Goal: Task Accomplishment & Management: Complete application form

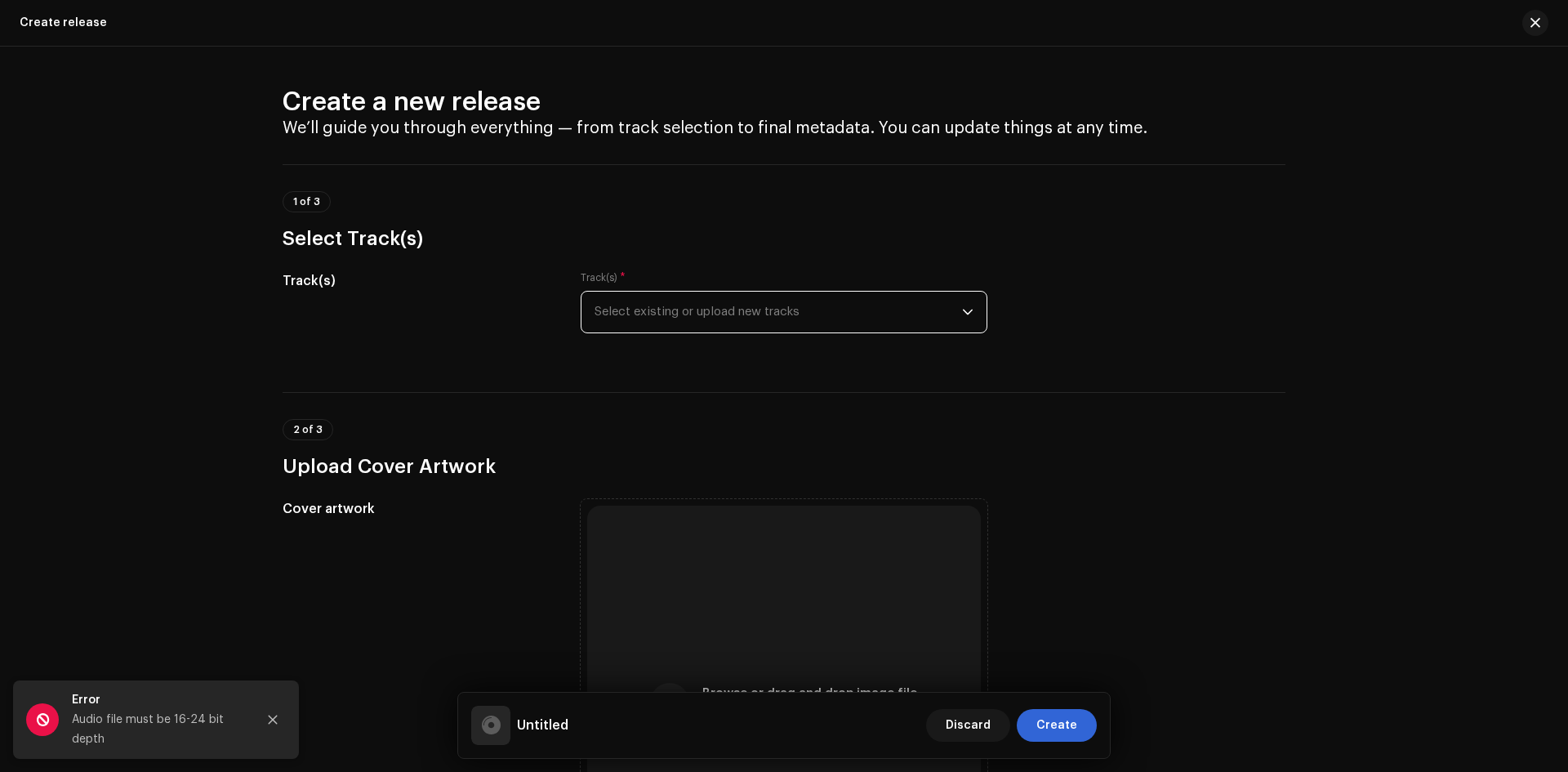
click at [721, 311] on span "Select existing or upload new tracks" at bounding box center [778, 312] width 367 height 41
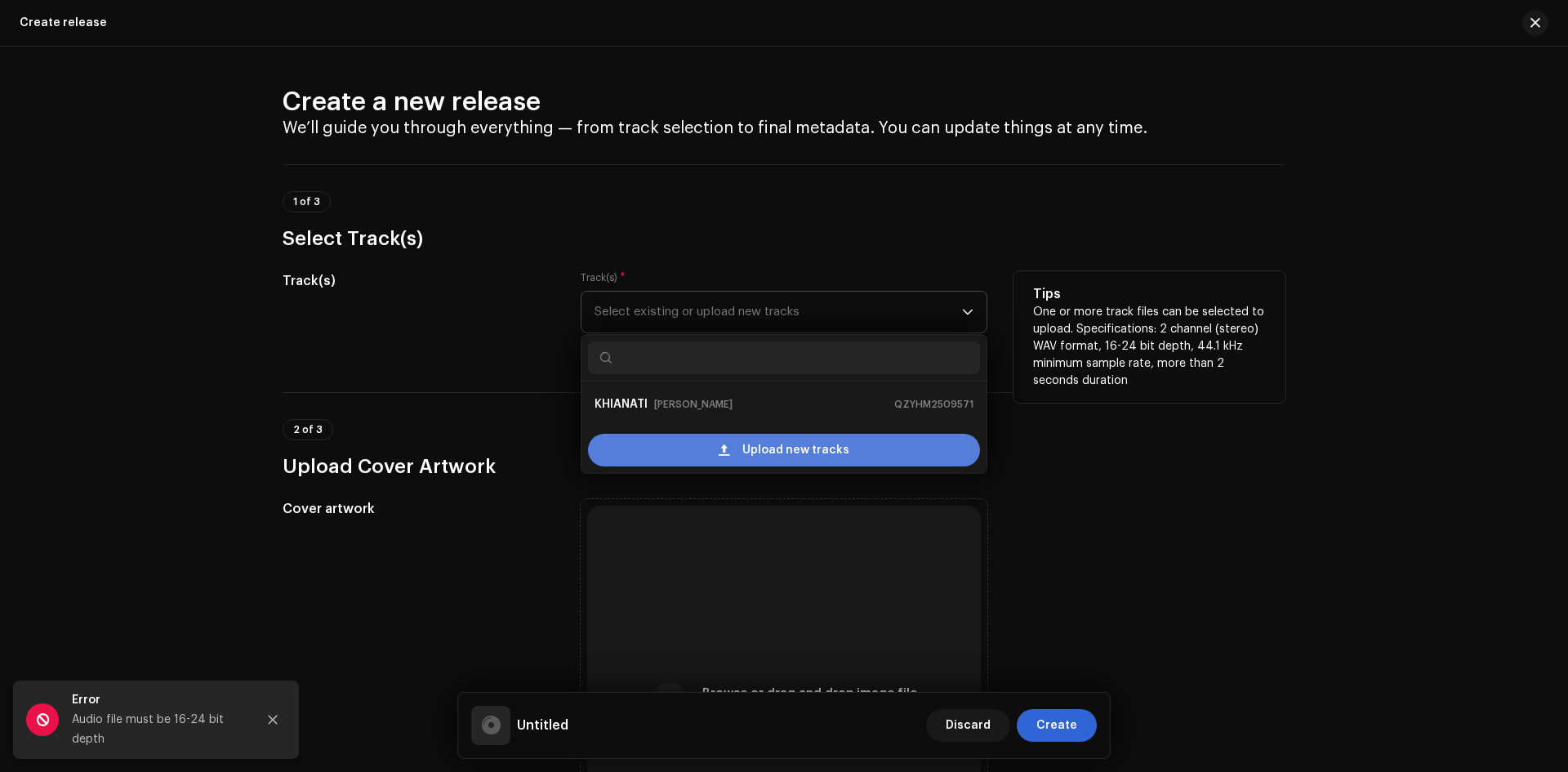
click at [741, 451] on div "Upload new tracks" at bounding box center [784, 450] width 392 height 33
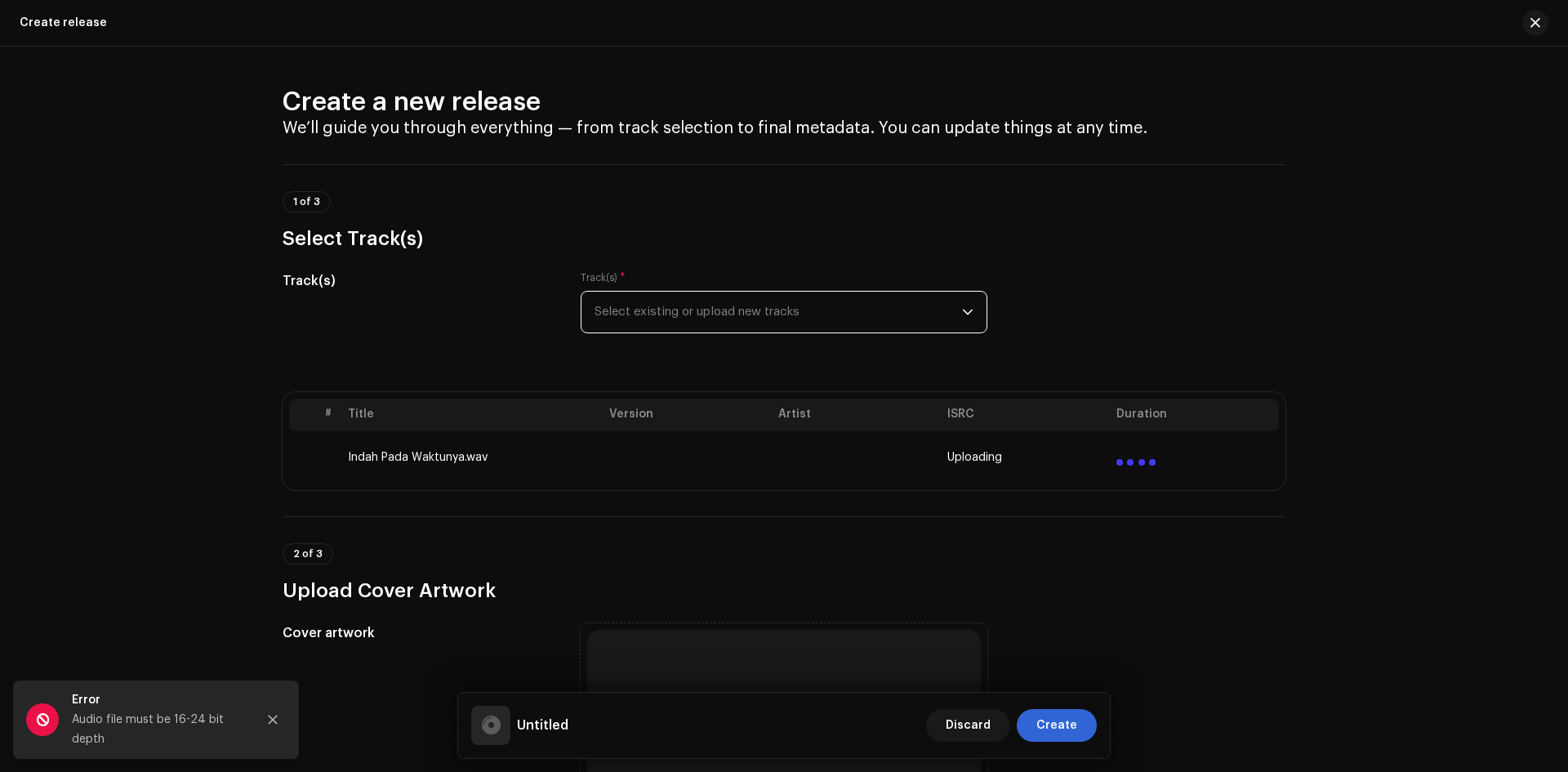
click at [678, 311] on span "Select existing or upload new tracks" at bounding box center [778, 312] width 367 height 41
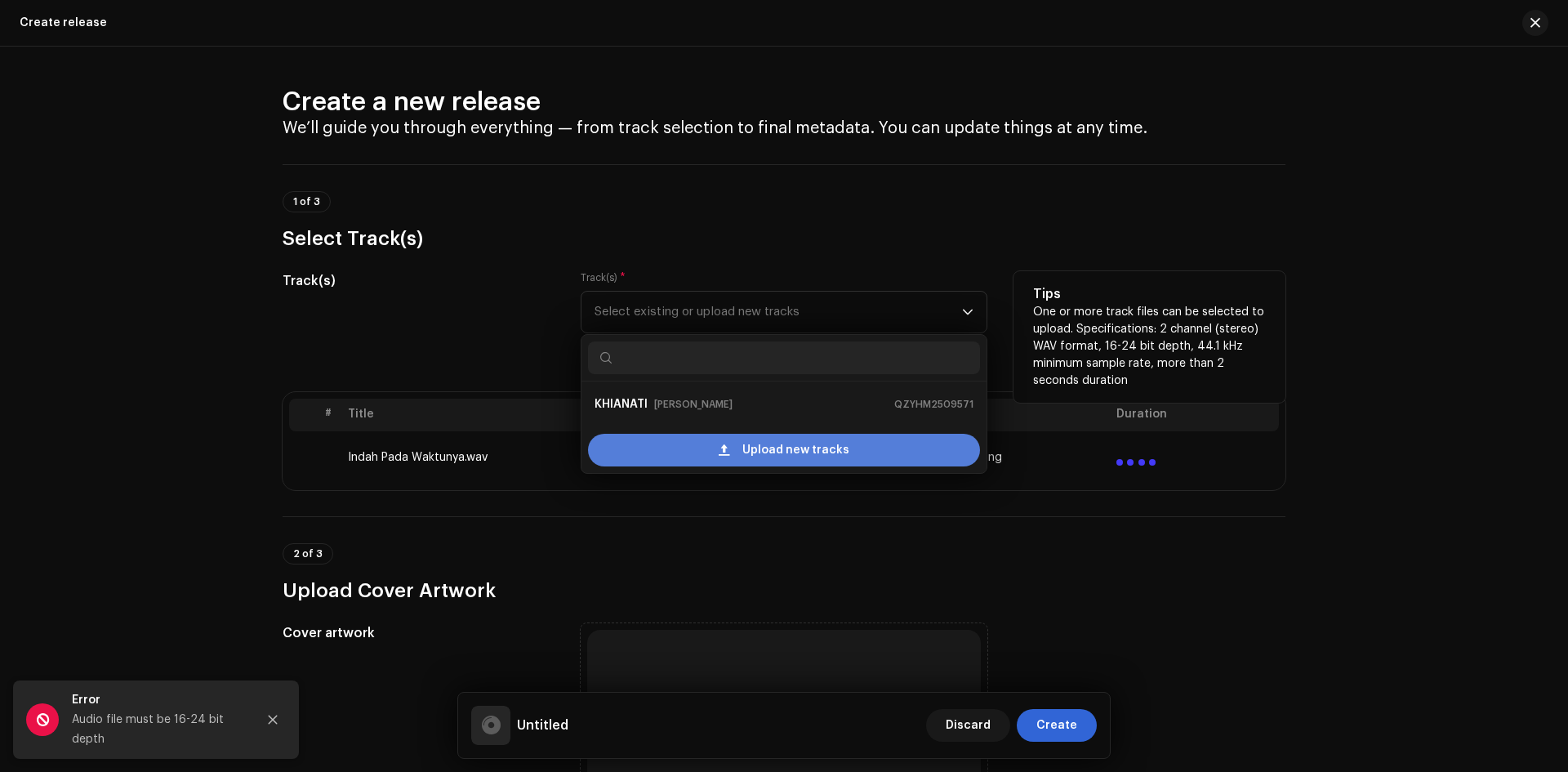
click at [713, 449] on div "Upload new tracks" at bounding box center [784, 450] width 392 height 33
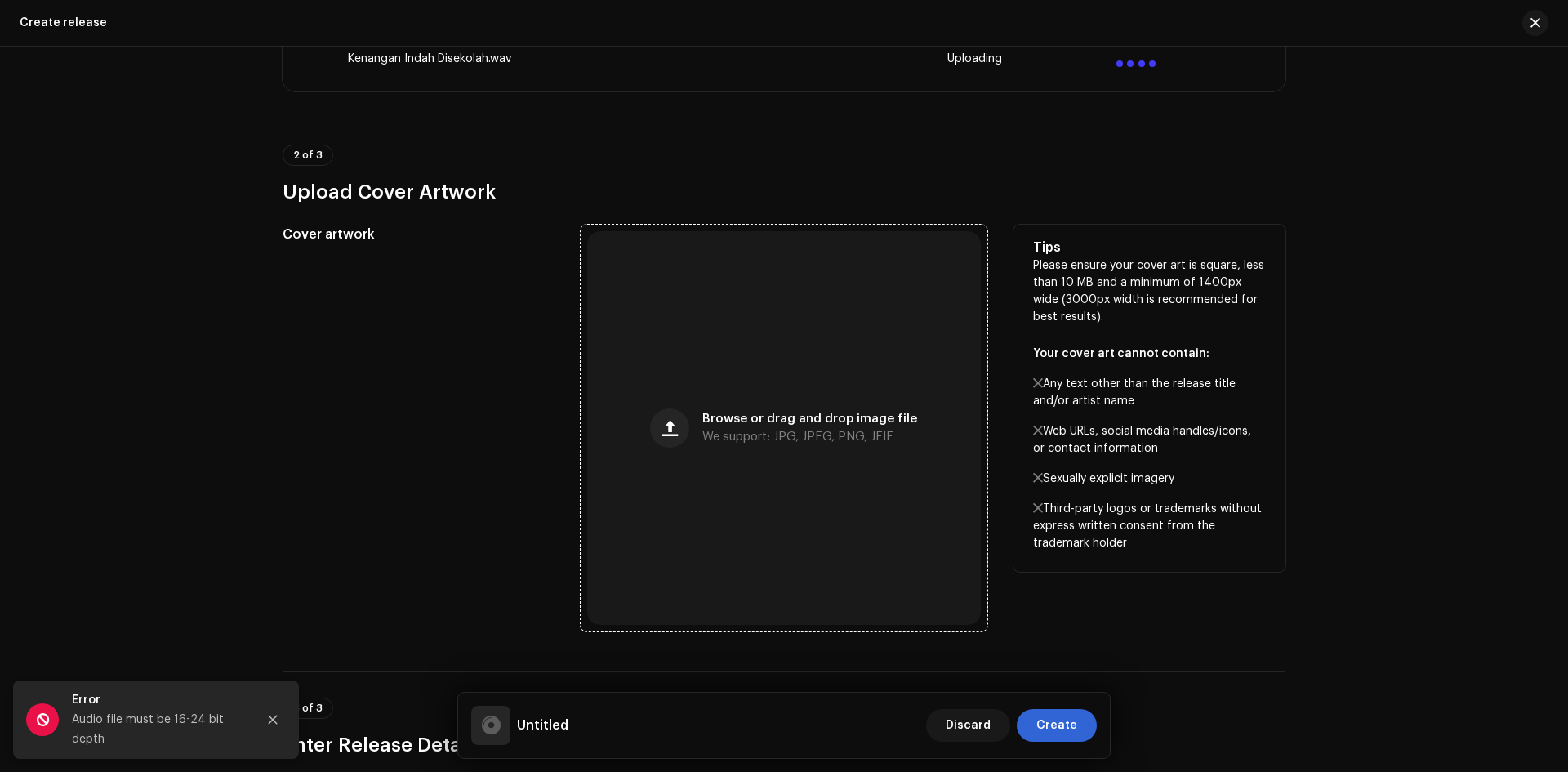
scroll to position [572, 0]
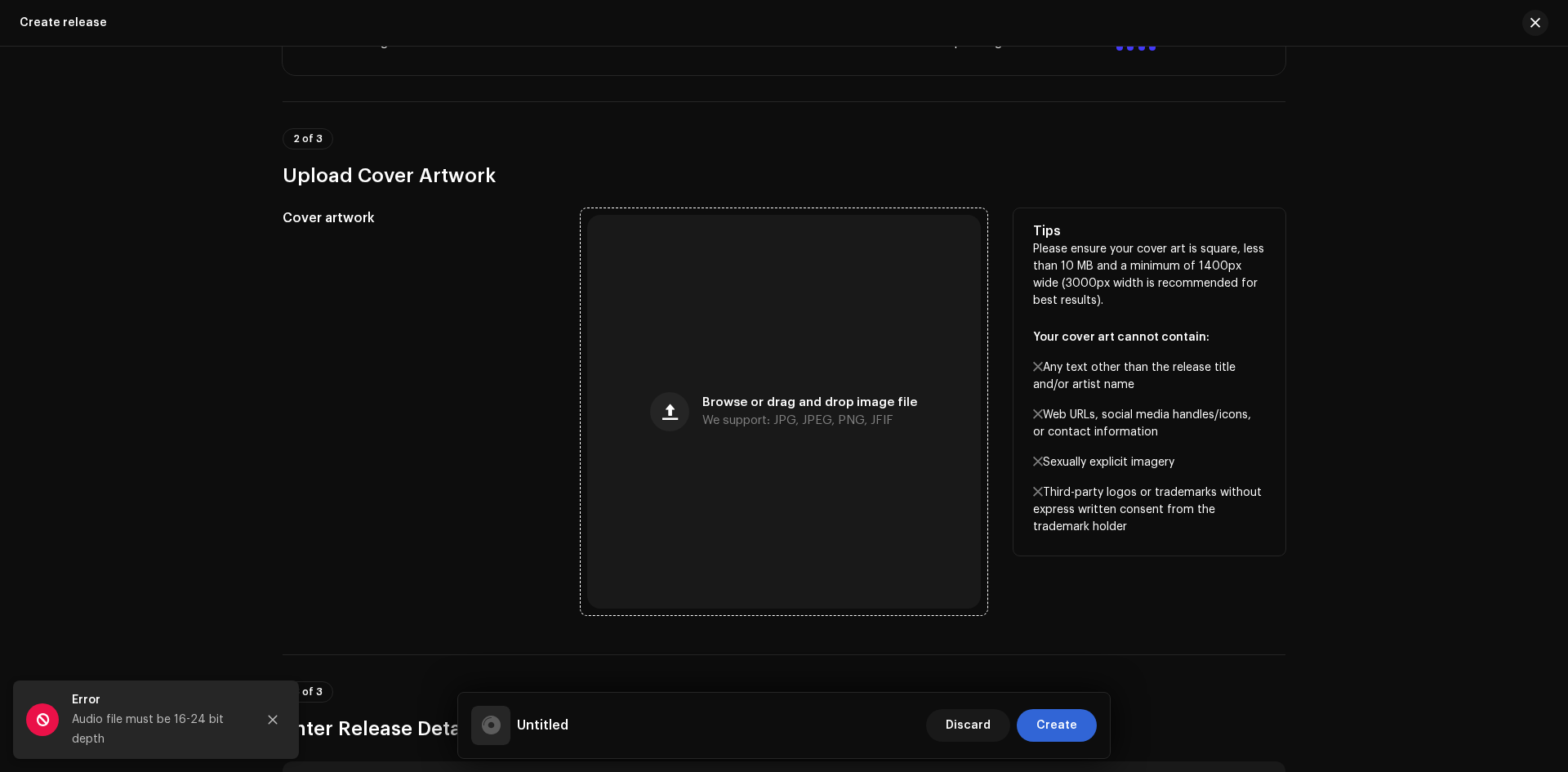
click at [725, 411] on div "Browse or drag and drop image file We support: JPG, JPEG, PNG, JFIF" at bounding box center [809, 412] width 214 height 29
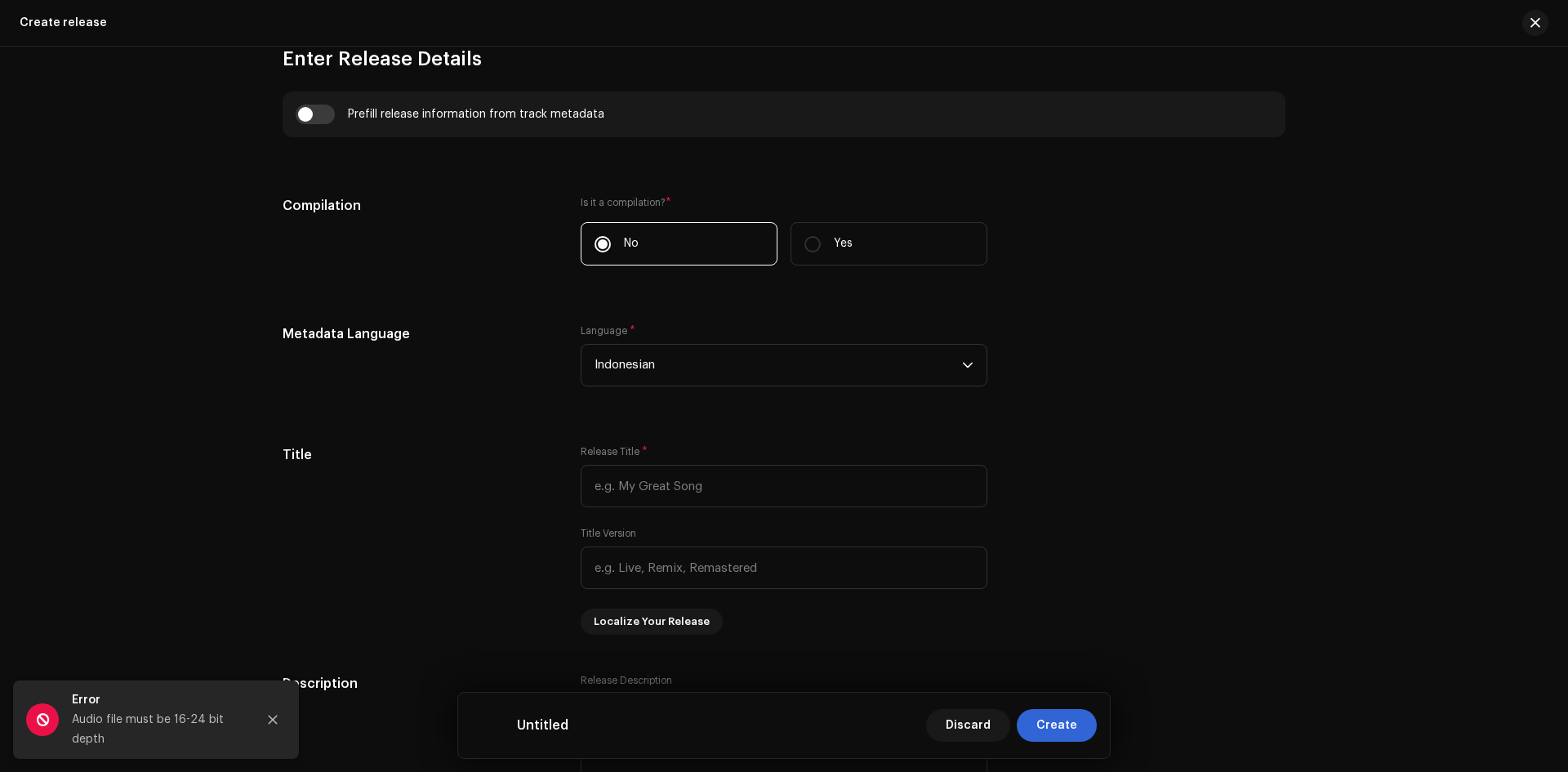
scroll to position [1373, 0]
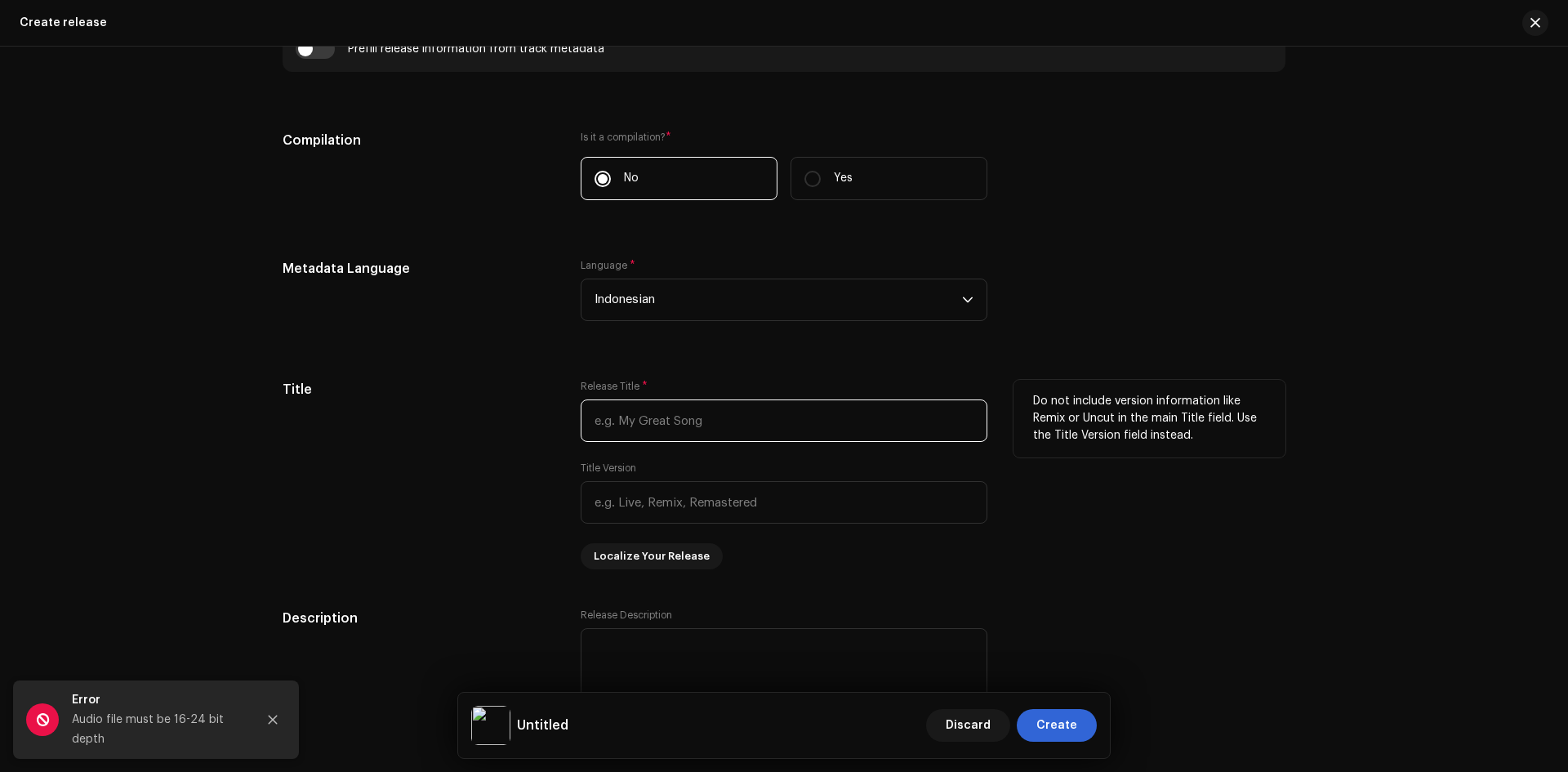
click at [678, 424] on input "text" at bounding box center [784, 421] width 407 height 43
paste input "Indah Pada Waktunya"
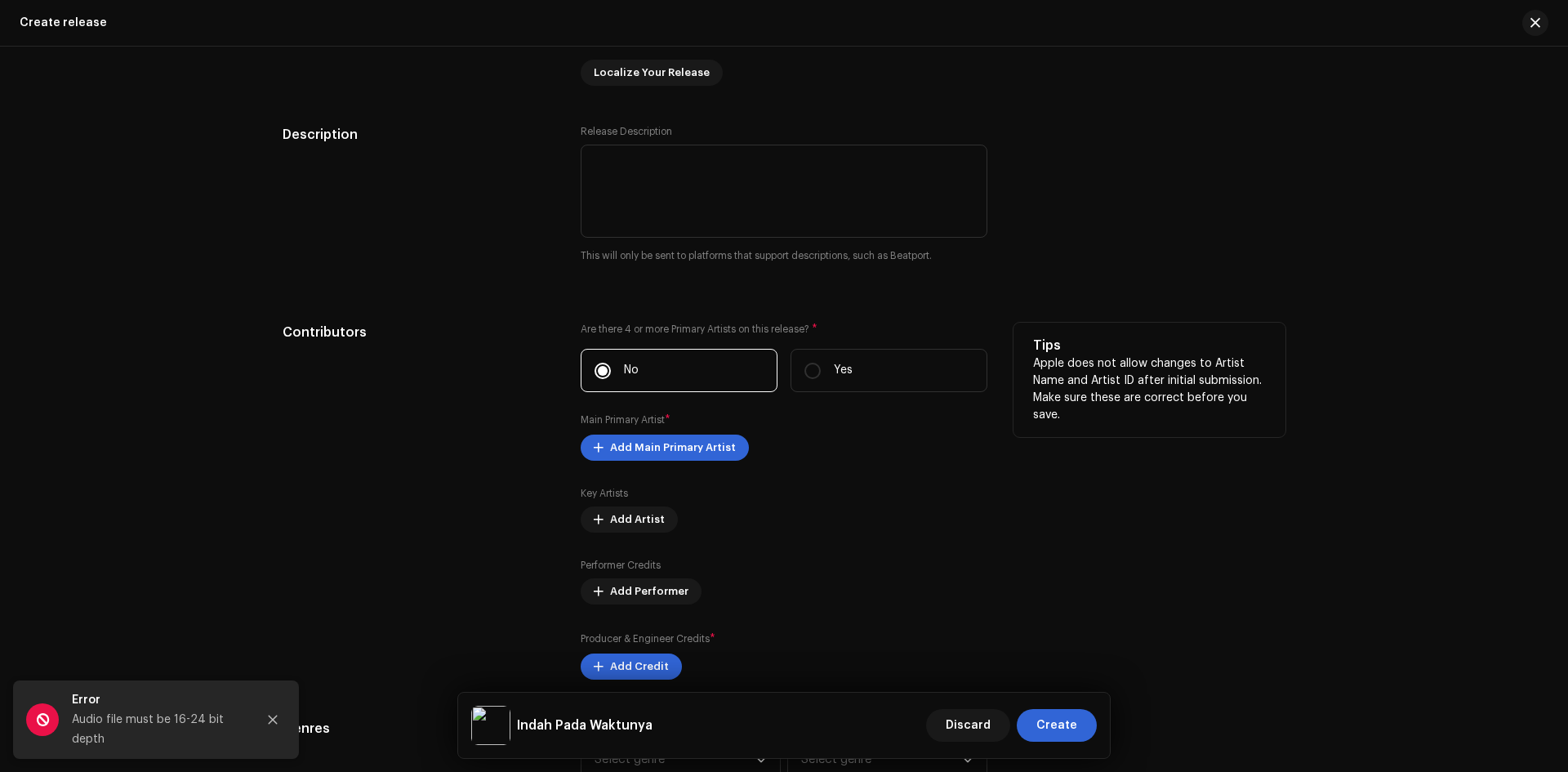
scroll to position [1863, 0]
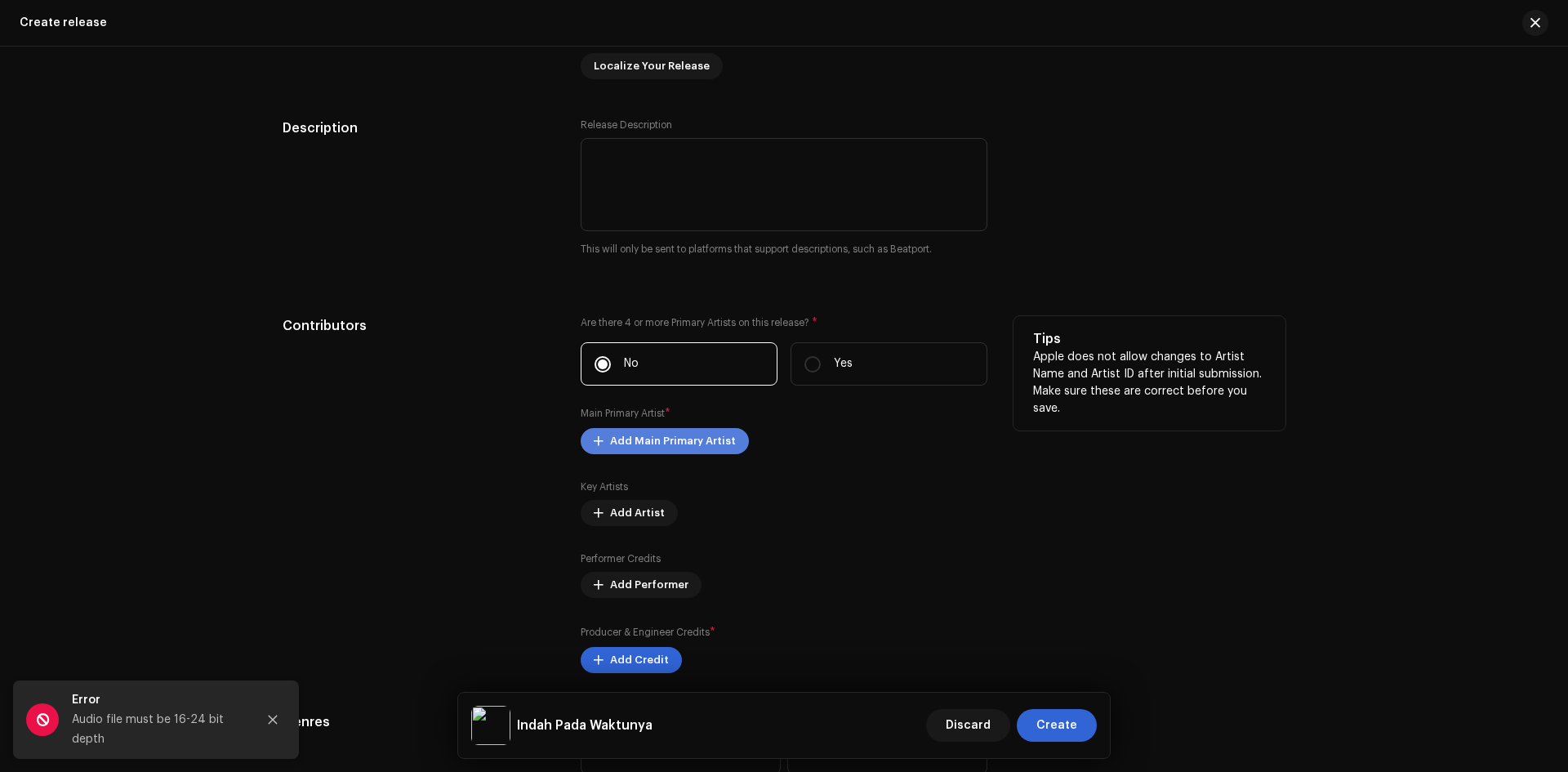
type input "Indah Pada Waktunya"
click at [664, 445] on span "Add Main Primary Artist" at bounding box center [674, 441] width 126 height 33
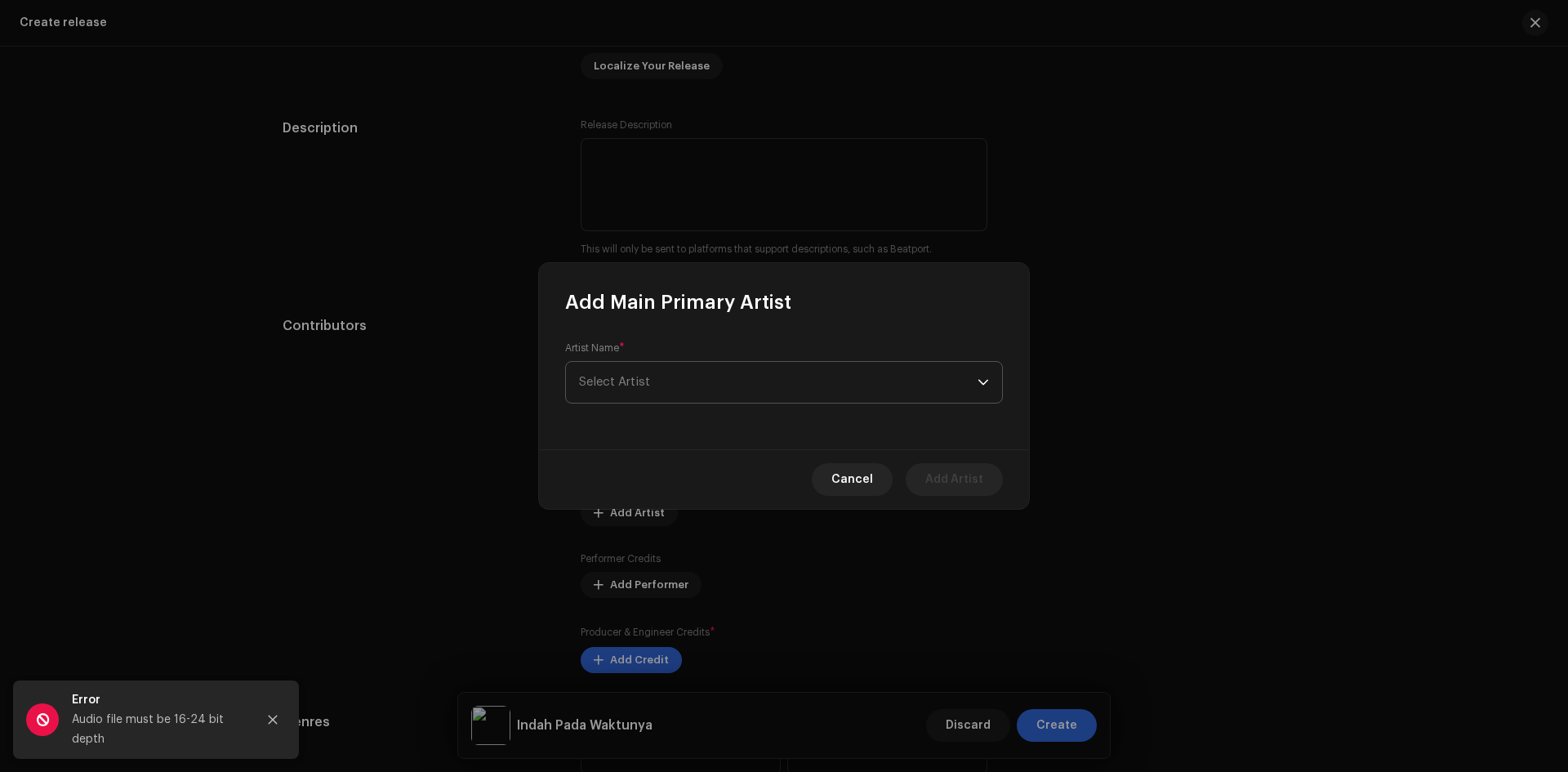
click at [675, 377] on span "Select Artist" at bounding box center [778, 382] width 399 height 41
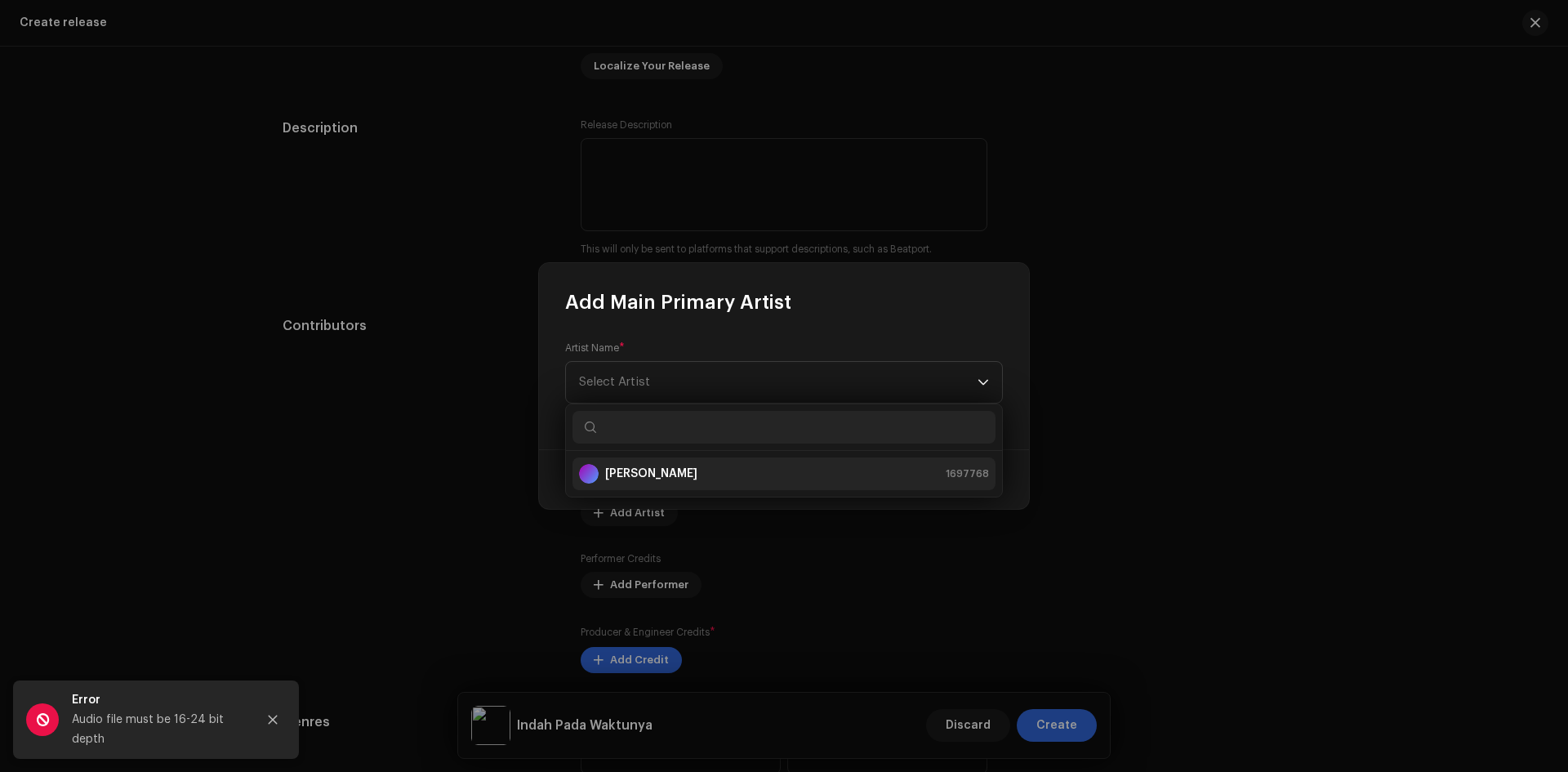
click at [669, 471] on div "[PERSON_NAME] 1697768" at bounding box center [784, 474] width 410 height 20
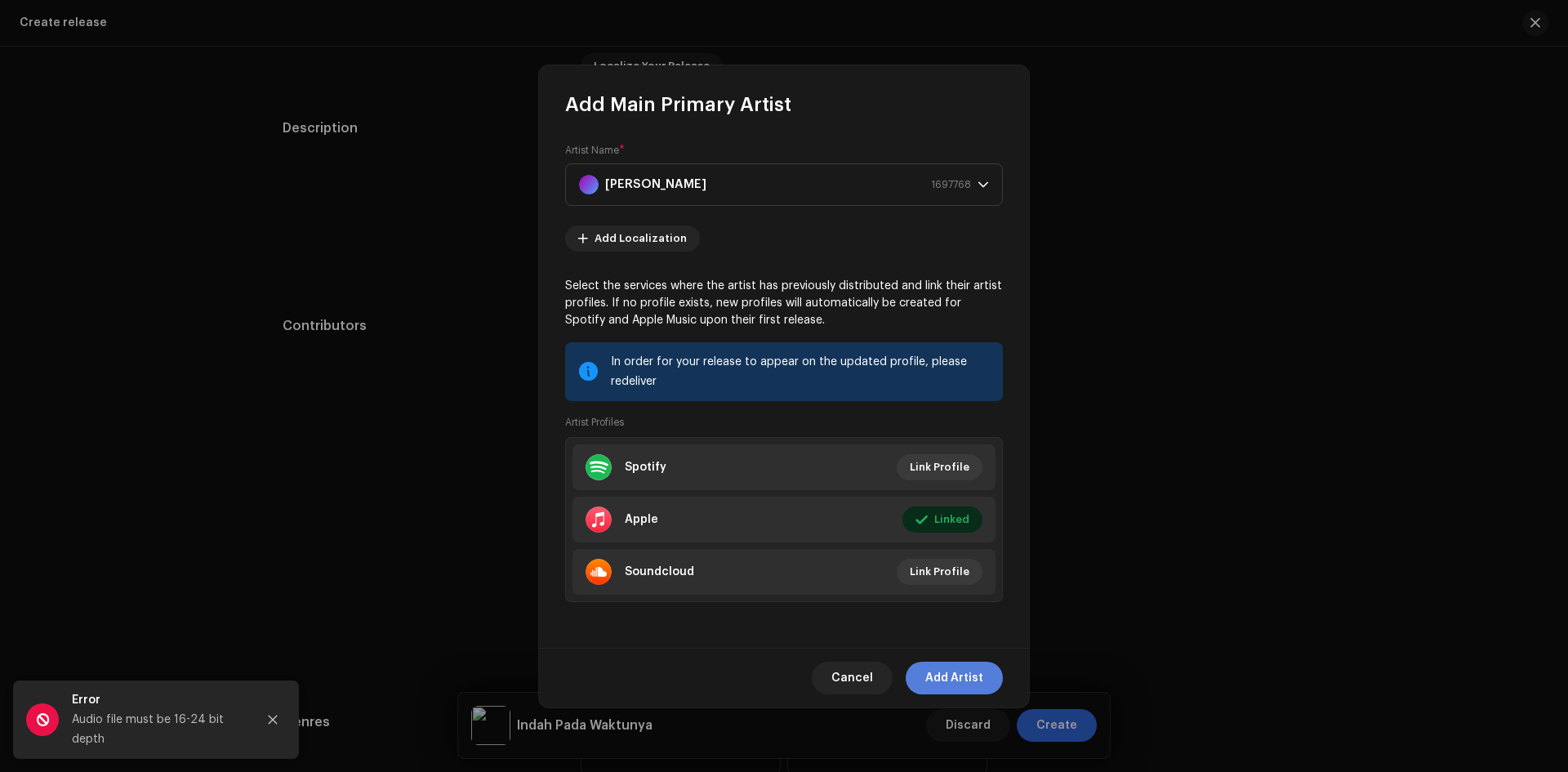
click at [959, 670] on span "Add Artist" at bounding box center [954, 678] width 58 height 33
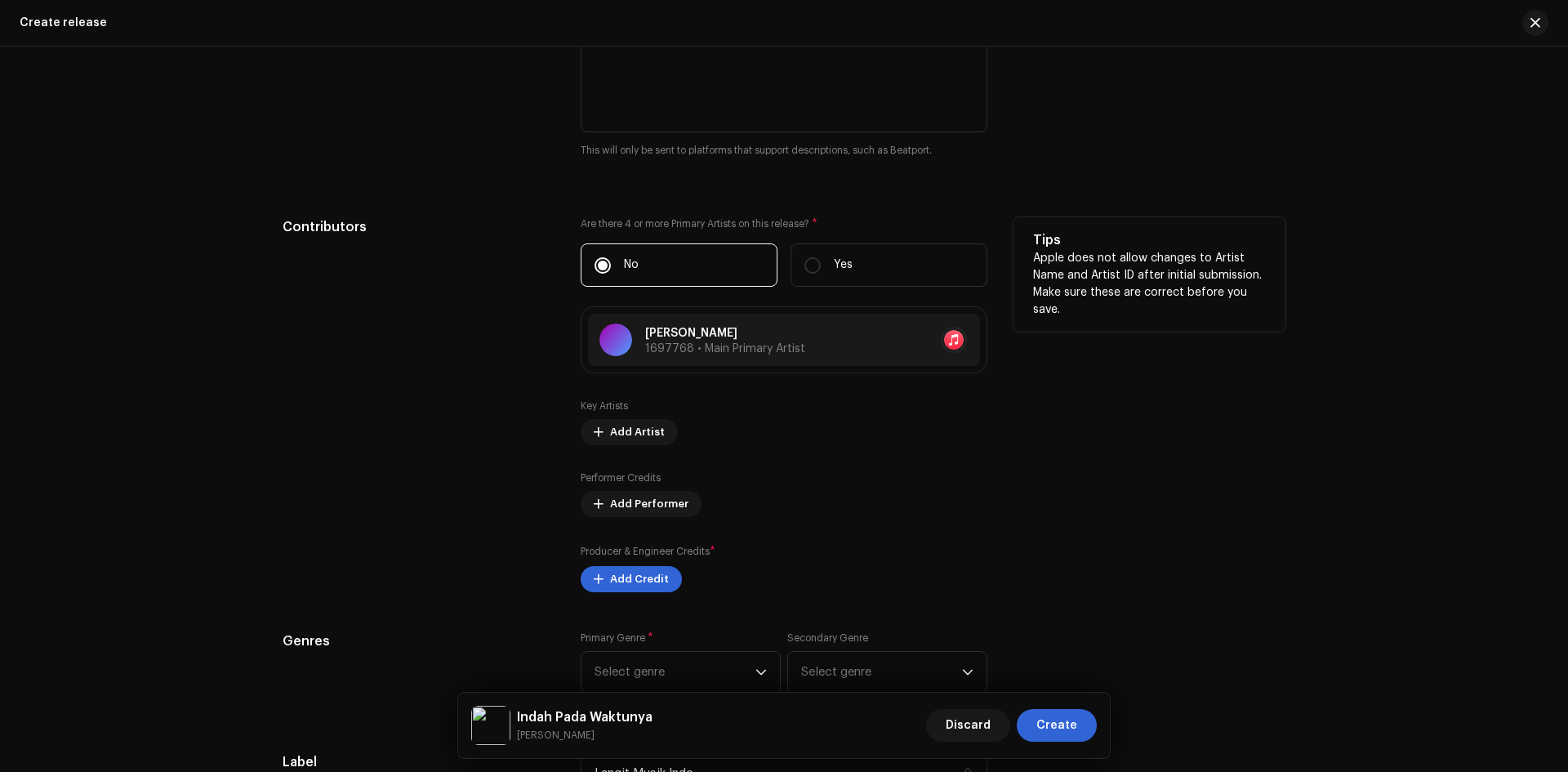
scroll to position [2026, 0]
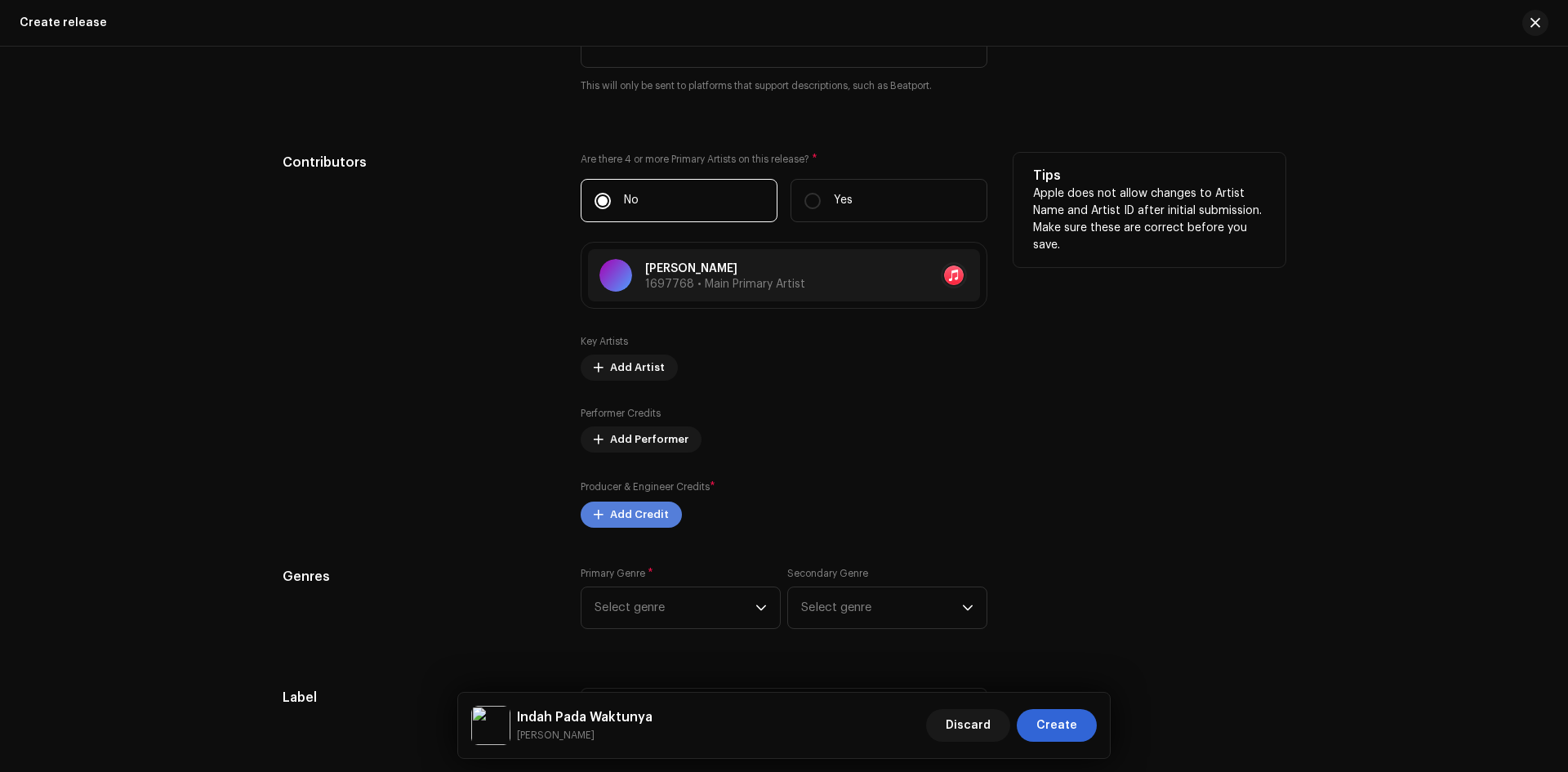
click at [634, 517] on span "Add Credit" at bounding box center [640, 515] width 59 height 33
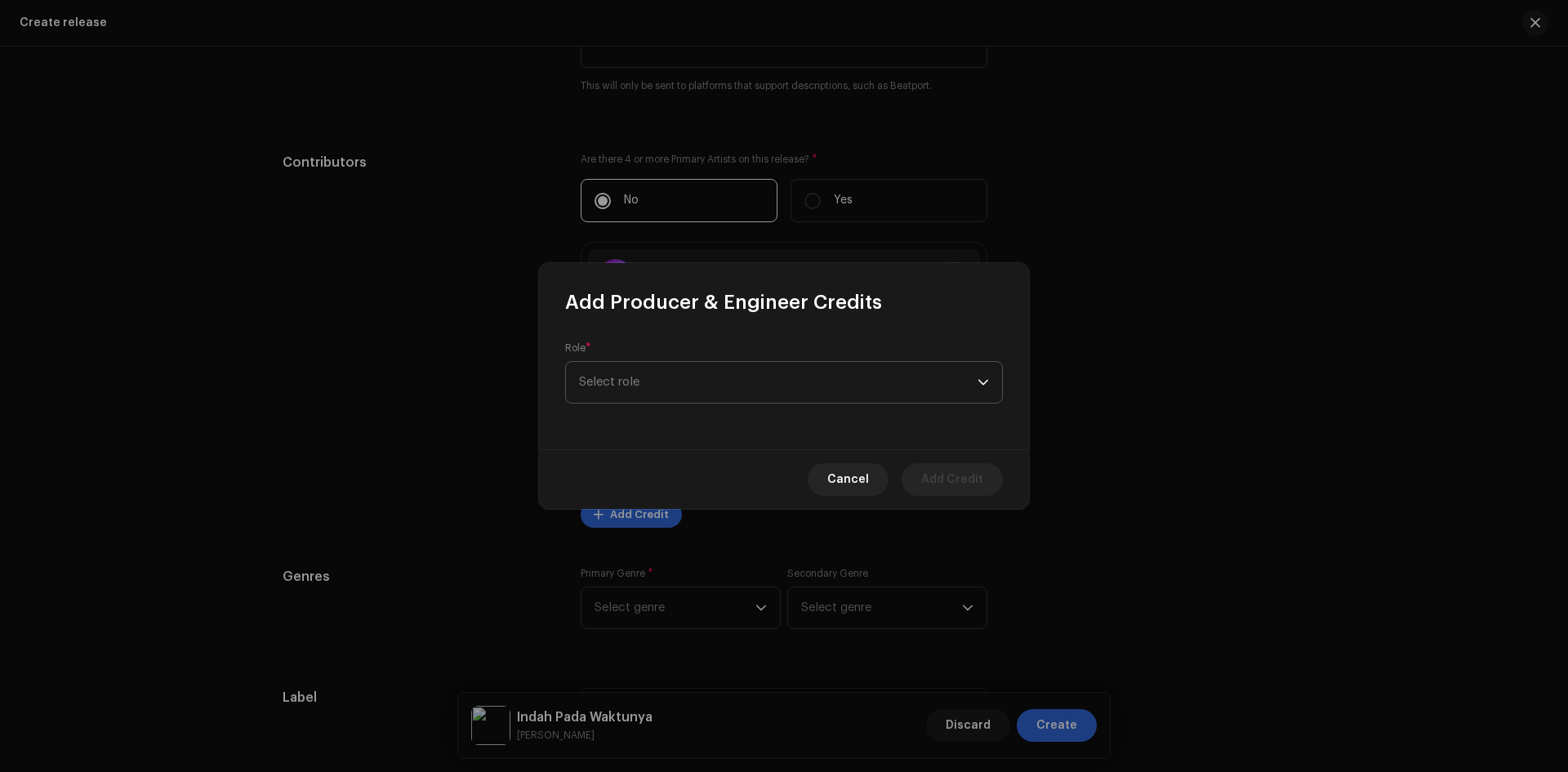
click at [654, 385] on span "Select role" at bounding box center [778, 382] width 399 height 41
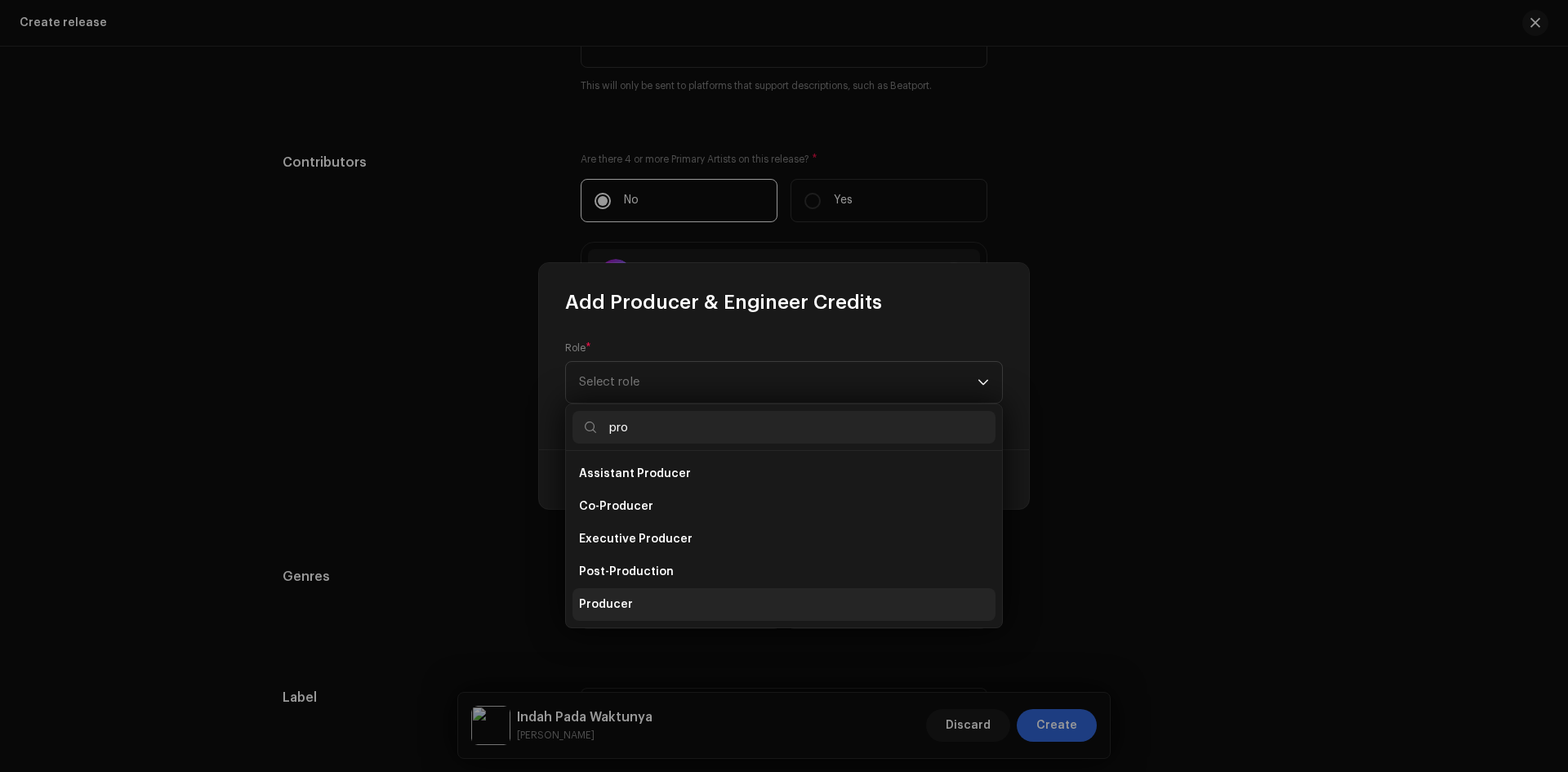
type input "pro"
click at [653, 596] on li "Producer" at bounding box center [784, 605] width 423 height 33
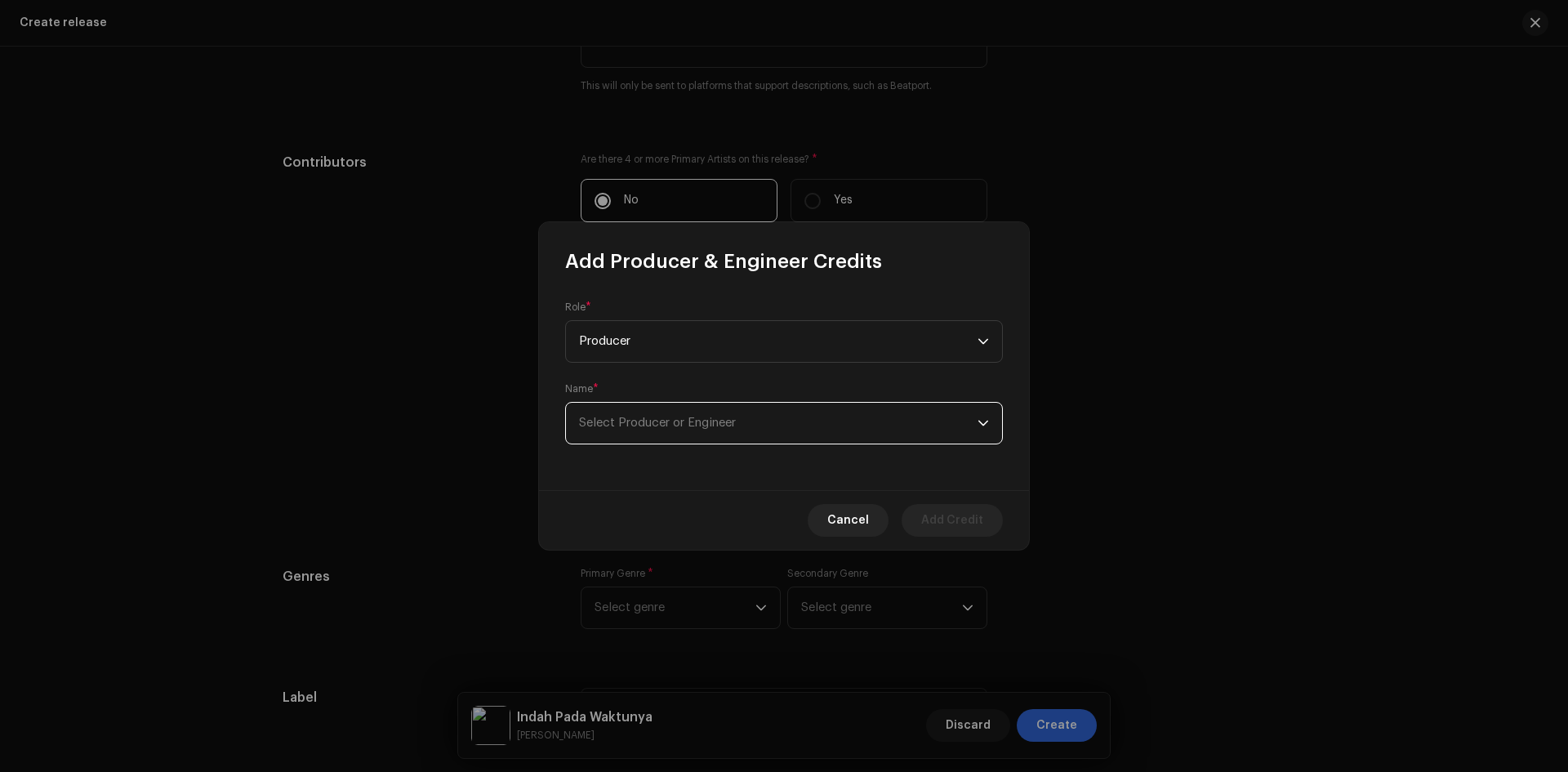
click at [768, 430] on span "Select Producer or Engineer" at bounding box center [778, 423] width 399 height 41
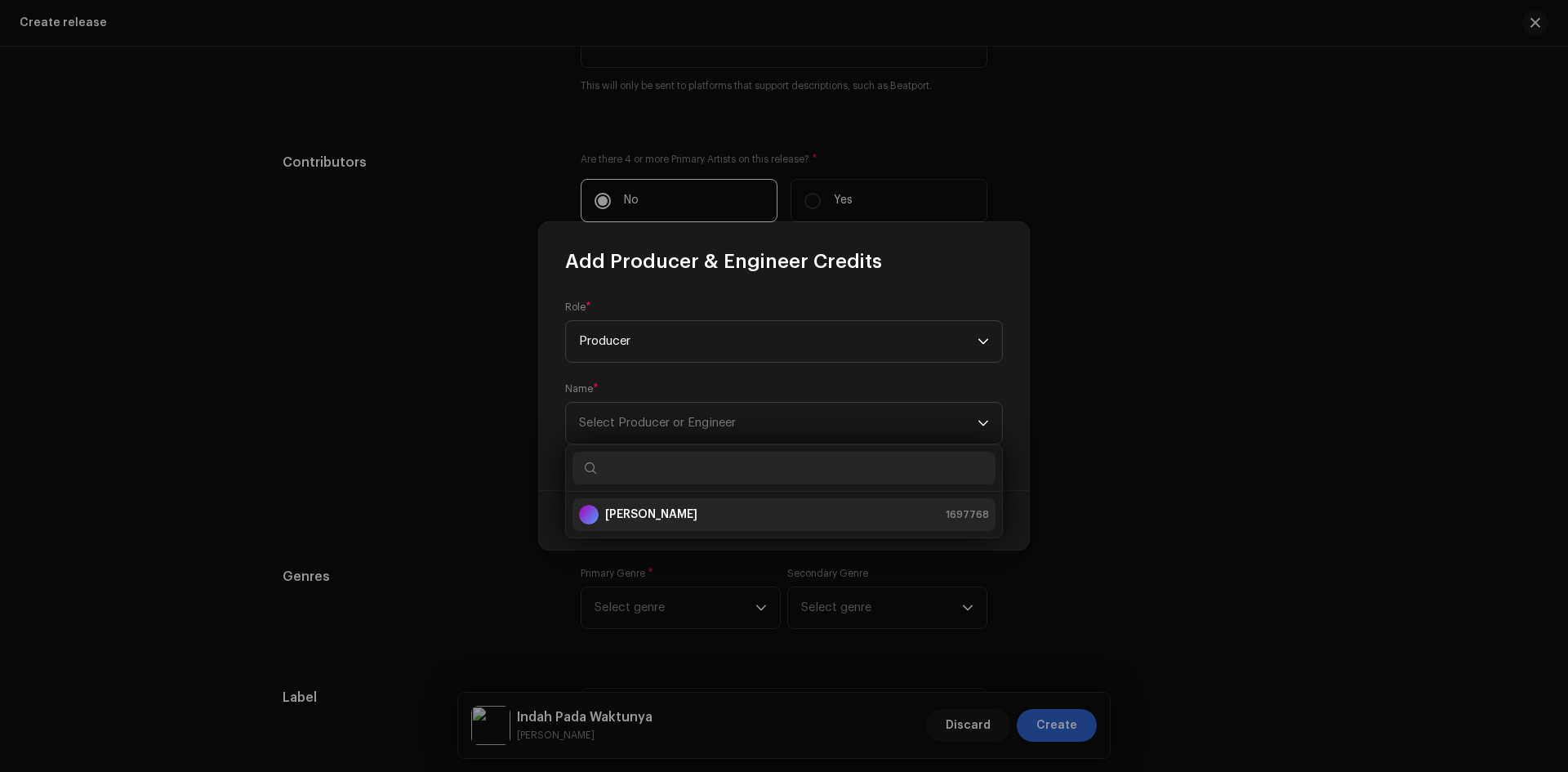
click at [723, 513] on div "[PERSON_NAME] 1697768" at bounding box center [784, 515] width 410 height 20
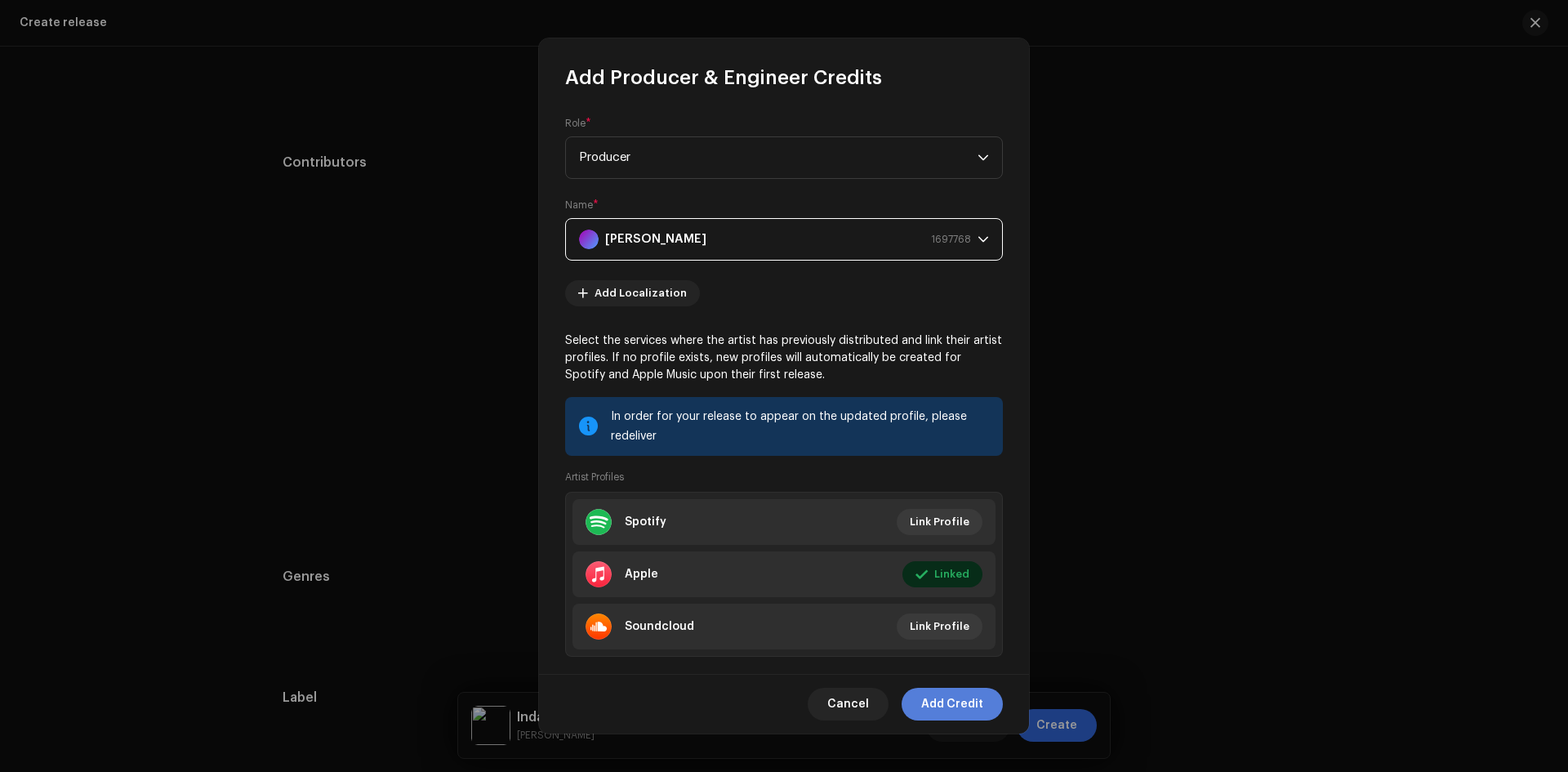
click at [948, 710] on span "Add Credit" at bounding box center [953, 704] width 62 height 33
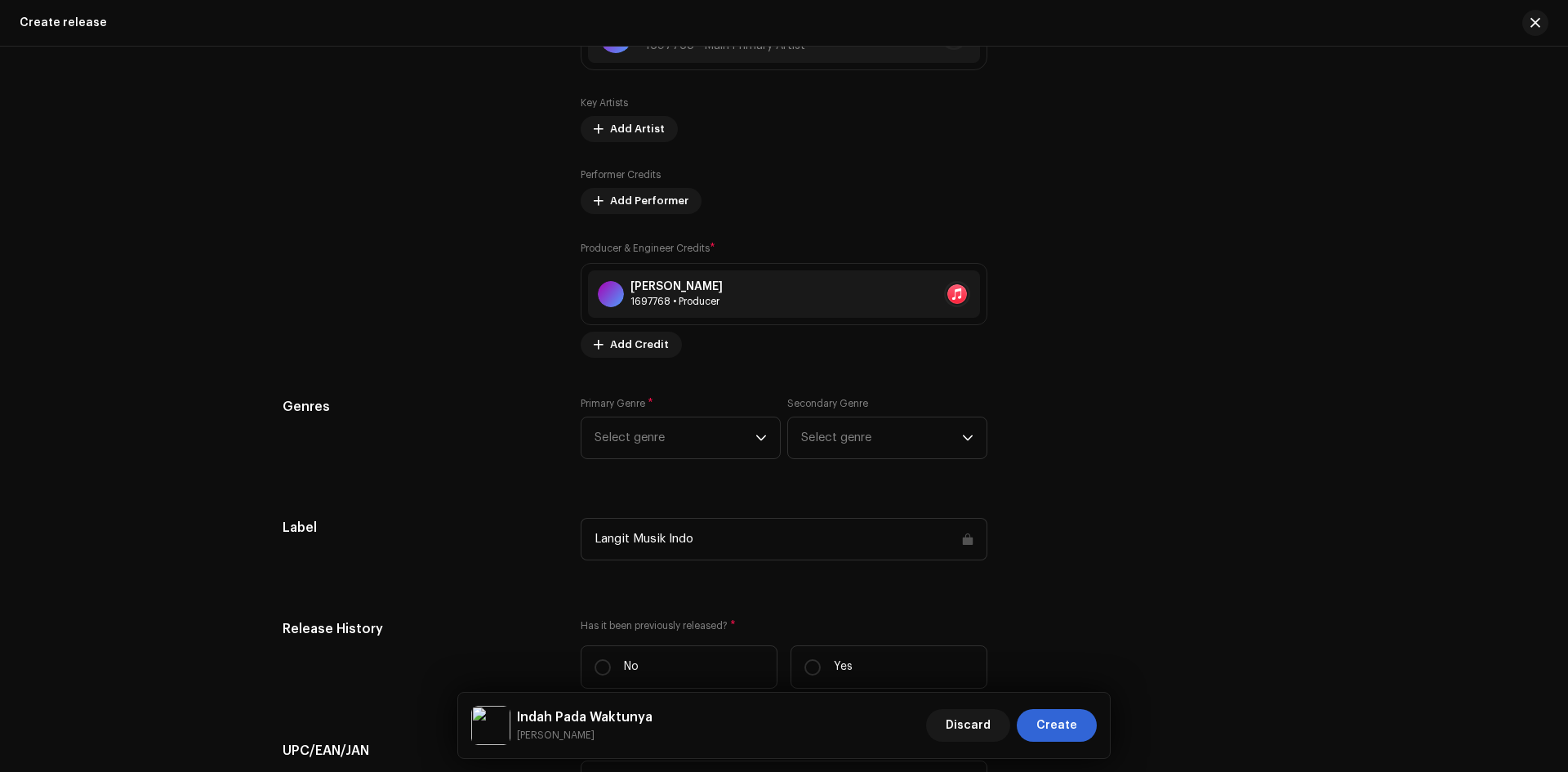
scroll to position [2272, 0]
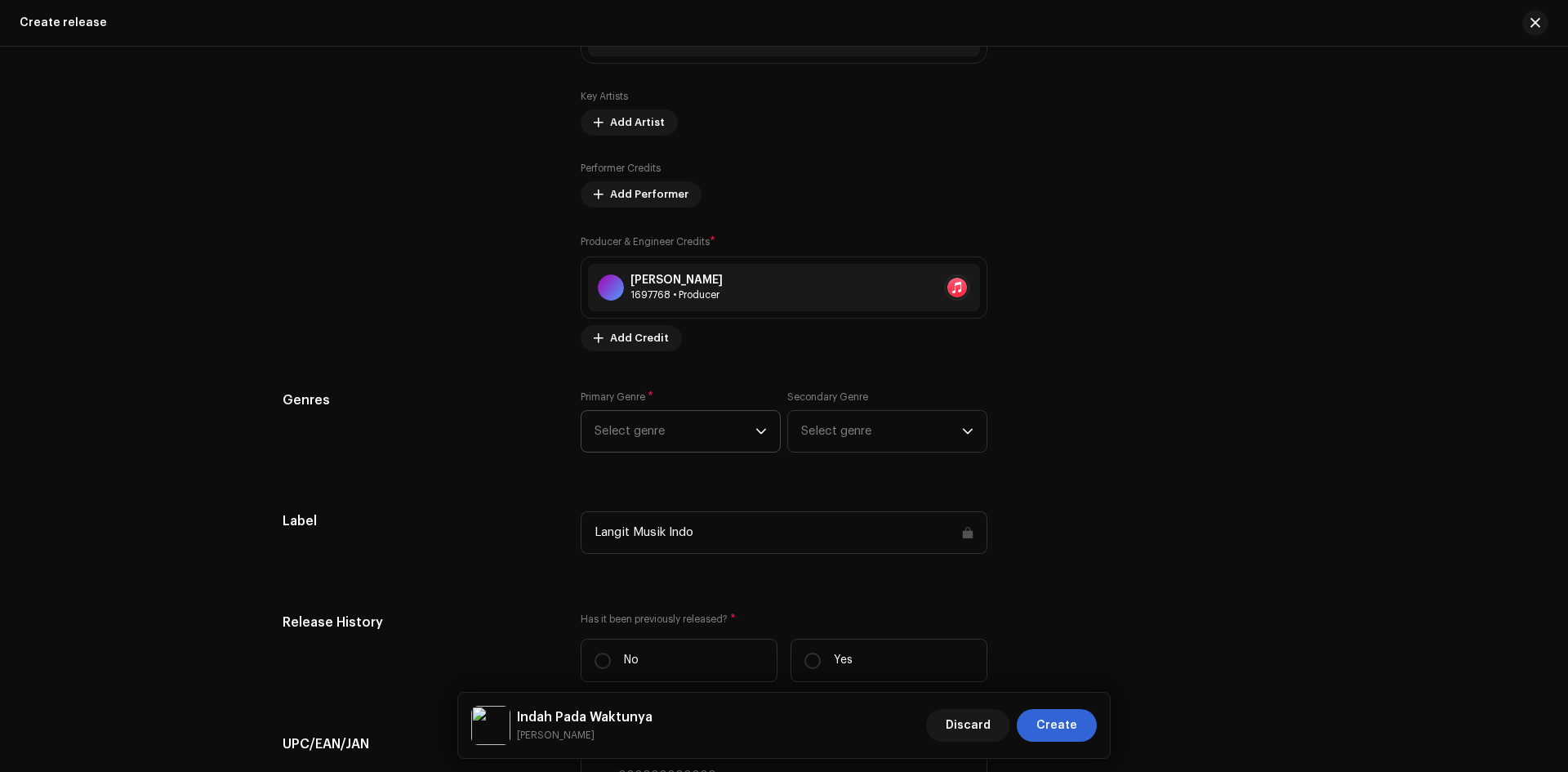
click at [660, 431] on span "Select genre" at bounding box center [675, 431] width 161 height 41
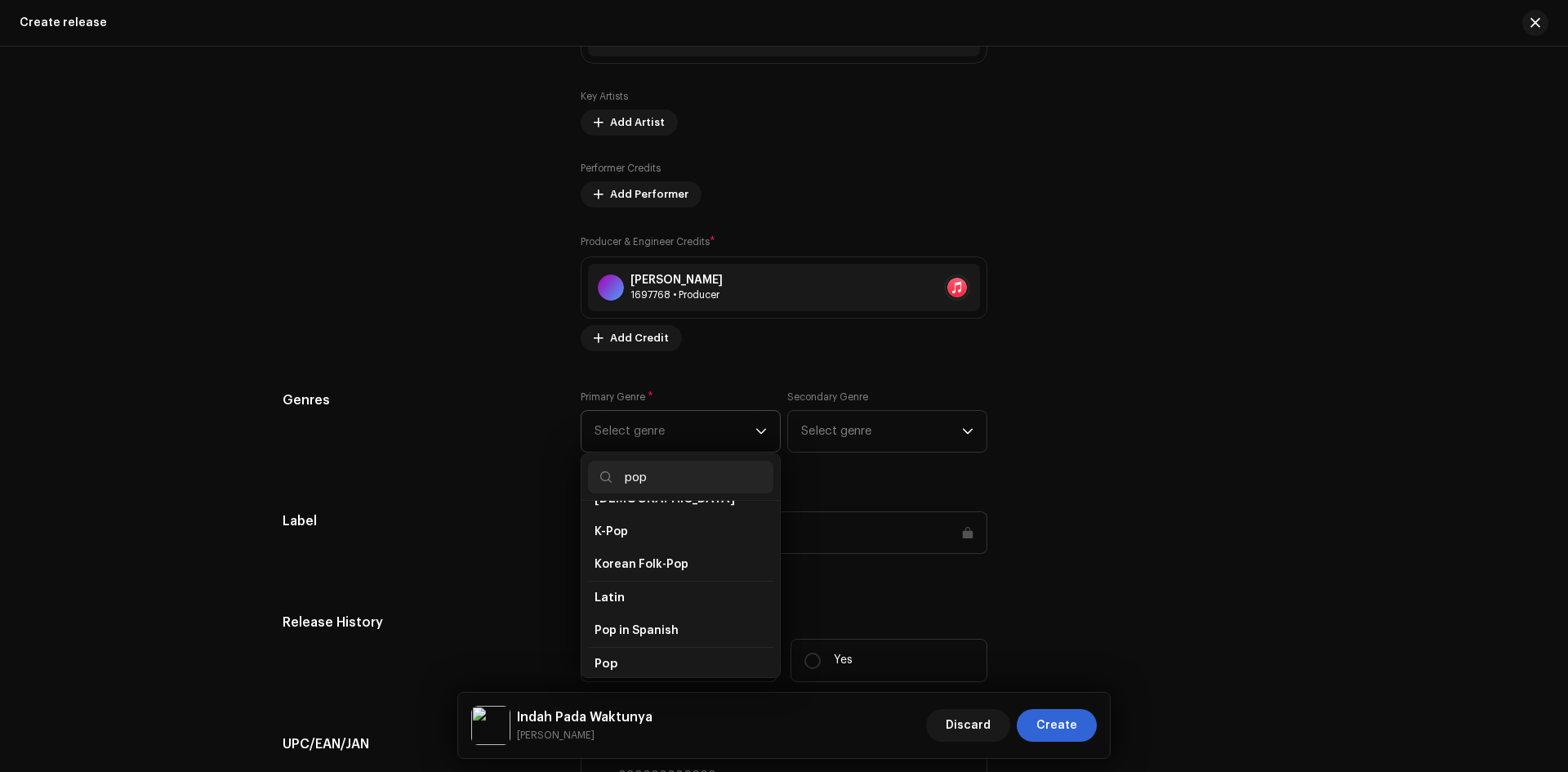
scroll to position [572, 0]
type input "pop"
click at [678, 579] on li "Pop" at bounding box center [681, 593] width 186 height 33
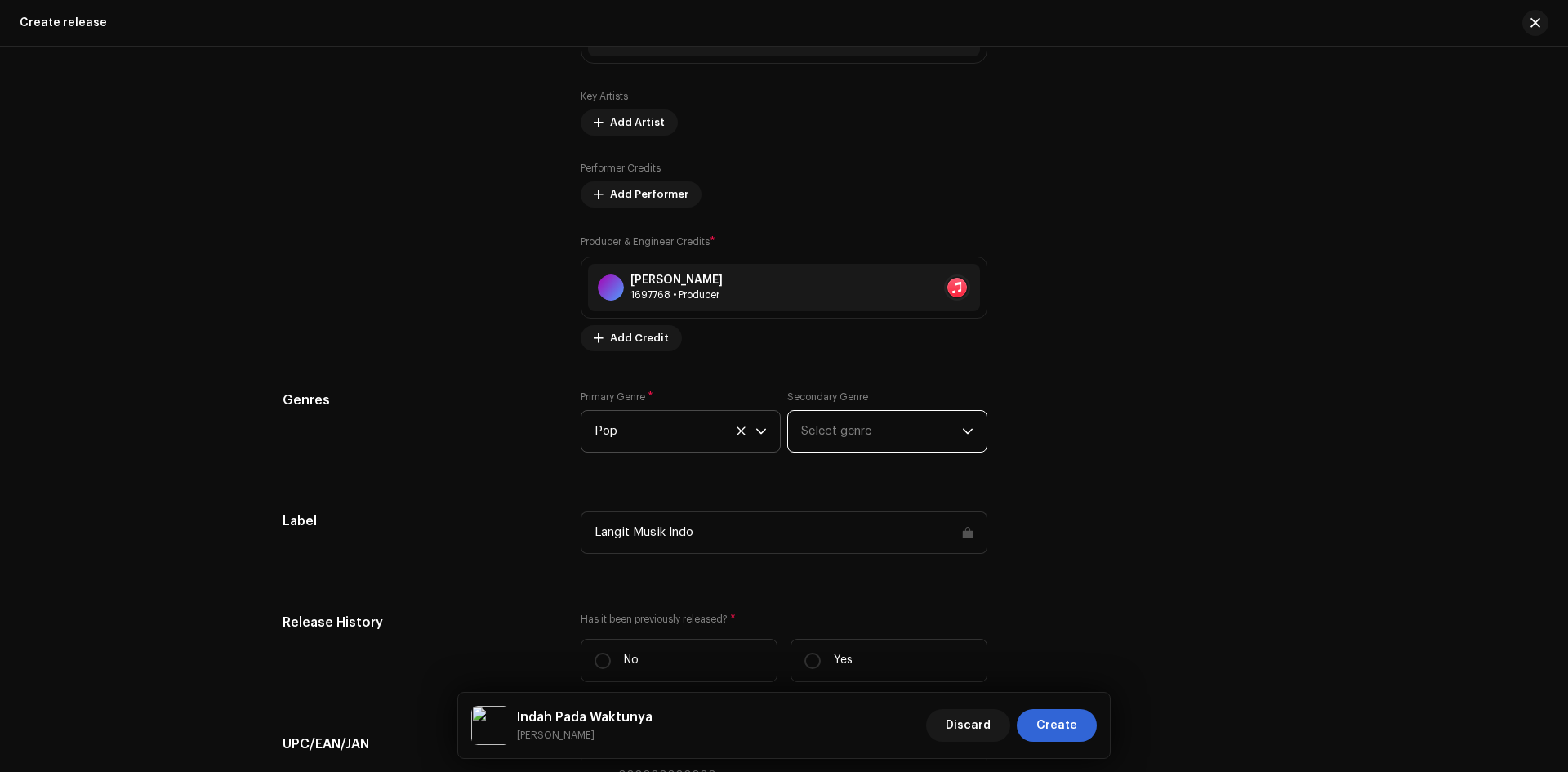
click at [850, 436] on span "Select genre" at bounding box center [881, 431] width 161 height 41
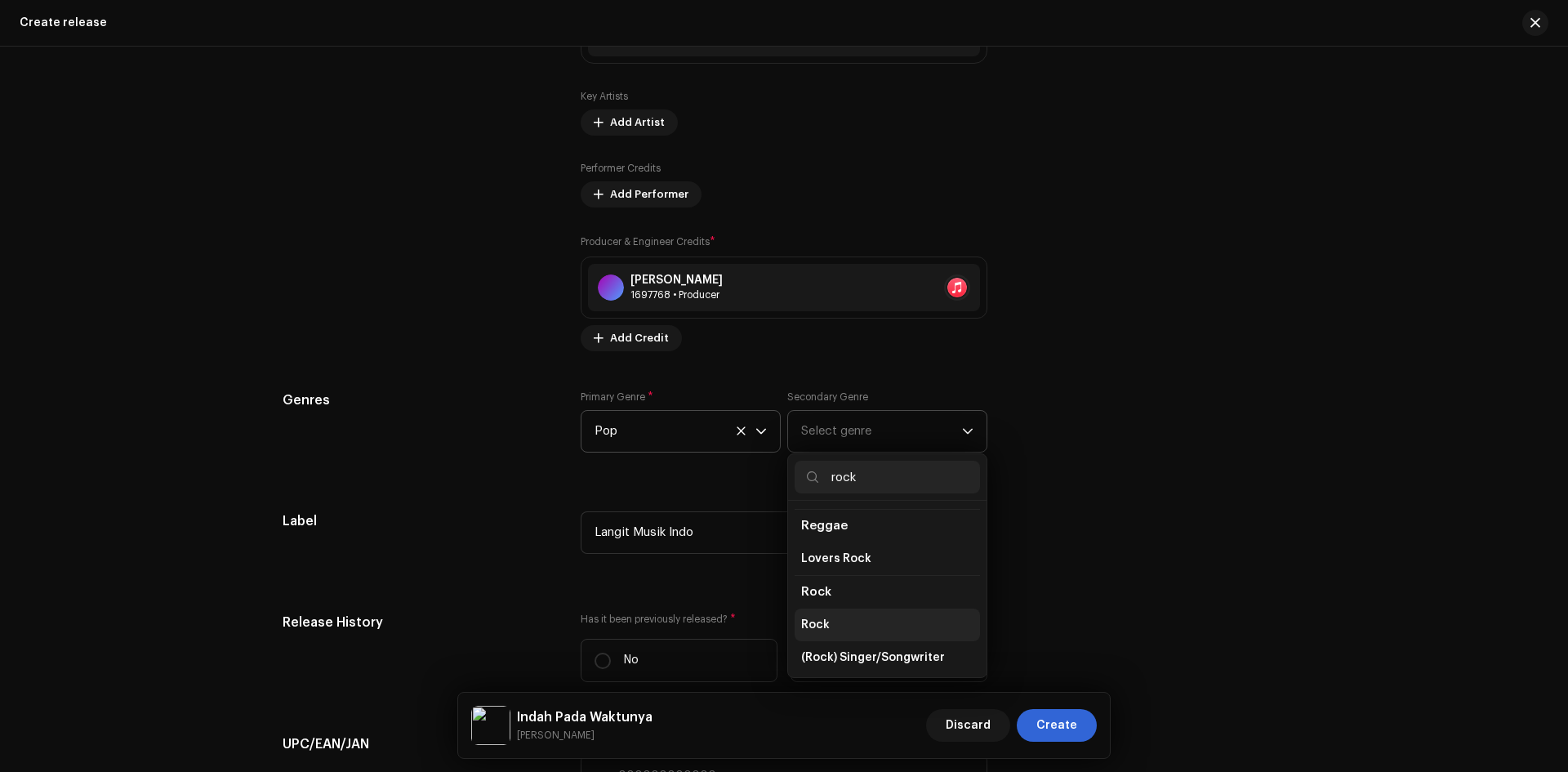
type input "rock"
click at [871, 609] on li "Rock" at bounding box center [887, 625] width 186 height 33
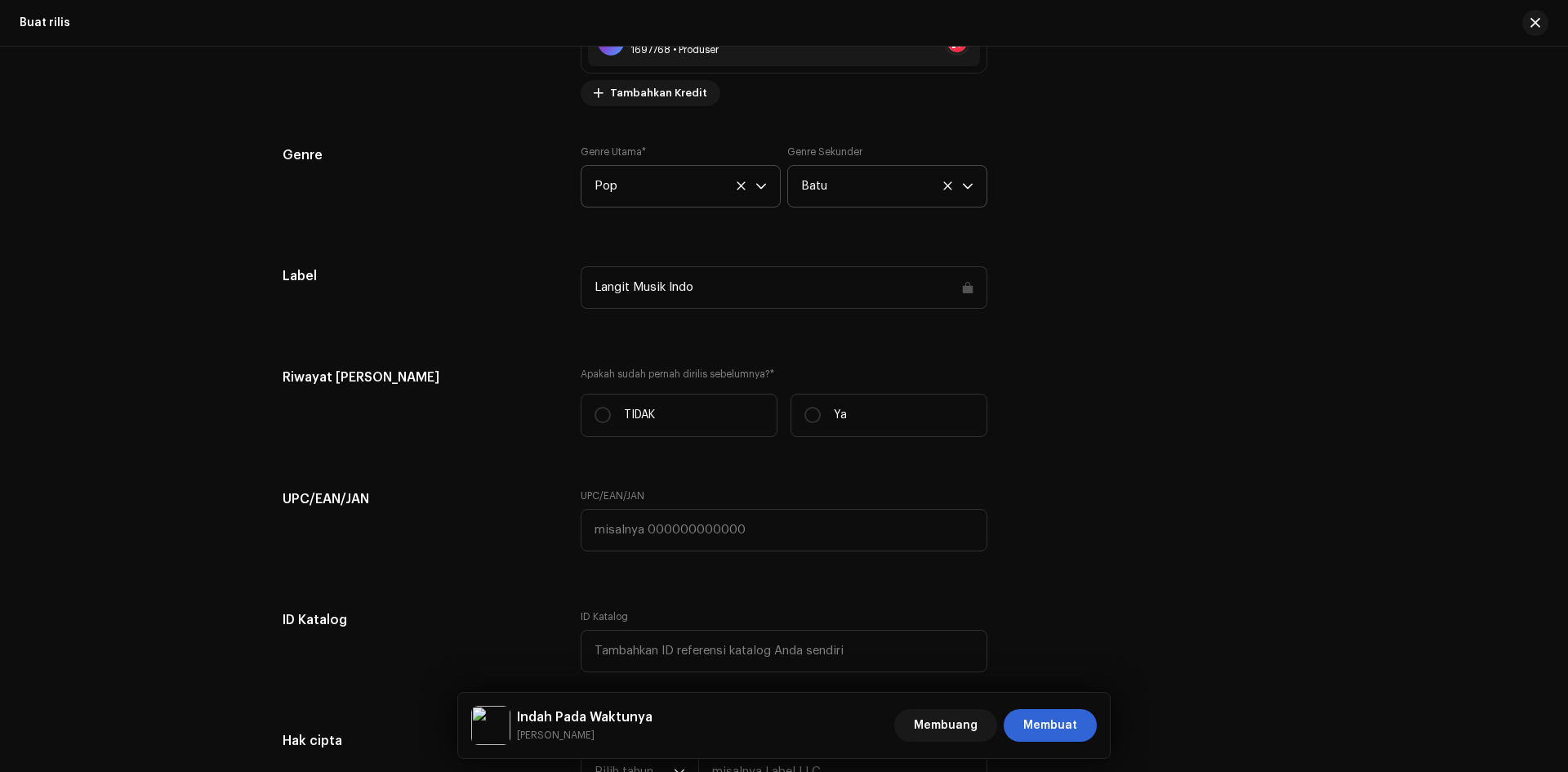
scroll to position [2517, 0]
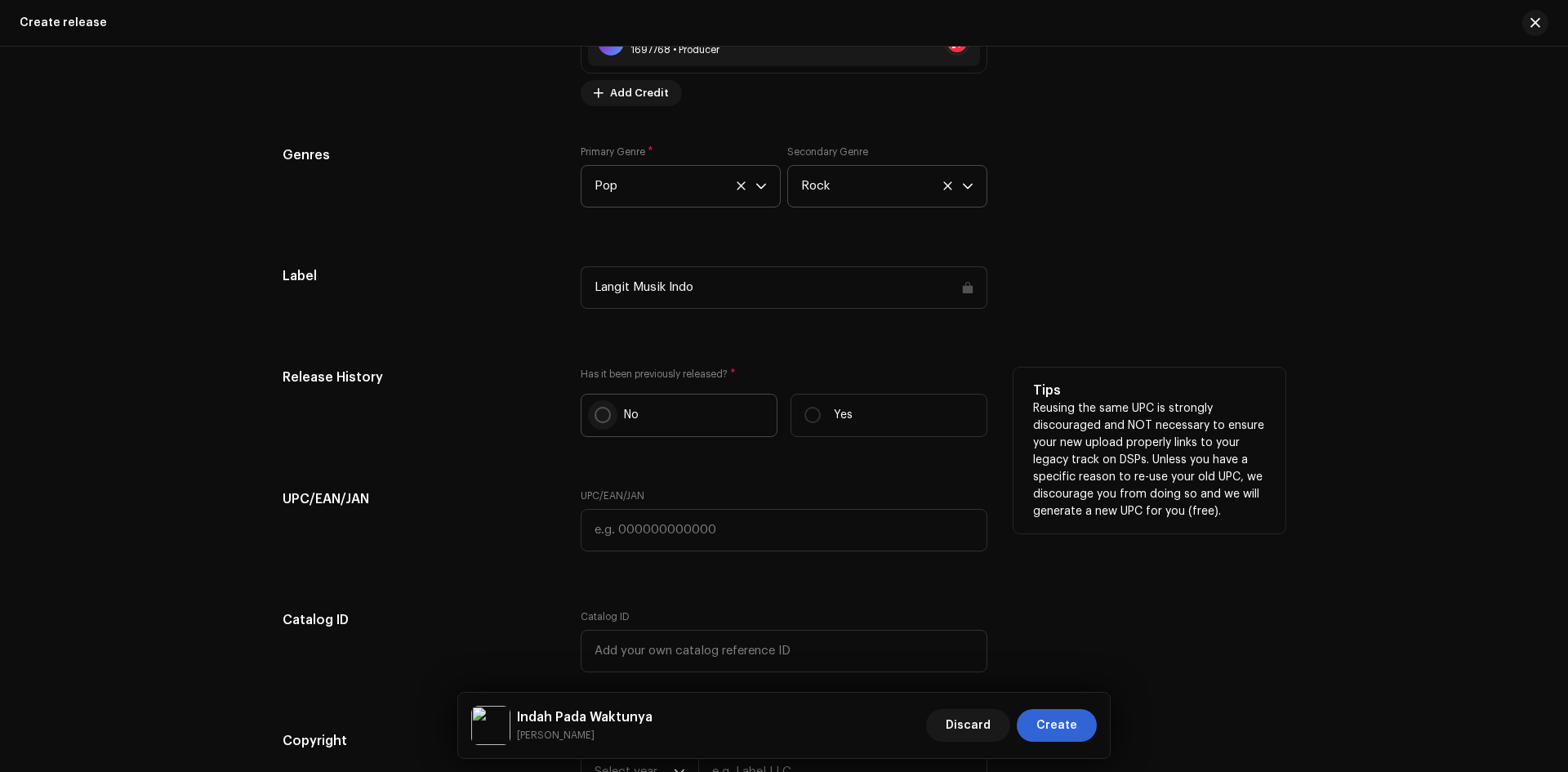
click at [599, 412] on input "No" at bounding box center [603, 415] width 16 height 16
radio input "true"
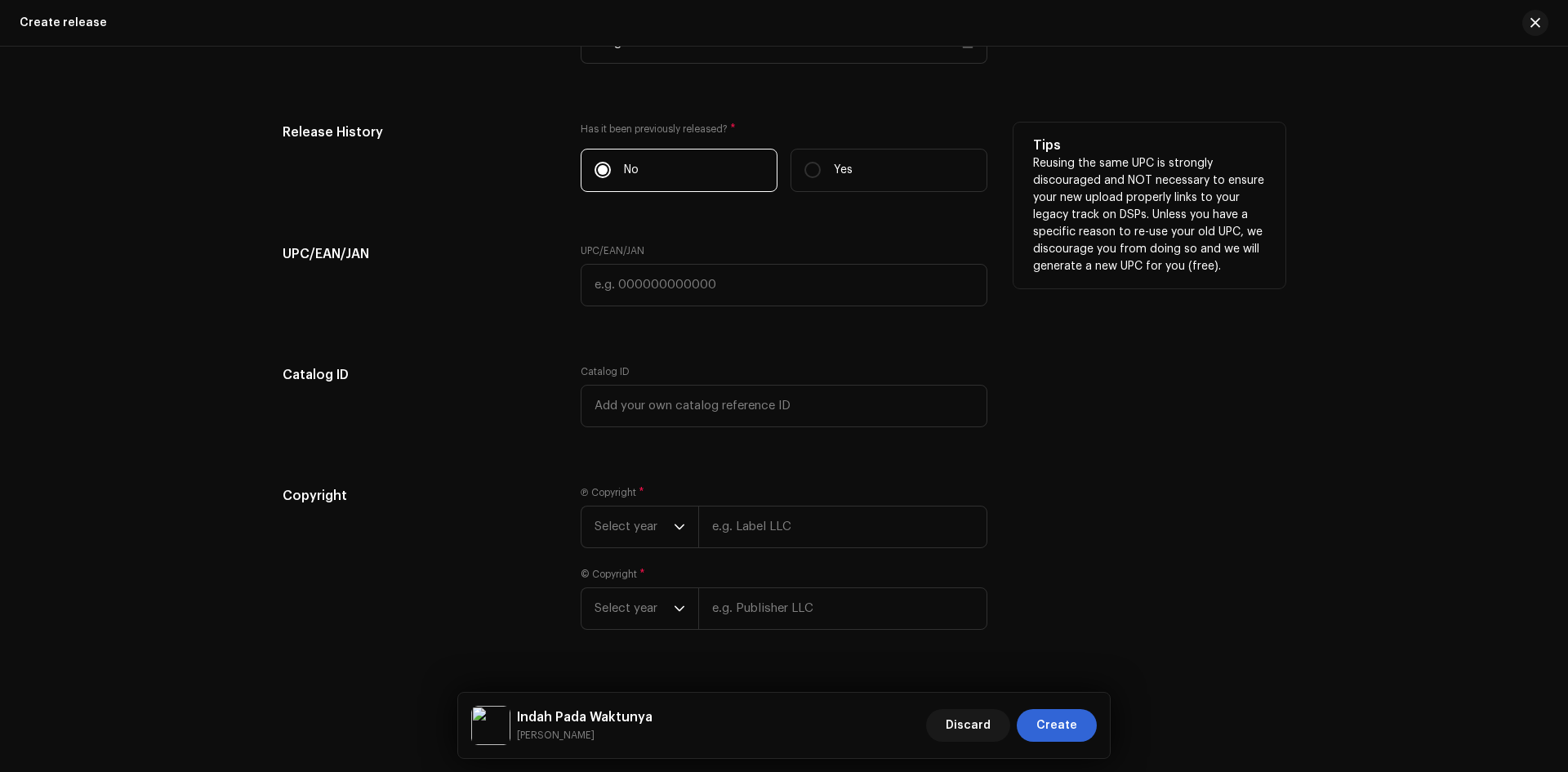
scroll to position [2797, 0]
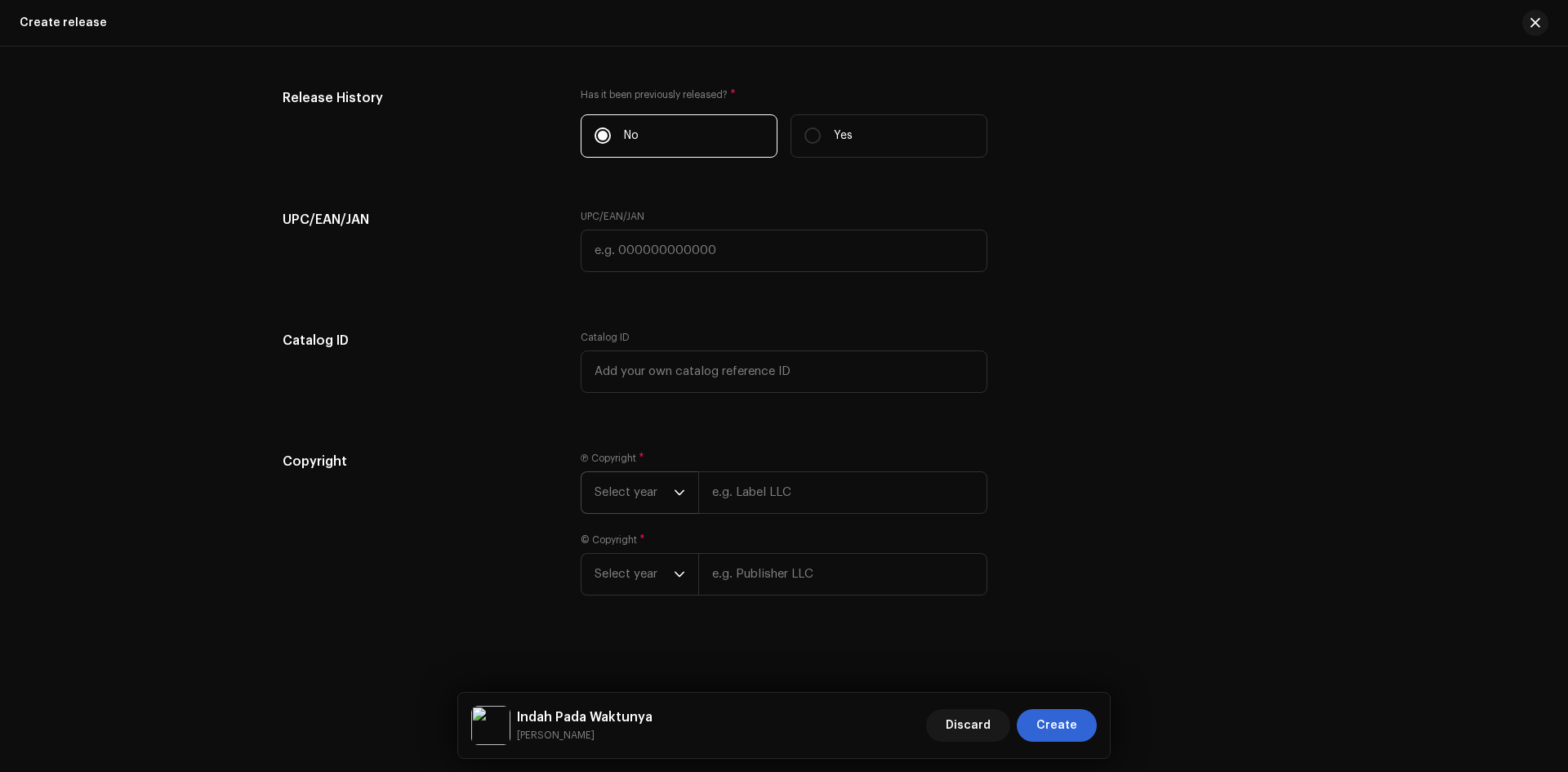
click at [629, 496] on span "Select year" at bounding box center [634, 493] width 79 height 41
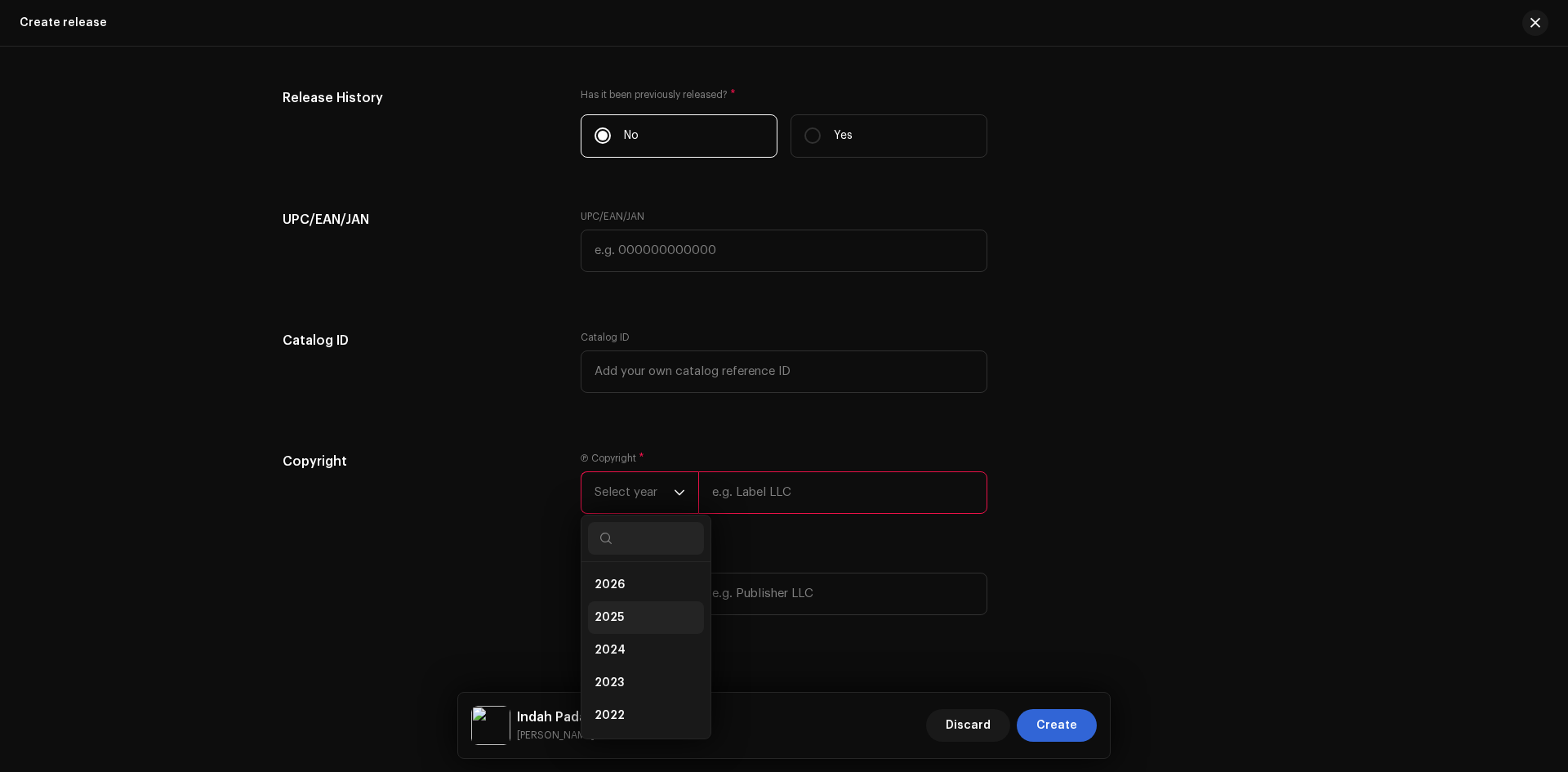
click at [620, 612] on span "2025" at bounding box center [610, 618] width 29 height 16
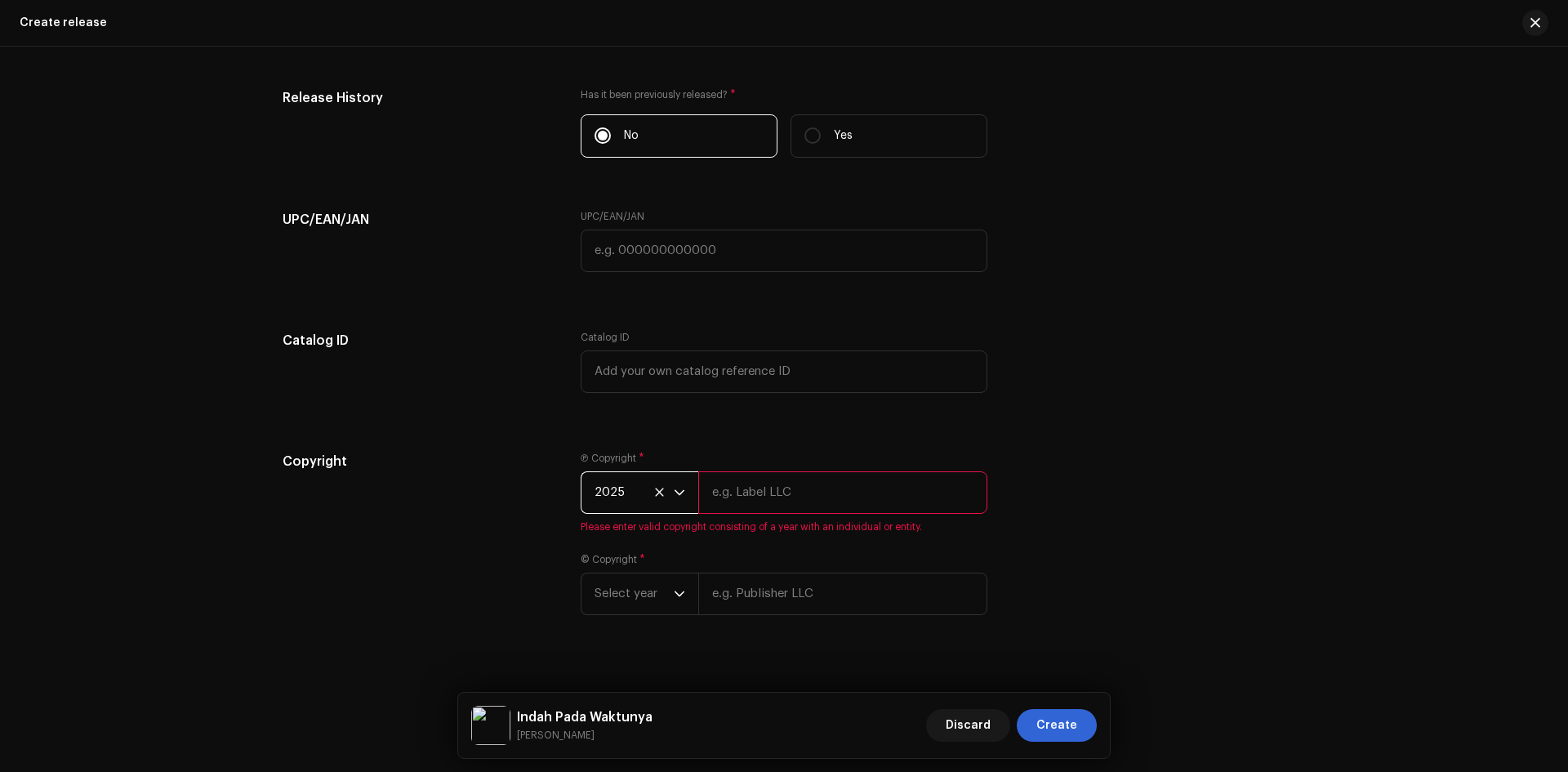
click at [768, 494] on input "text" at bounding box center [842, 493] width 289 height 43
click at [625, 596] on span "Select year" at bounding box center [634, 594] width 79 height 41
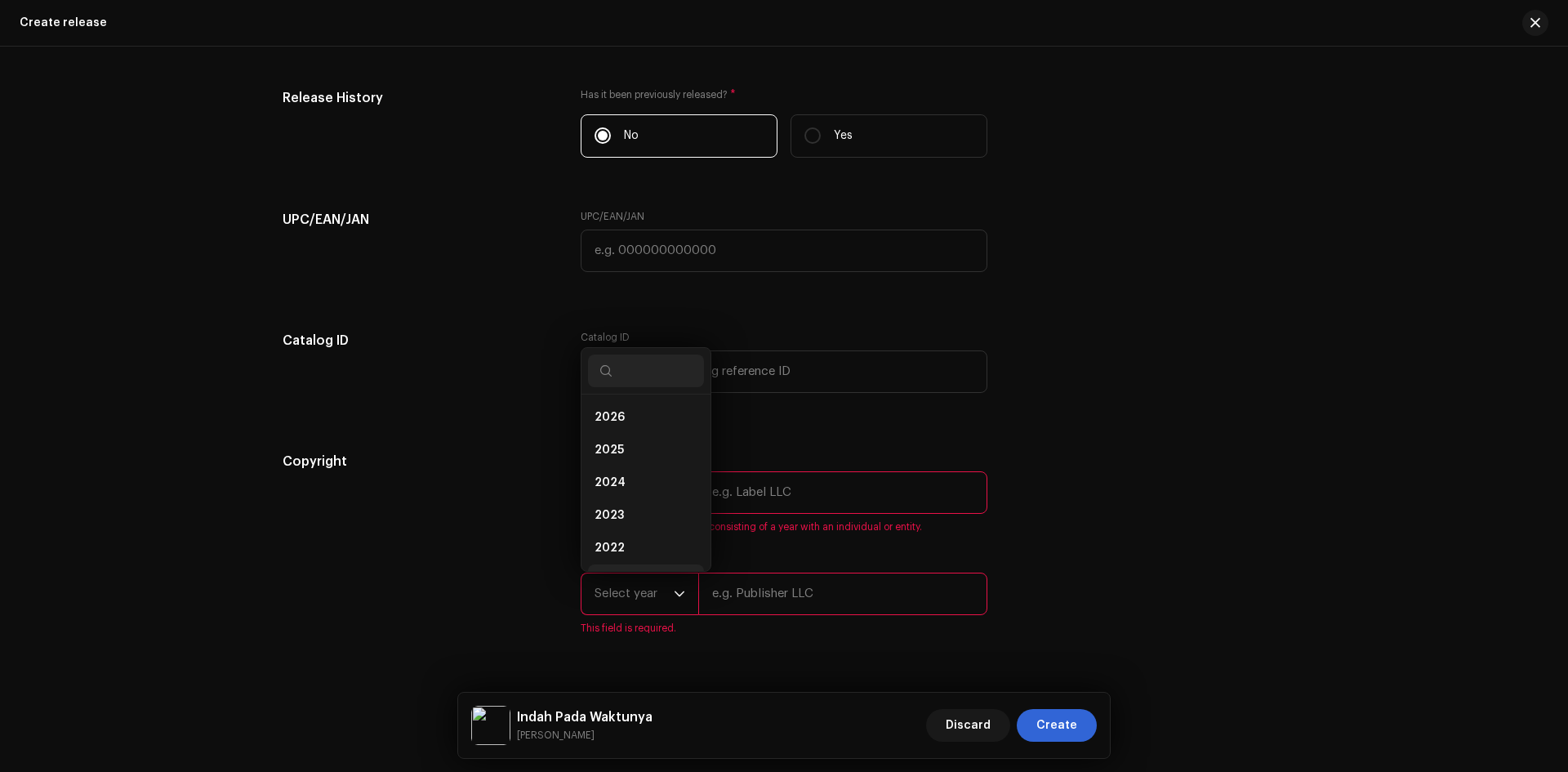
scroll to position [26, 0]
click at [616, 416] on span "2025" at bounding box center [610, 424] width 29 height 16
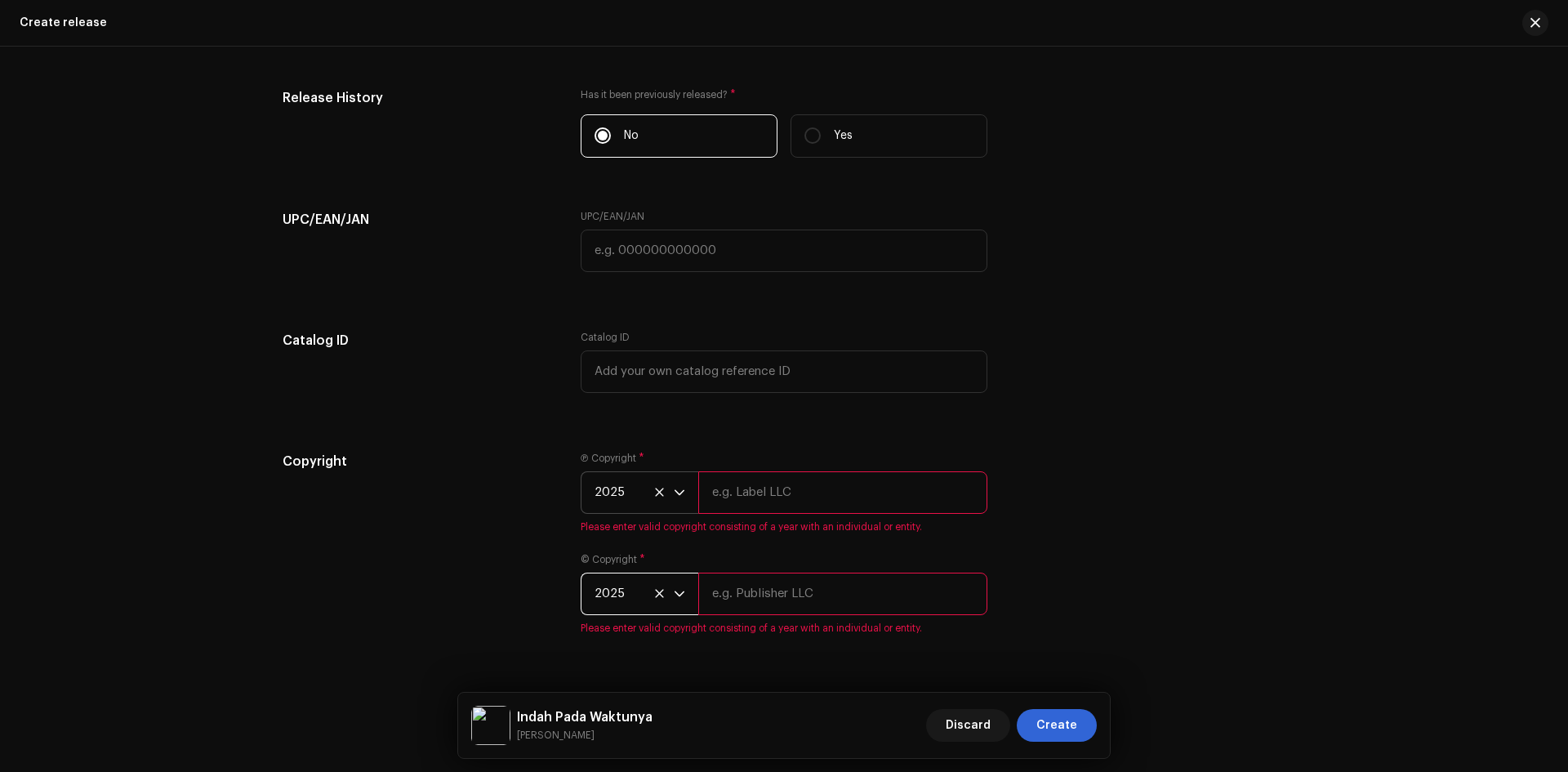
click at [795, 493] on input "text" at bounding box center [842, 493] width 289 height 43
paste input "Langit Musik Indo"
type input "Langit Musik Indo"
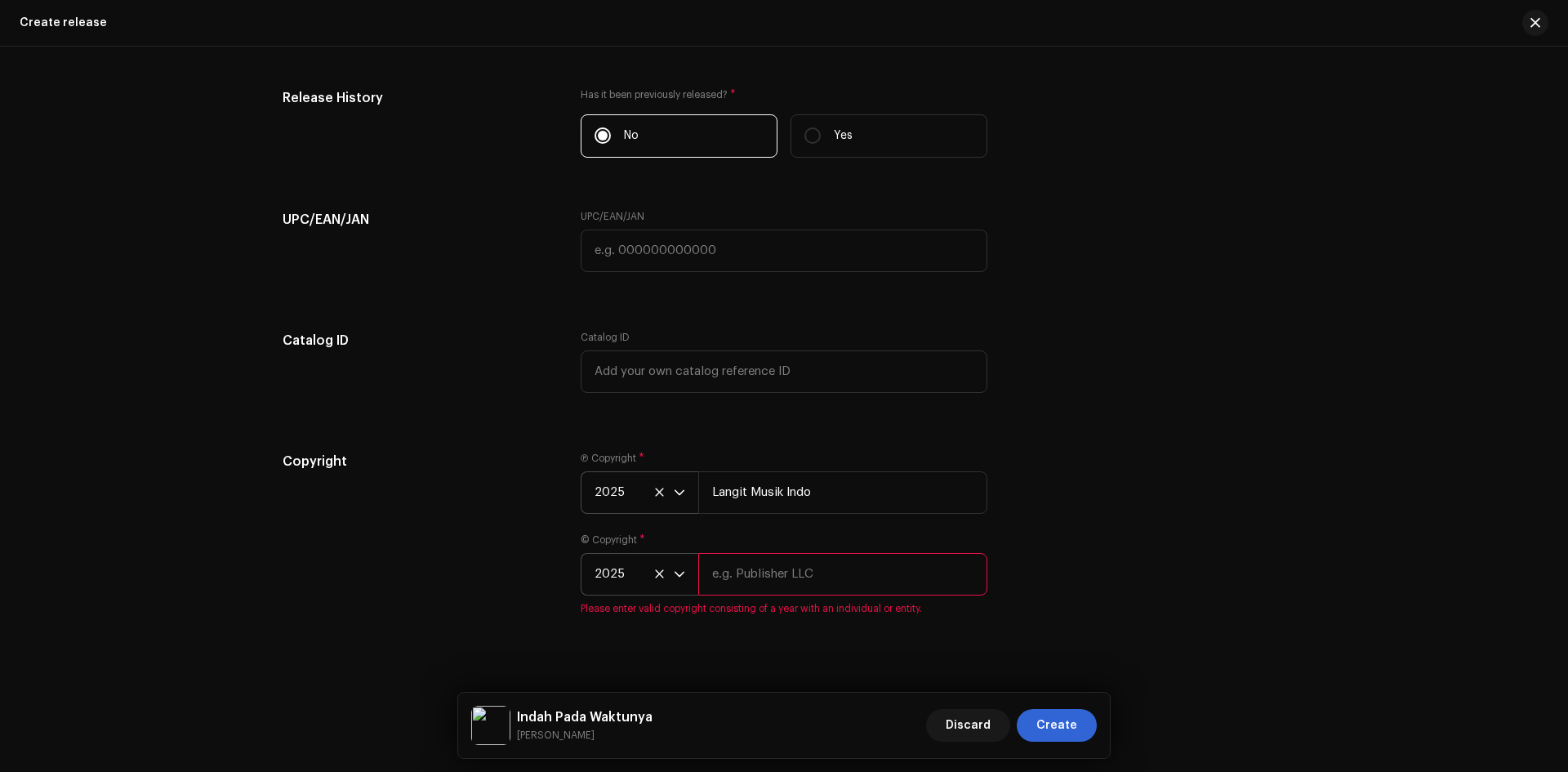
click at [802, 595] on input "text" at bounding box center [842, 575] width 289 height 43
paste input "Langit Musik Indo"
type input "Langit Musik Indo"
click at [1087, 543] on div "Copyright Ⓟ Copyright * 2025 Langit Musik Indo © Copyright * 2025 Langit Musik …" at bounding box center [784, 544] width 1003 height 183
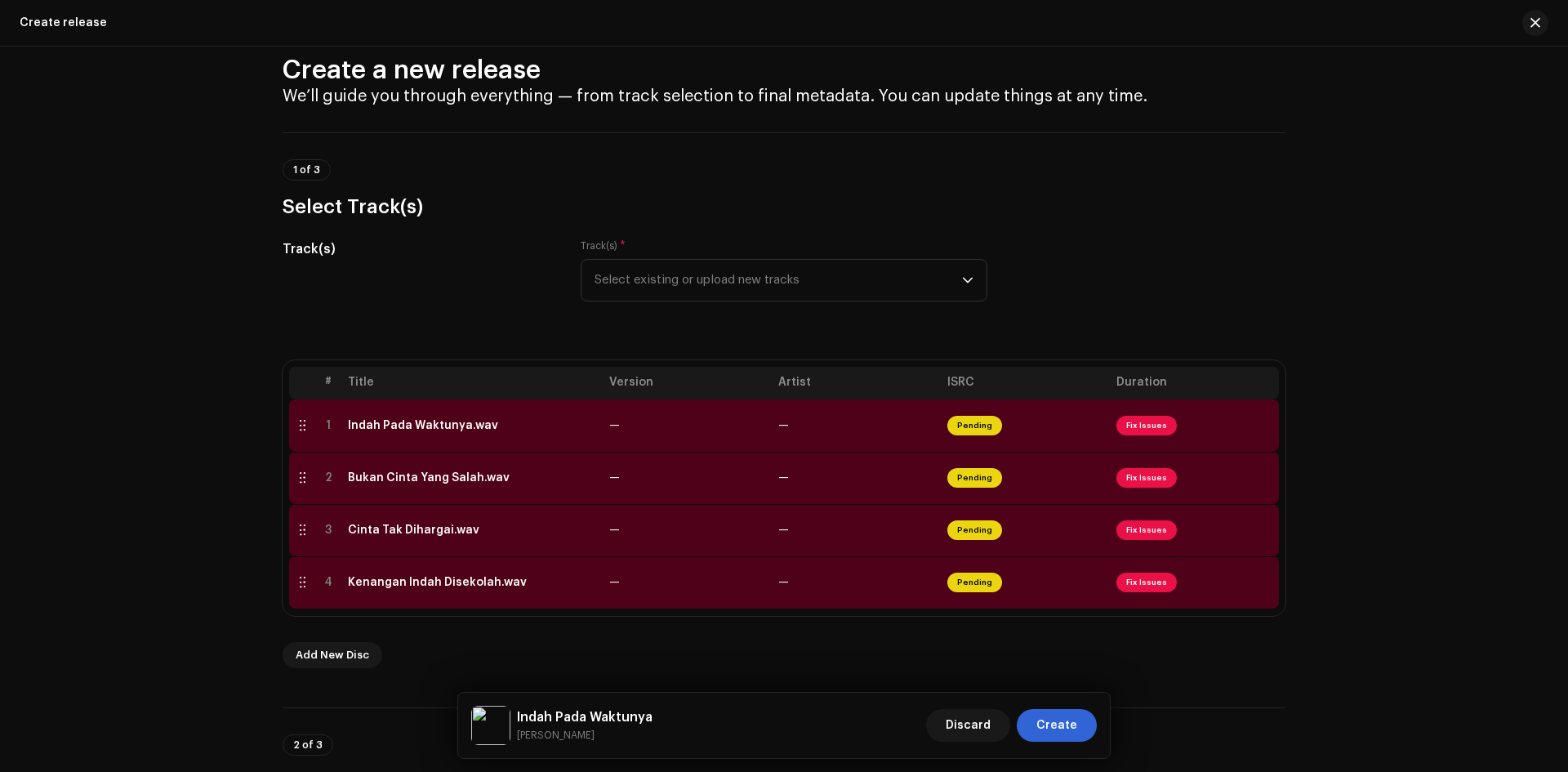
scroll to position [19, 0]
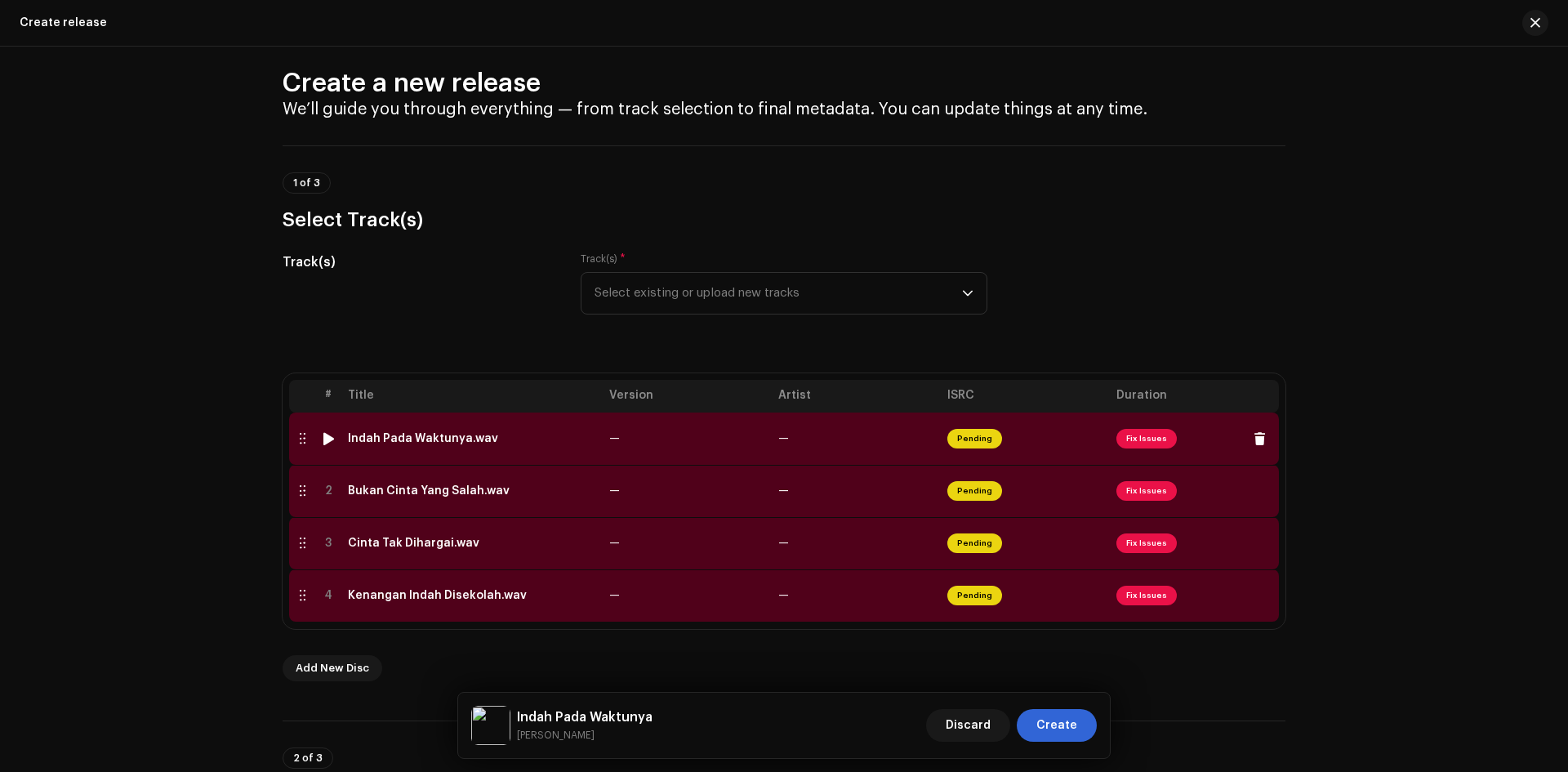
click at [666, 441] on td "—" at bounding box center [687, 439] width 169 height 52
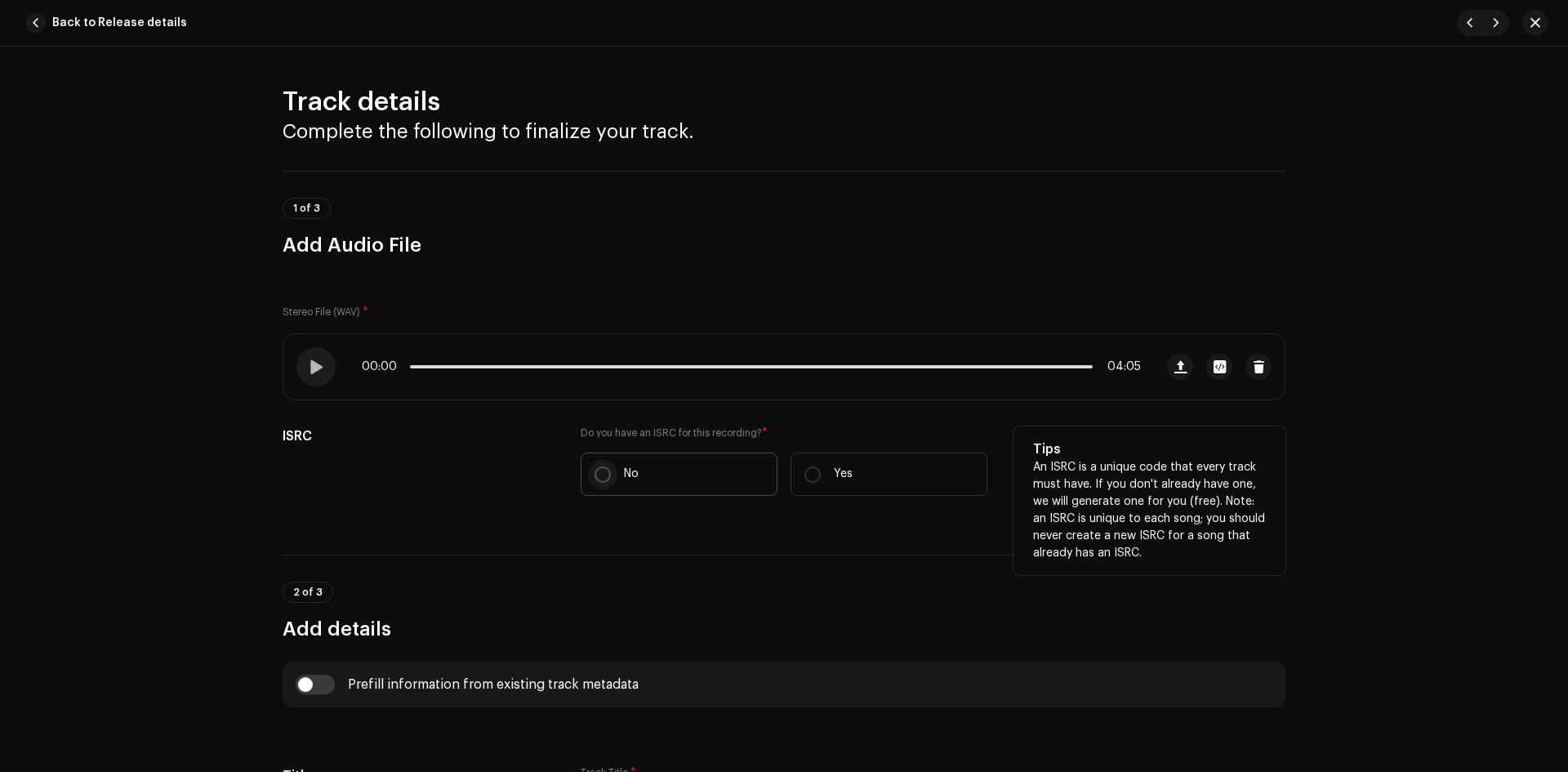
click at [597, 474] on input "No" at bounding box center [603, 475] width 16 height 16
radio input "true"
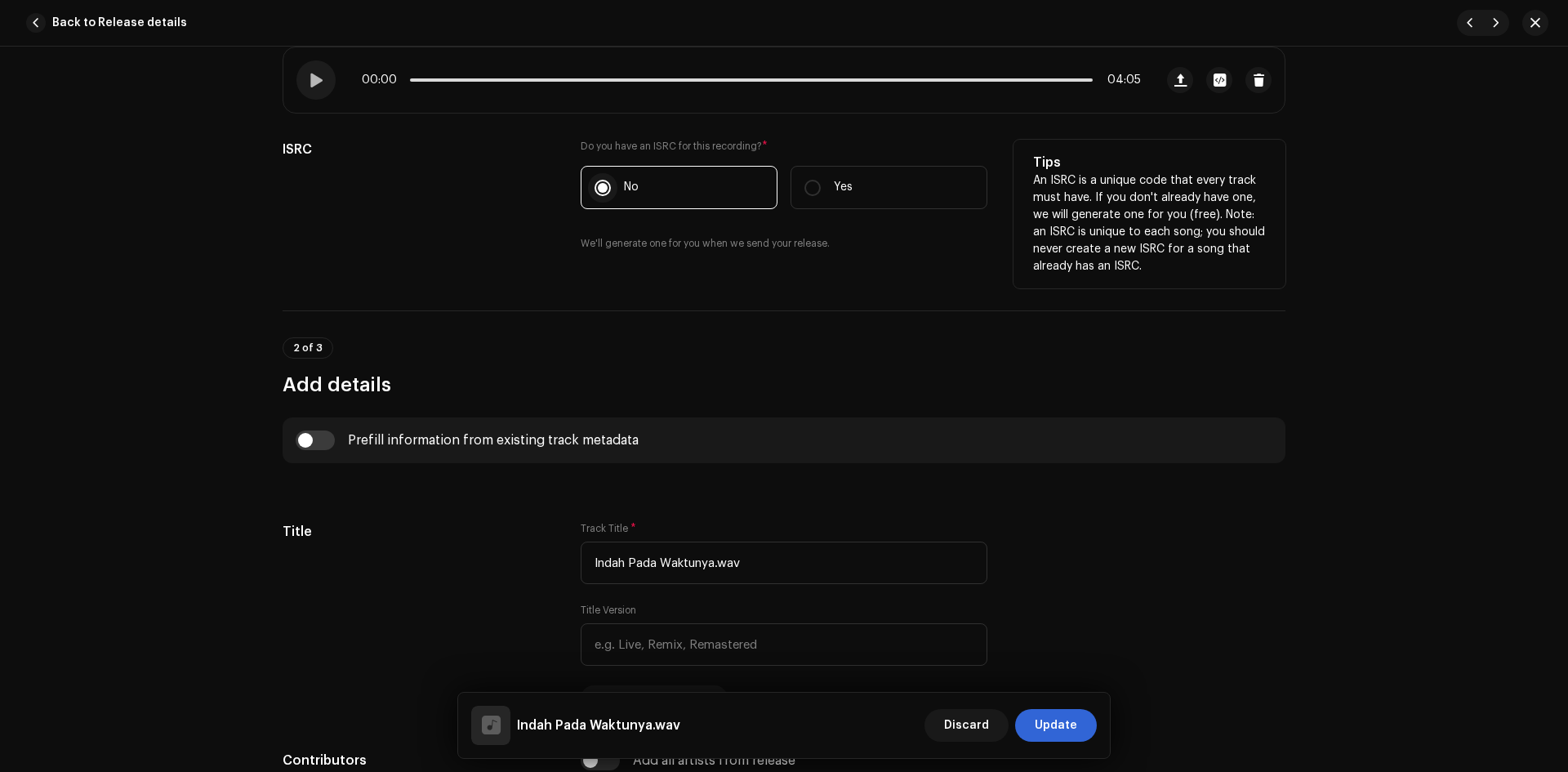
scroll to position [327, 0]
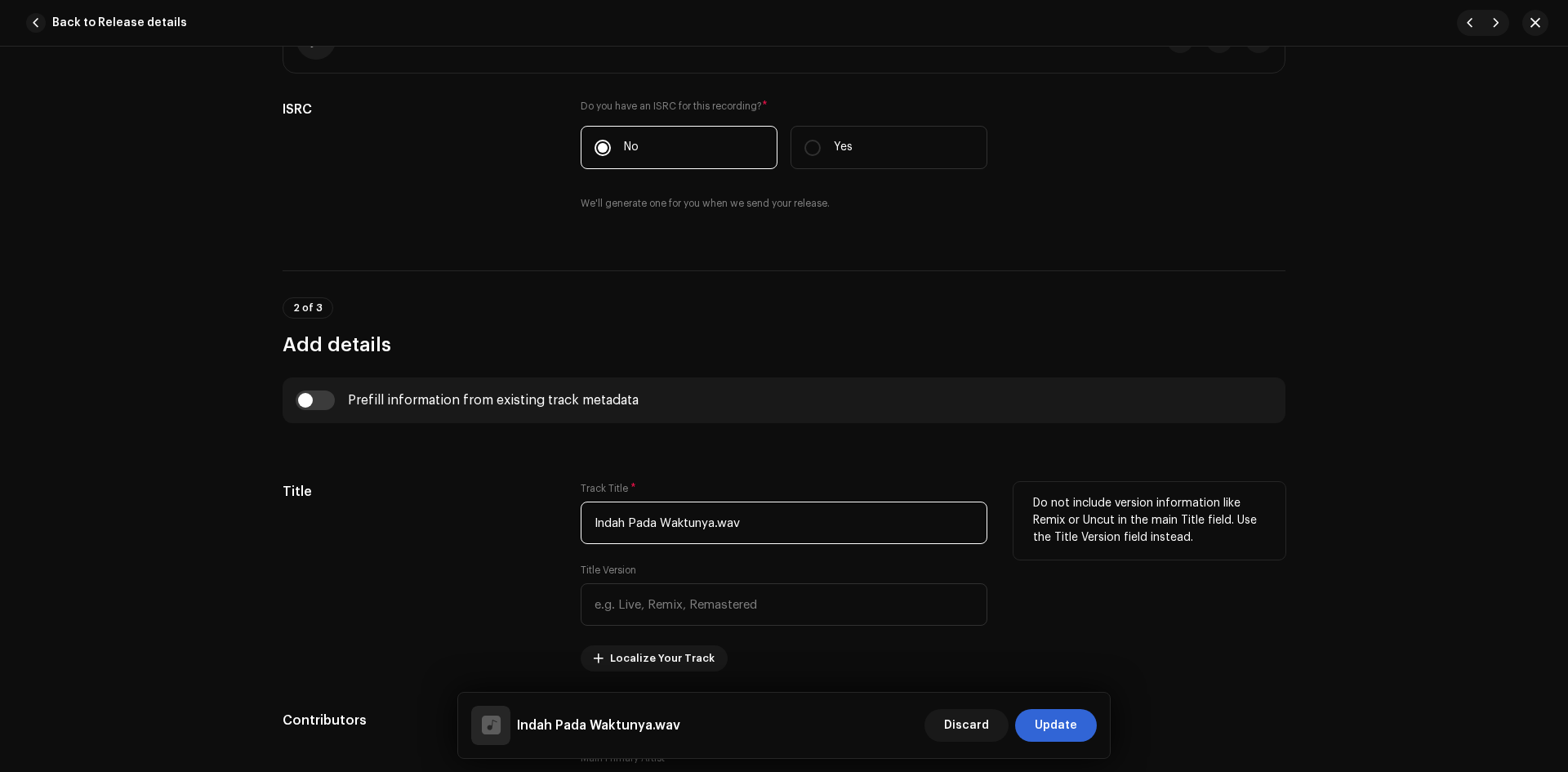
drag, startPoint x: 713, startPoint y: 526, endPoint x: 768, endPoint y: 526, distance: 55.0
click at [768, 526] on input "Indah Pada Waktunya.wav" at bounding box center [784, 523] width 407 height 43
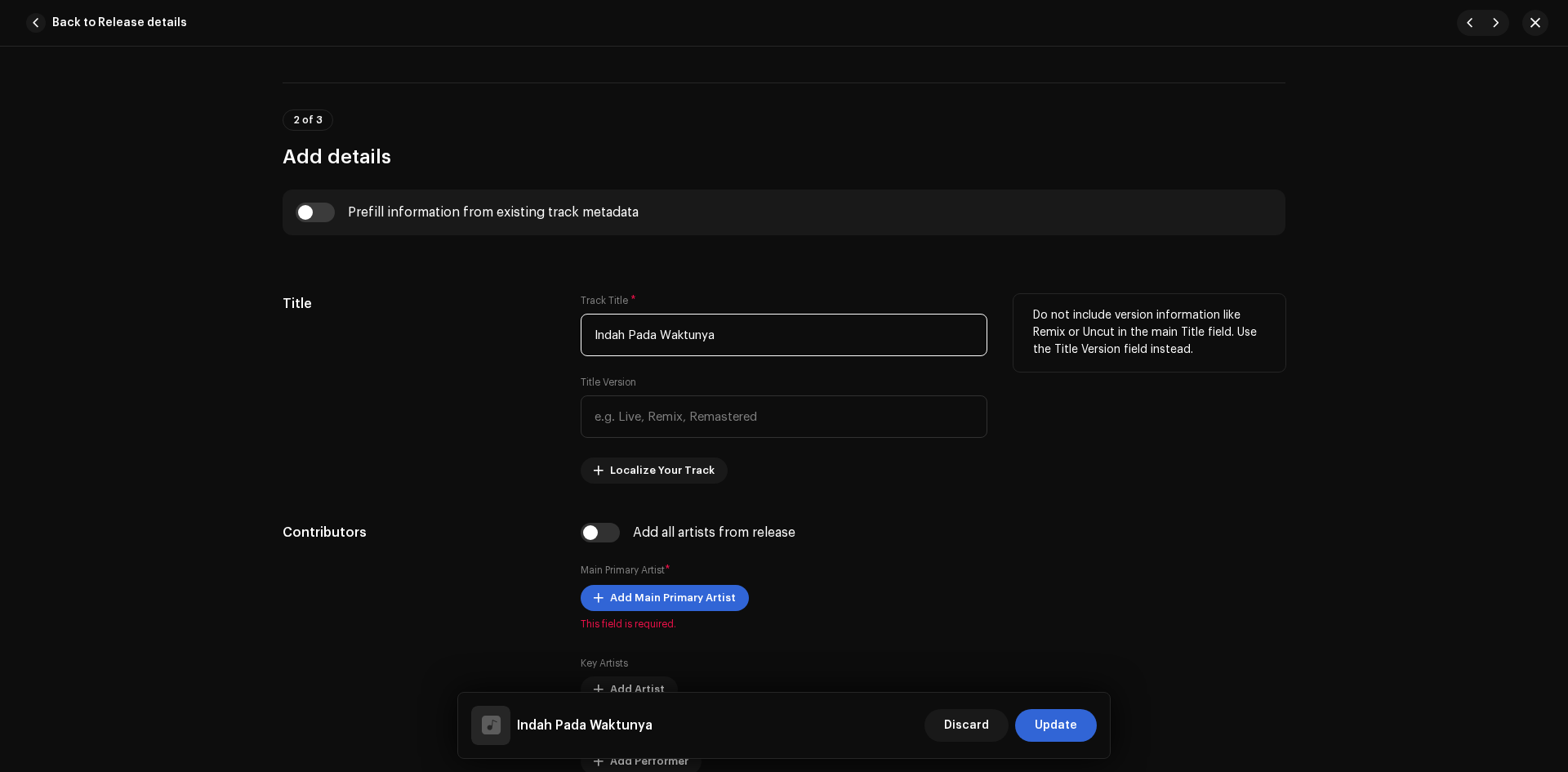
scroll to position [572, 0]
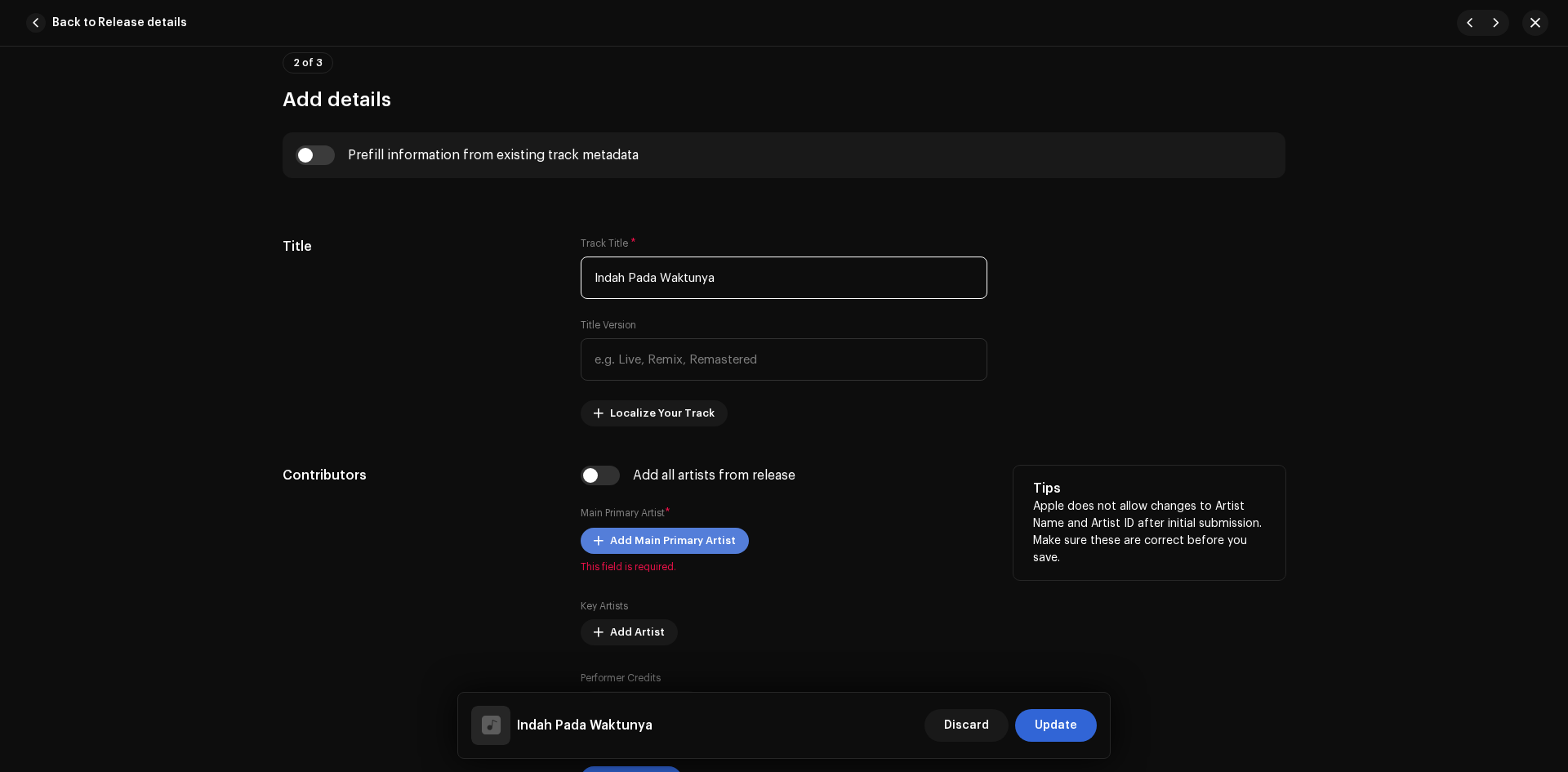
type input "Indah Pada Waktunya"
click at [684, 538] on span "Add Main Primary Artist" at bounding box center [674, 541] width 126 height 33
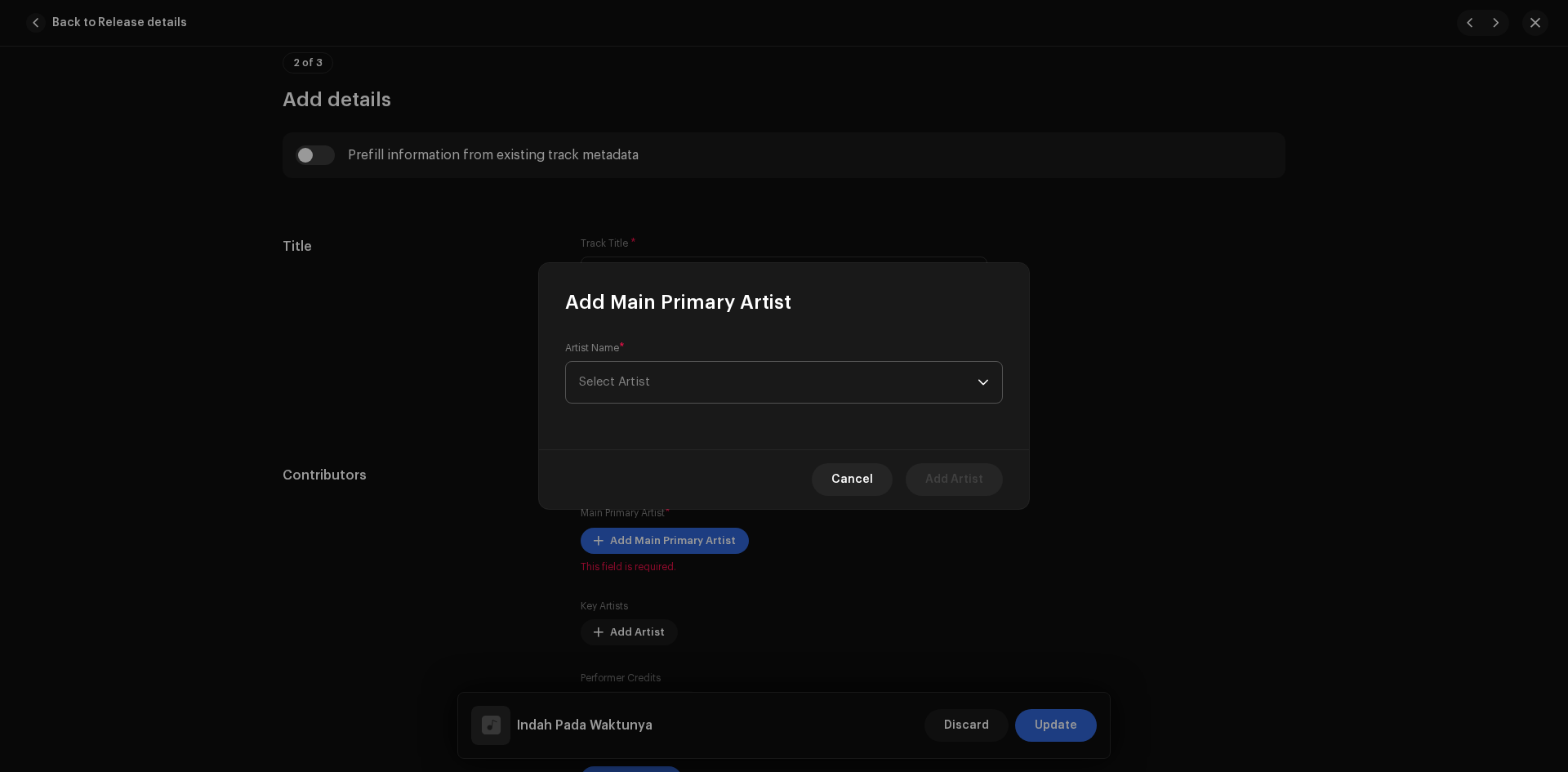
click at [674, 379] on span "Select Artist" at bounding box center [778, 382] width 399 height 41
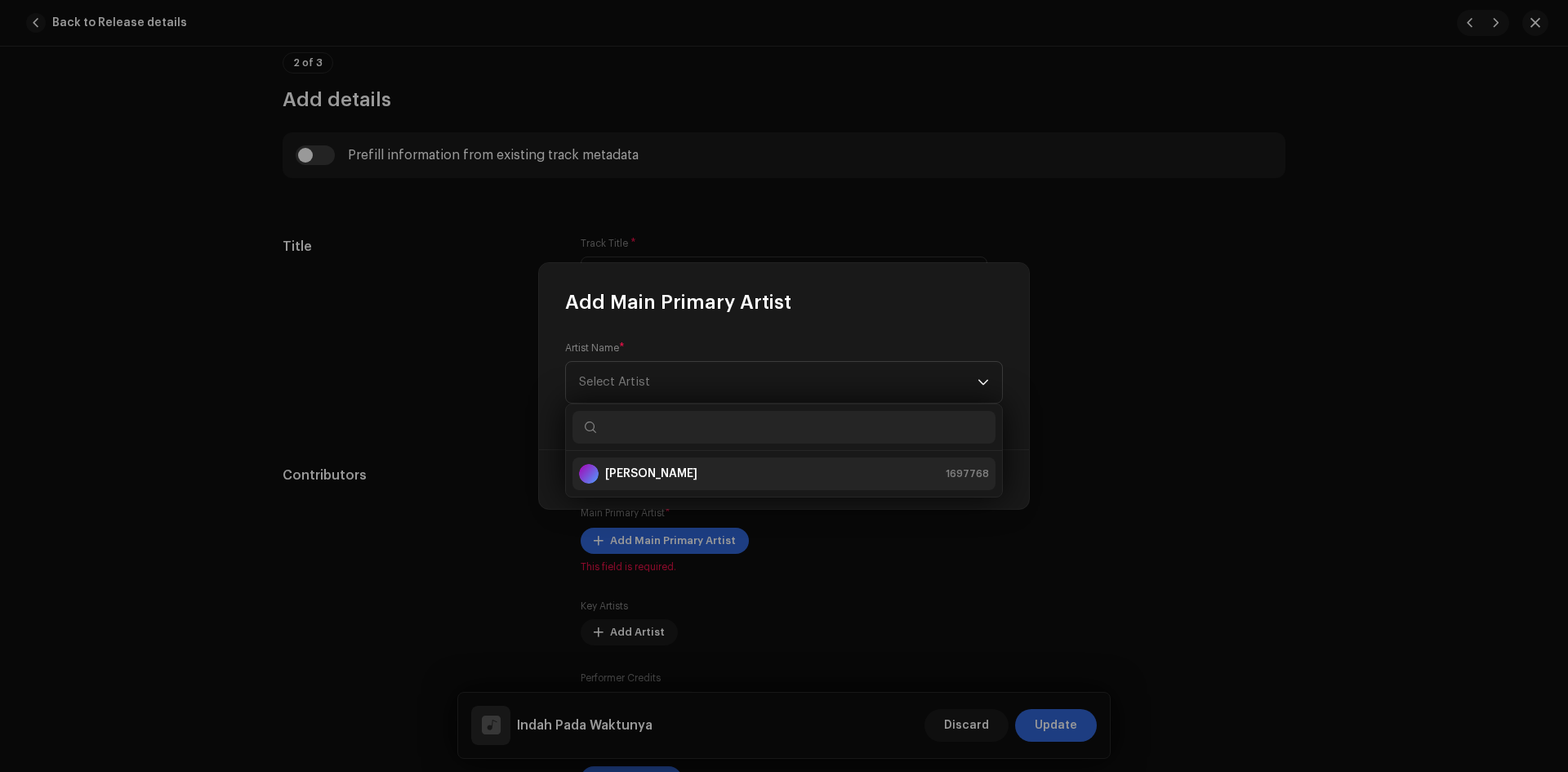
click at [665, 477] on strong "[PERSON_NAME]" at bounding box center [651, 474] width 92 height 16
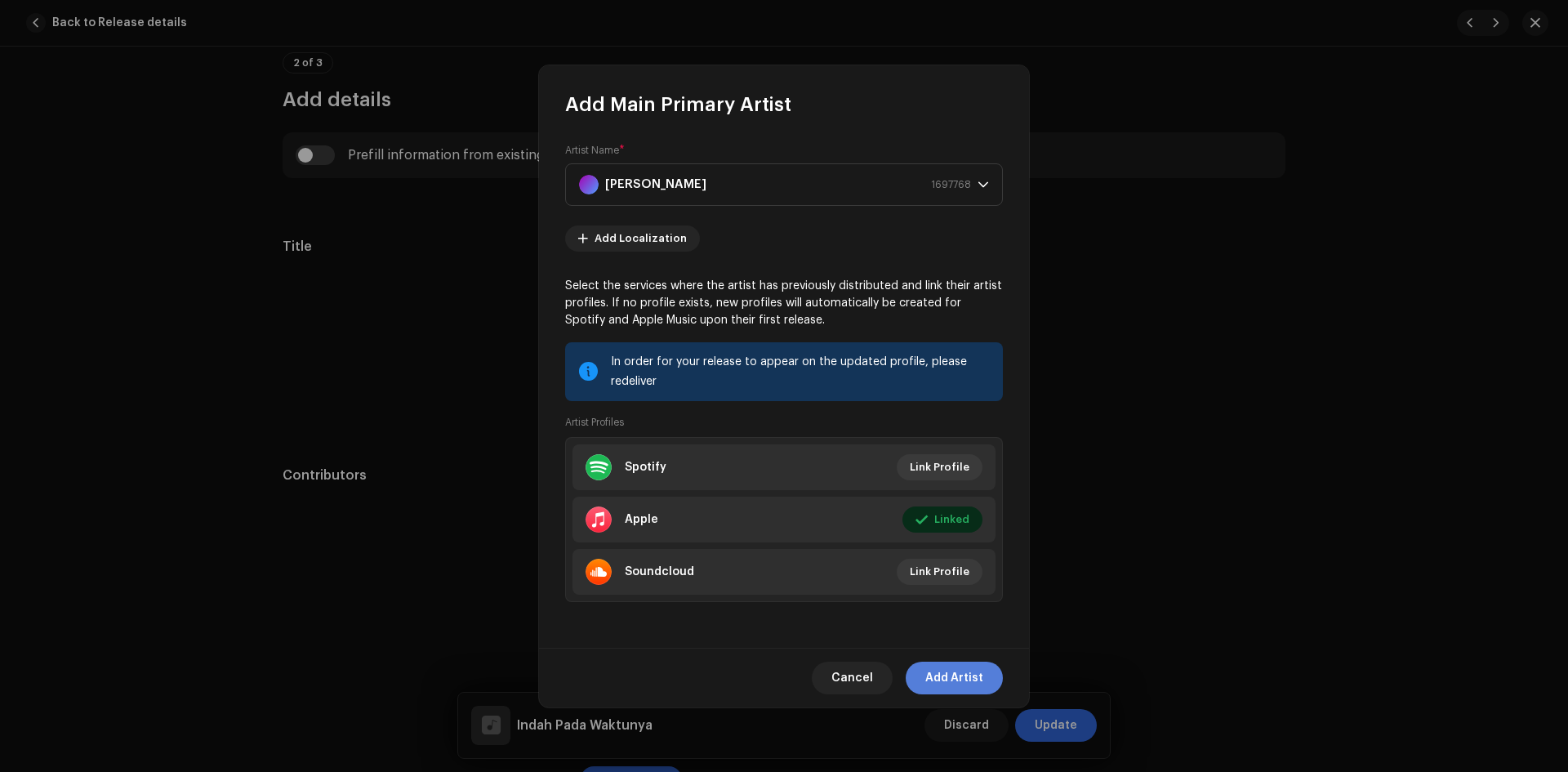
click at [940, 681] on span "Add Artist" at bounding box center [954, 678] width 58 height 33
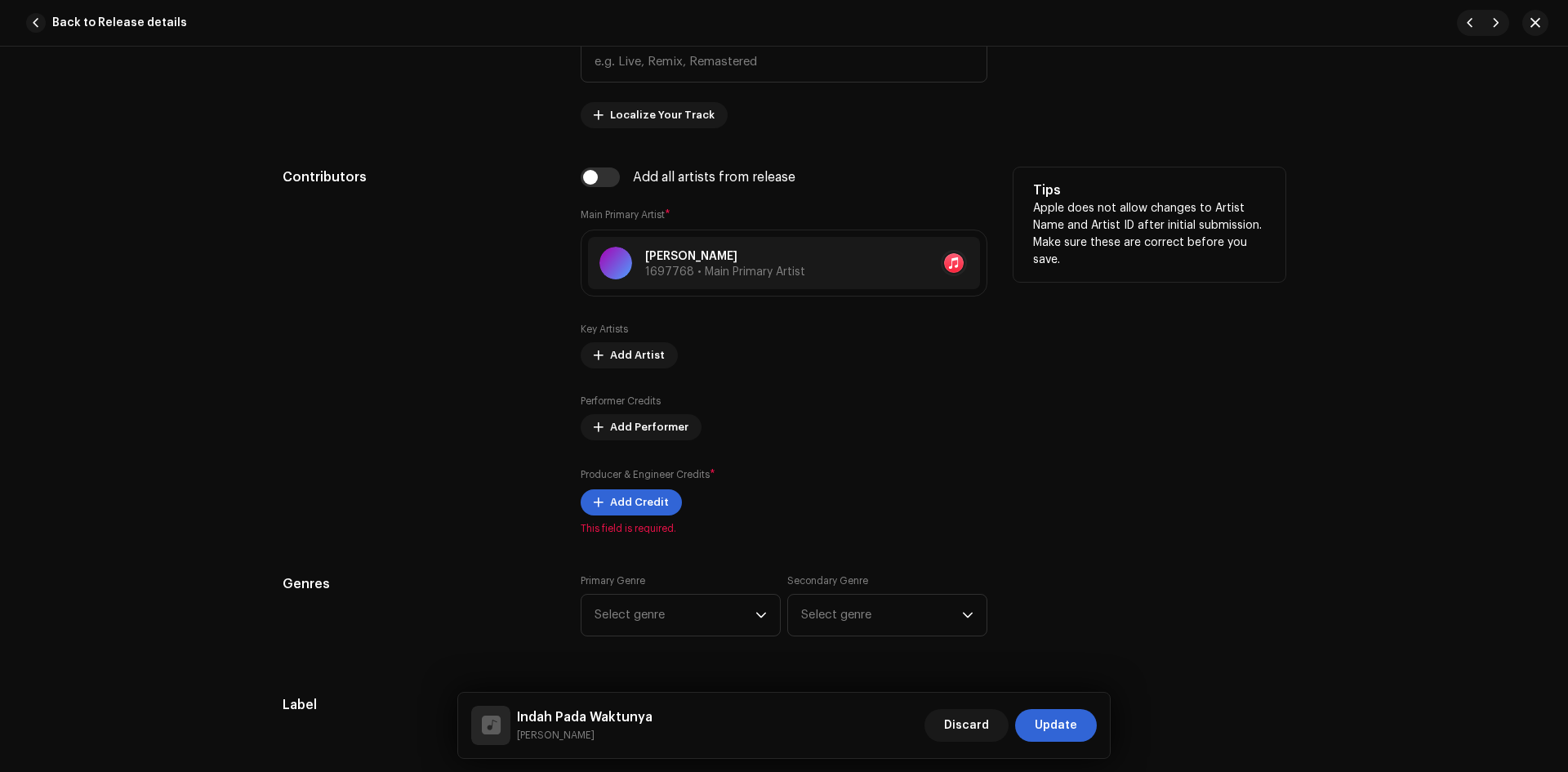
scroll to position [899, 0]
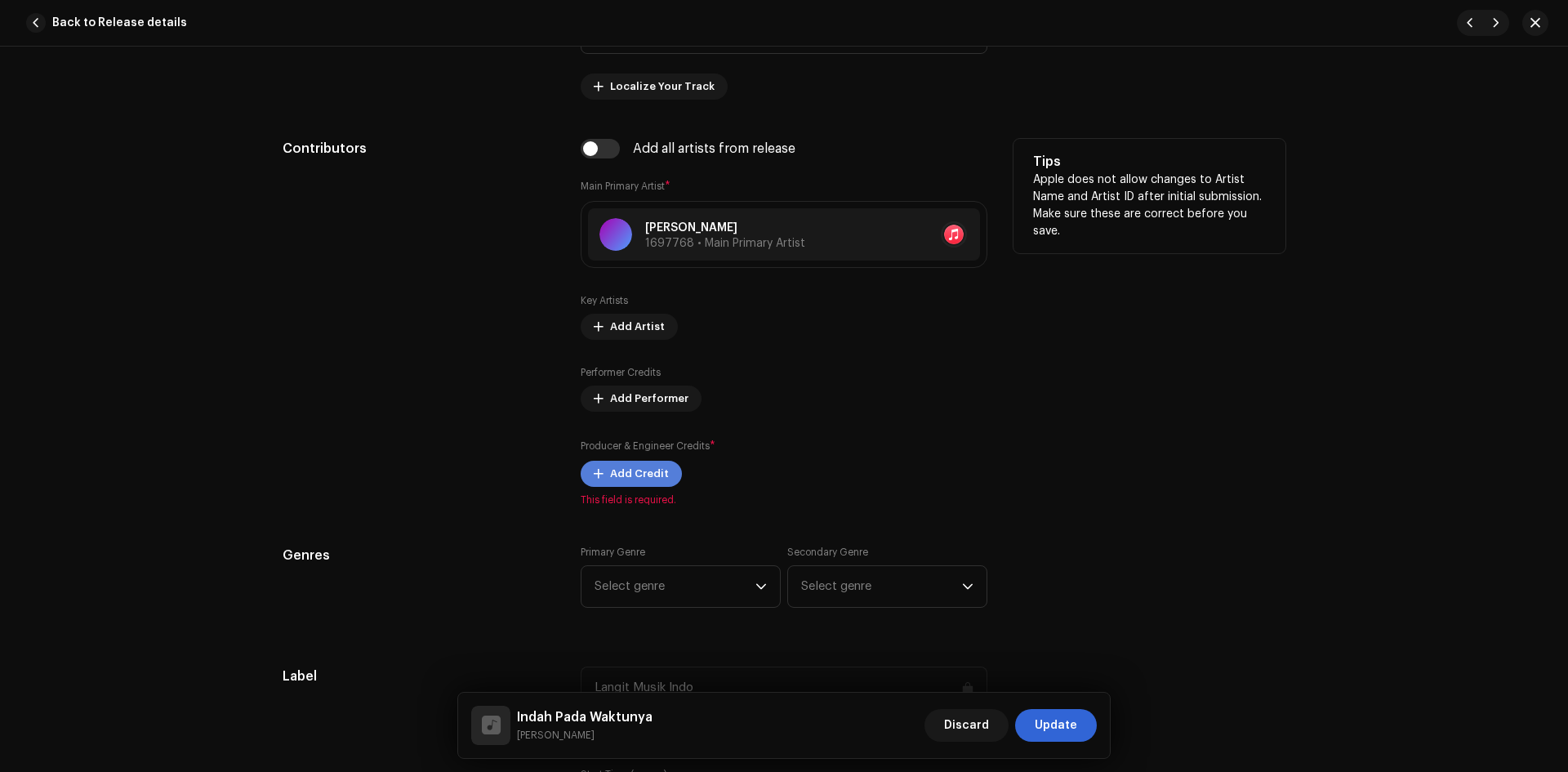
click at [603, 481] on button "Add Credit" at bounding box center [632, 474] width 101 height 26
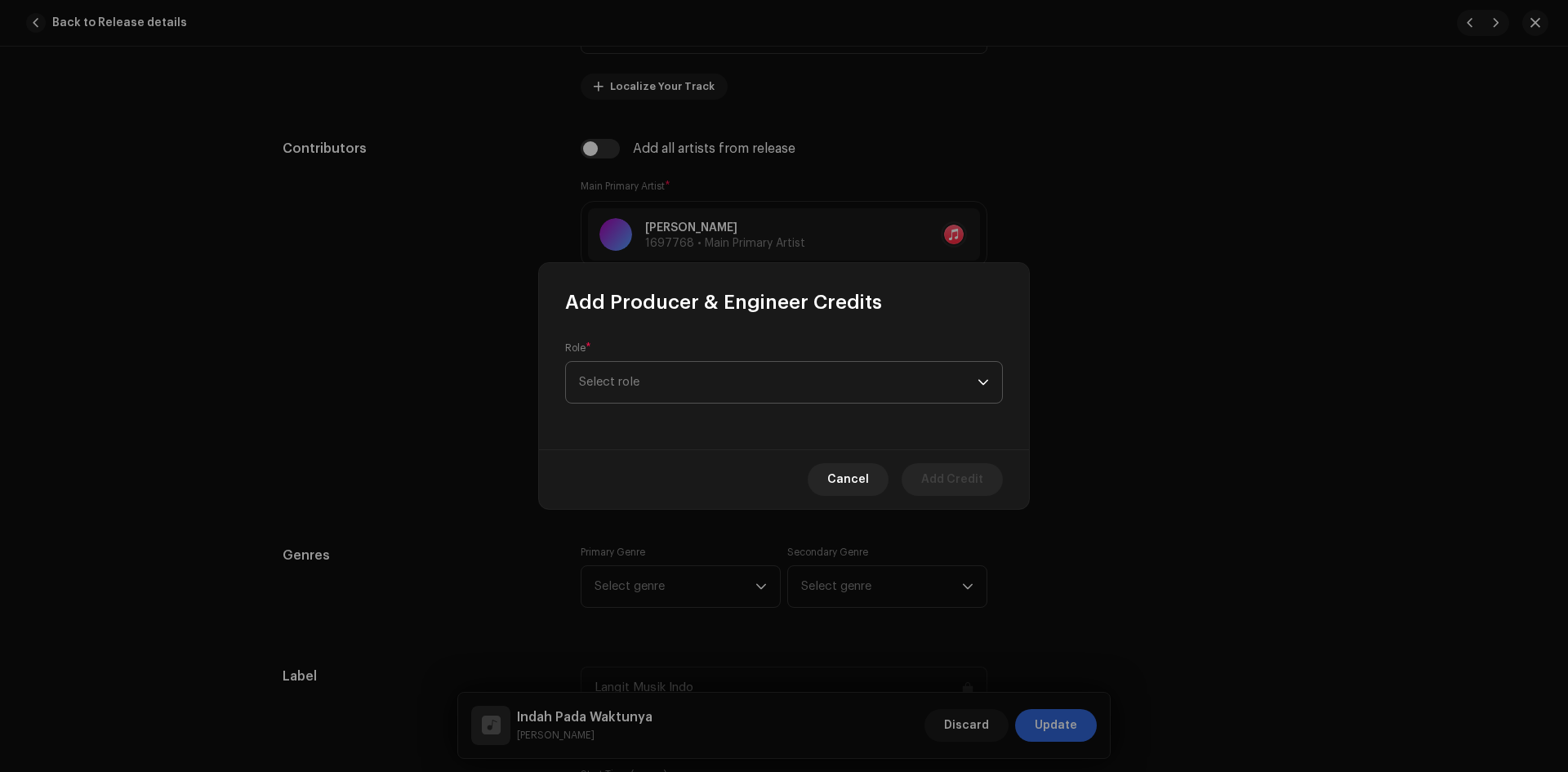
click at [668, 377] on span "Select role" at bounding box center [778, 382] width 399 height 41
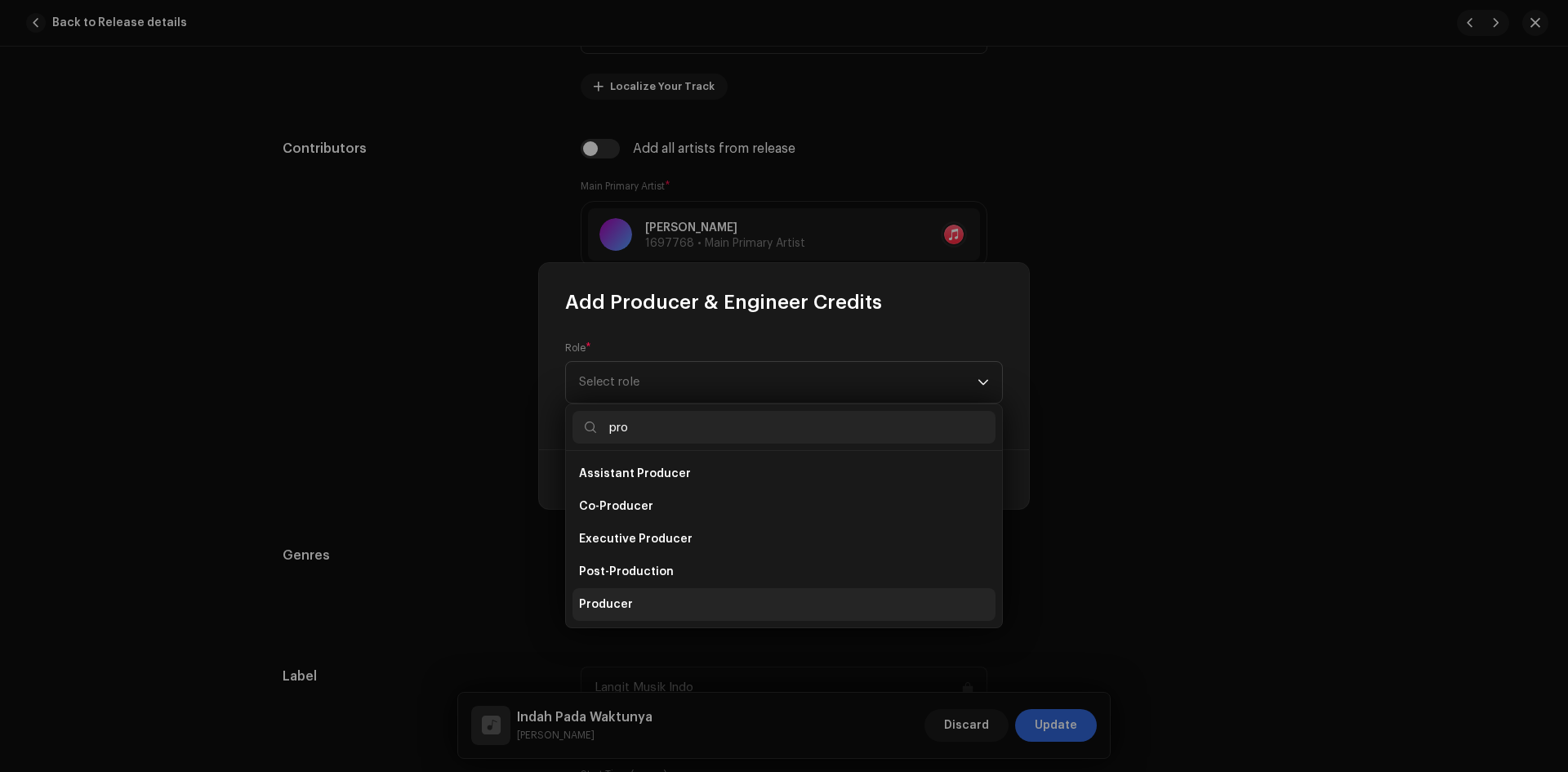
type input "pro"
click at [645, 599] on li "Producer" at bounding box center [784, 605] width 423 height 33
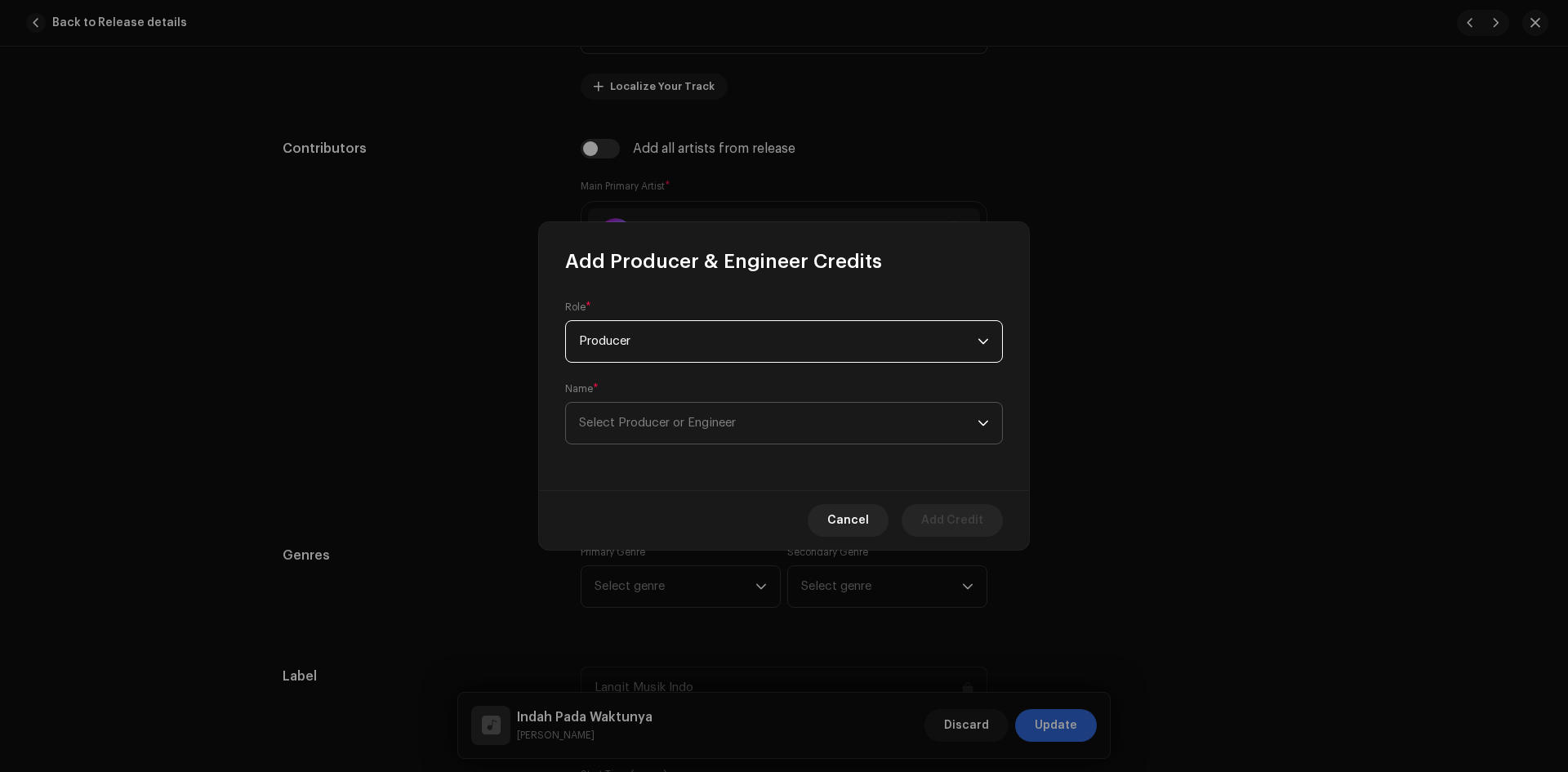
click at [719, 422] on span "Select Producer or Engineer" at bounding box center [658, 422] width 157 height 12
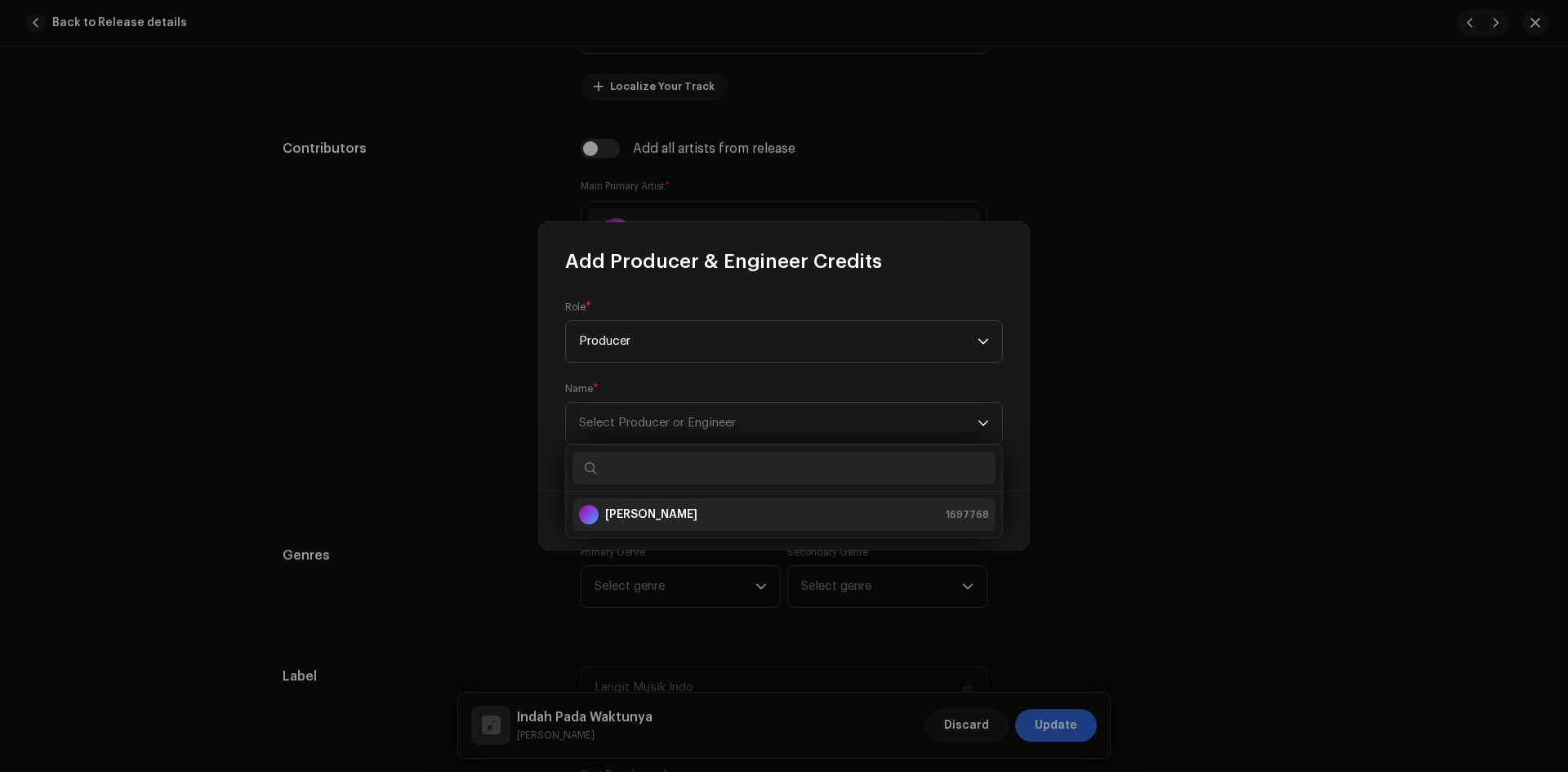
click at [688, 512] on div "[PERSON_NAME] 1697768" at bounding box center [784, 515] width 410 height 20
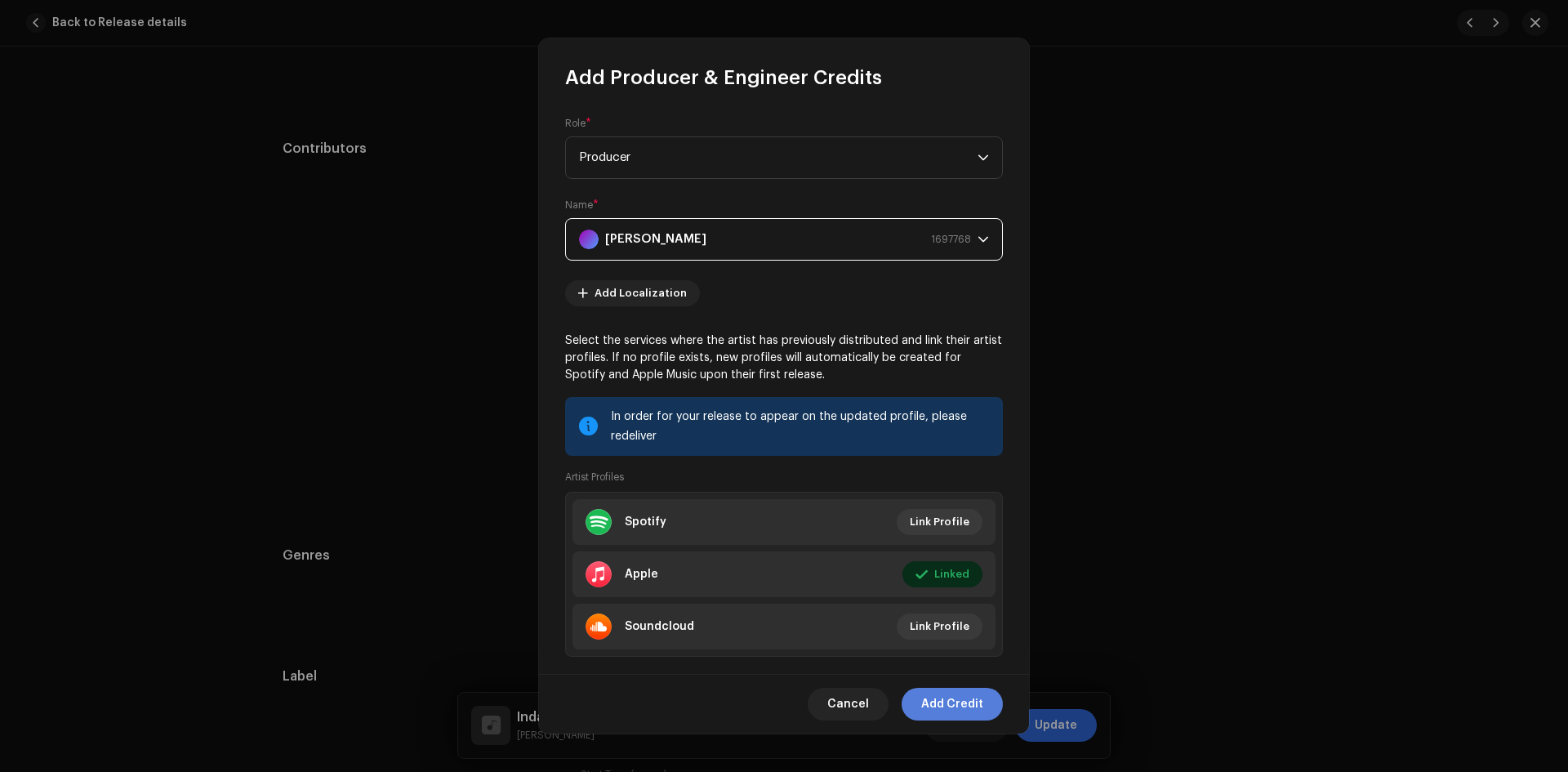
click at [953, 702] on span "Add Credit" at bounding box center [953, 704] width 62 height 33
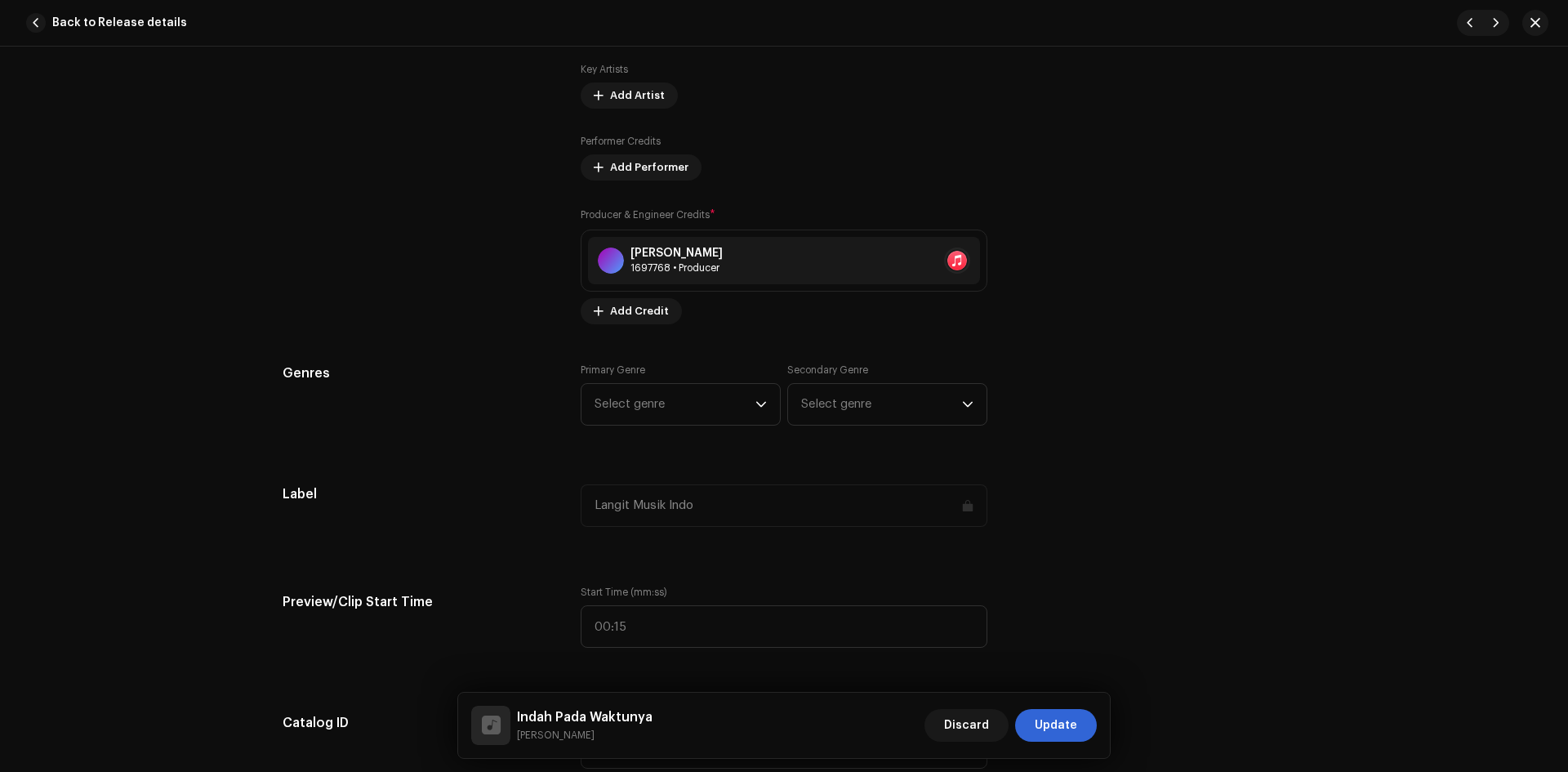
scroll to position [1144, 0]
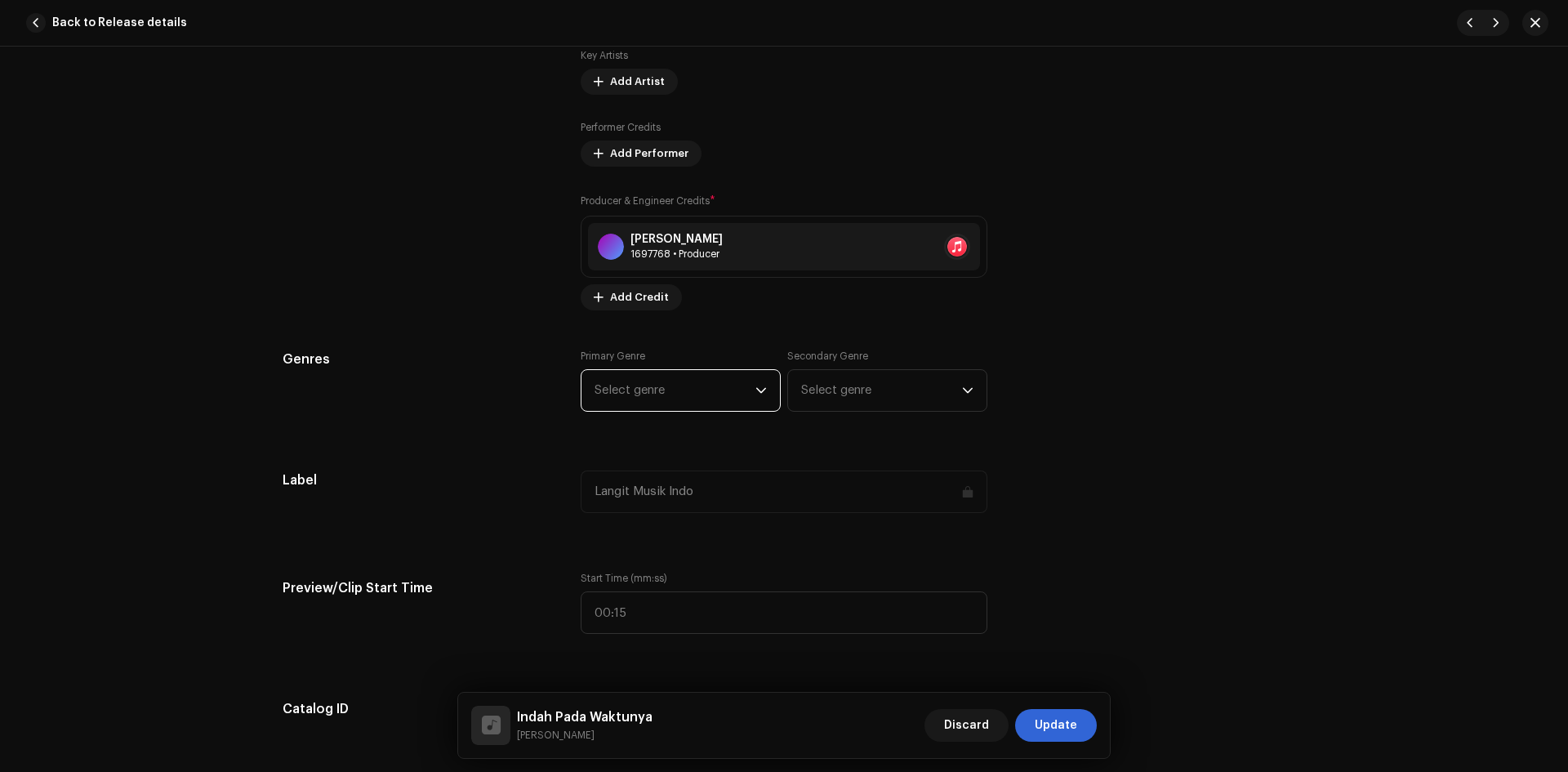
click at [654, 388] on span "Select genre" at bounding box center [675, 391] width 161 height 41
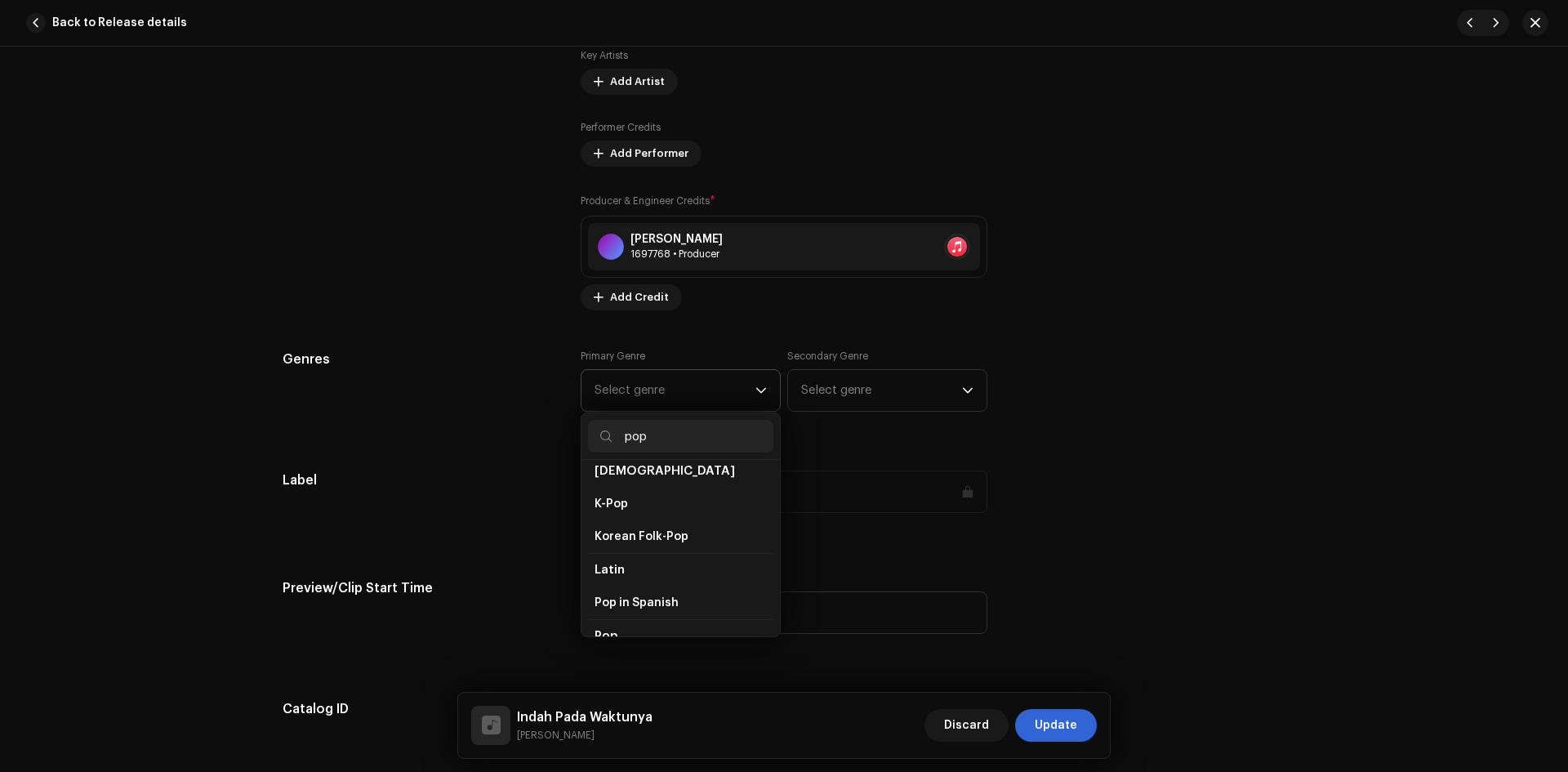
scroll to position [572, 0]
type input "pop"
click at [642, 539] on li "Pop" at bounding box center [681, 552] width 186 height 33
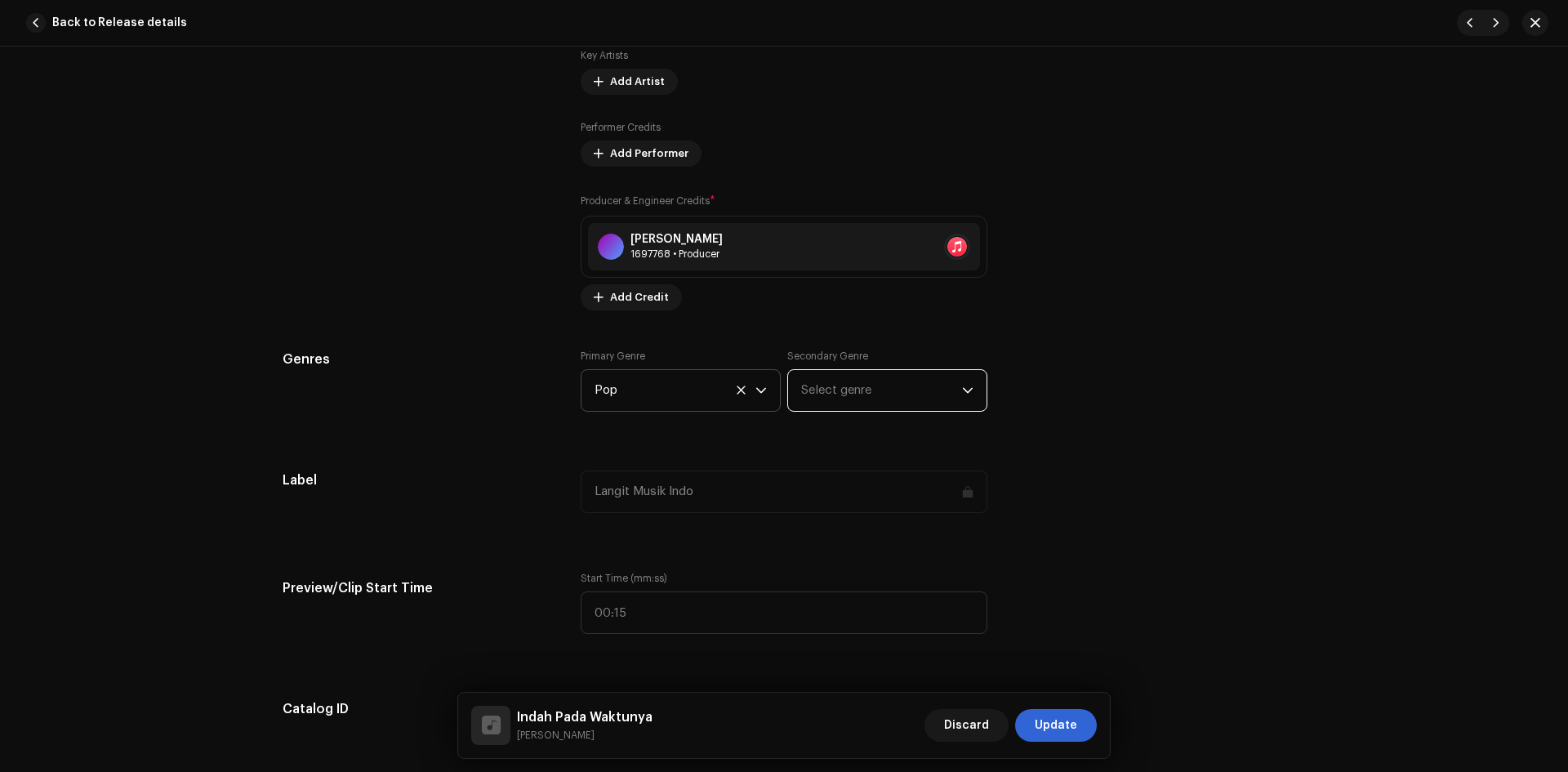
click at [821, 396] on span "Select genre" at bounding box center [881, 391] width 161 height 41
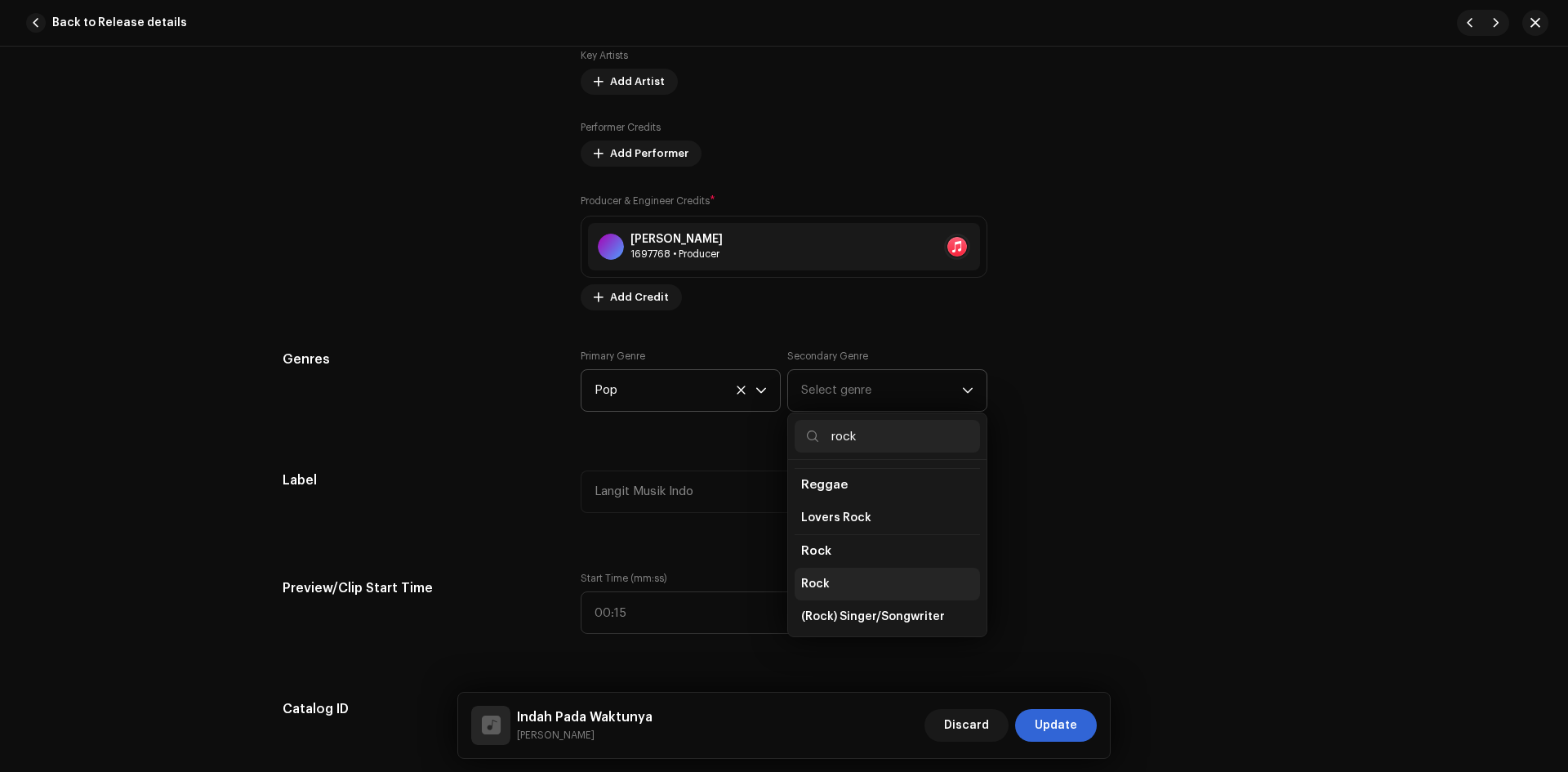
type input "rock"
click at [835, 573] on li "Rock" at bounding box center [887, 585] width 186 height 33
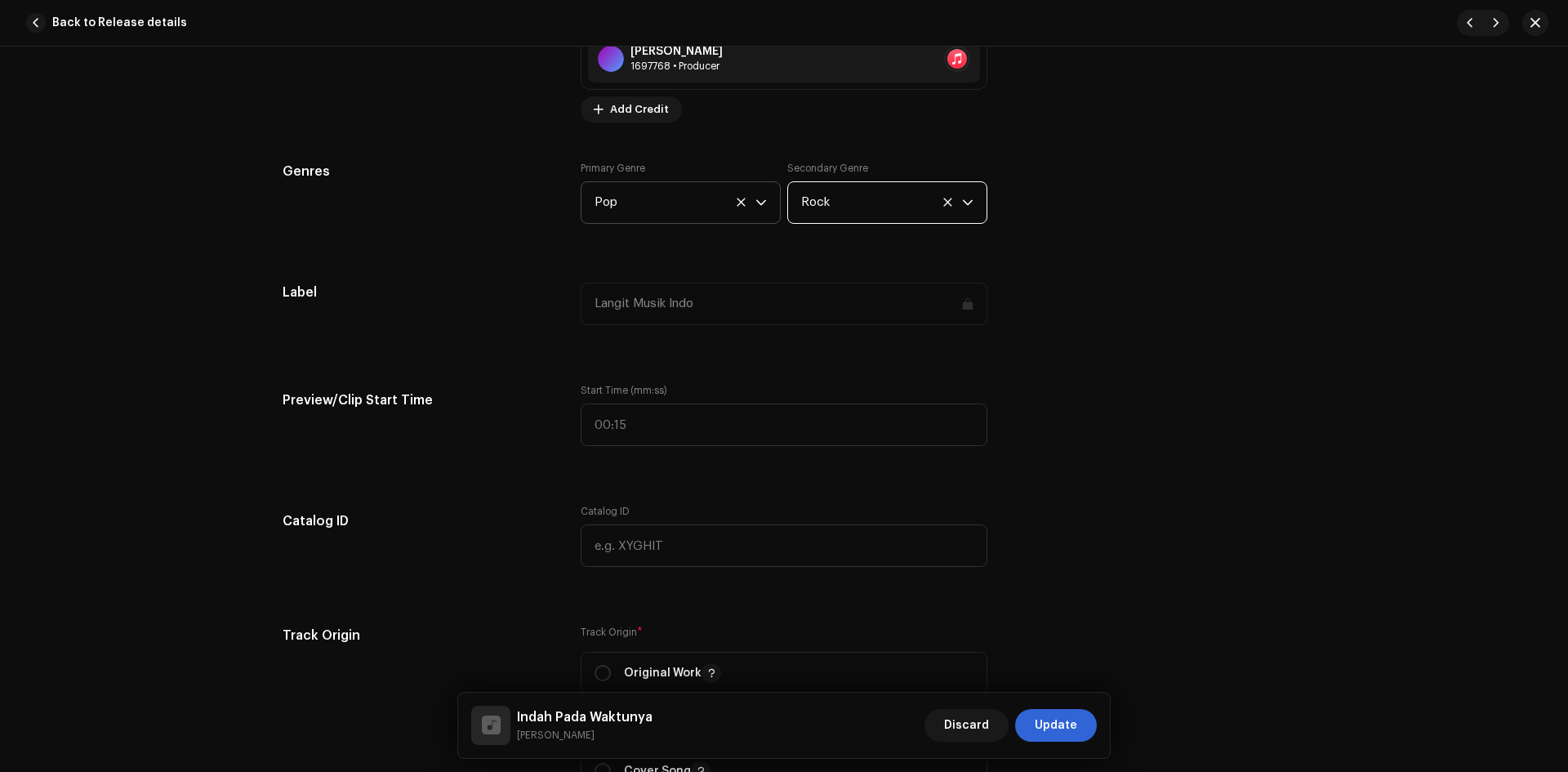
scroll to position [1389, 0]
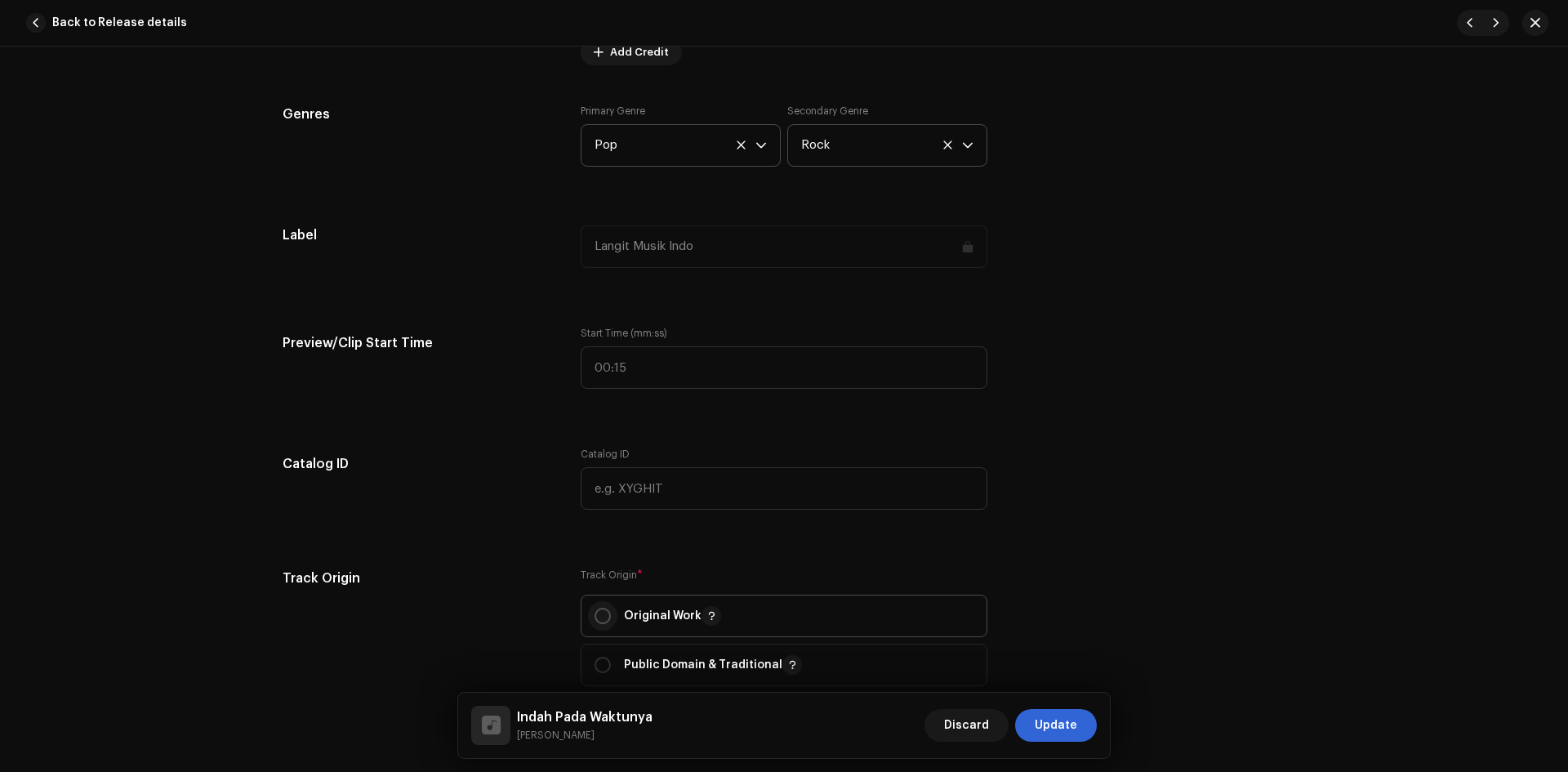
click at [606, 616] on input "radio" at bounding box center [603, 616] width 16 height 16
radio input "true"
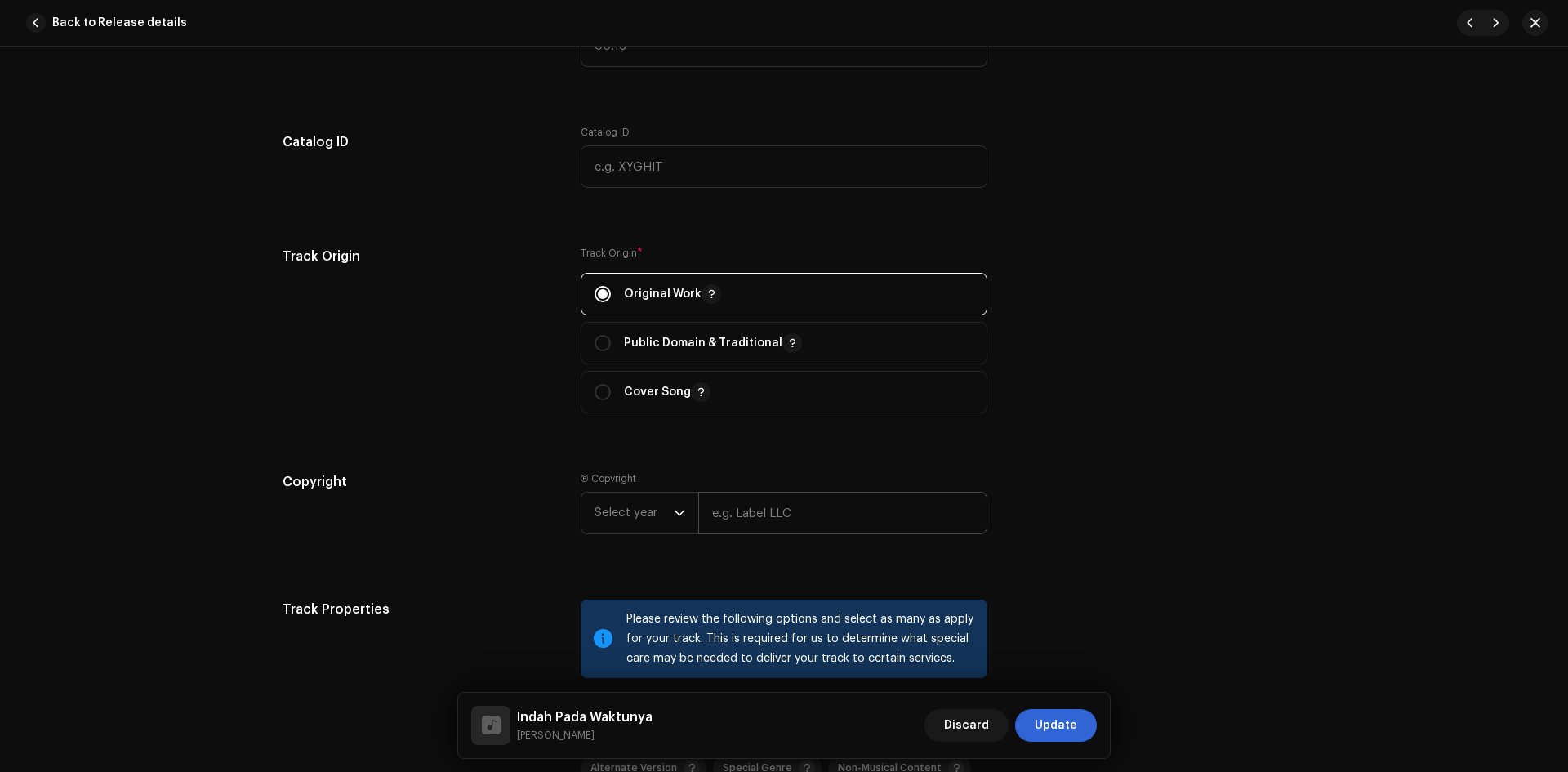
scroll to position [1716, 0]
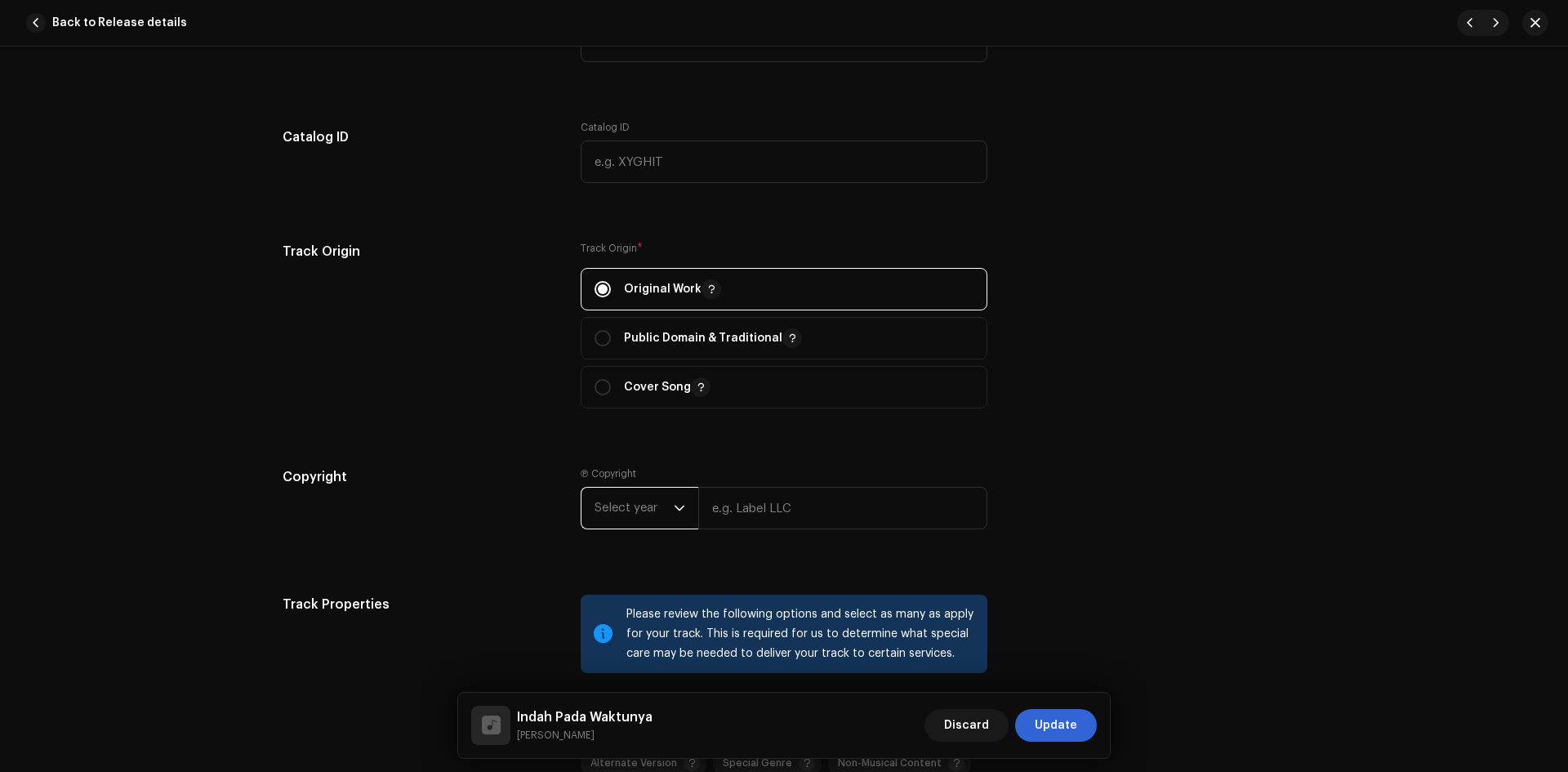
click at [636, 509] on span "Select year" at bounding box center [634, 508] width 79 height 41
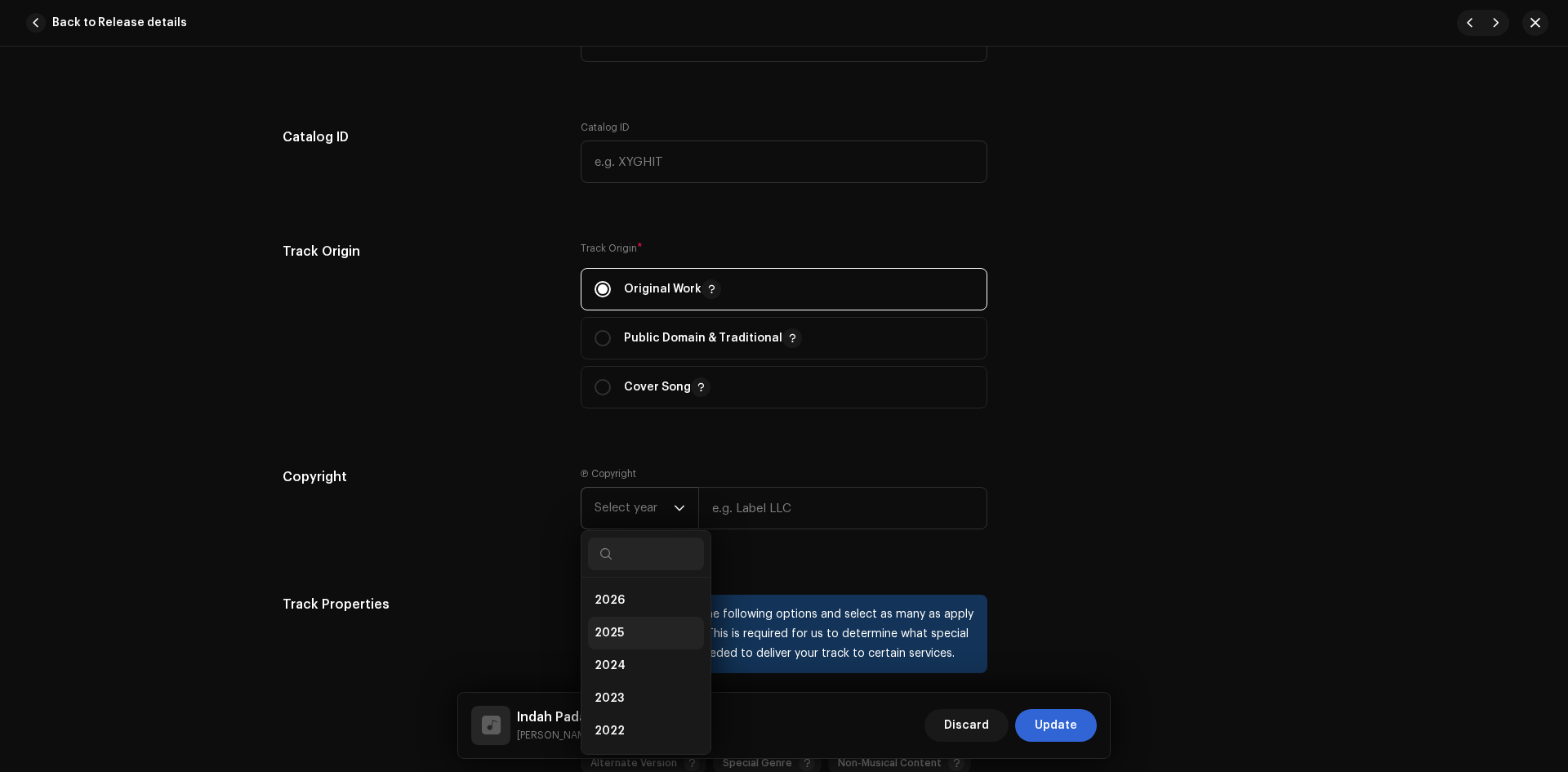
click at [622, 626] on li "2025" at bounding box center [647, 634] width 116 height 33
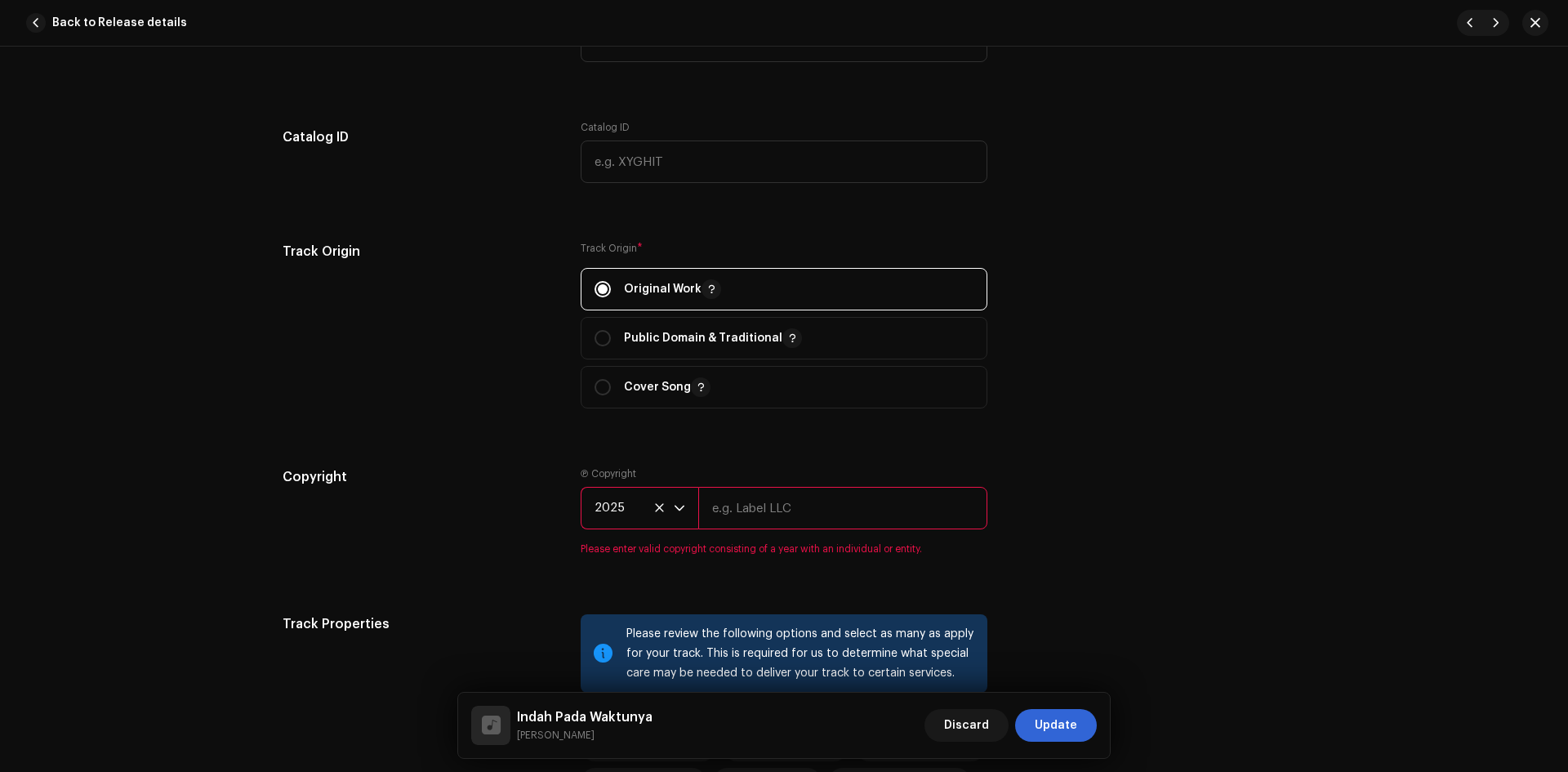
click at [795, 521] on input "text" at bounding box center [842, 508] width 289 height 43
type input "Langit Musik Indo"
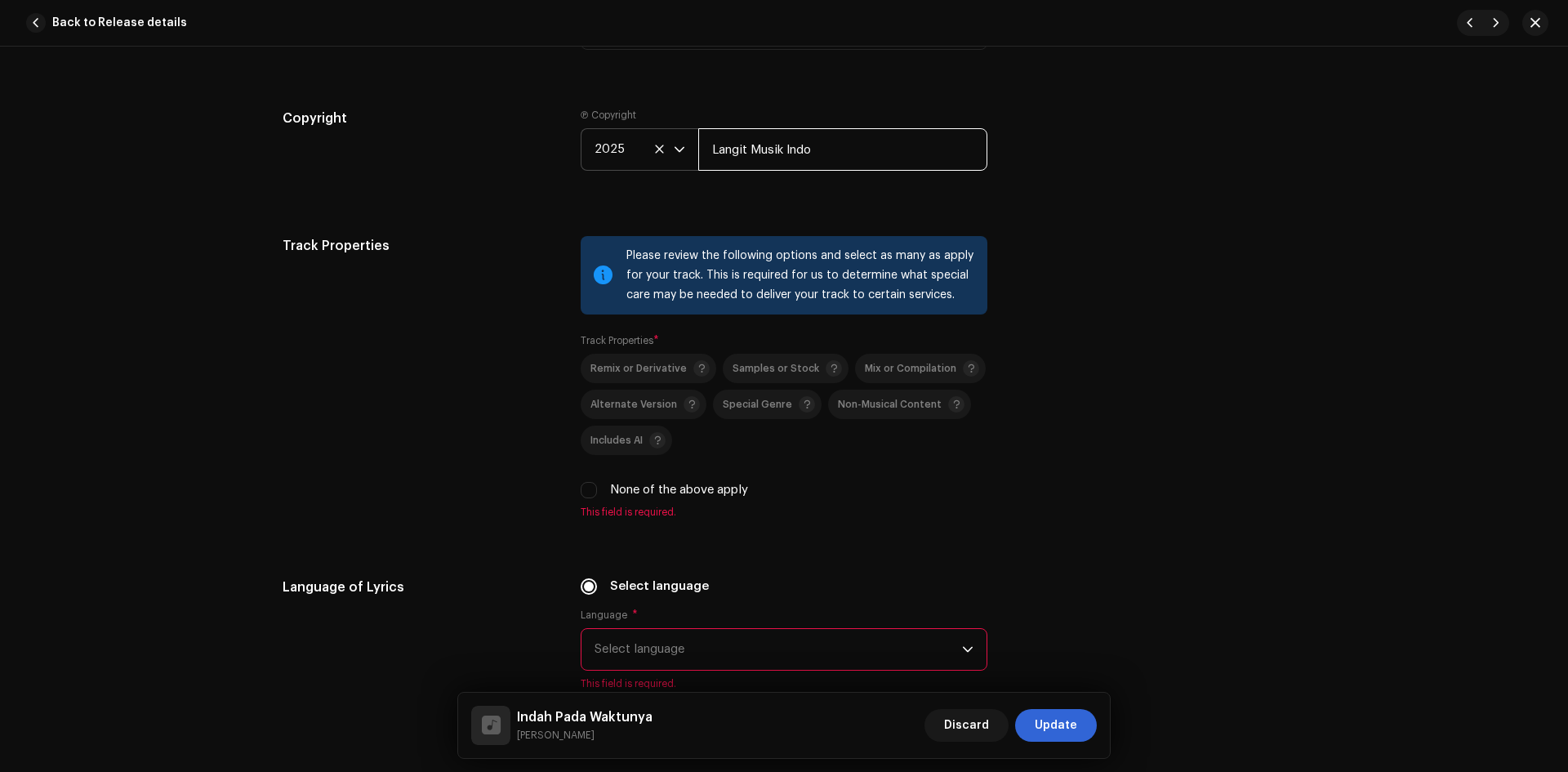
scroll to position [2124, 0]
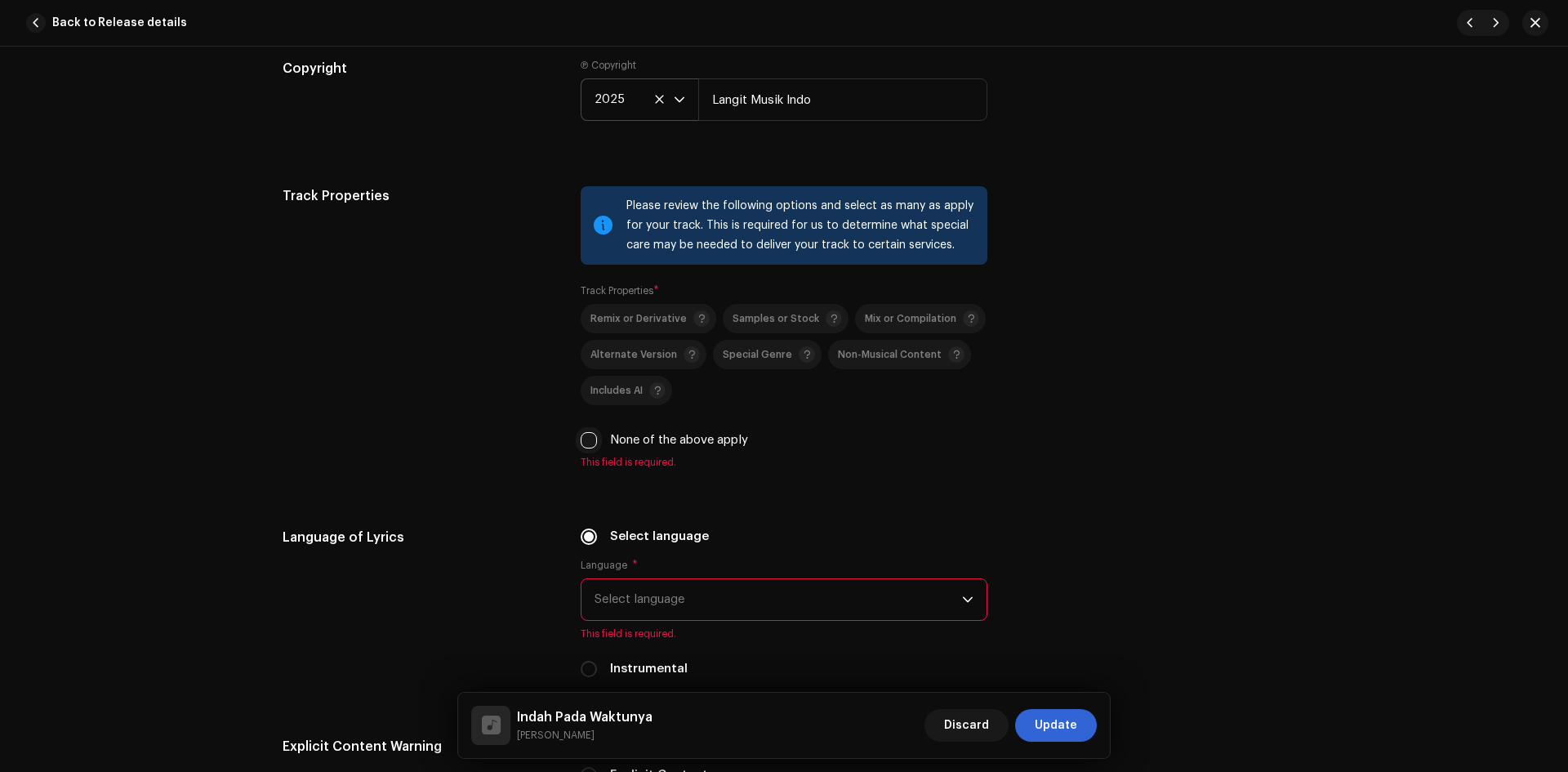
click at [587, 441] on input "None of the above apply" at bounding box center [589, 440] width 16 height 16
checkbox input "true"
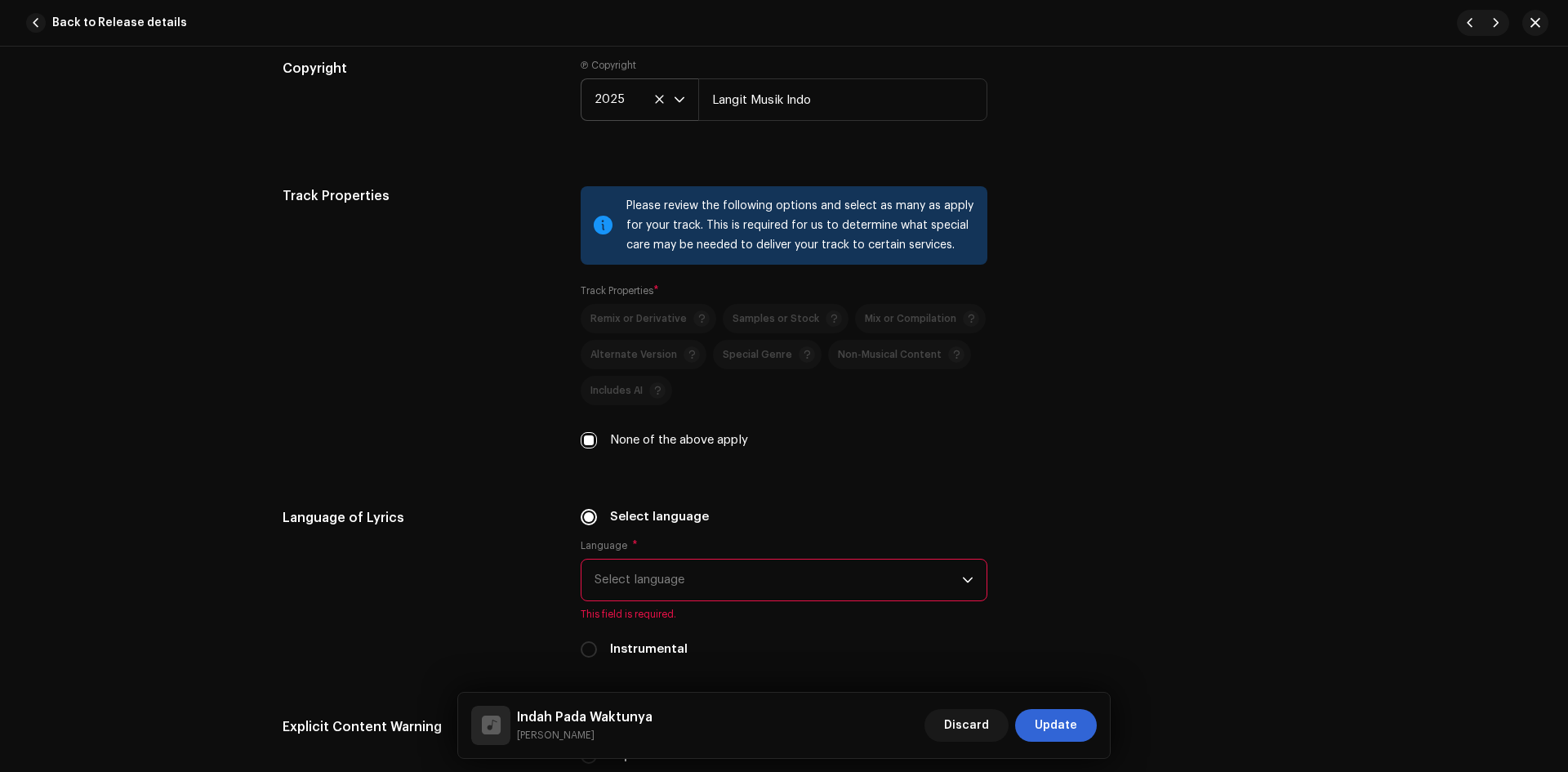
click at [701, 579] on span "Select language" at bounding box center [778, 580] width 367 height 41
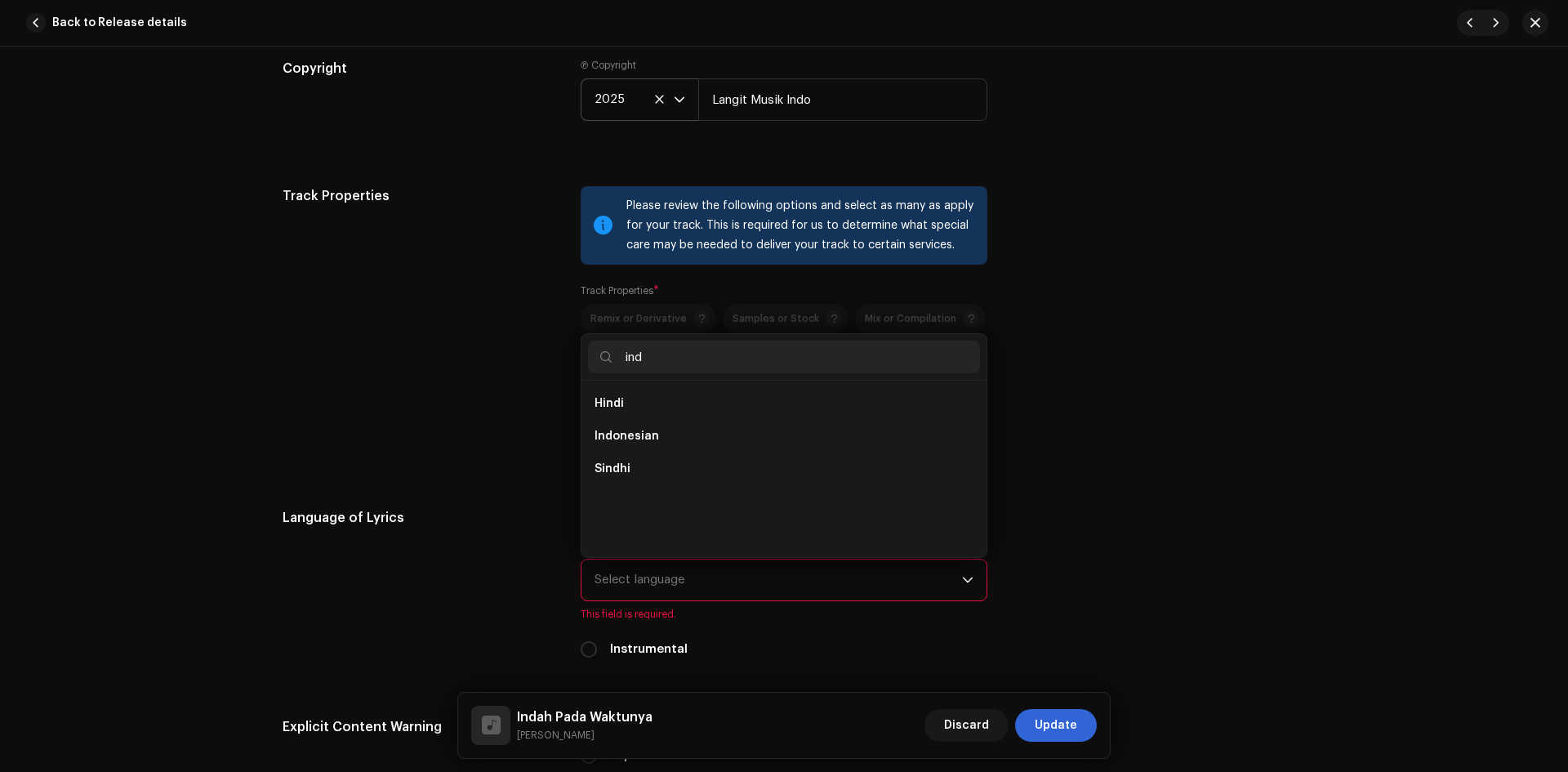
scroll to position [0, 0]
type input "indo"
click at [670, 397] on li "Indonesian" at bounding box center [784, 404] width 392 height 33
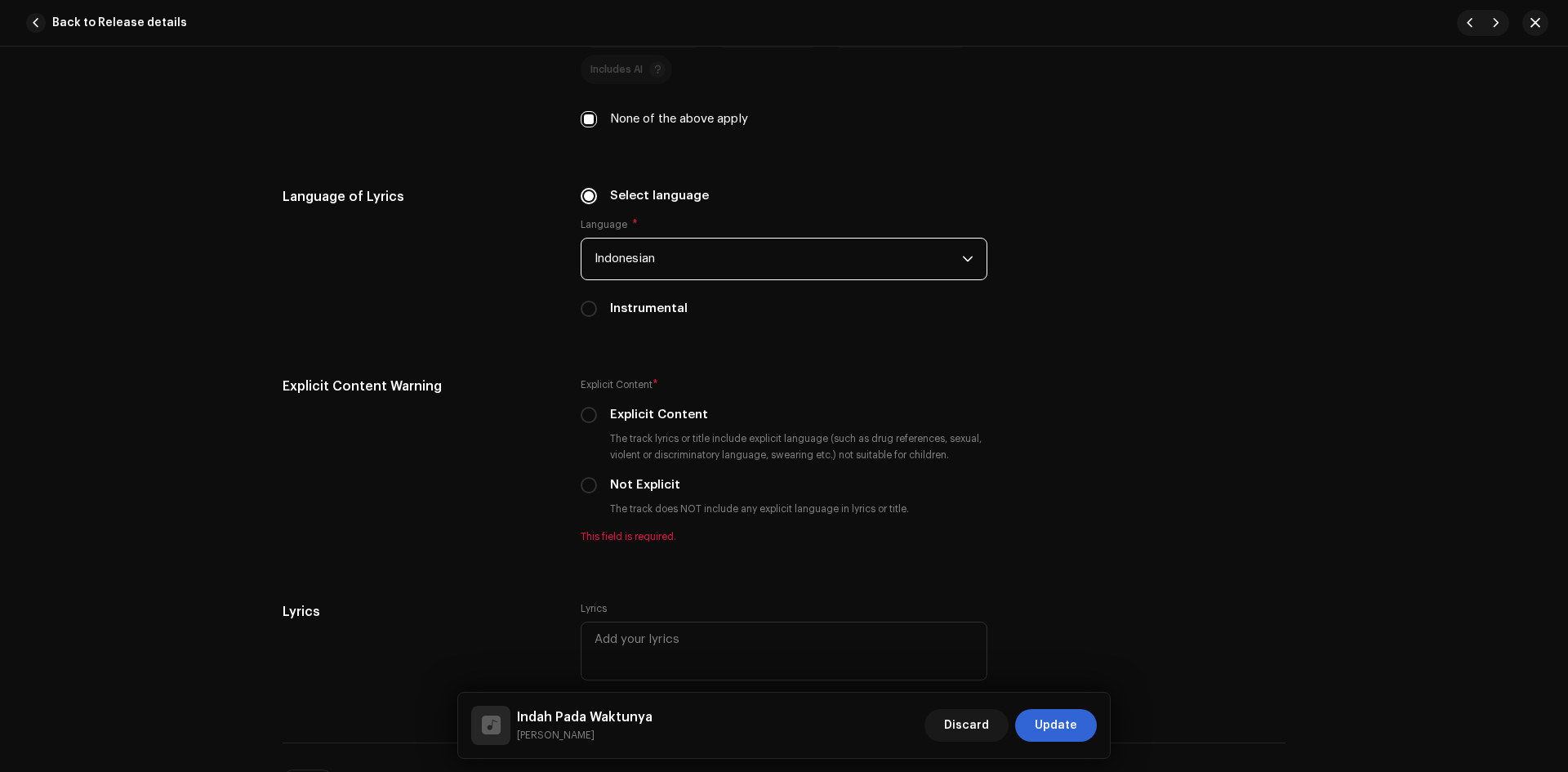
scroll to position [2451, 0]
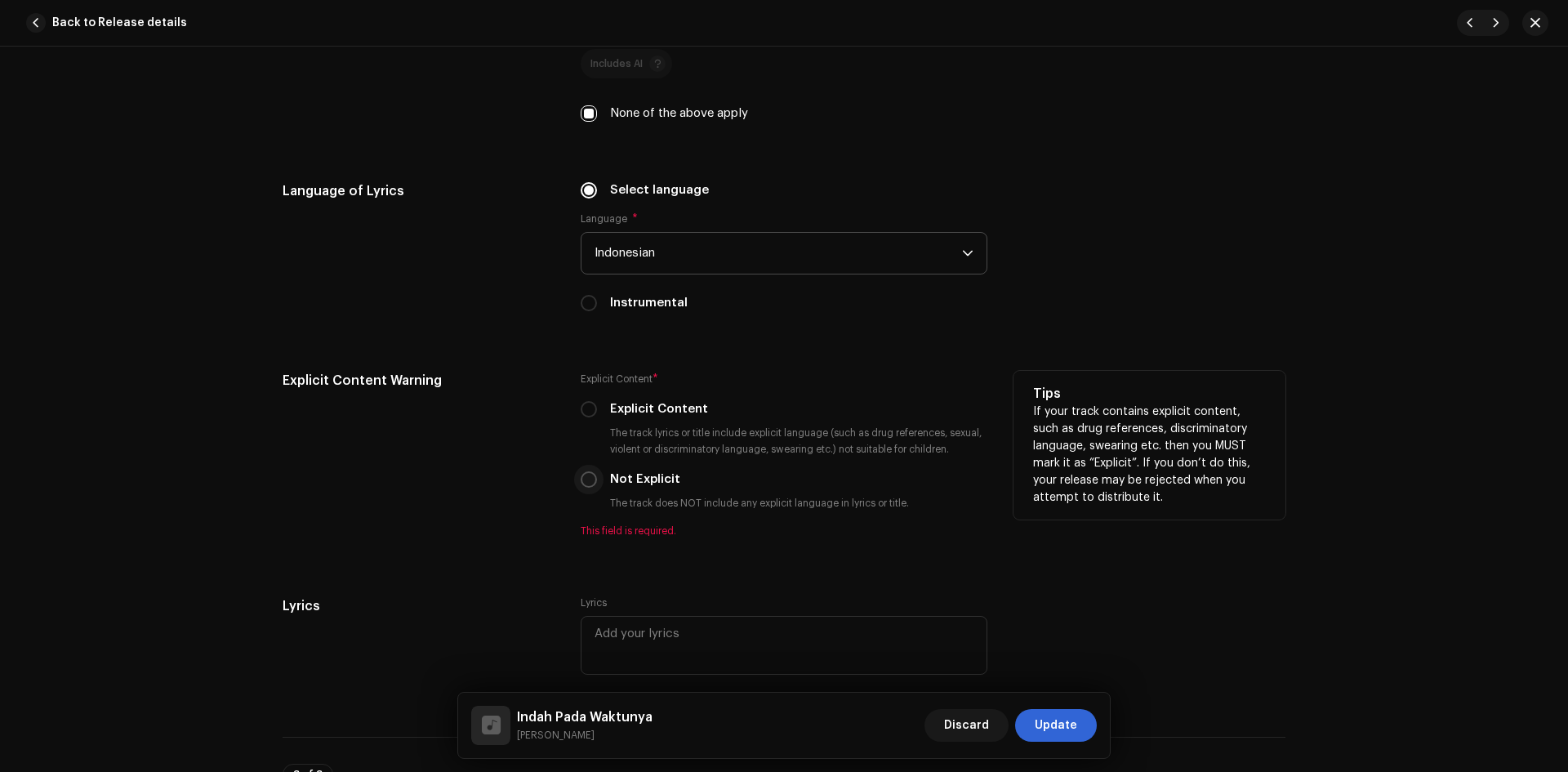
click at [587, 481] on input "Not Explicit" at bounding box center [589, 480] width 16 height 16
radio input "true"
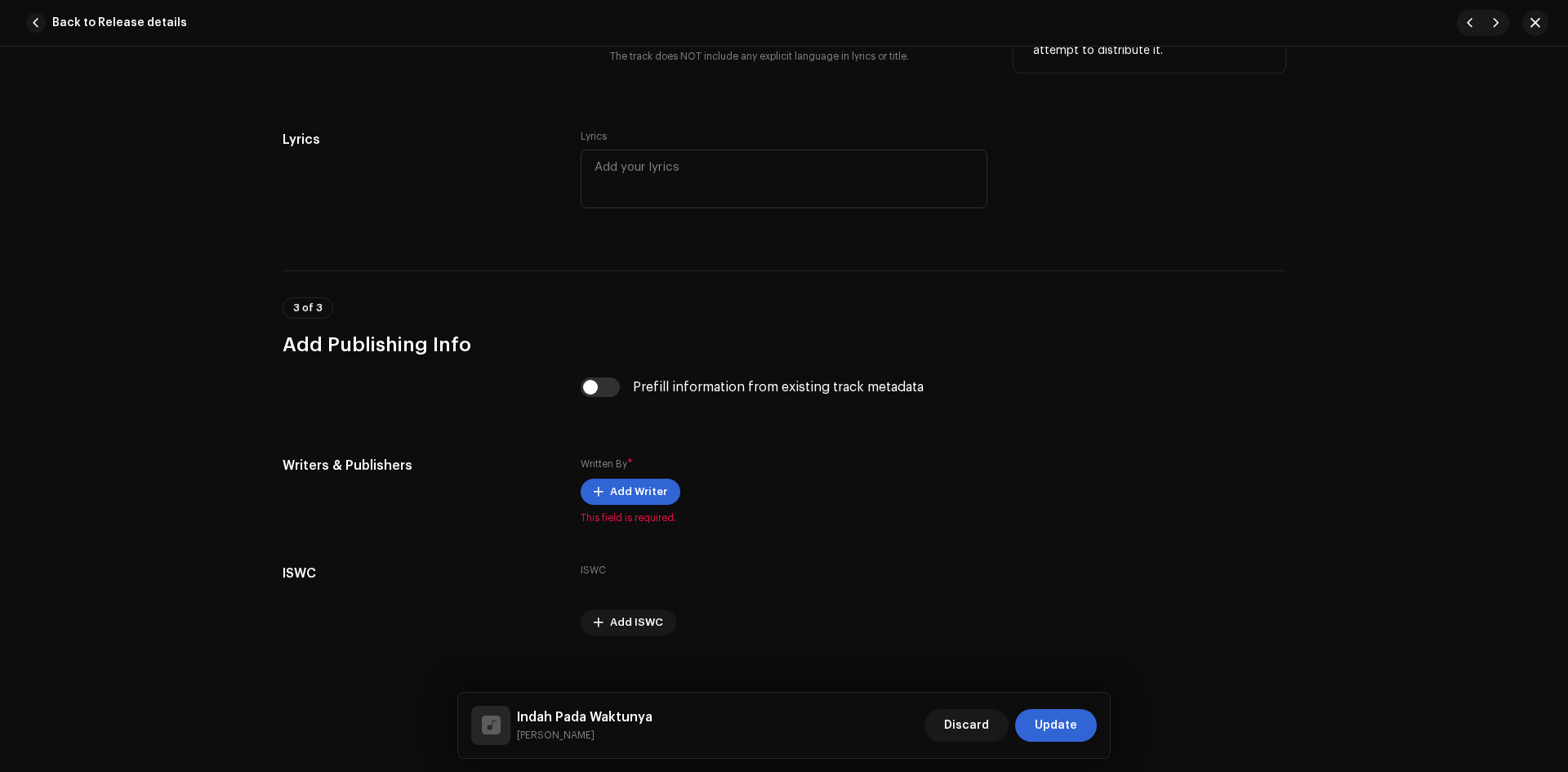
scroll to position [2919, 0]
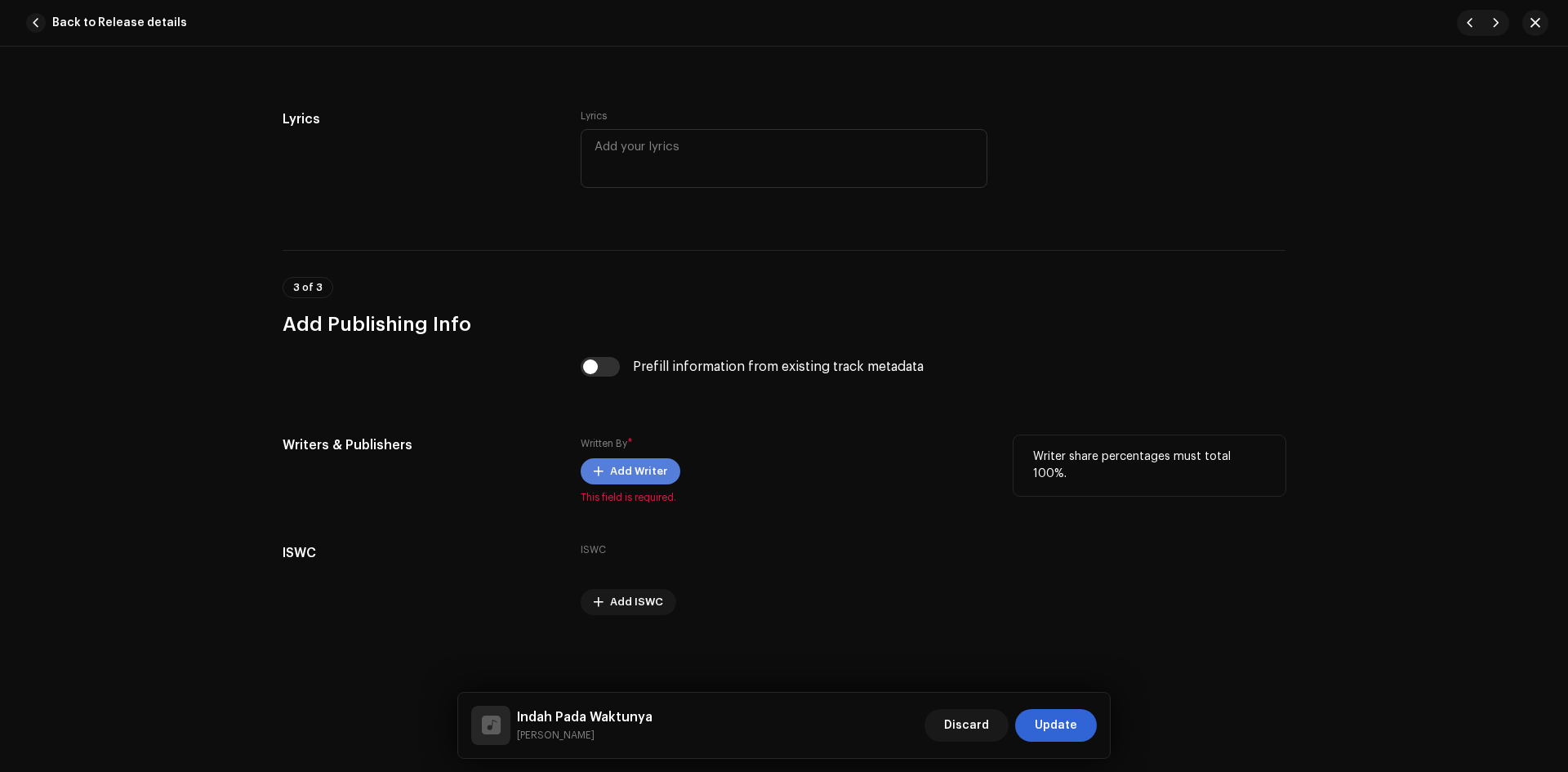
click at [630, 470] on span "Add Writer" at bounding box center [639, 472] width 57 height 33
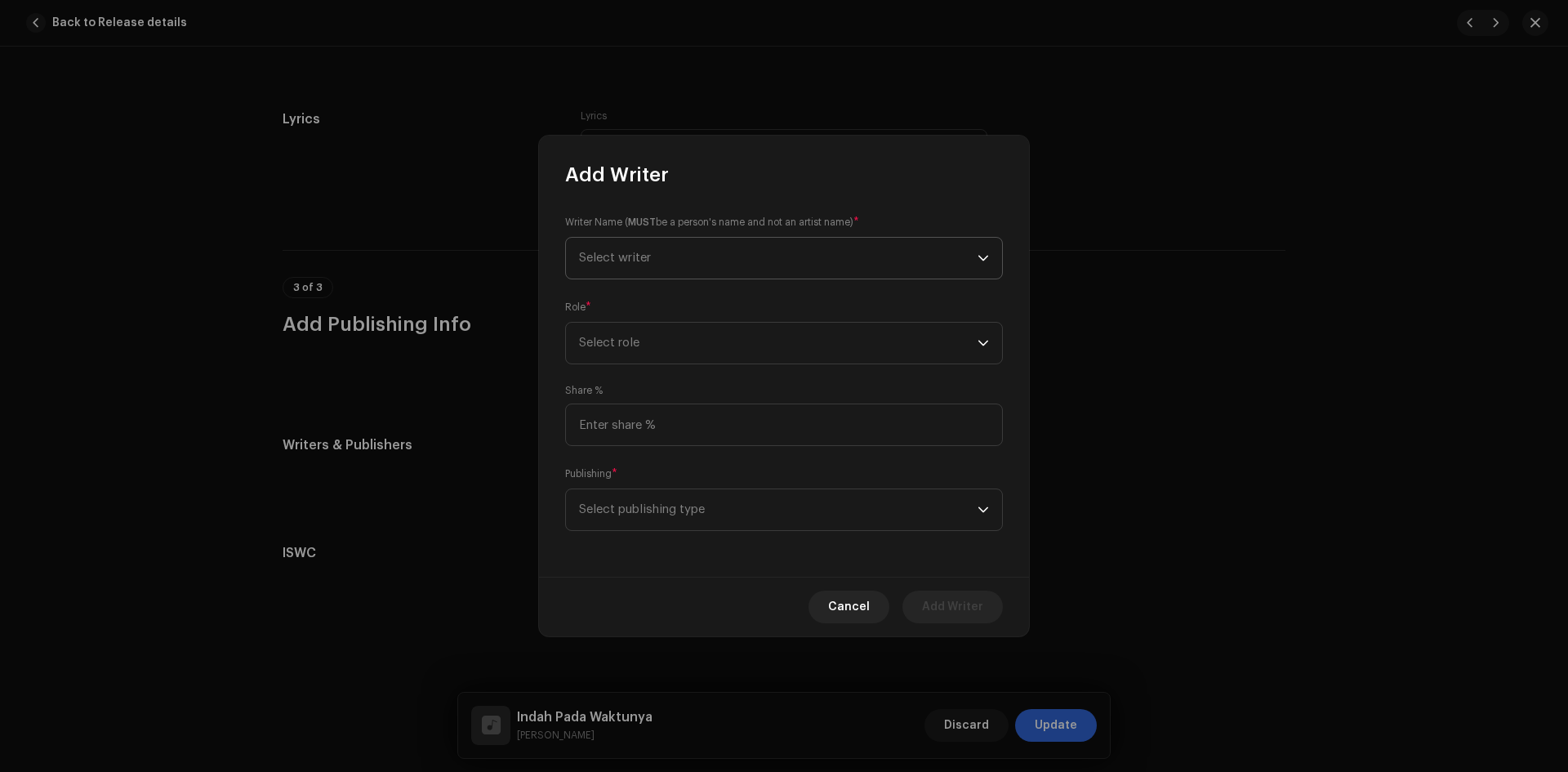
click at [735, 254] on span "Select writer" at bounding box center [778, 258] width 399 height 41
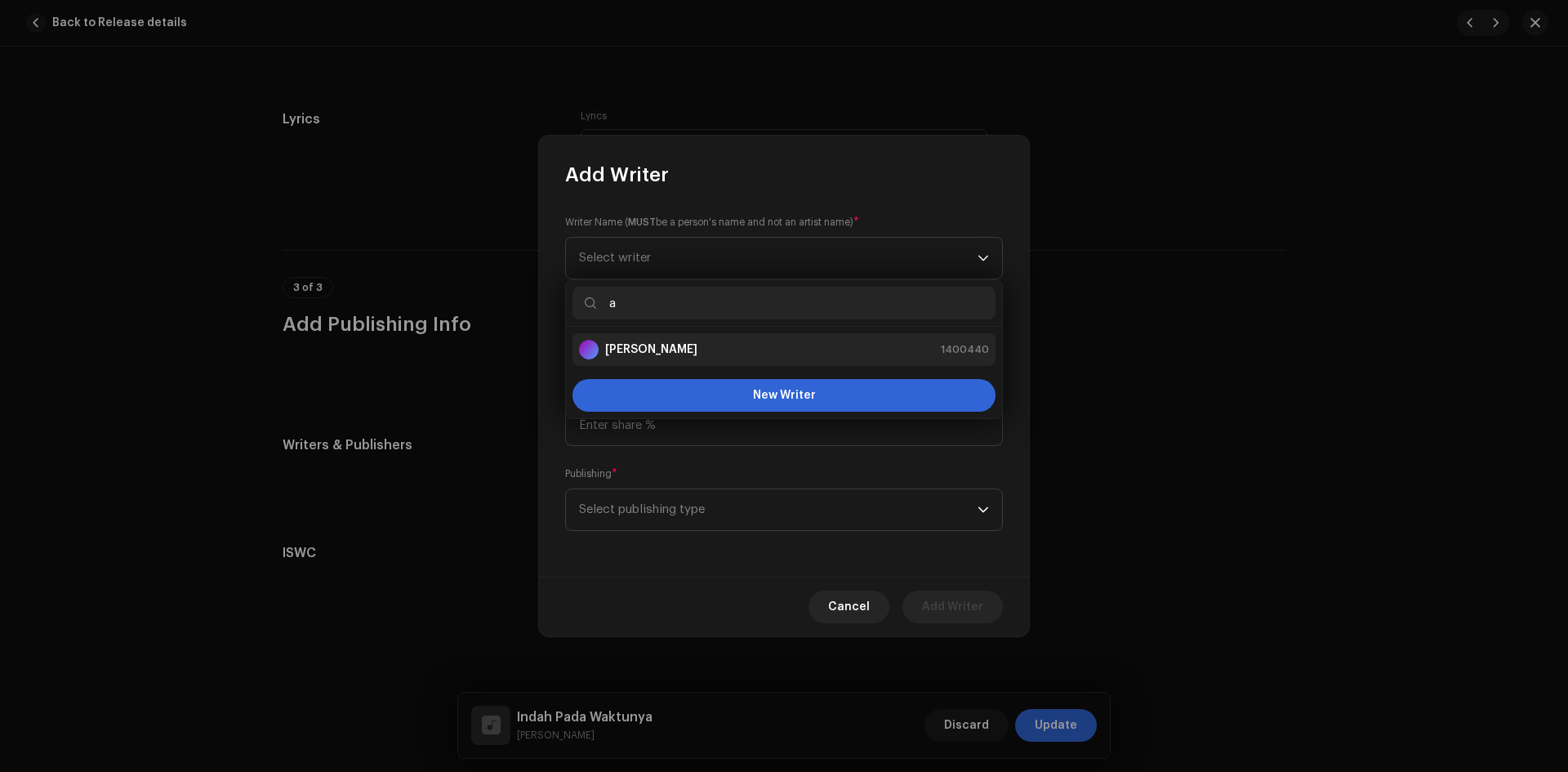
type input "a"
click at [698, 345] on div "[PERSON_NAME] 1400440" at bounding box center [784, 350] width 410 height 20
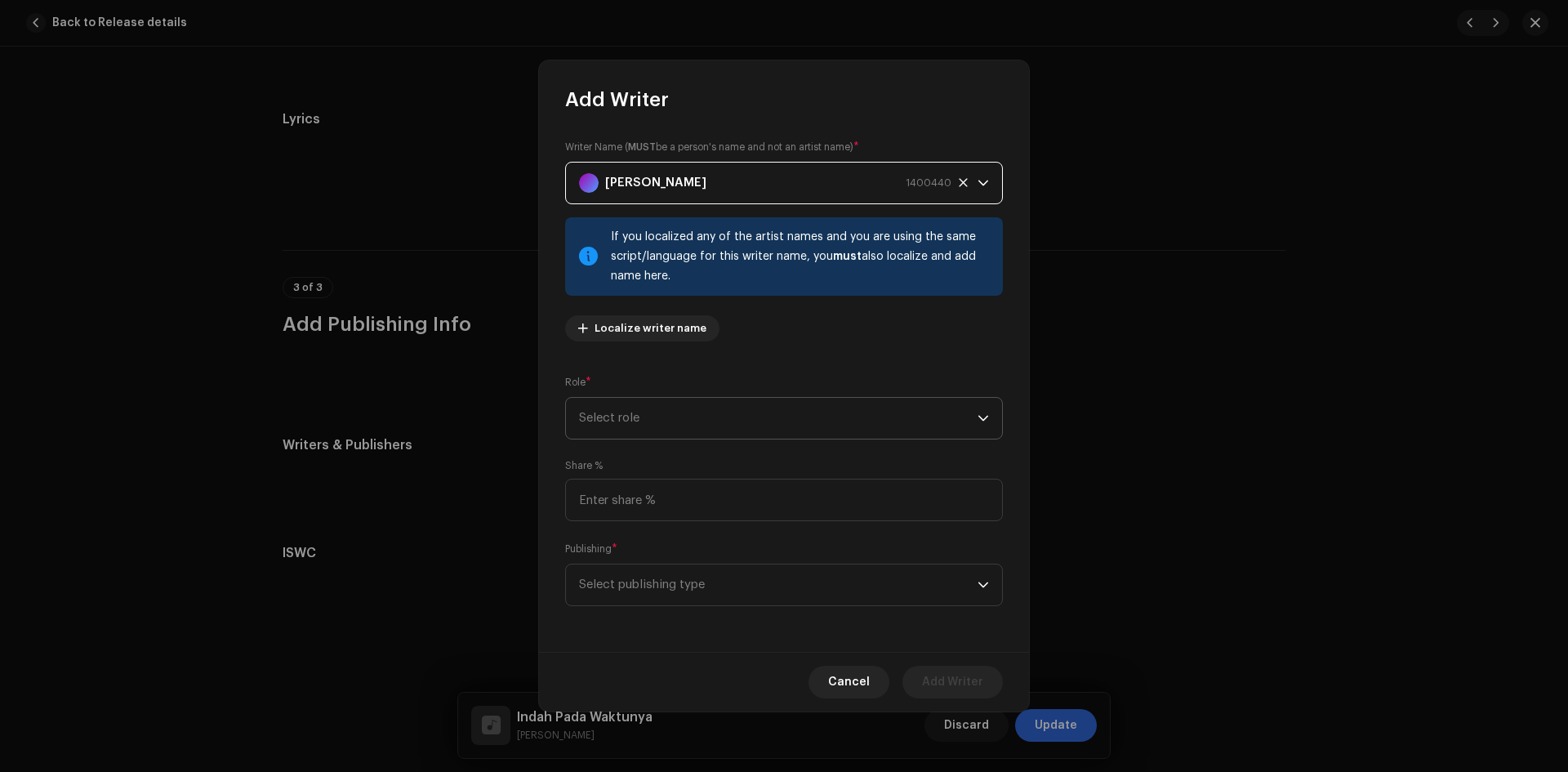
click at [714, 419] on span "Select role" at bounding box center [778, 418] width 399 height 41
click at [671, 535] on li "Composer" at bounding box center [784, 529] width 423 height 33
click at [703, 501] on input at bounding box center [784, 500] width 438 height 43
type input "100.00"
click at [711, 589] on span "Select publishing type" at bounding box center [778, 585] width 399 height 41
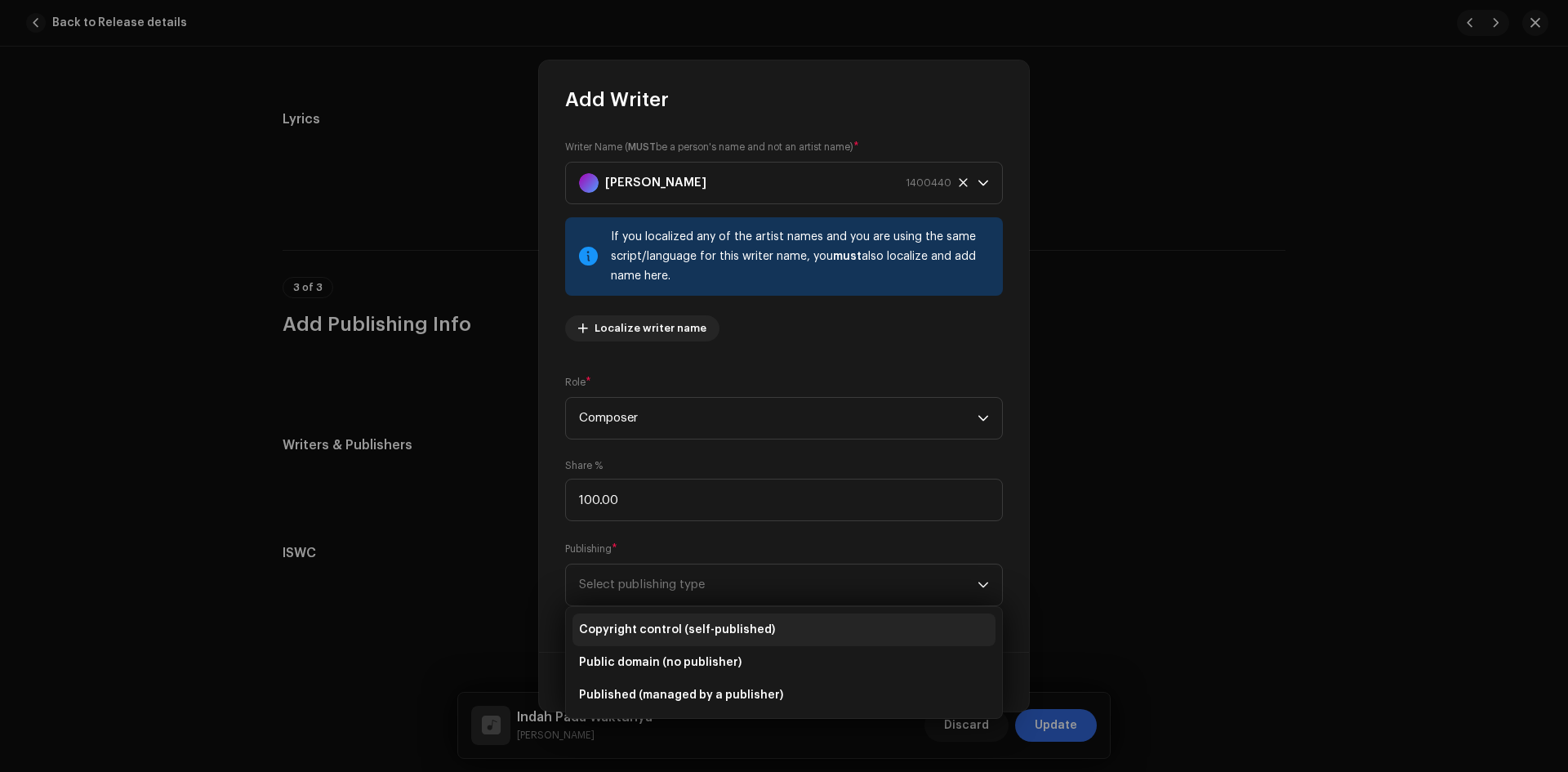
click at [689, 624] on span "Copyright control (self-published)" at bounding box center [678, 630] width 196 height 16
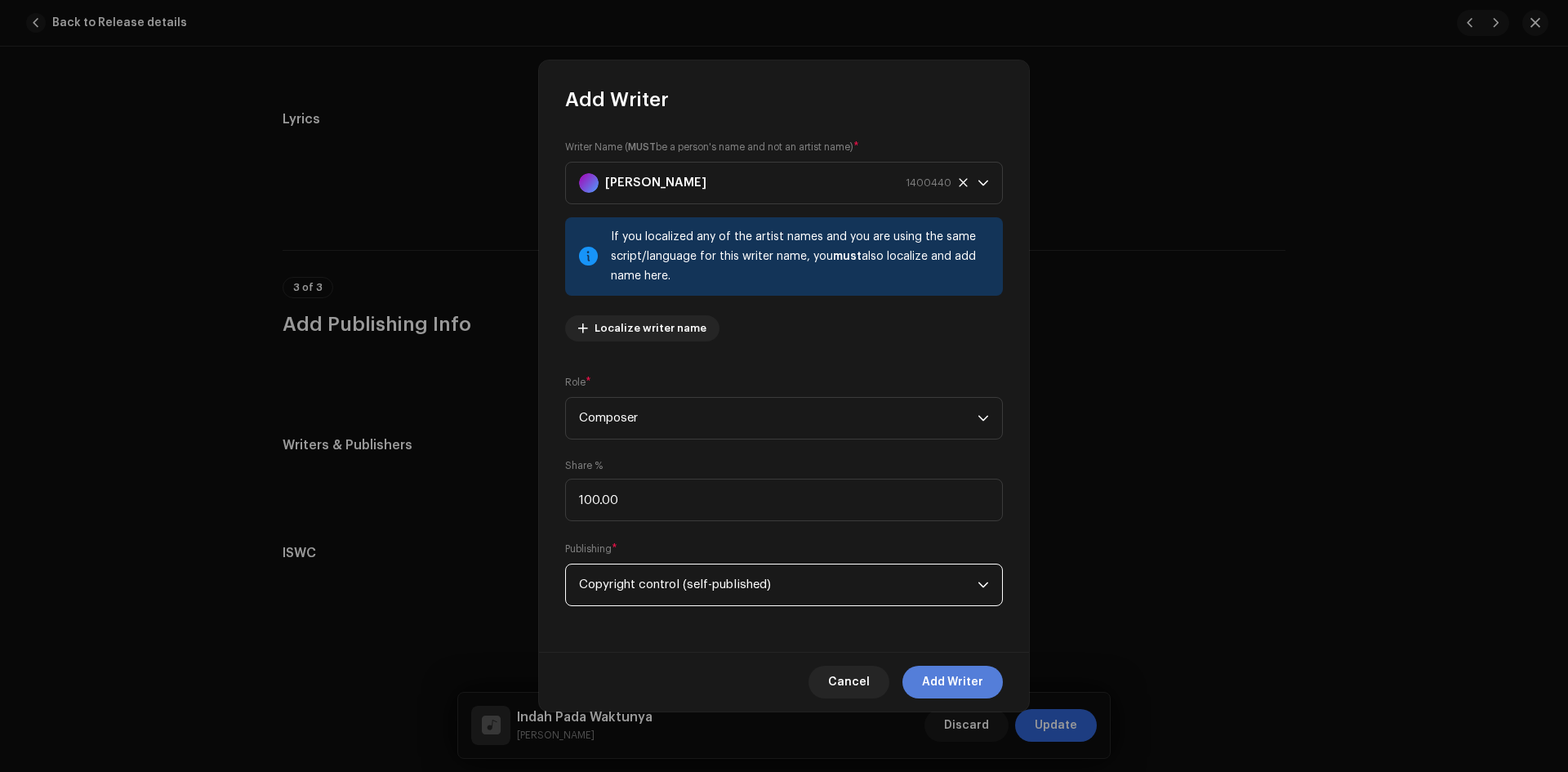
click at [971, 681] on span "Add Writer" at bounding box center [953, 682] width 61 height 33
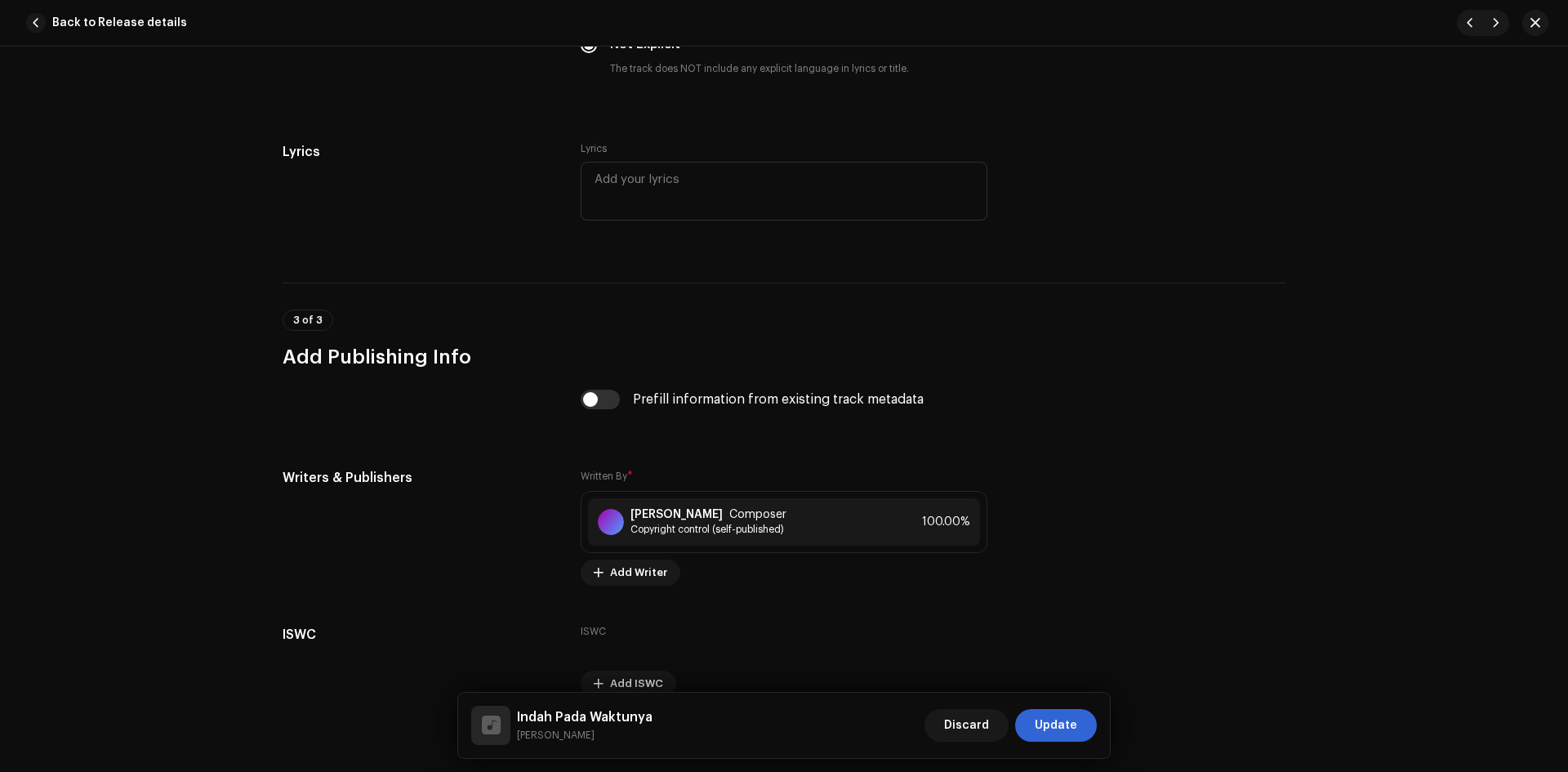
scroll to position [2968, 0]
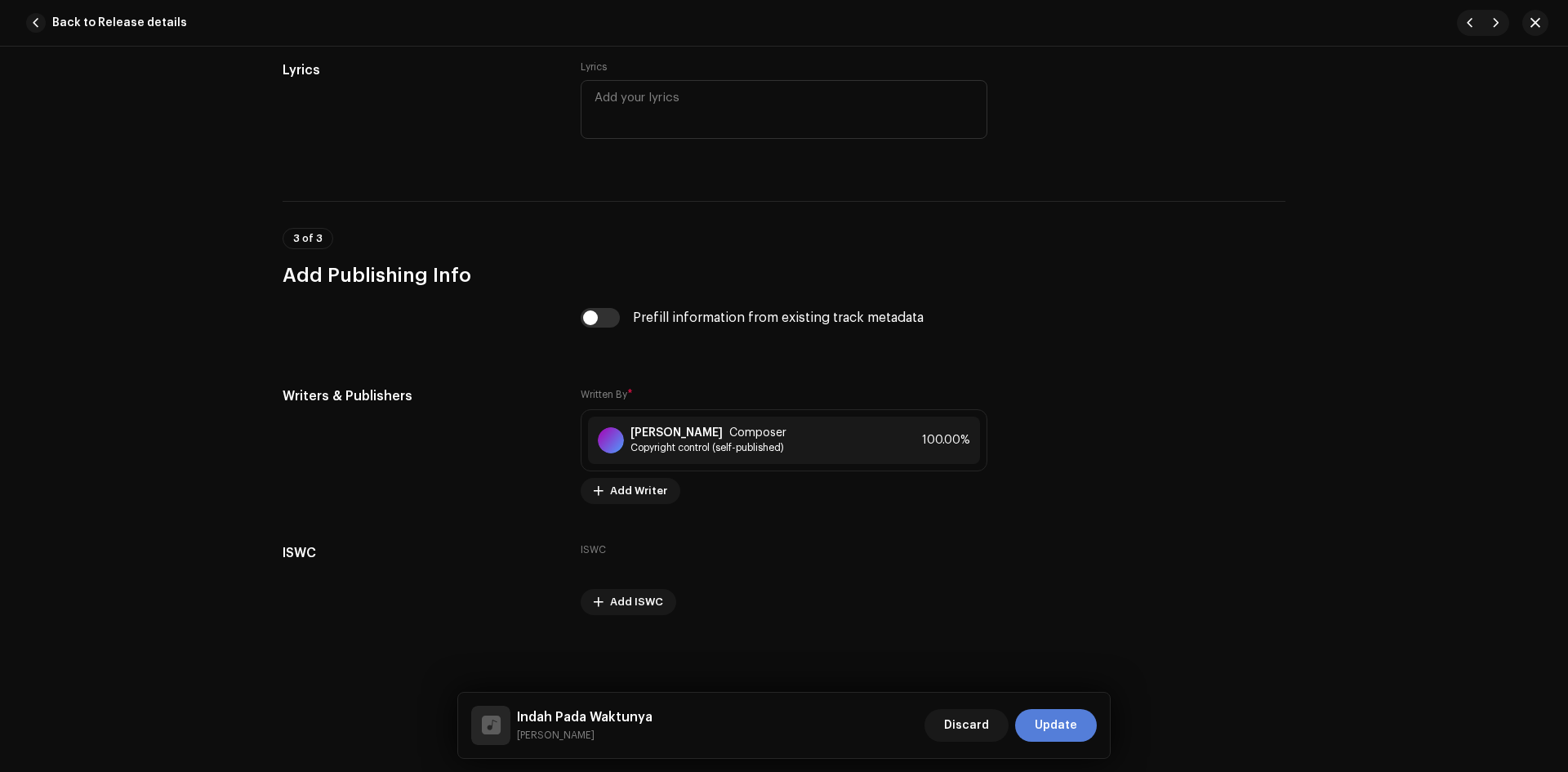
click at [1050, 728] on span "Update" at bounding box center [1057, 725] width 43 height 33
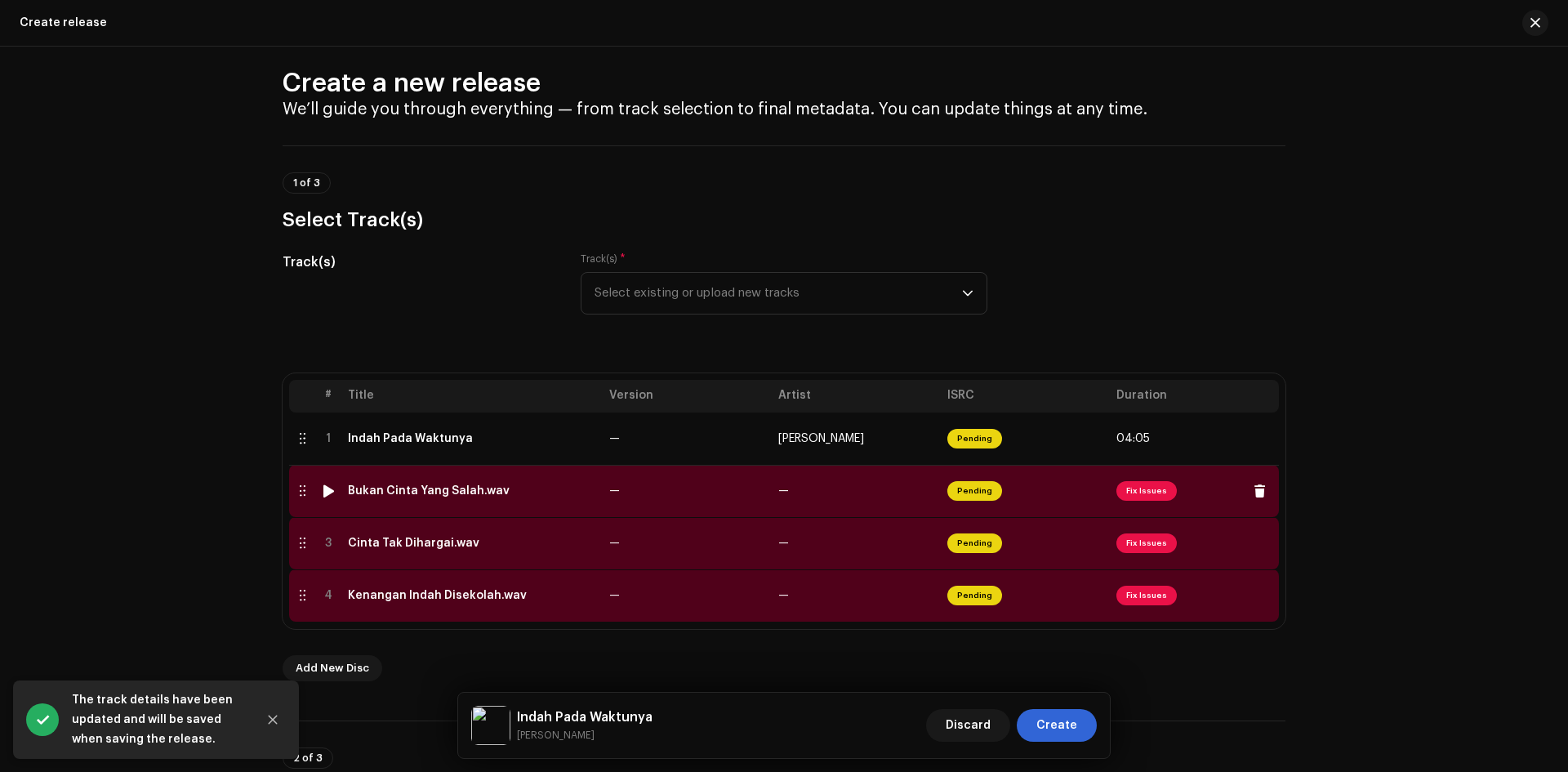
click at [714, 509] on td "—" at bounding box center [687, 491] width 169 height 52
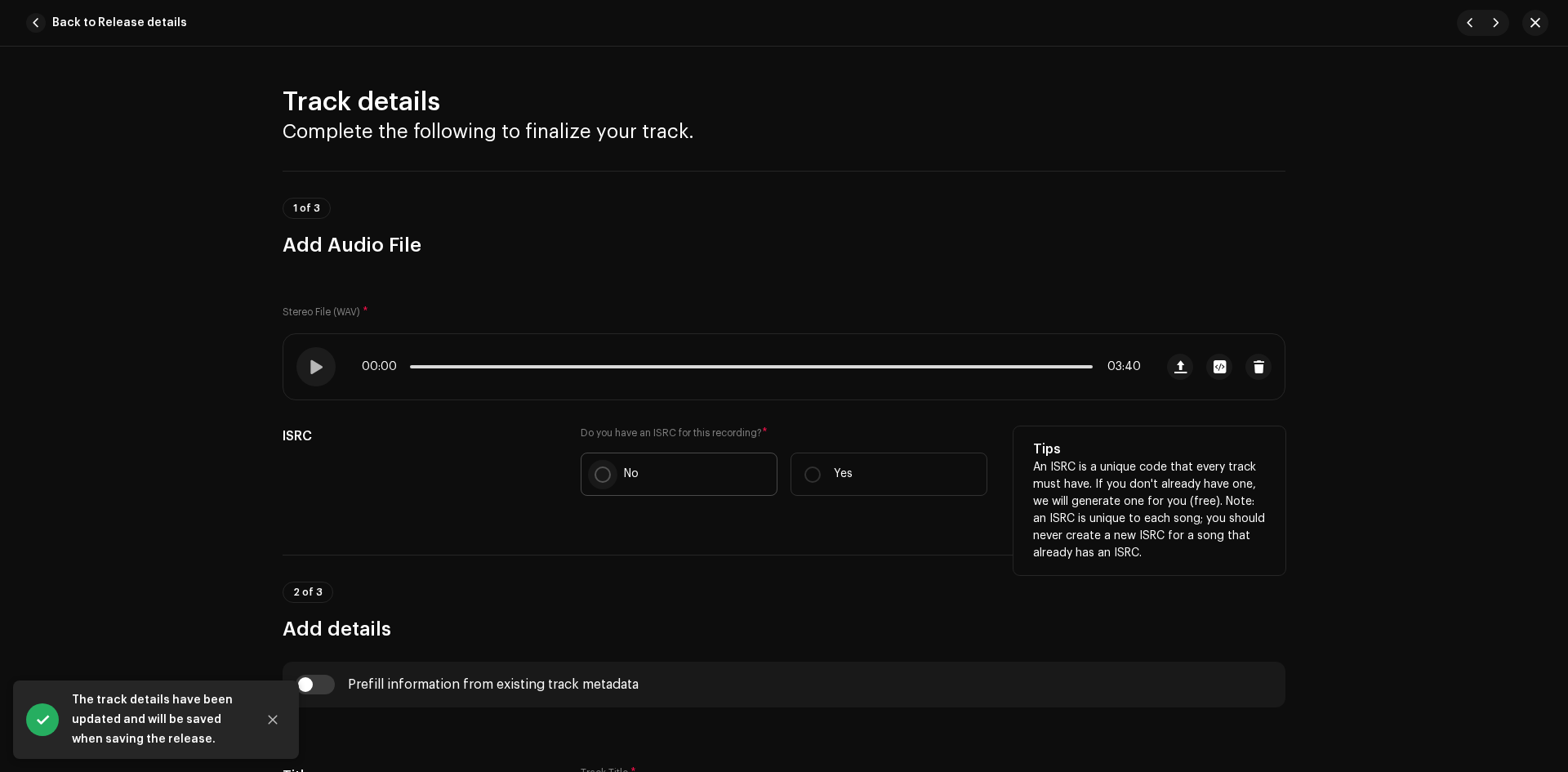
click at [595, 481] on input "No" at bounding box center [603, 475] width 16 height 16
radio input "true"
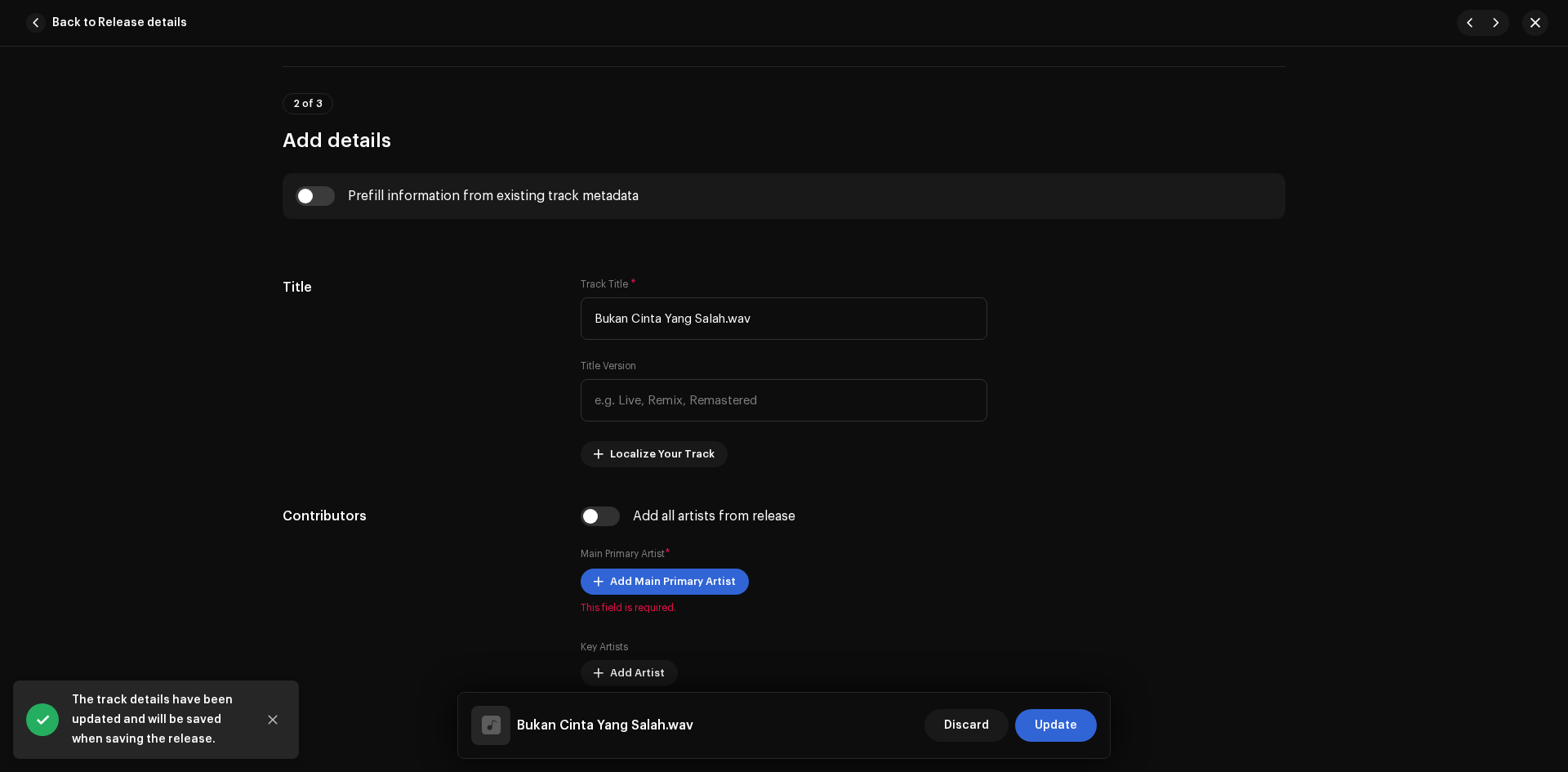
scroll to position [572, 0]
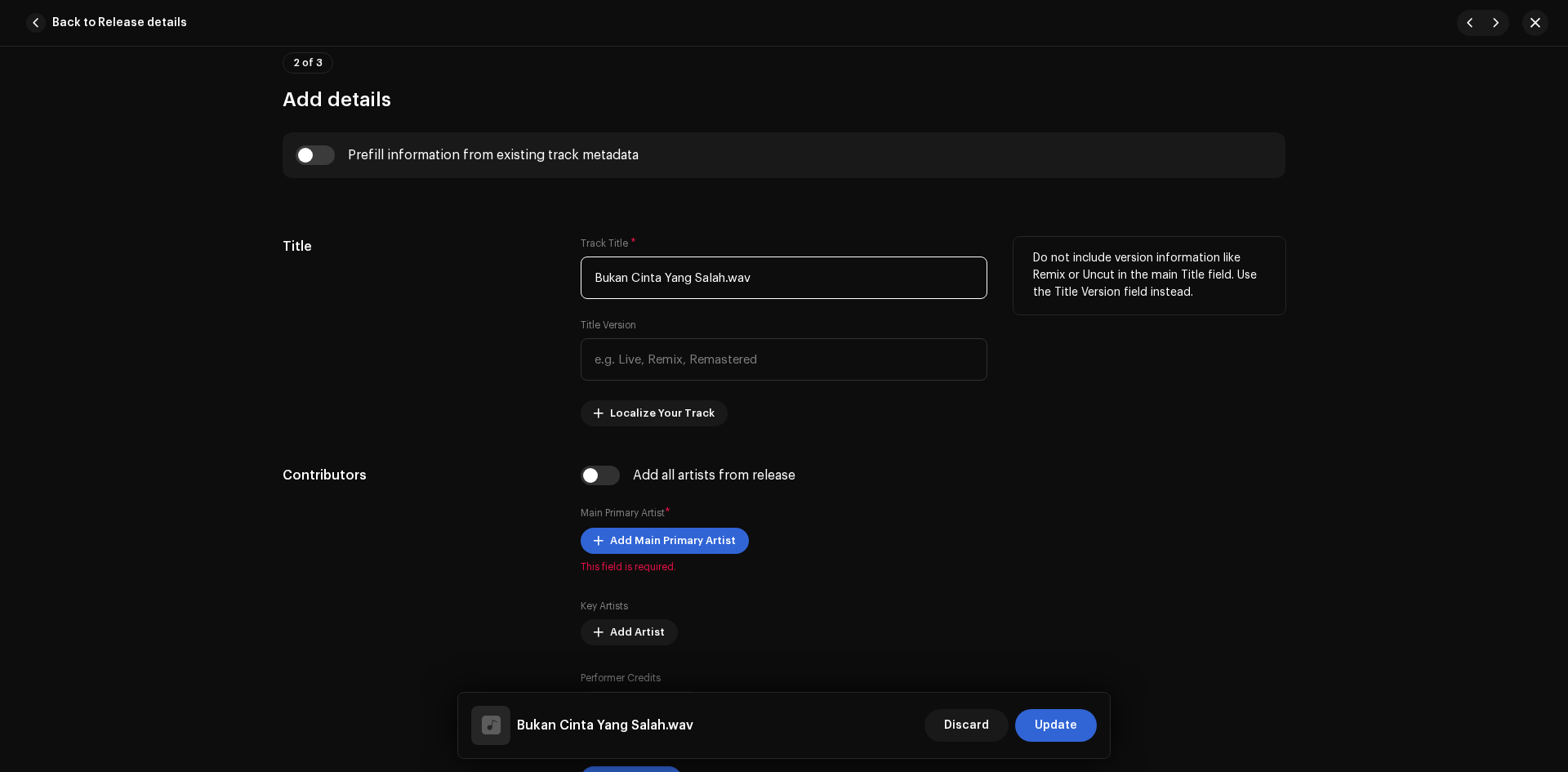
drag, startPoint x: 725, startPoint y: 278, endPoint x: 785, endPoint y: 281, distance: 60.1
click at [785, 281] on input "Bukan Cinta Yang Salah.wav" at bounding box center [784, 278] width 407 height 43
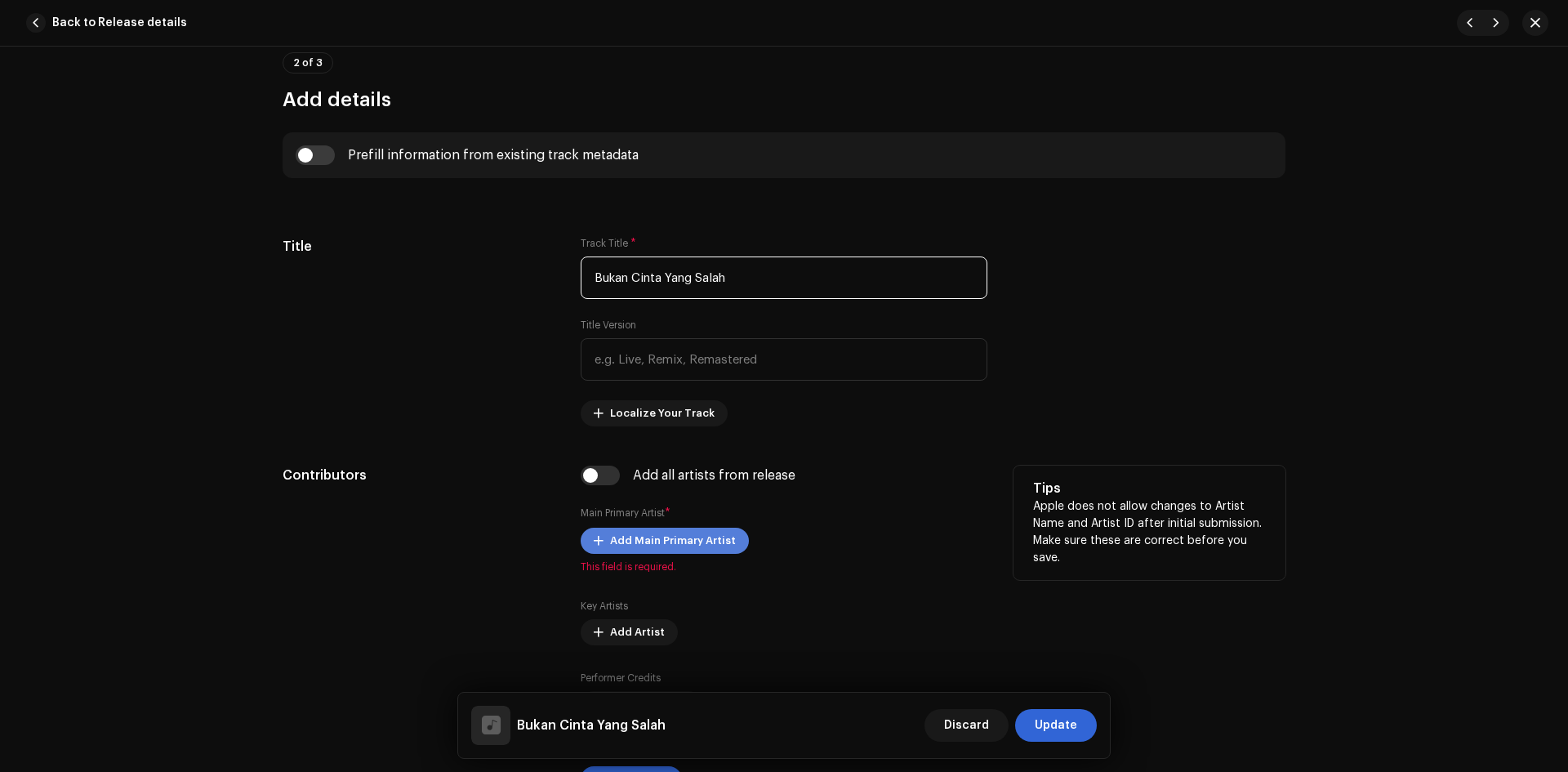
type input "Bukan Cinta Yang Salah"
click at [683, 544] on span "Add Main Primary Artist" at bounding box center [674, 541] width 126 height 33
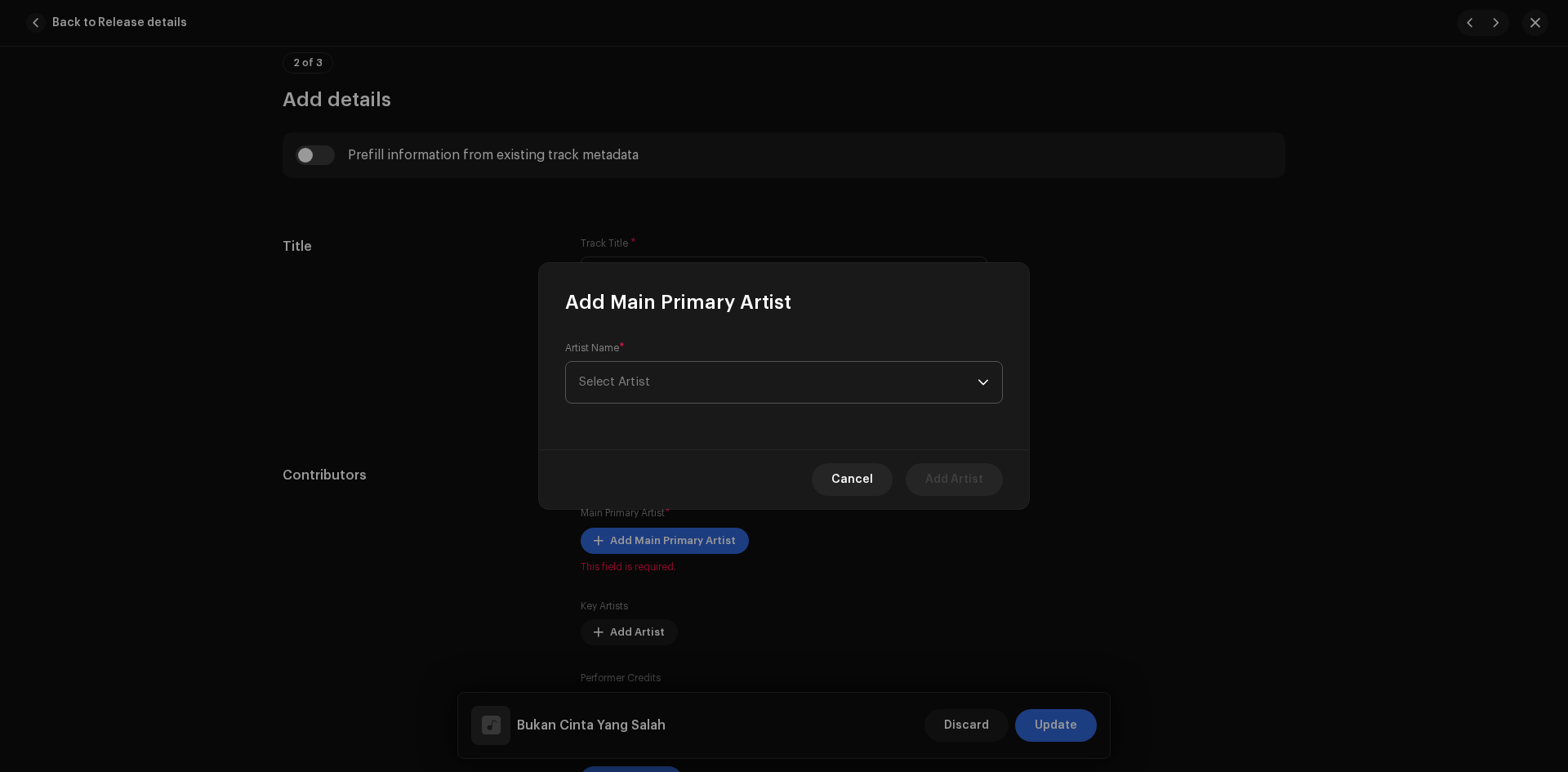
click at [678, 373] on span "Select Artist" at bounding box center [778, 382] width 399 height 41
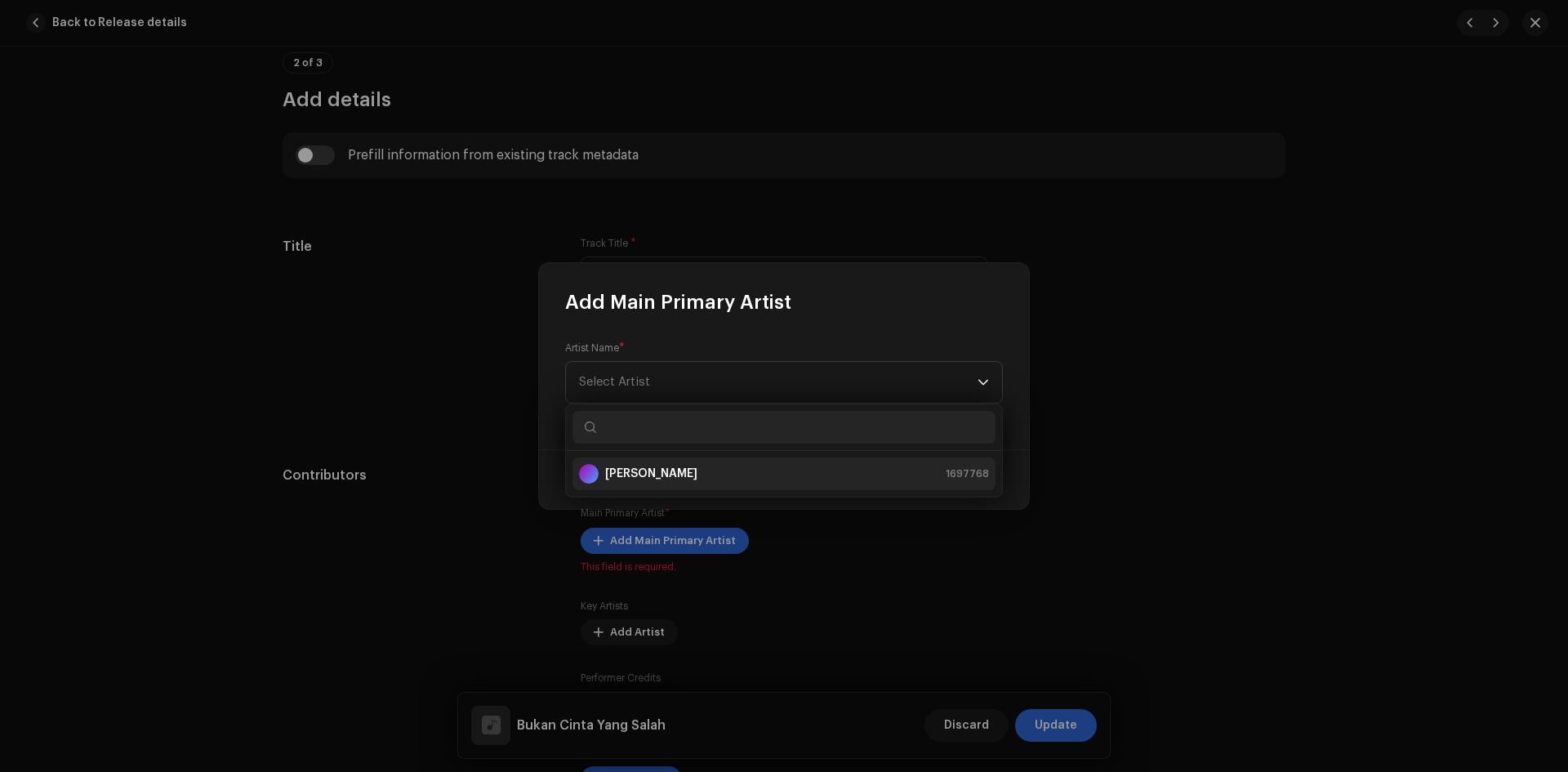
click at [670, 471] on div "[PERSON_NAME] 1697768" at bounding box center [784, 474] width 410 height 20
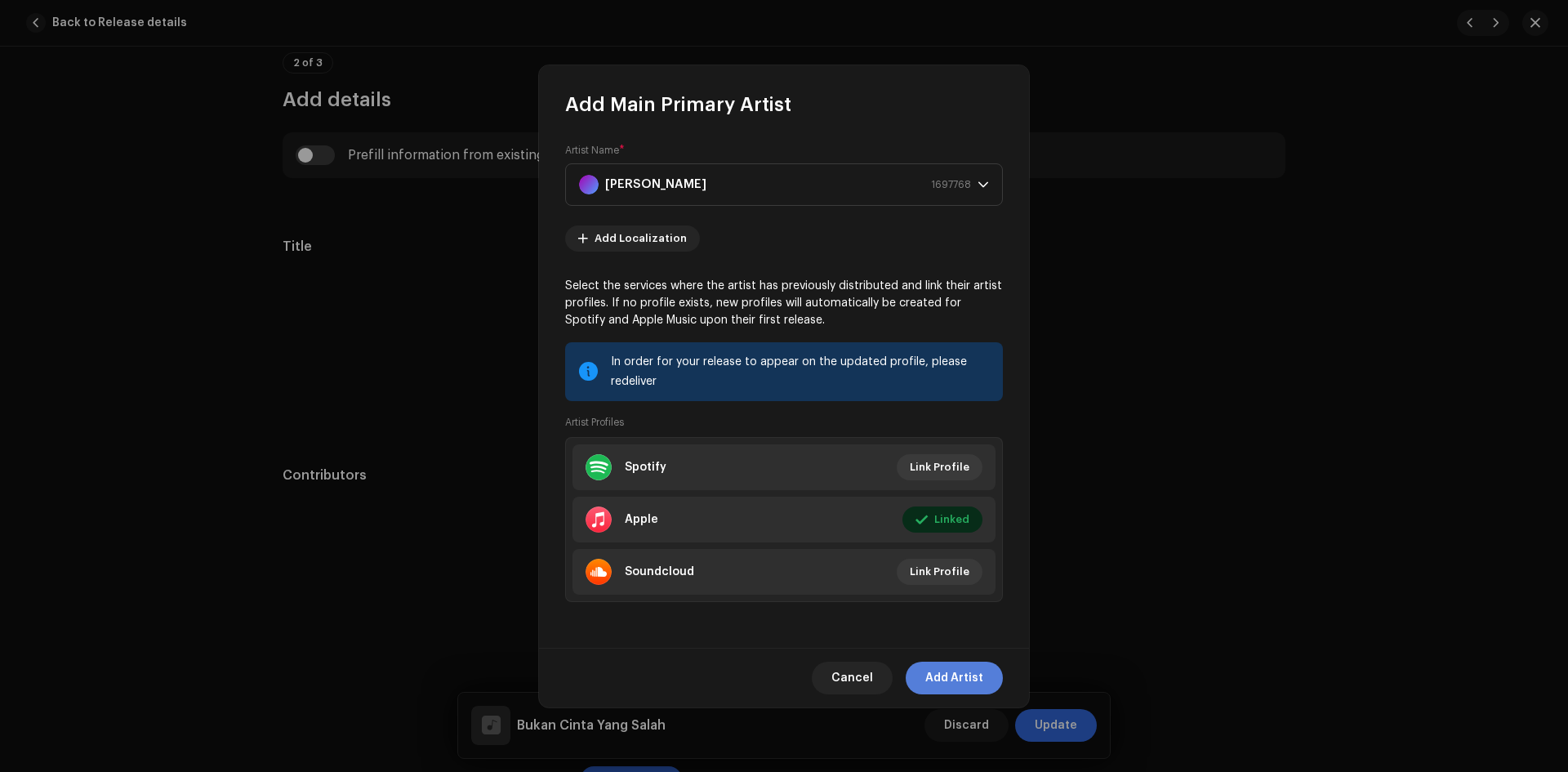
click at [958, 675] on span "Add Artist" at bounding box center [954, 678] width 58 height 33
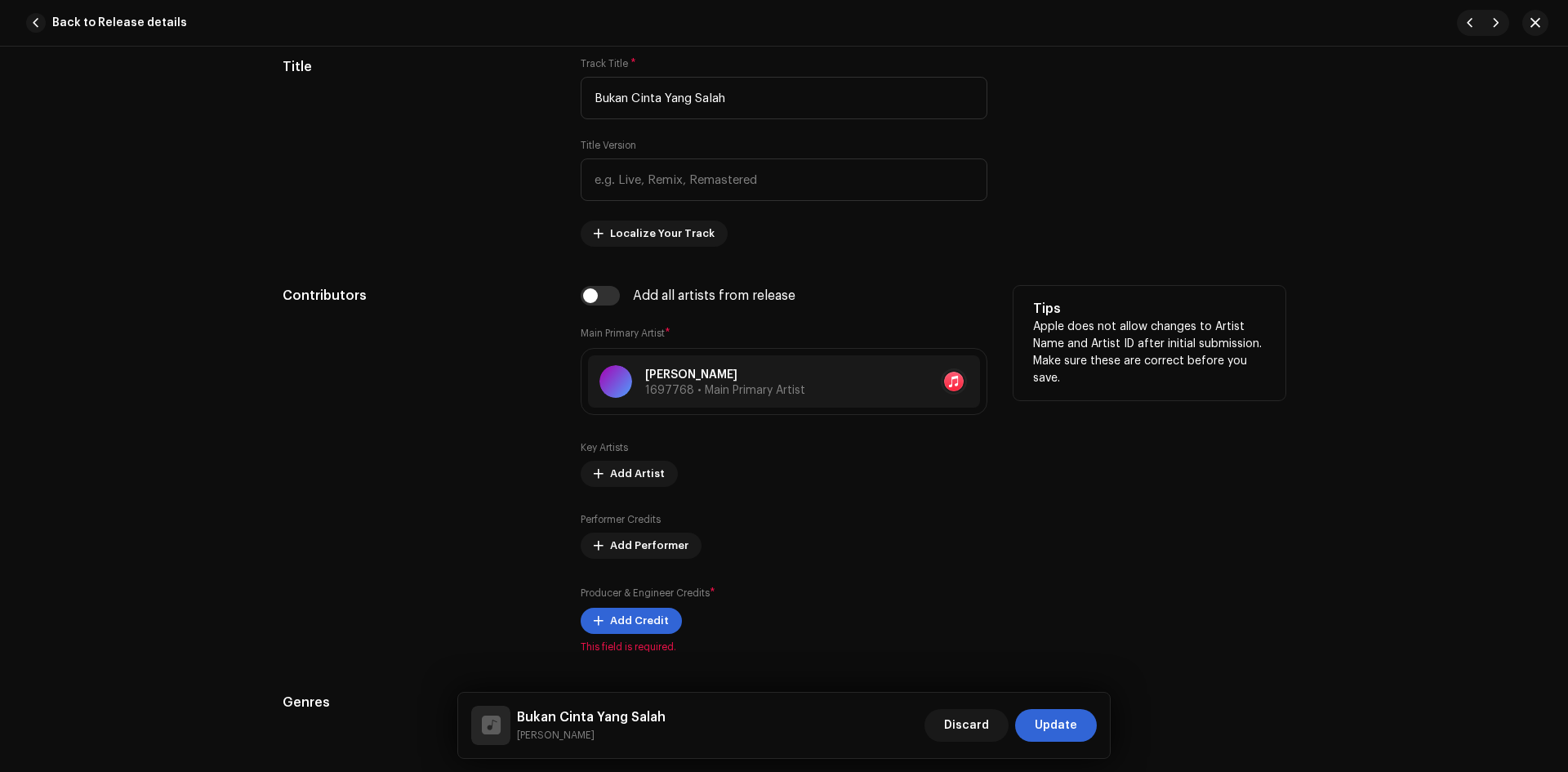
scroll to position [899, 0]
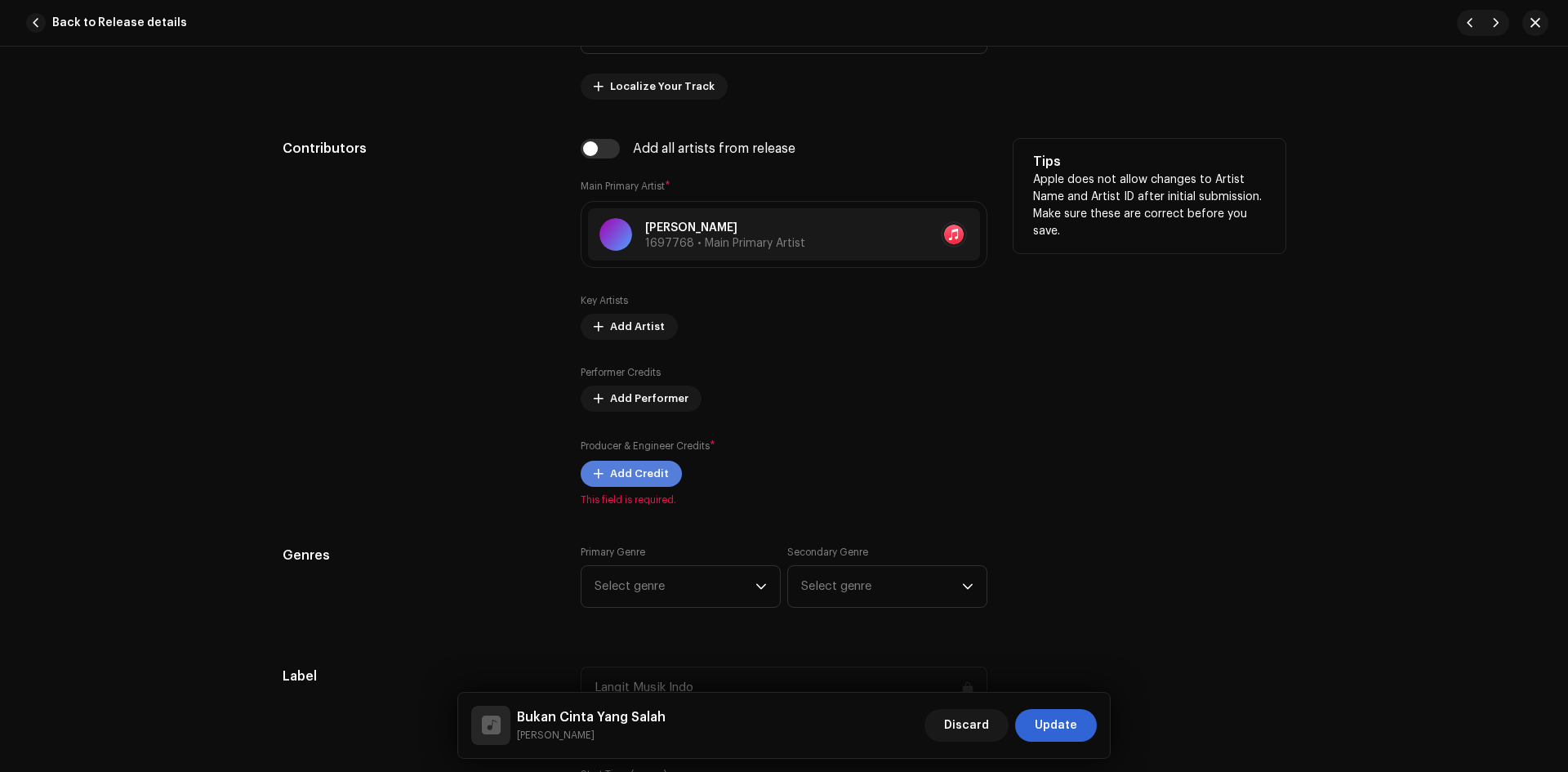
click at [642, 478] on span "Add Credit" at bounding box center [640, 474] width 59 height 33
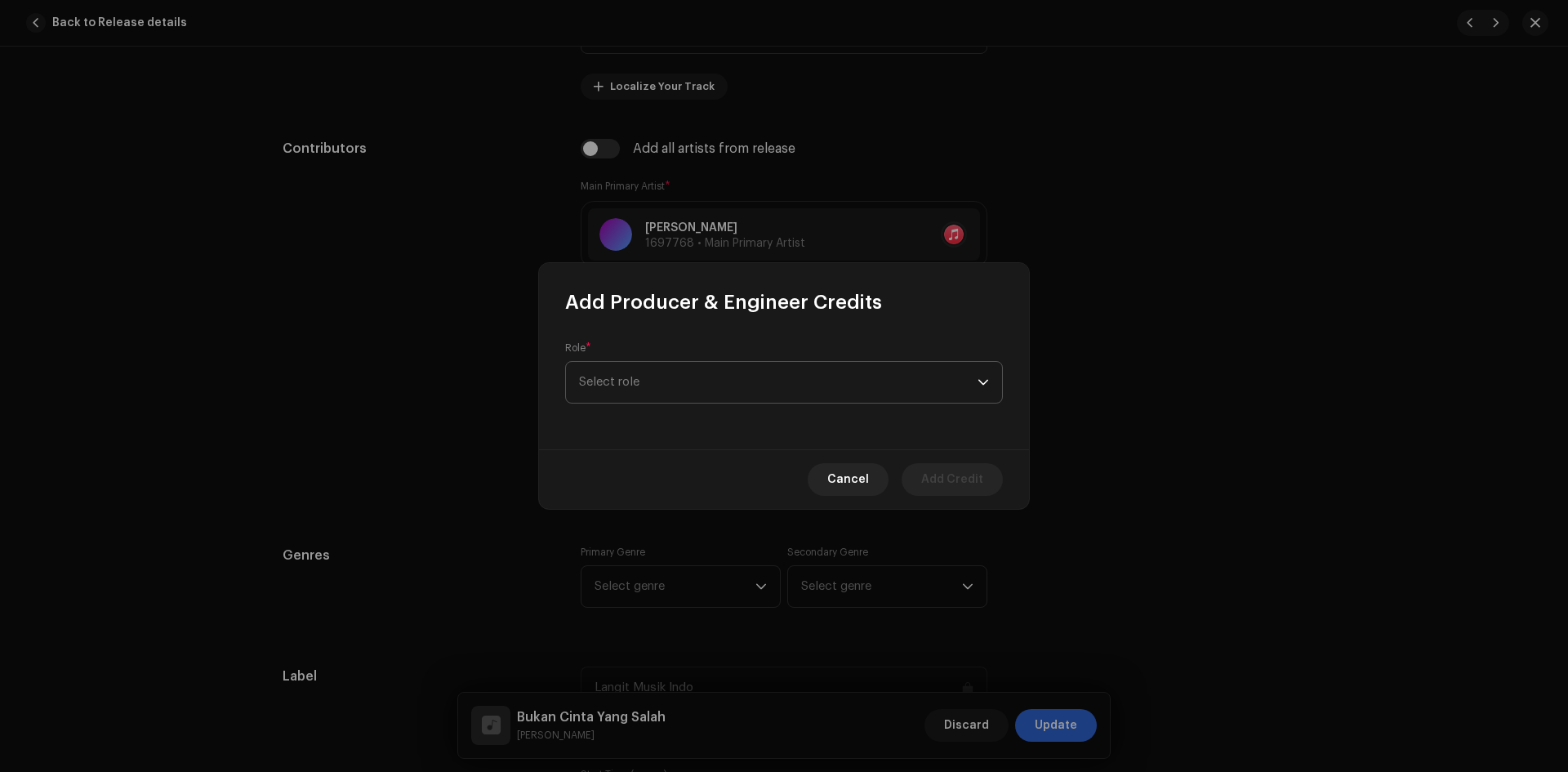
click at [694, 382] on span "Select role" at bounding box center [778, 382] width 399 height 41
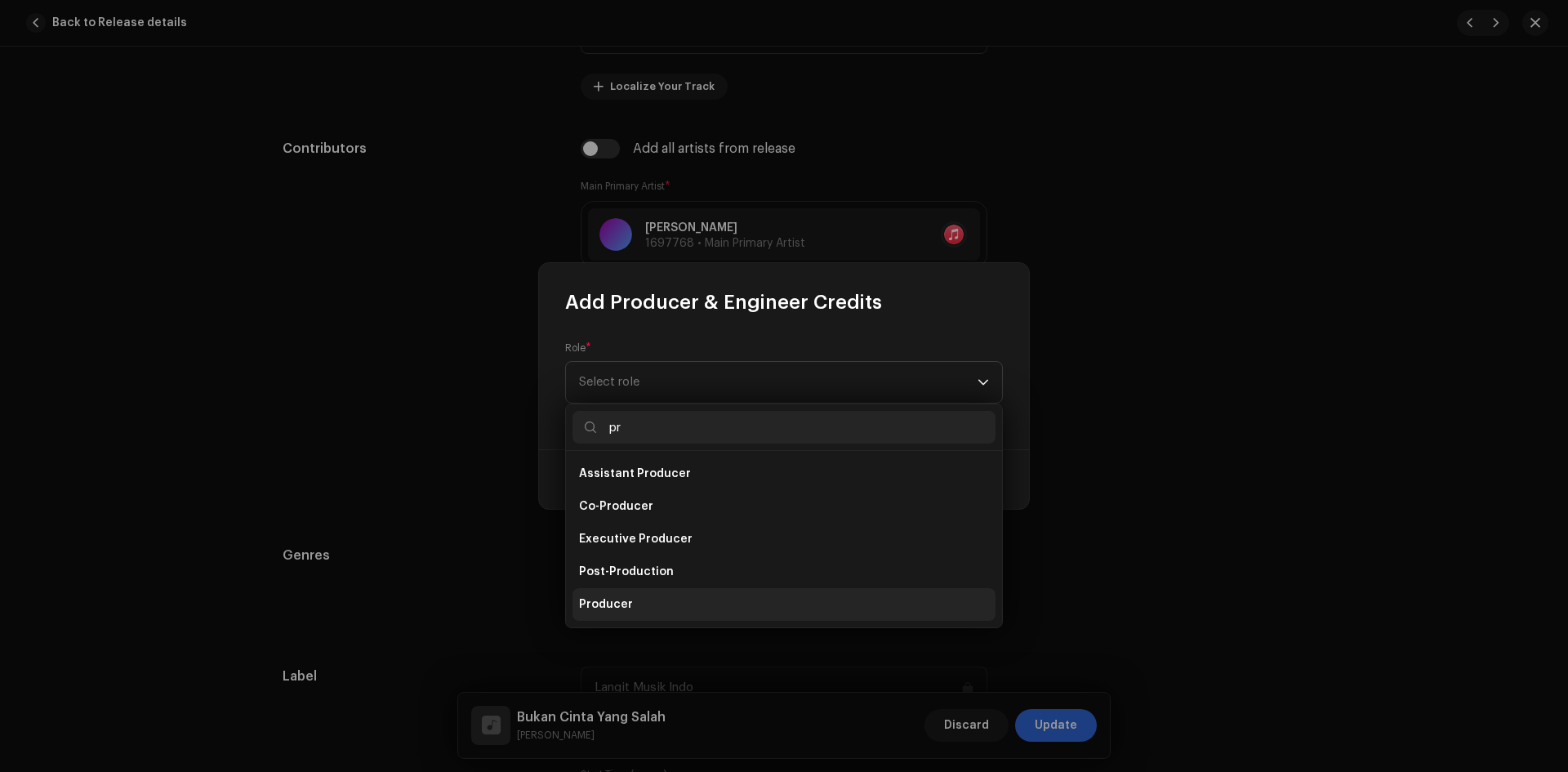
type input "pr"
click at [656, 608] on li "Producer" at bounding box center [784, 605] width 423 height 33
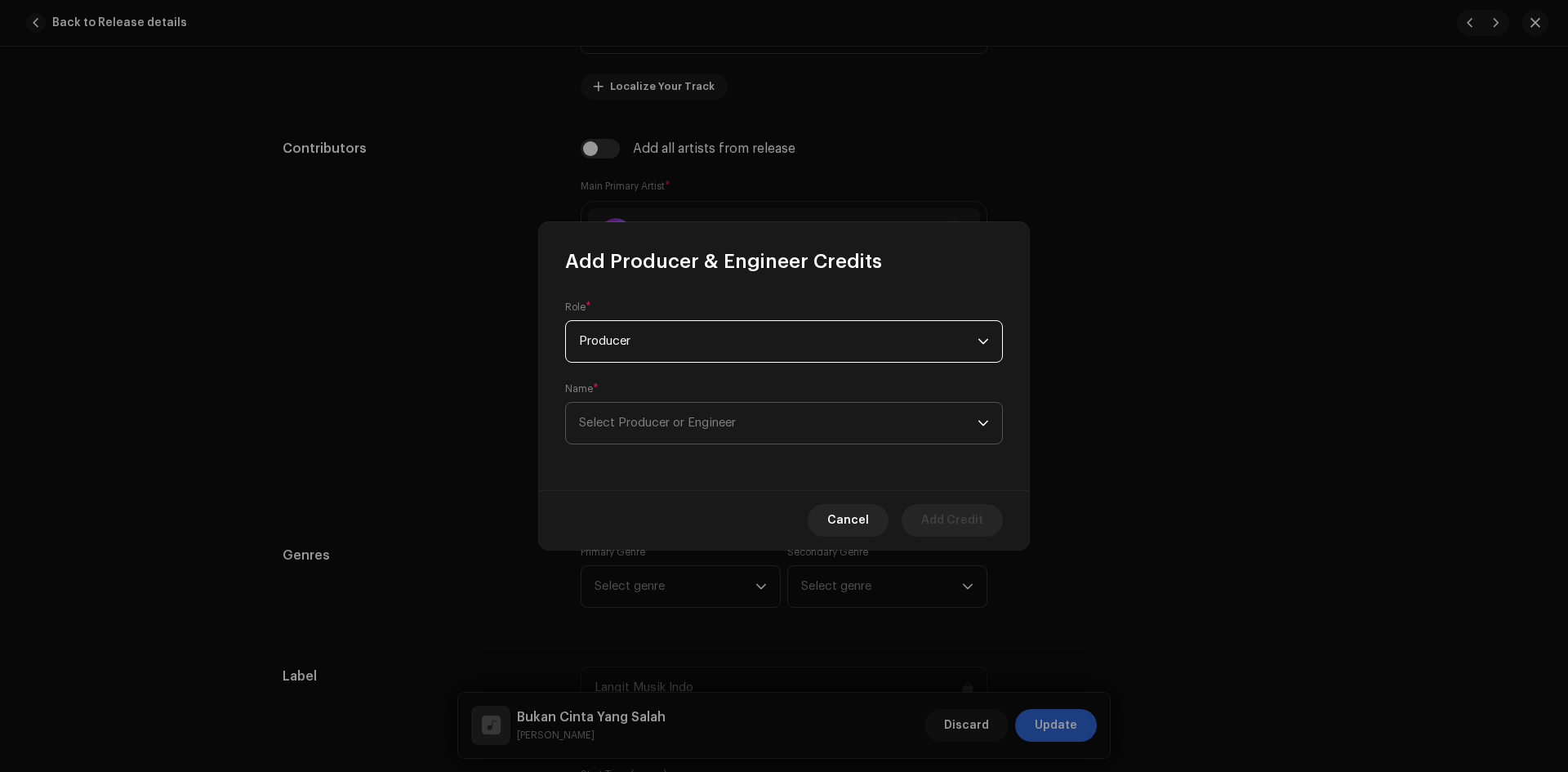
click at [761, 427] on span "Select Producer or Engineer" at bounding box center [778, 423] width 399 height 41
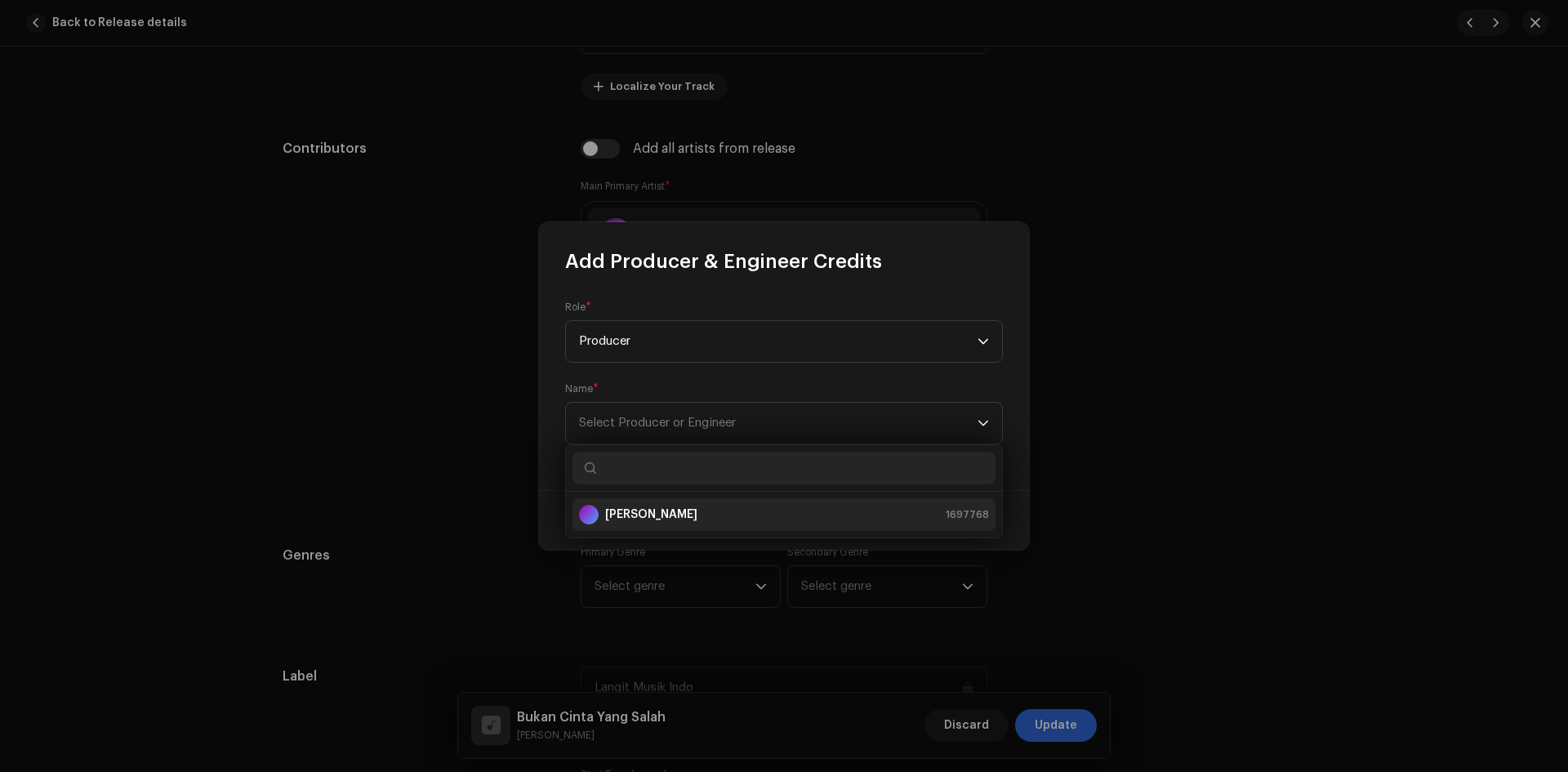
click at [716, 518] on div "[PERSON_NAME] 1697768" at bounding box center [784, 515] width 410 height 20
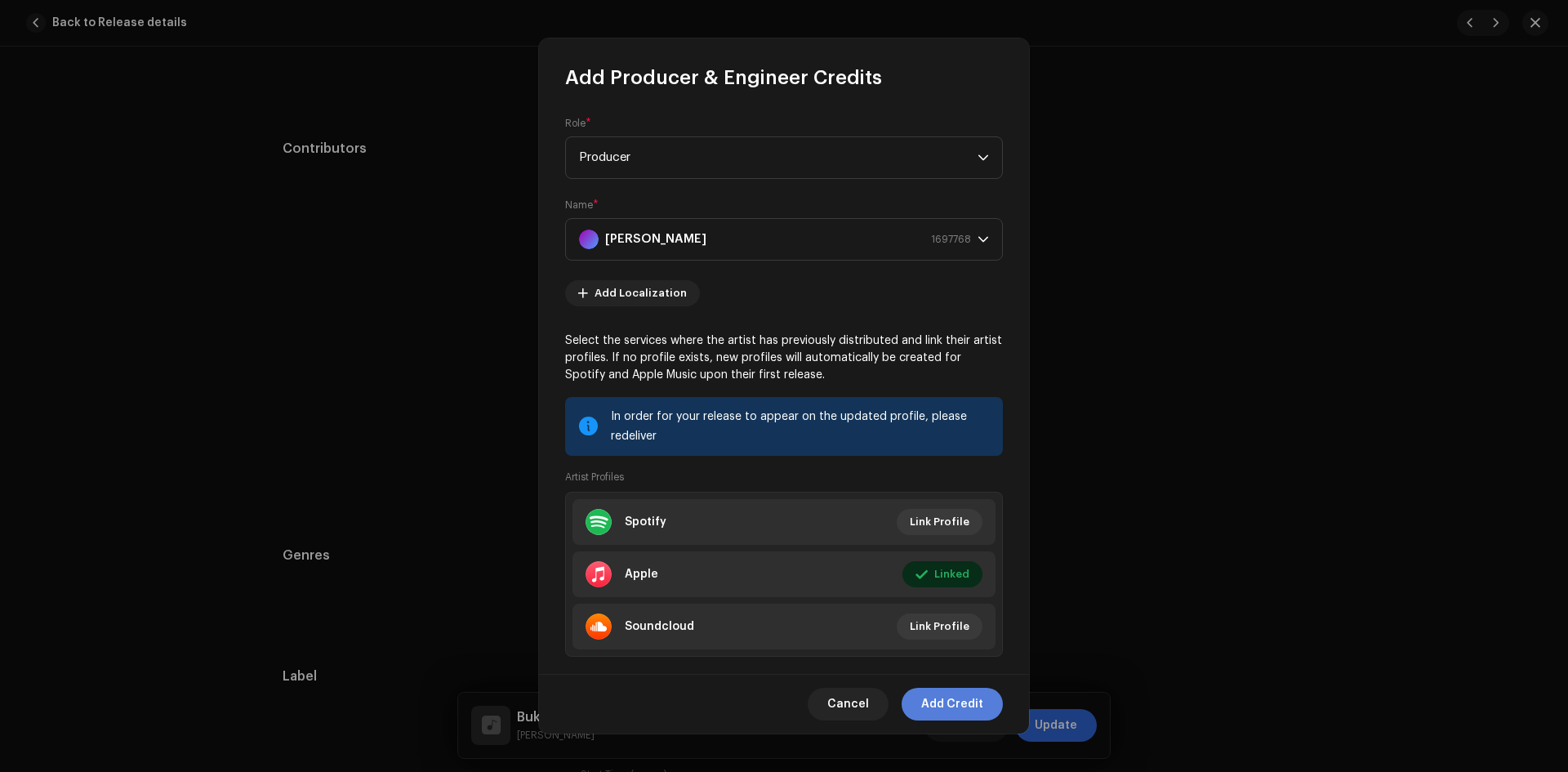
click at [950, 699] on span "Add Credit" at bounding box center [953, 704] width 62 height 33
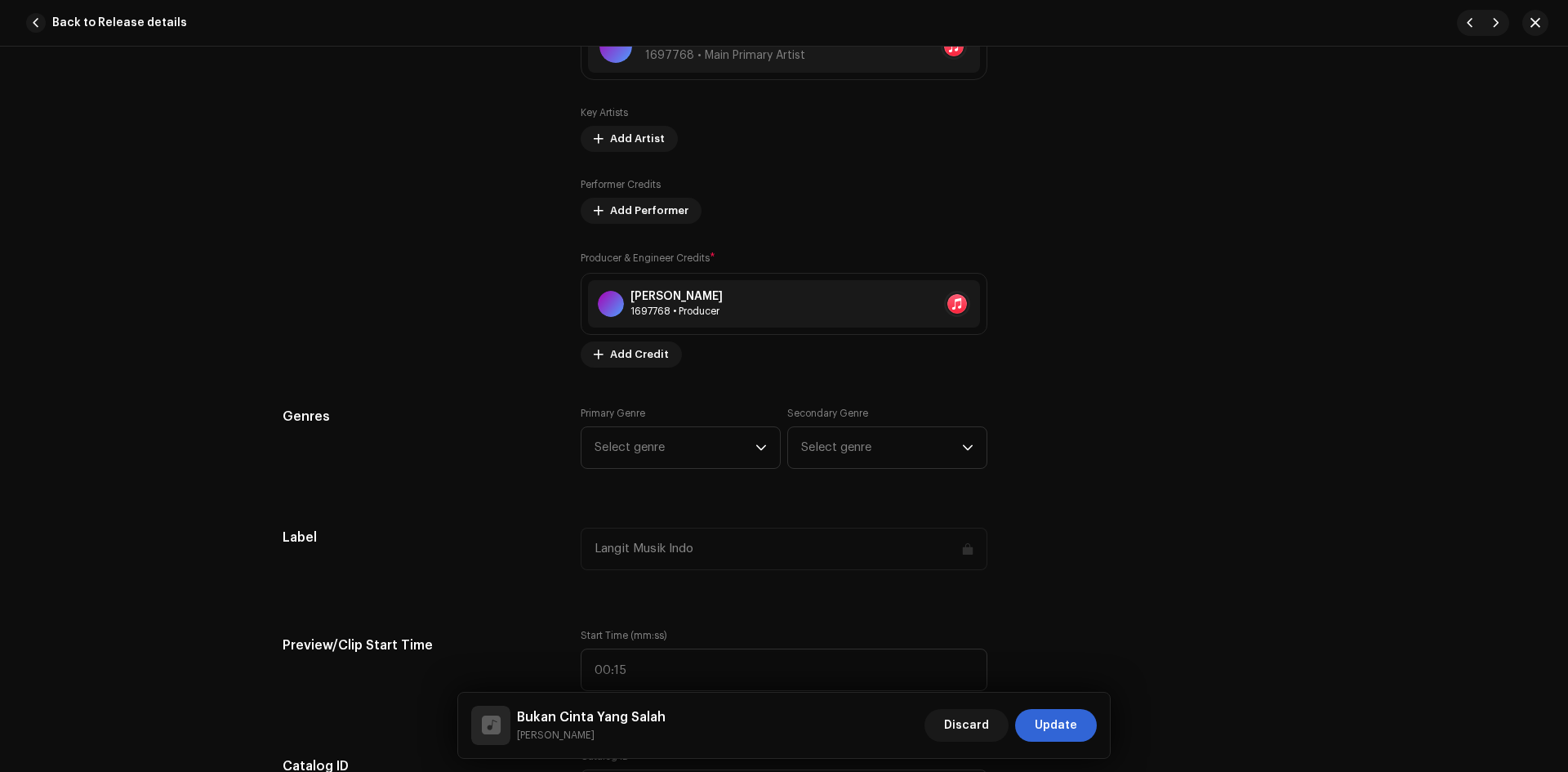
scroll to position [1144, 0]
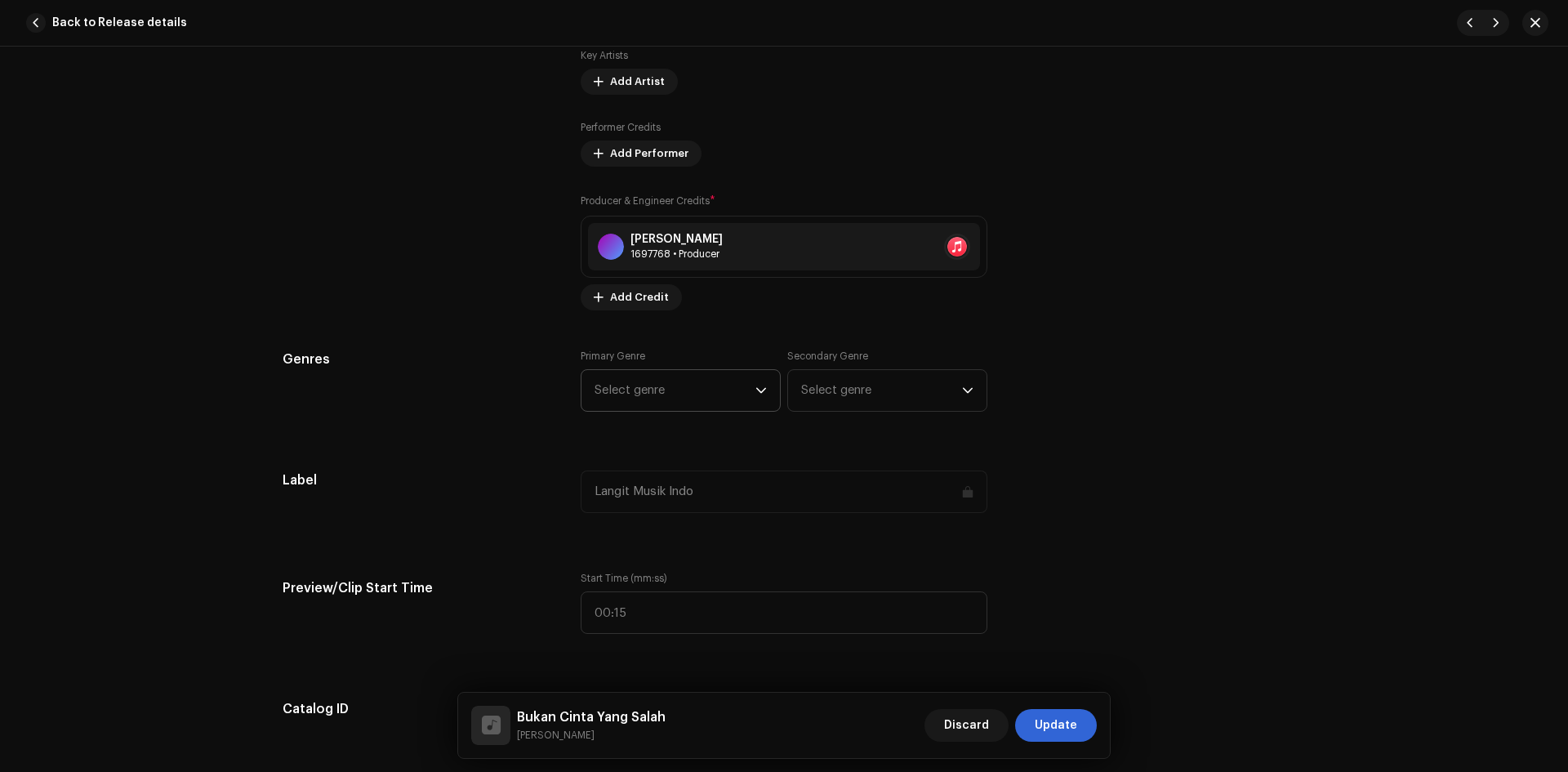
click at [676, 389] on span "Select genre" at bounding box center [675, 391] width 161 height 41
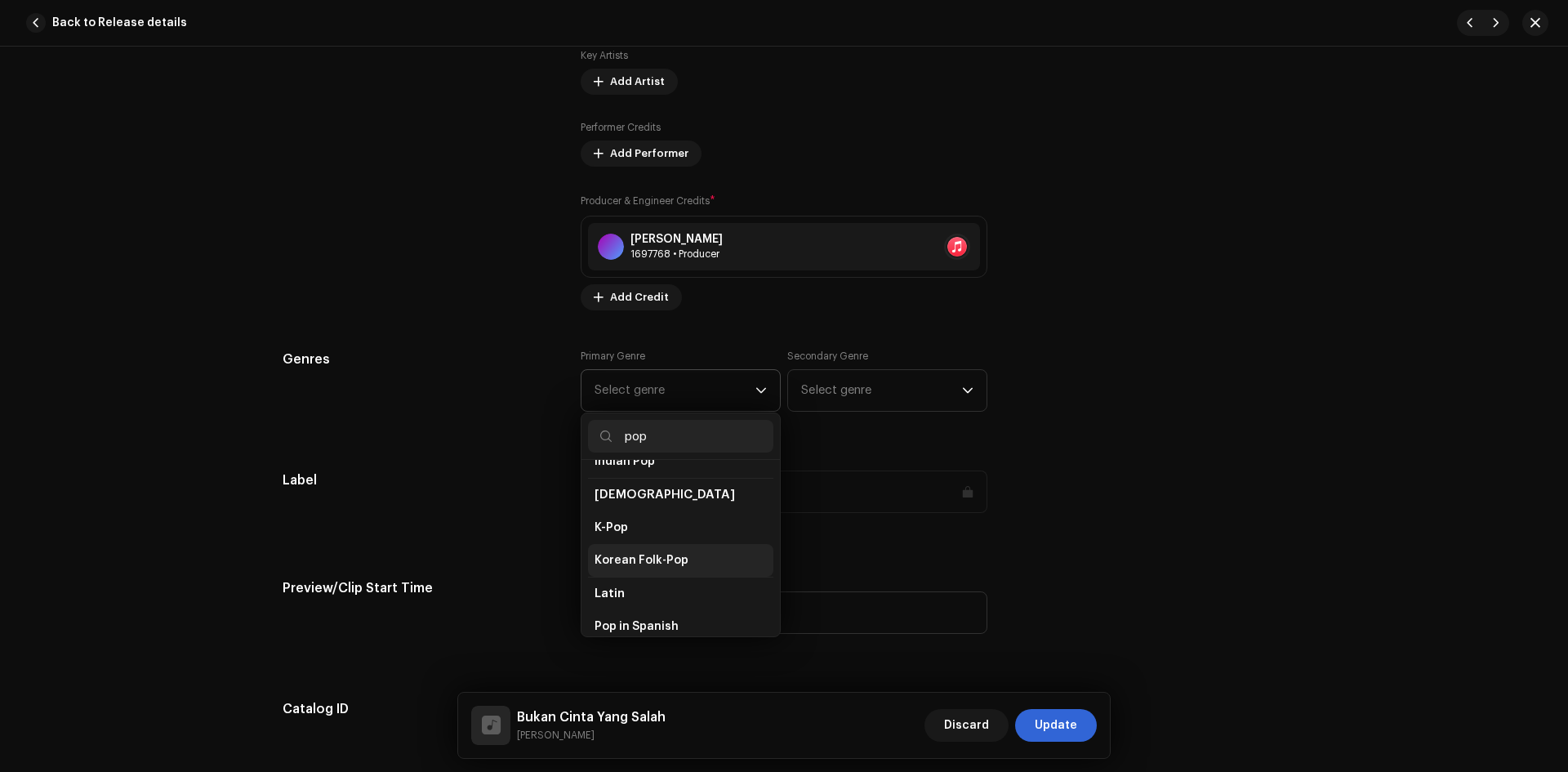
scroll to position [490, 0]
type input "pop"
click at [642, 617] on li "Pop" at bounding box center [681, 634] width 186 height 33
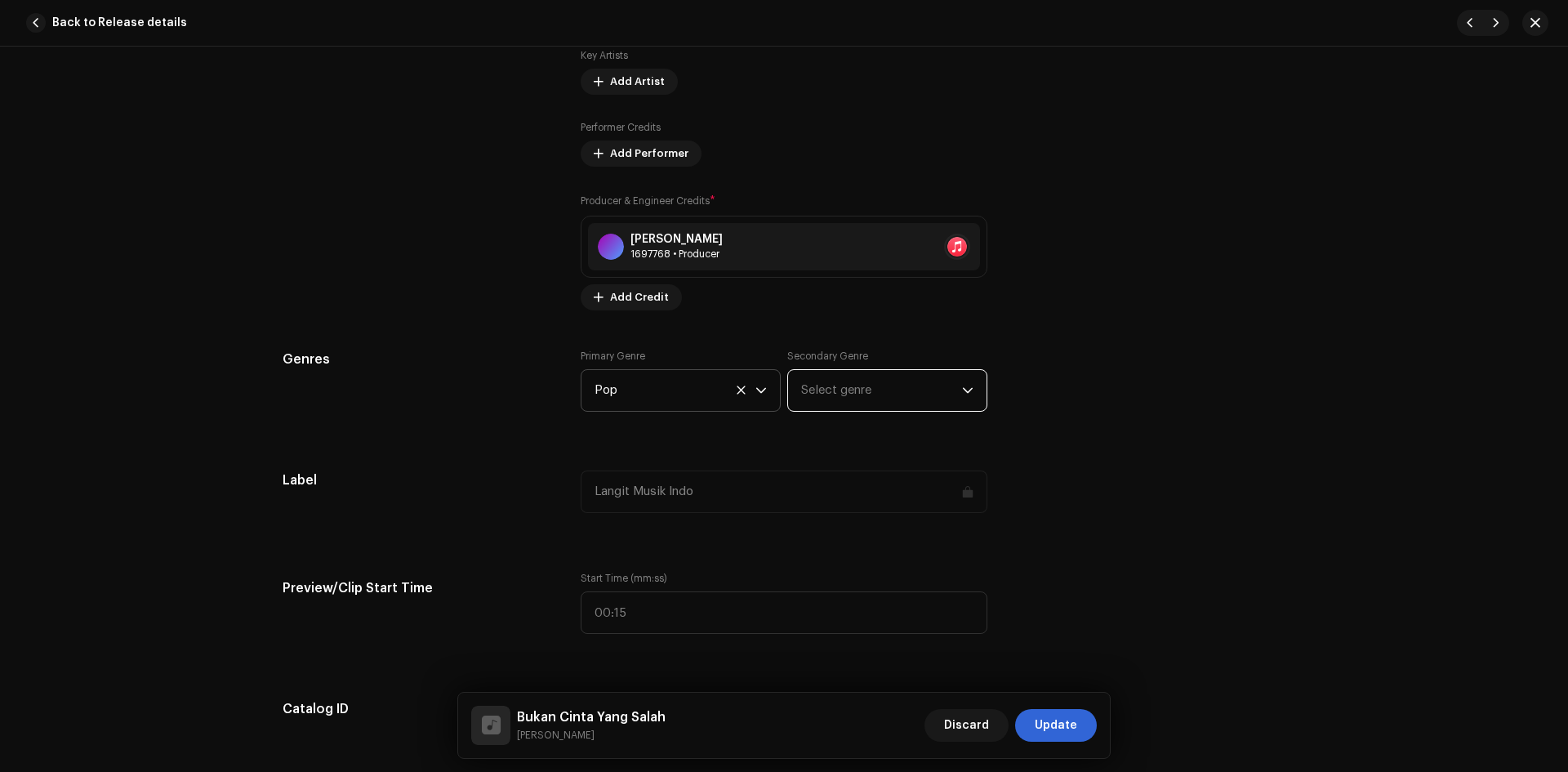
click at [850, 389] on span "Select genre" at bounding box center [881, 391] width 161 height 41
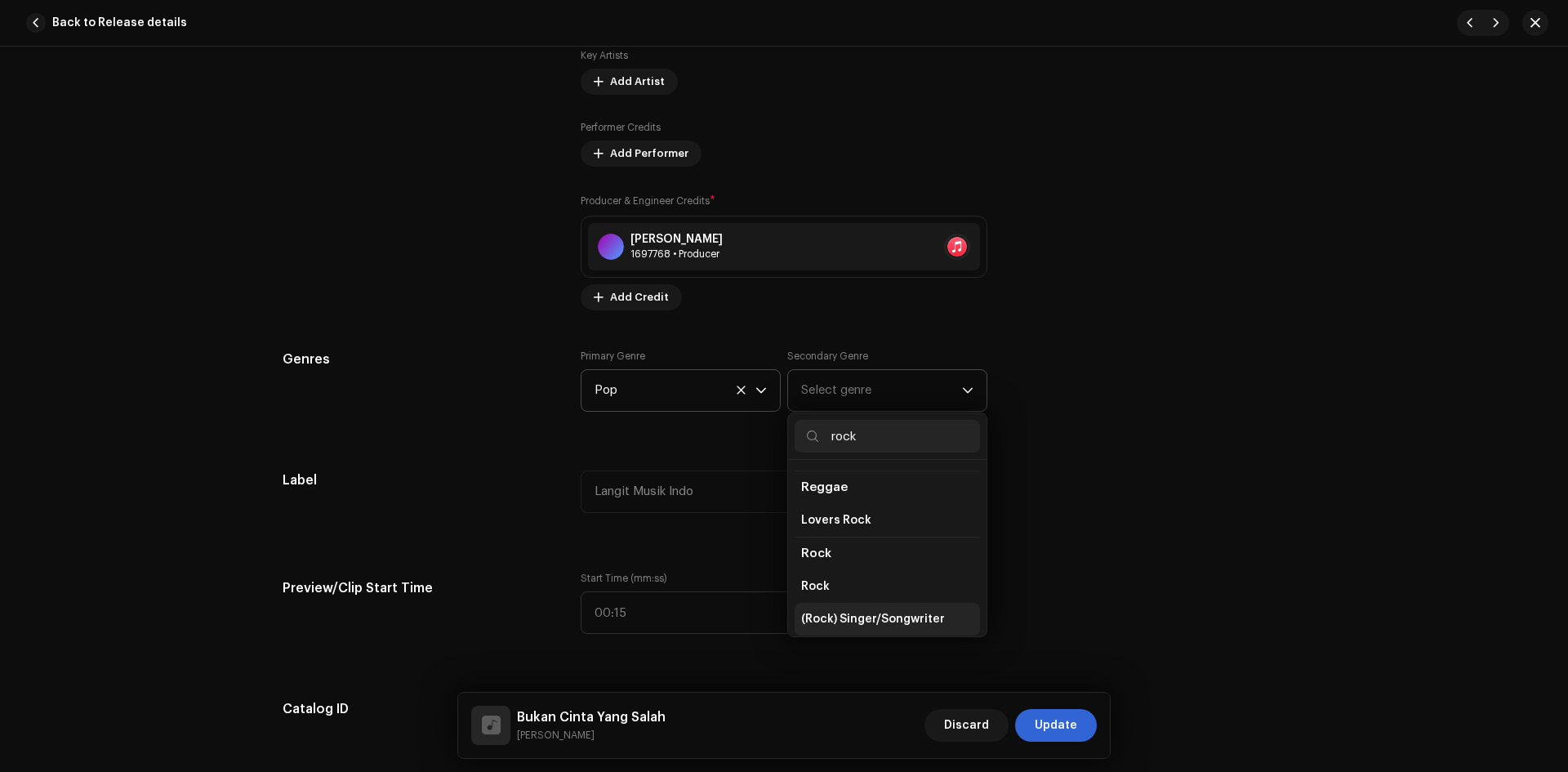
scroll to position [572, 0]
type input "rock"
click at [847, 568] on li "Rock" at bounding box center [887, 585] width 186 height 33
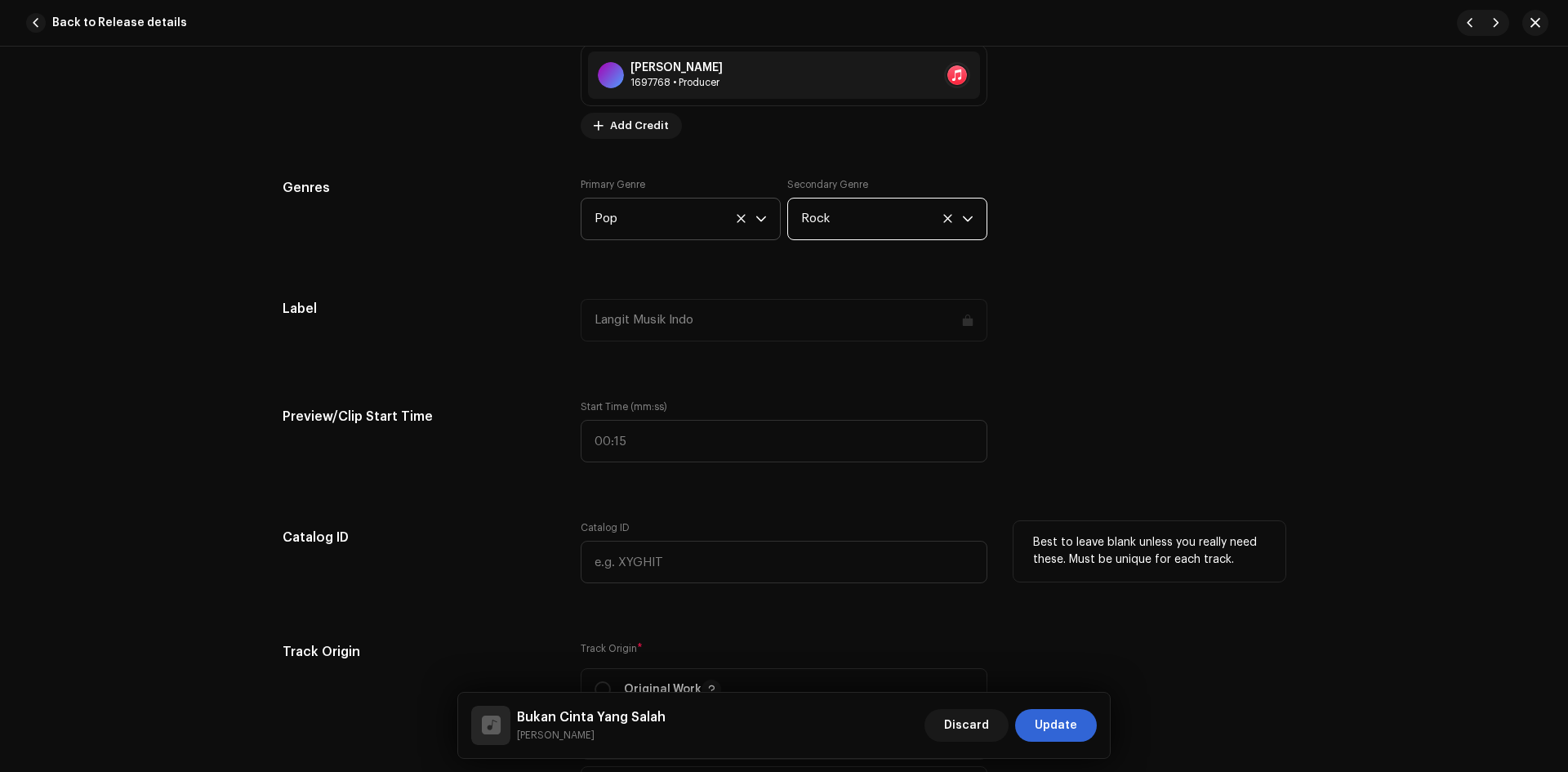
scroll to position [1471, 0]
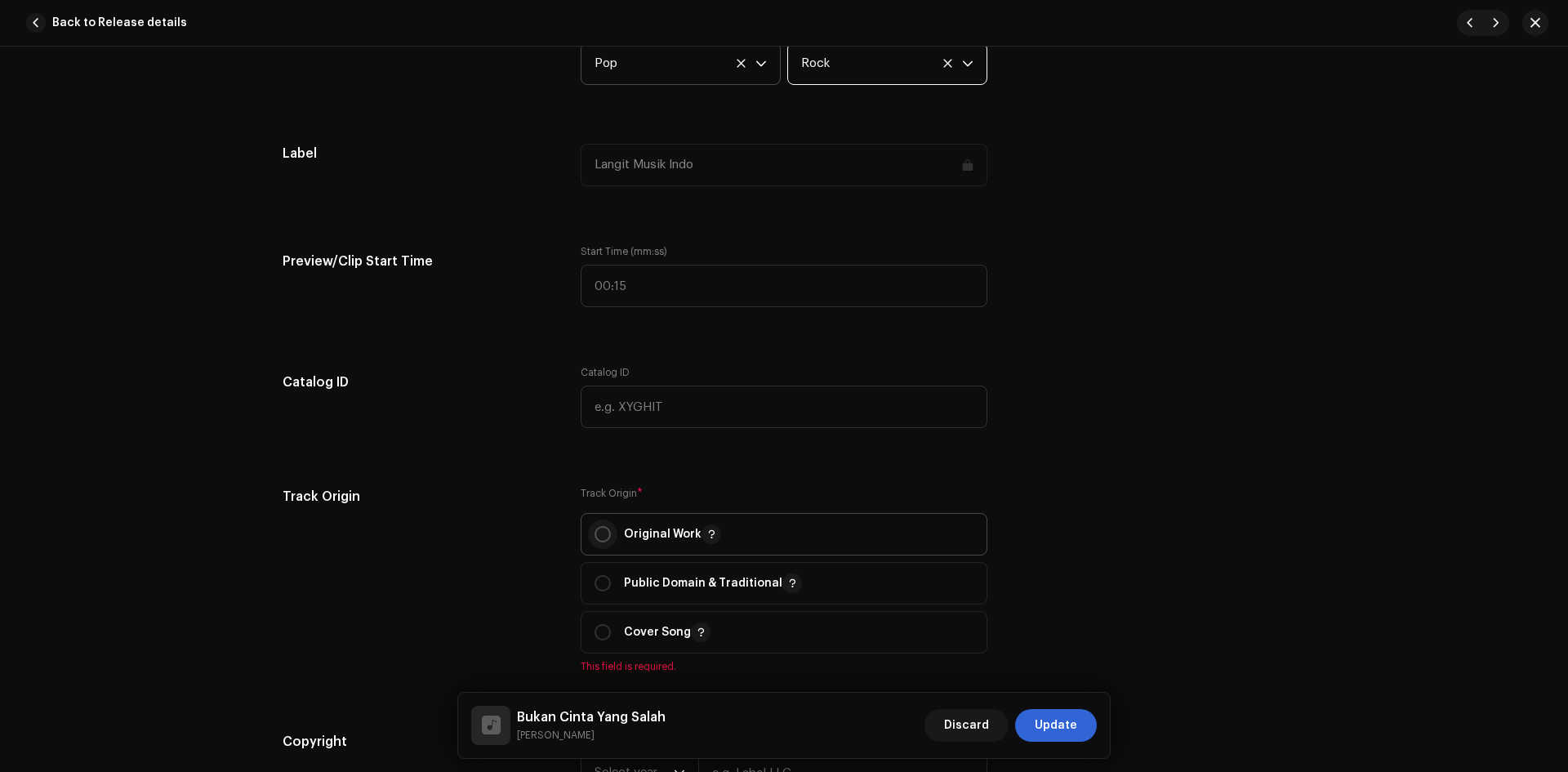
click at [595, 535] on input "radio" at bounding box center [603, 535] width 16 height 16
radio input "true"
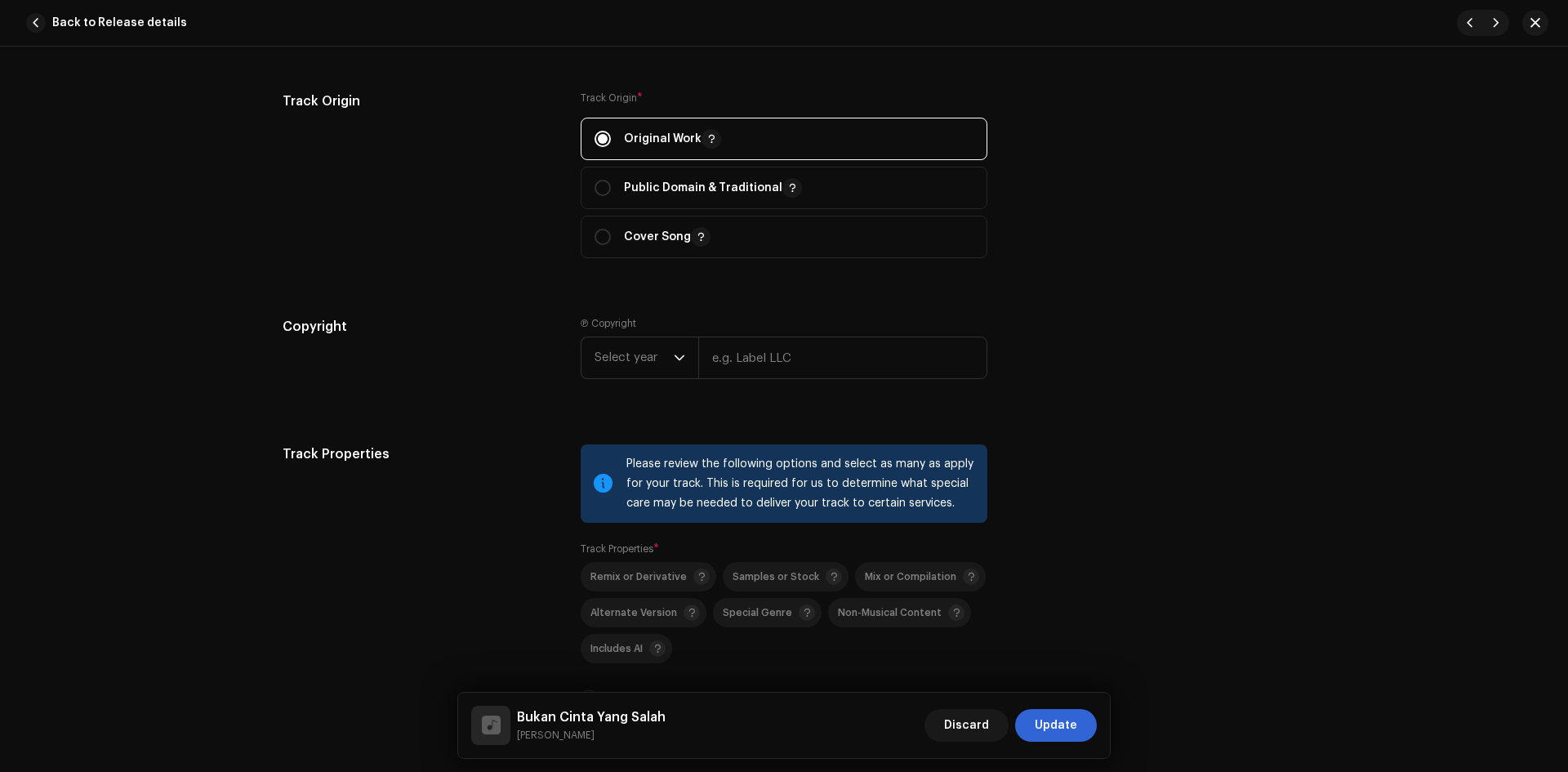
scroll to position [1798, 0]
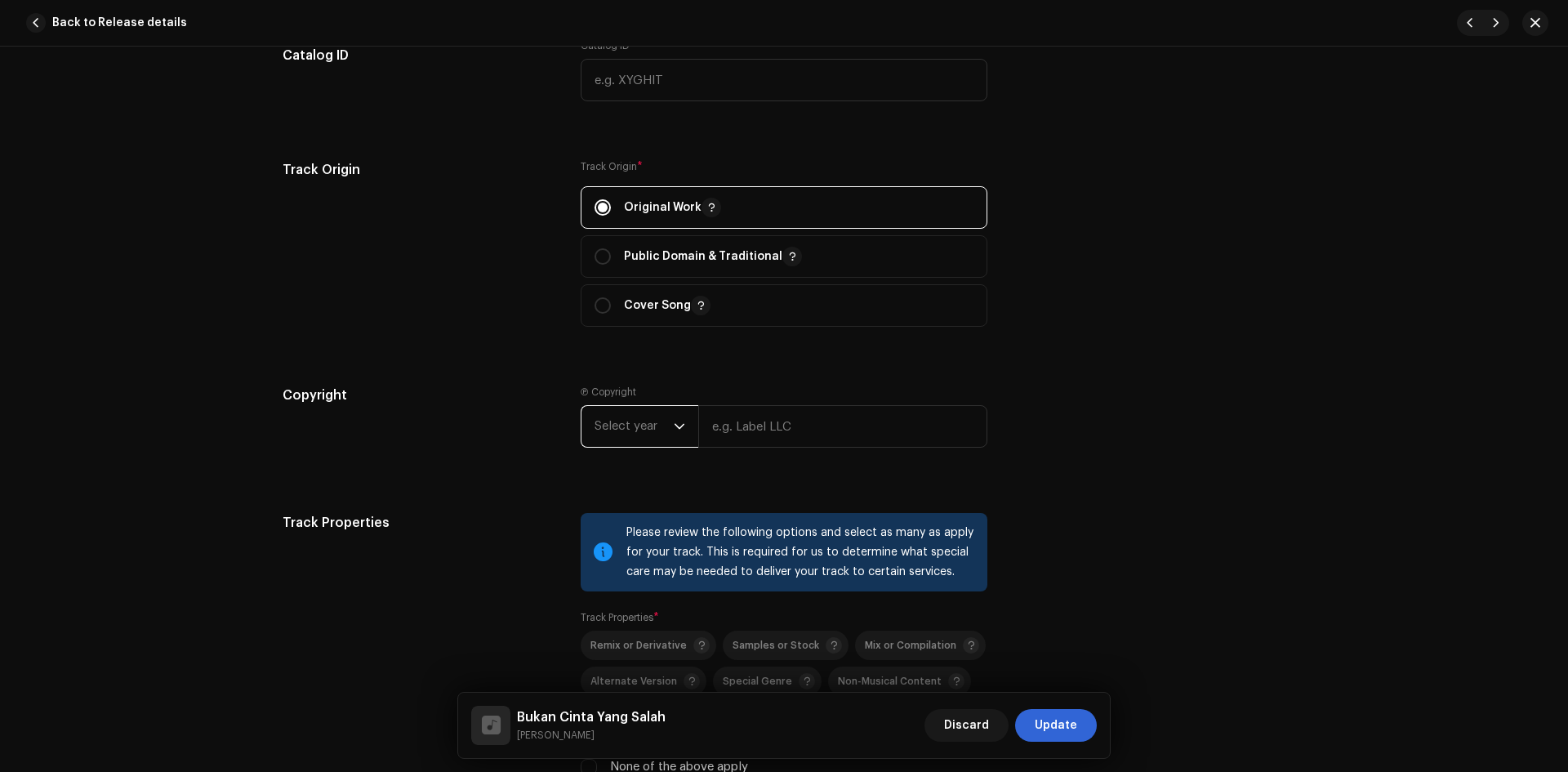
click at [633, 431] on span "Select year" at bounding box center [634, 427] width 79 height 41
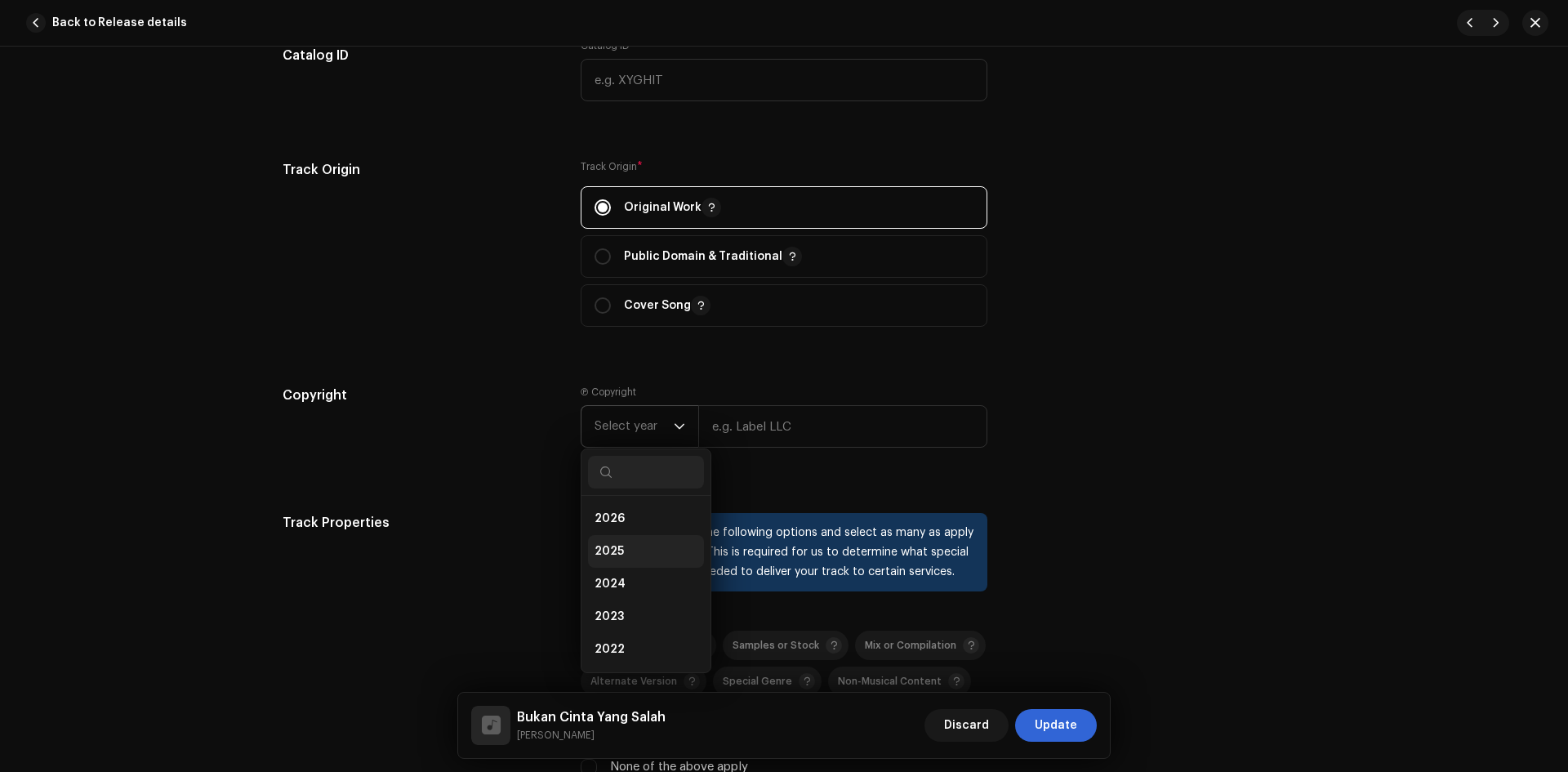
click at [628, 546] on li "2025" at bounding box center [647, 552] width 116 height 33
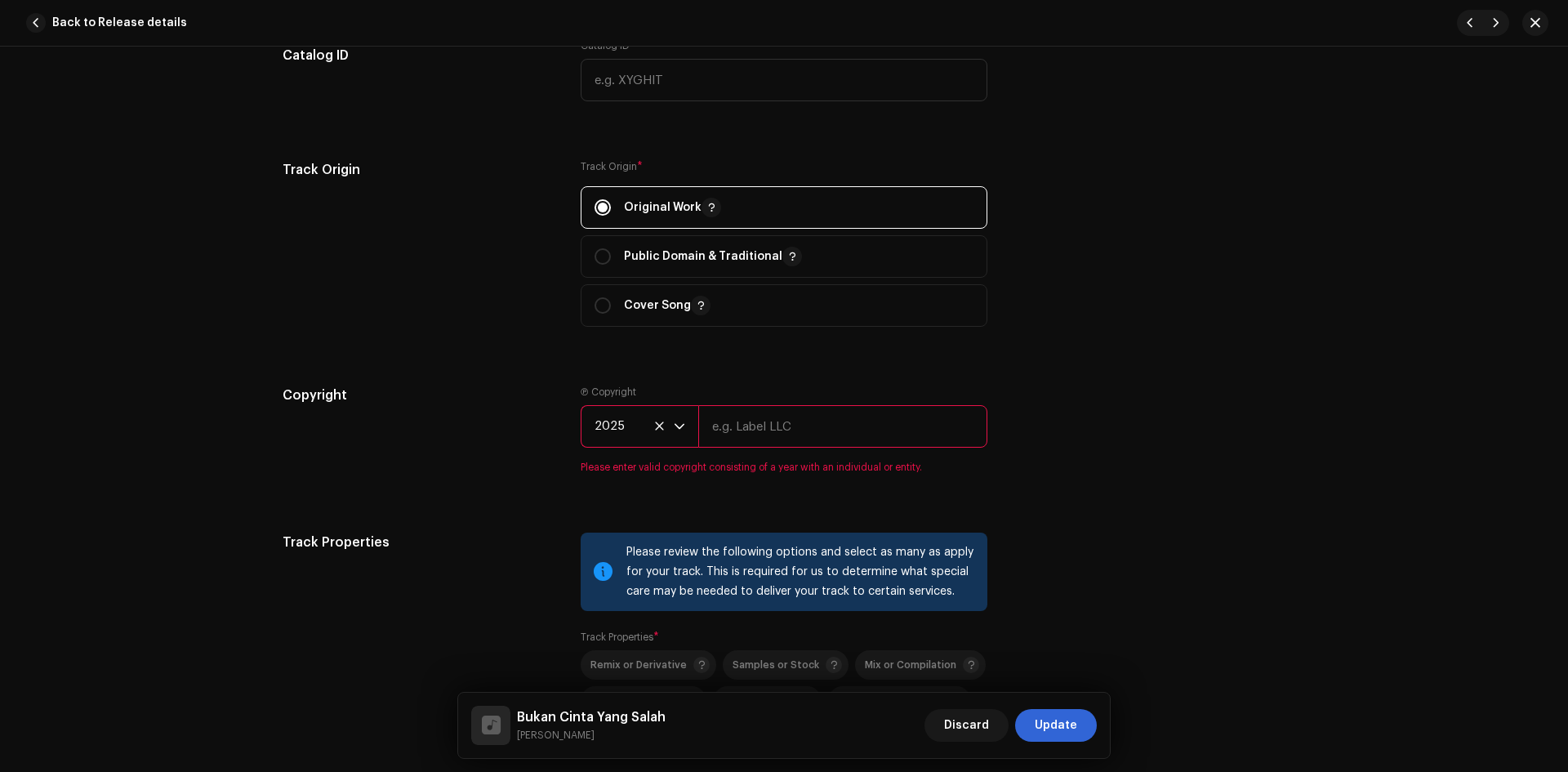
click at [777, 431] on input "text" at bounding box center [842, 427] width 289 height 43
type input "Langit Musik Indo"
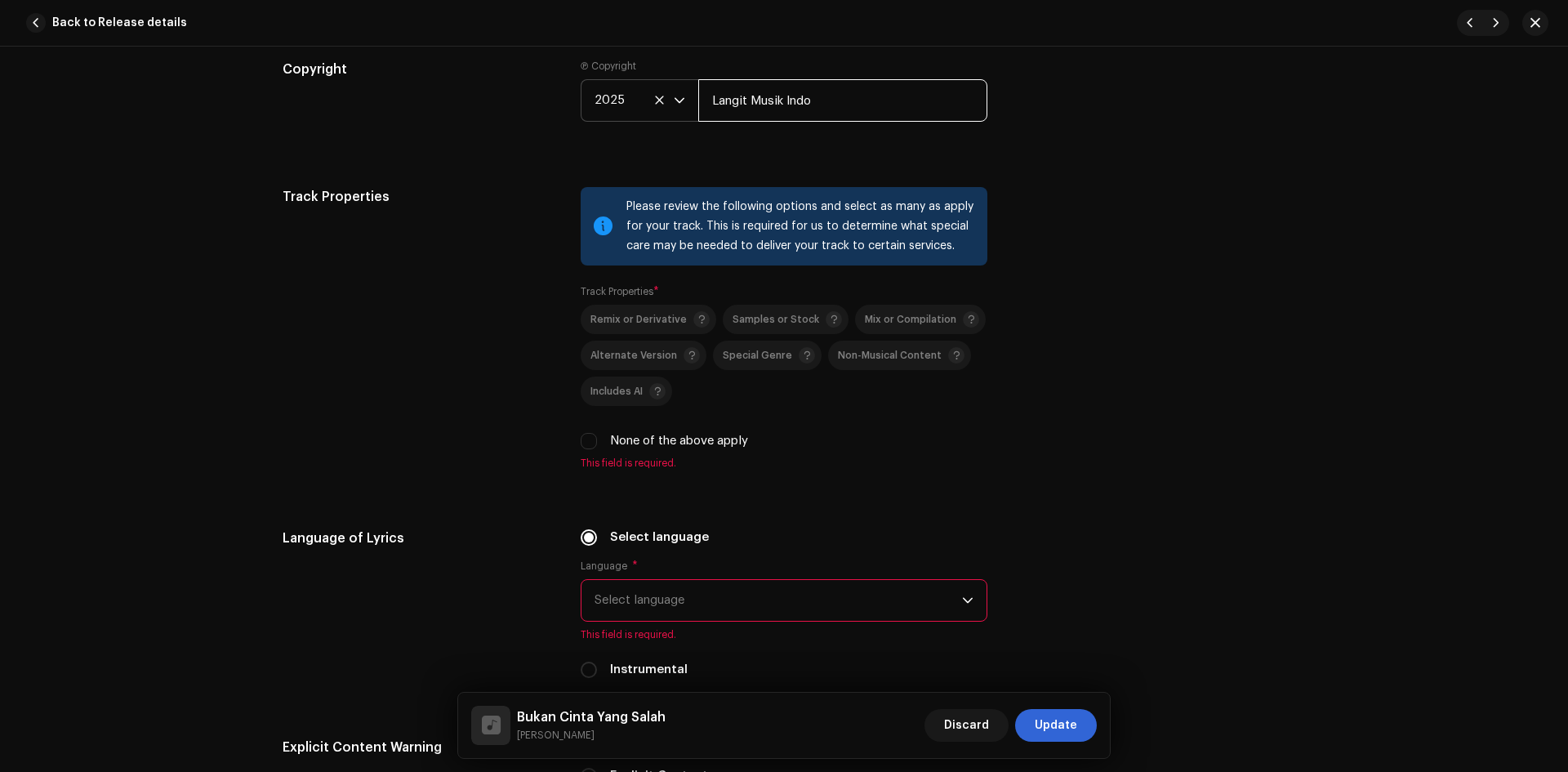
scroll to position [2124, 0]
click at [586, 440] on input "None of the above apply" at bounding box center [589, 440] width 16 height 16
checkbox input "true"
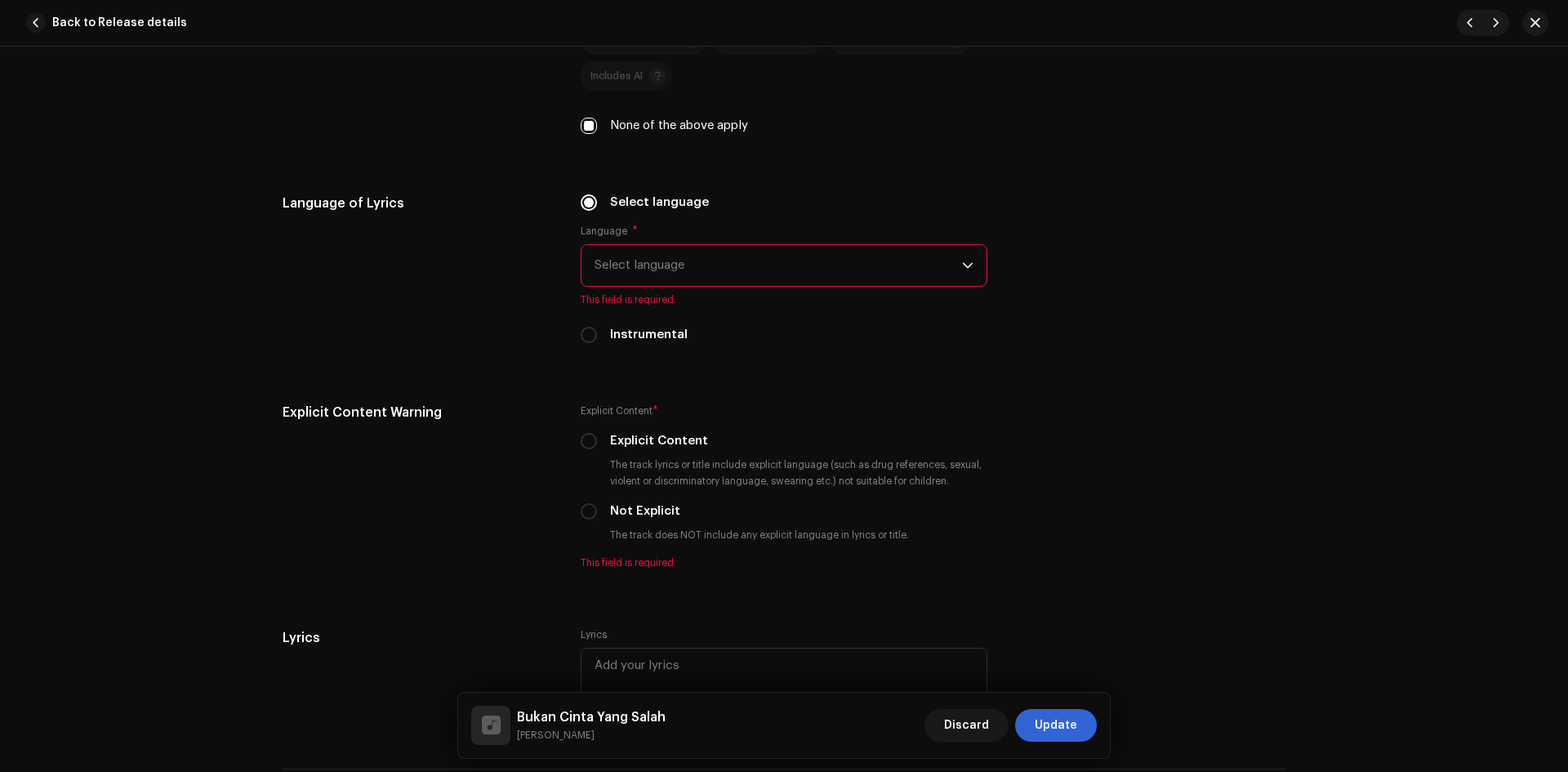
scroll to position [2451, 0]
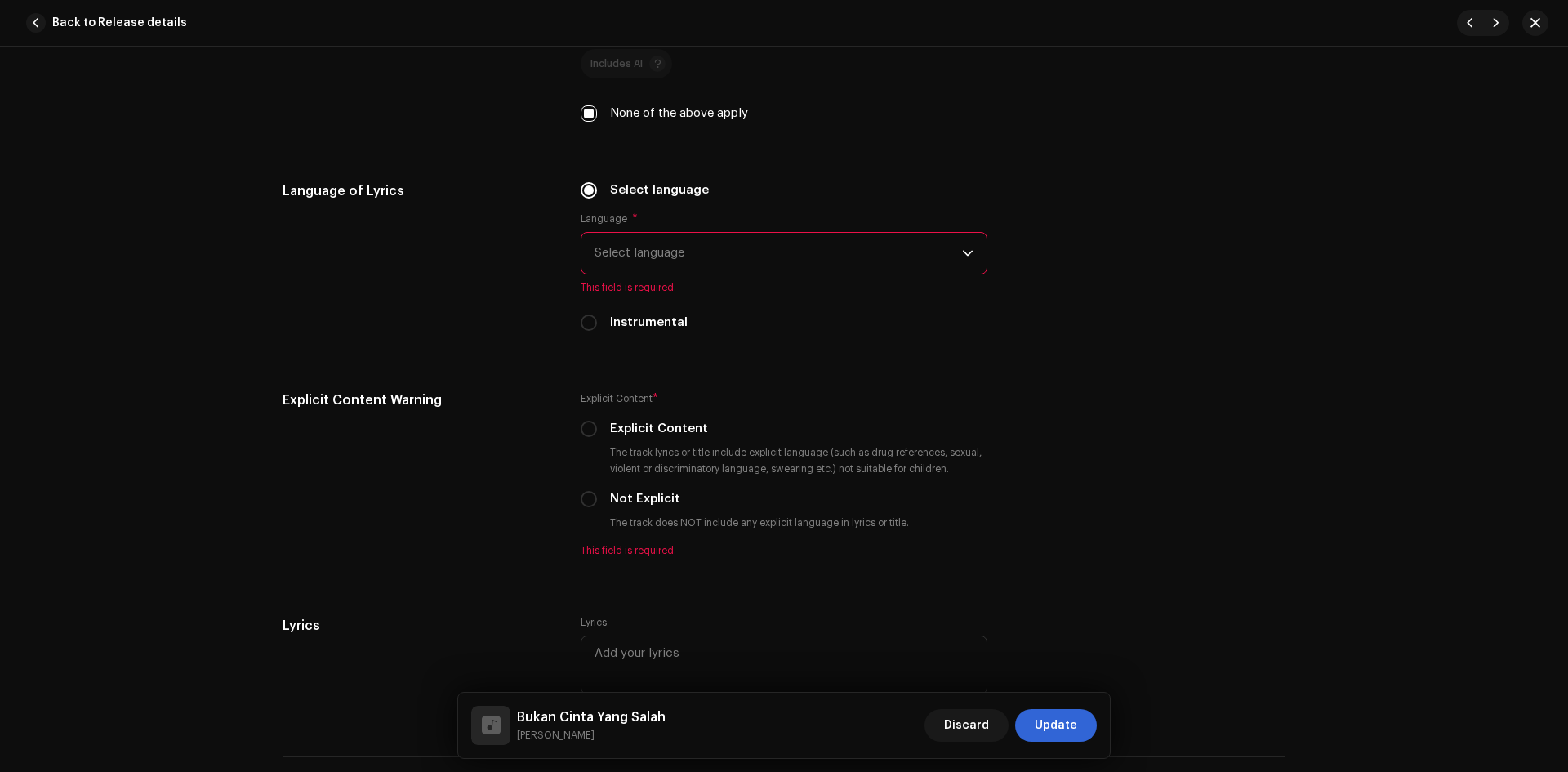
click at [701, 252] on span "Select language" at bounding box center [778, 253] width 367 height 41
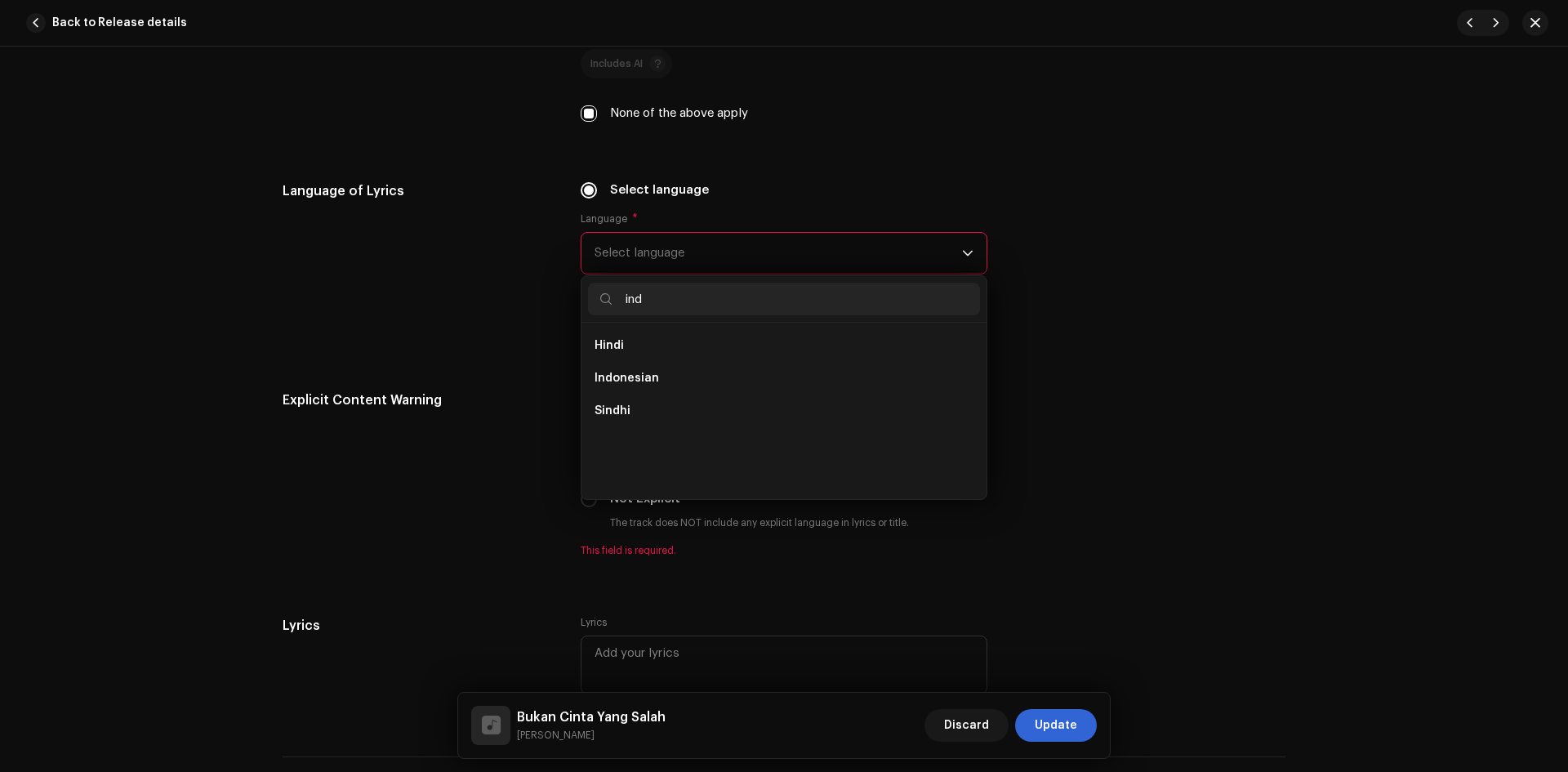
scroll to position [0, 0]
type input "indo"
click at [656, 343] on li "Indonesian" at bounding box center [784, 345] width 392 height 33
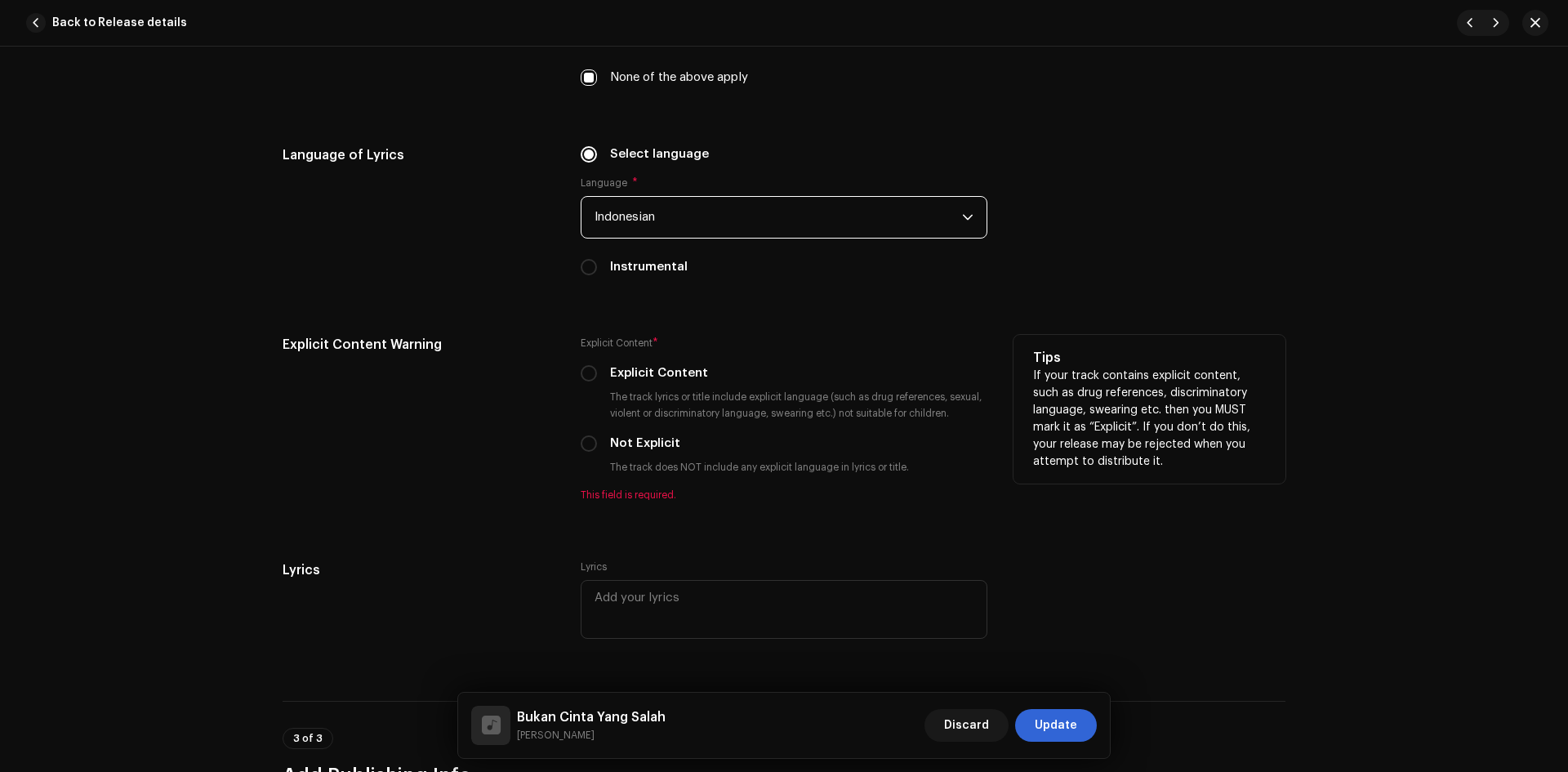
scroll to position [2533, 0]
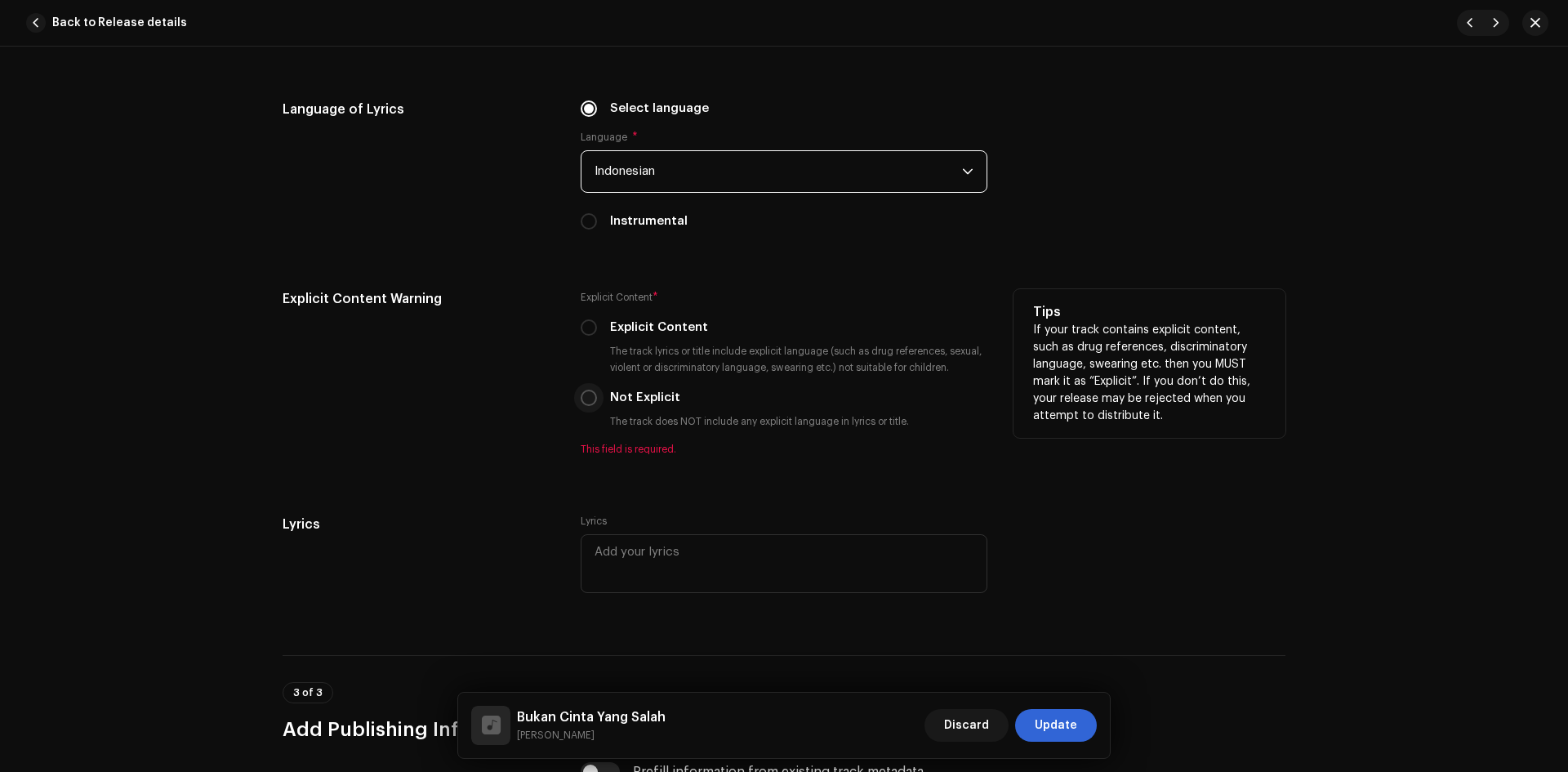
click at [586, 403] on input "Not Explicit" at bounding box center [589, 398] width 16 height 16
radio input "true"
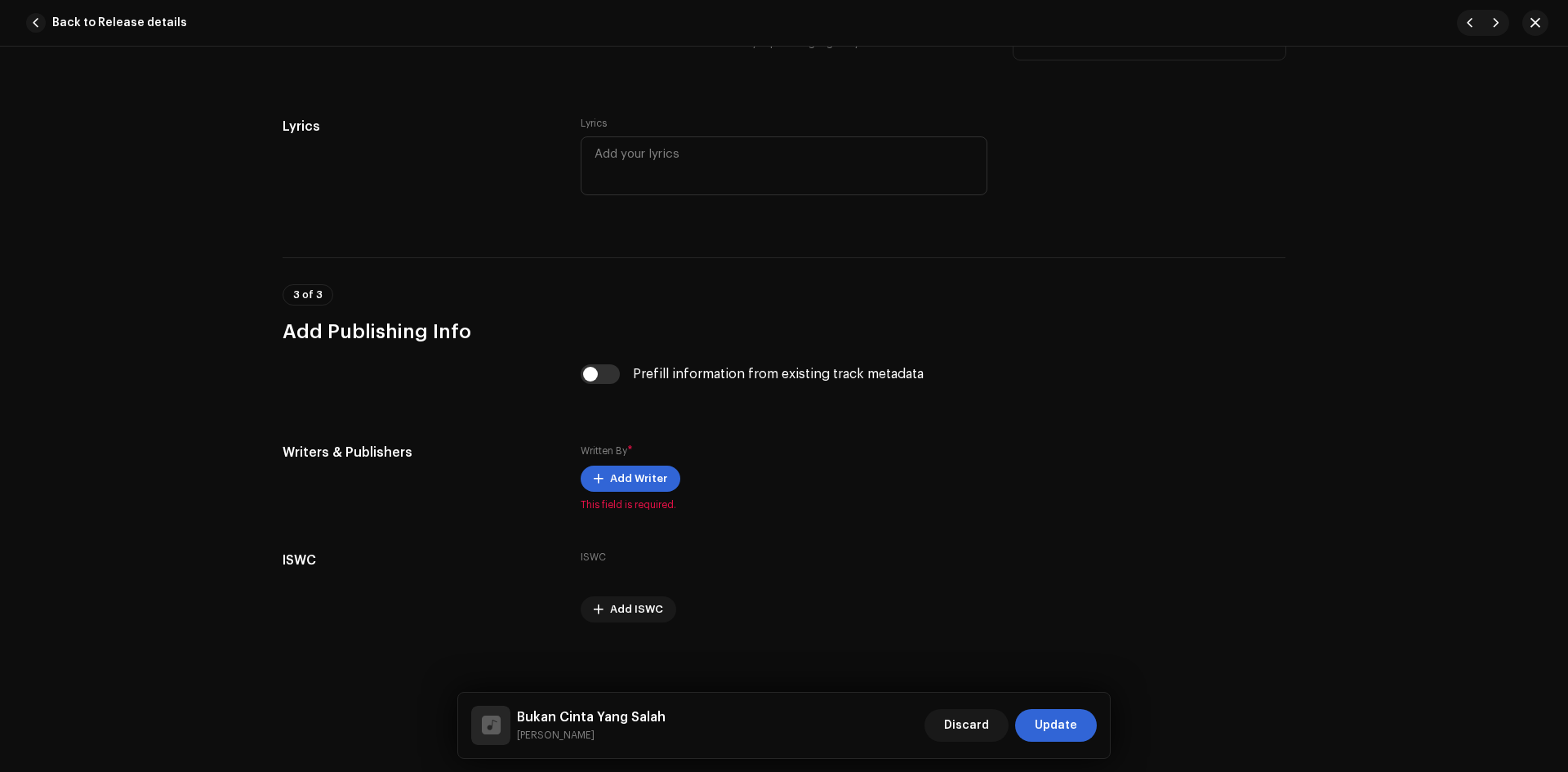
scroll to position [2919, 0]
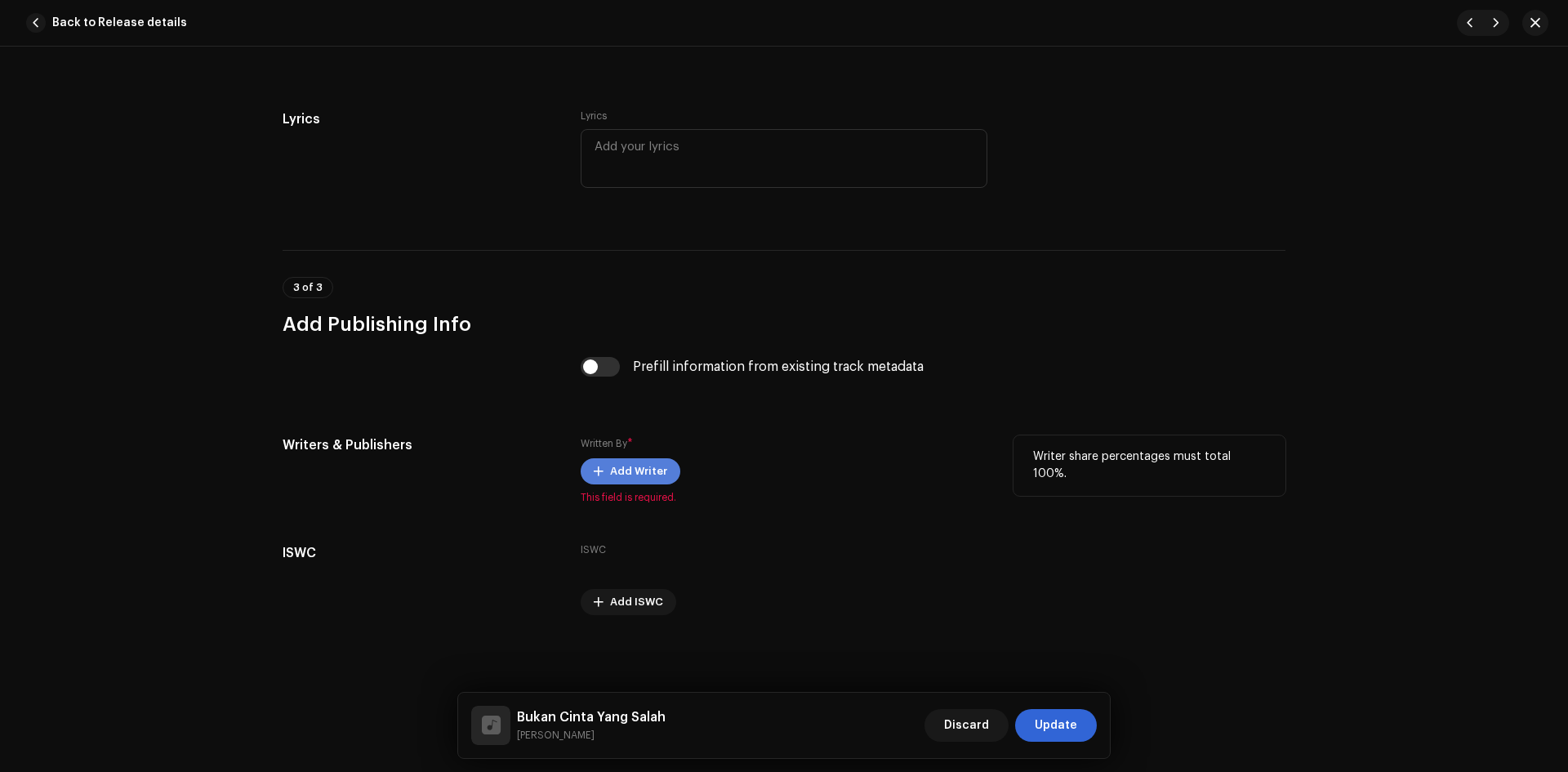
click at [640, 471] on span "Add Writer" at bounding box center [639, 472] width 57 height 33
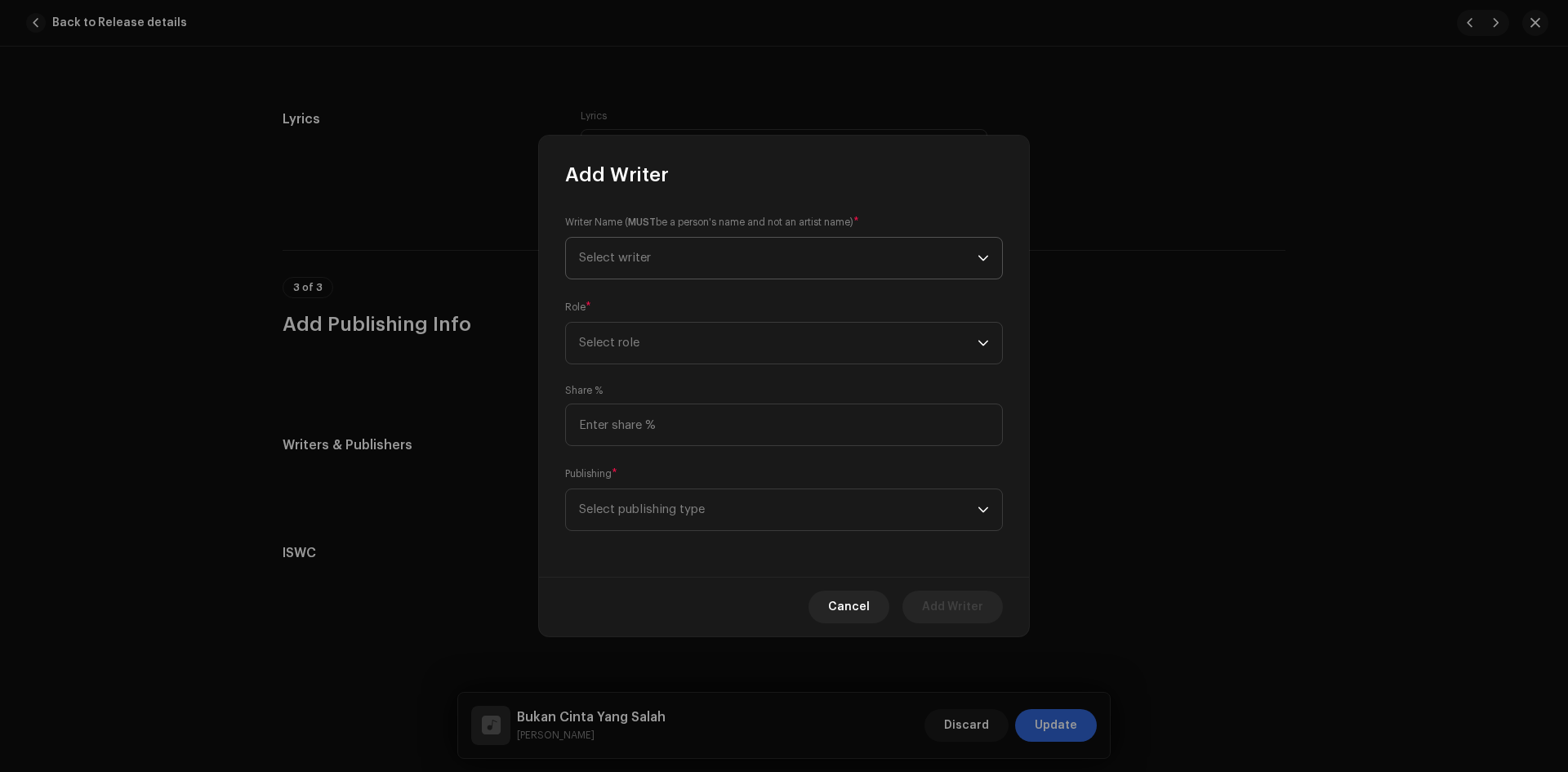
click at [710, 255] on span "Select writer" at bounding box center [778, 258] width 399 height 41
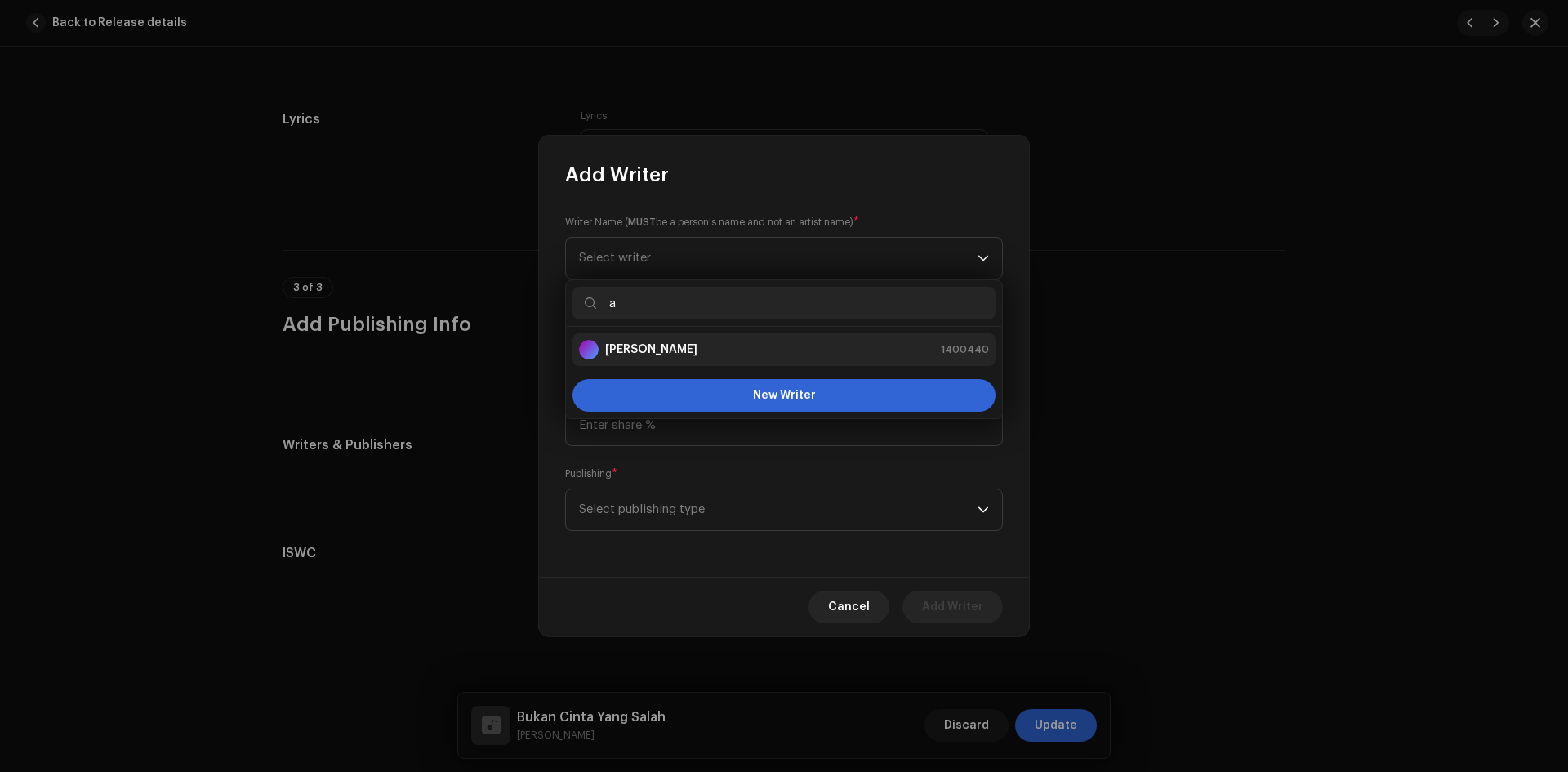
type input "a"
click at [679, 350] on div "[PERSON_NAME] 1400440" at bounding box center [784, 350] width 410 height 20
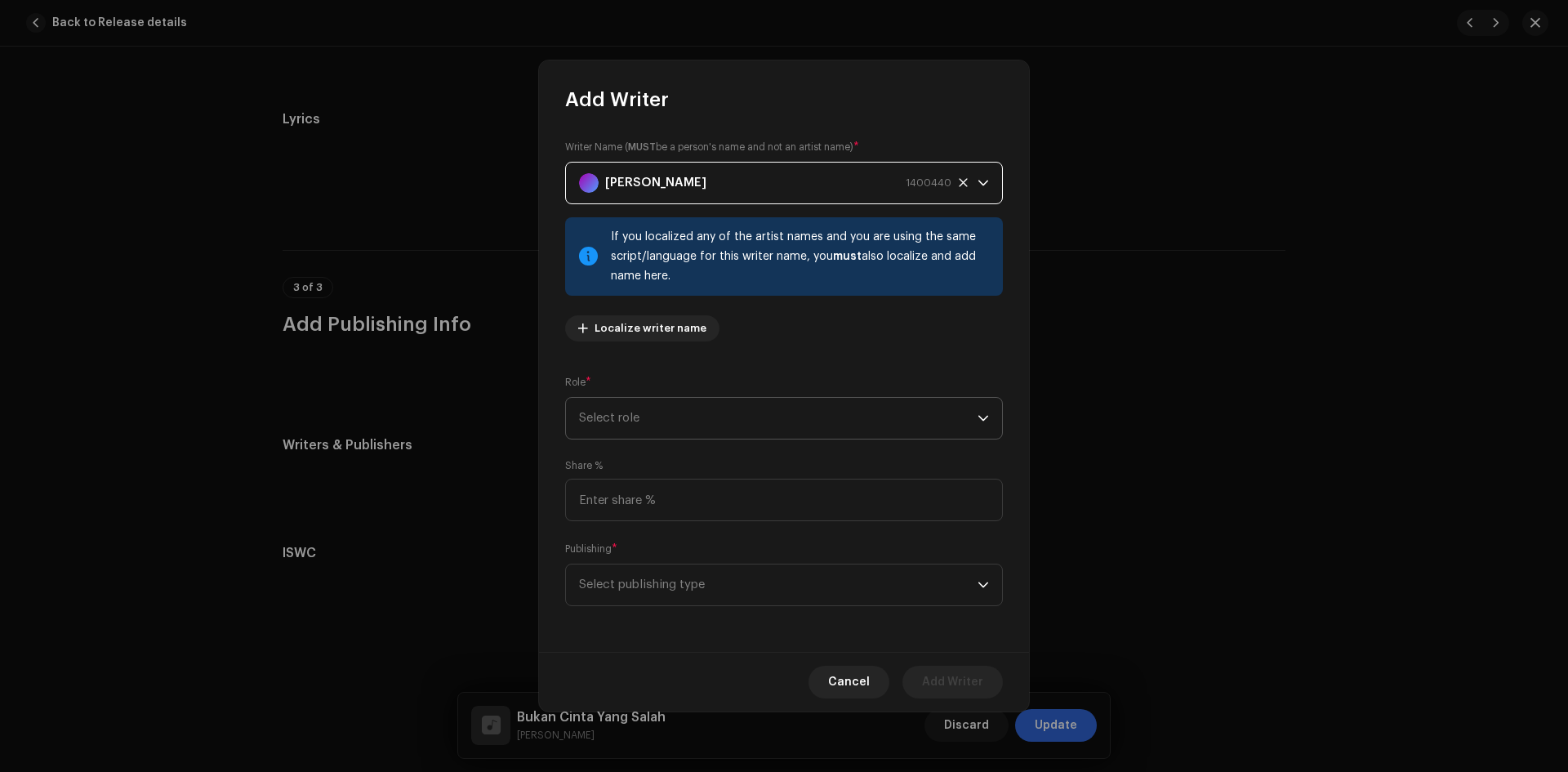
click at [683, 407] on span "Select role" at bounding box center [778, 418] width 399 height 41
click at [656, 531] on li "Composer" at bounding box center [784, 529] width 423 height 33
click at [658, 499] on input at bounding box center [784, 500] width 438 height 43
type input "100.00"
click at [652, 574] on span "Select publishing type" at bounding box center [778, 585] width 399 height 41
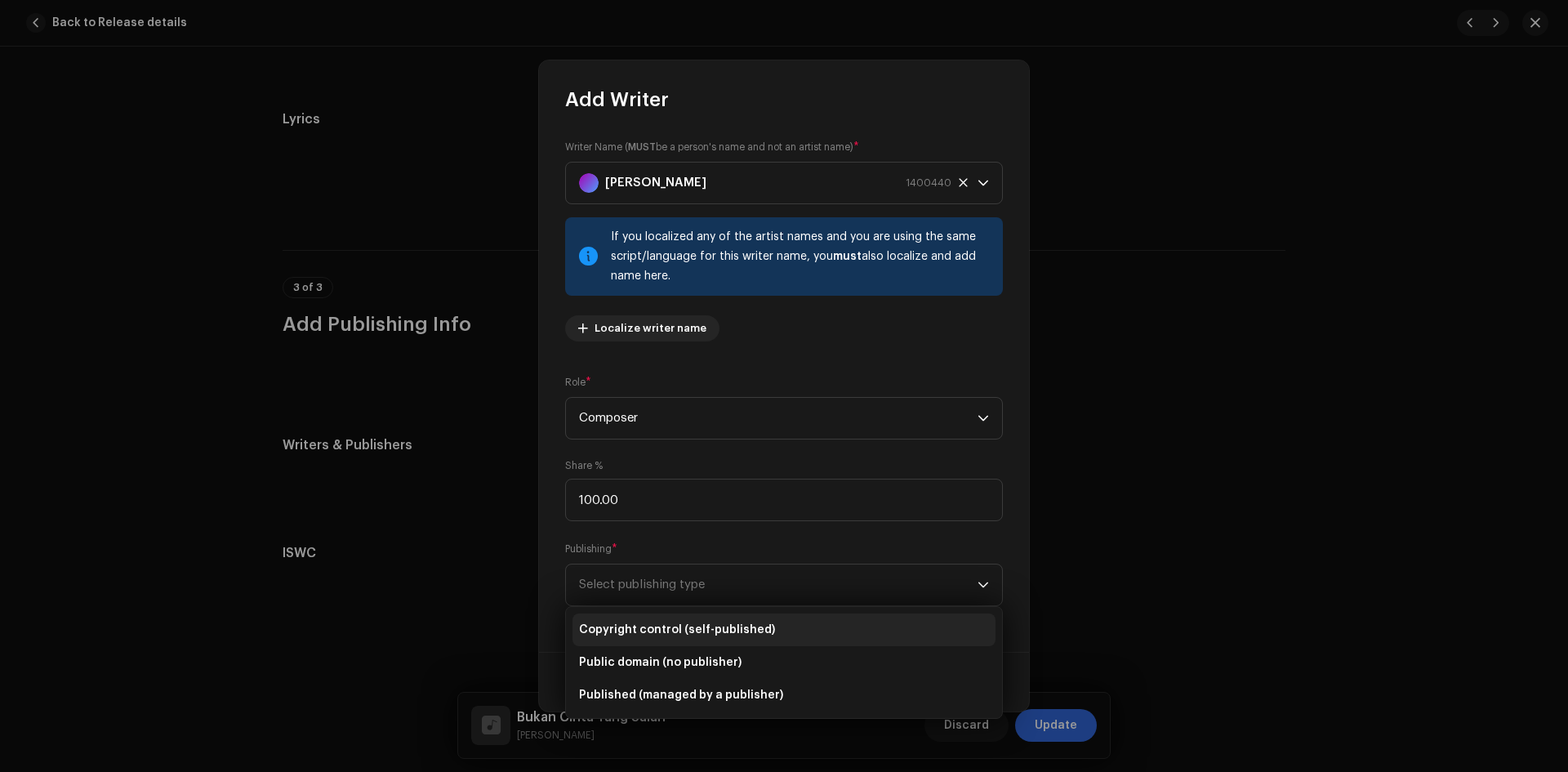
click at [650, 629] on span "Copyright control (self-published)" at bounding box center [678, 630] width 196 height 16
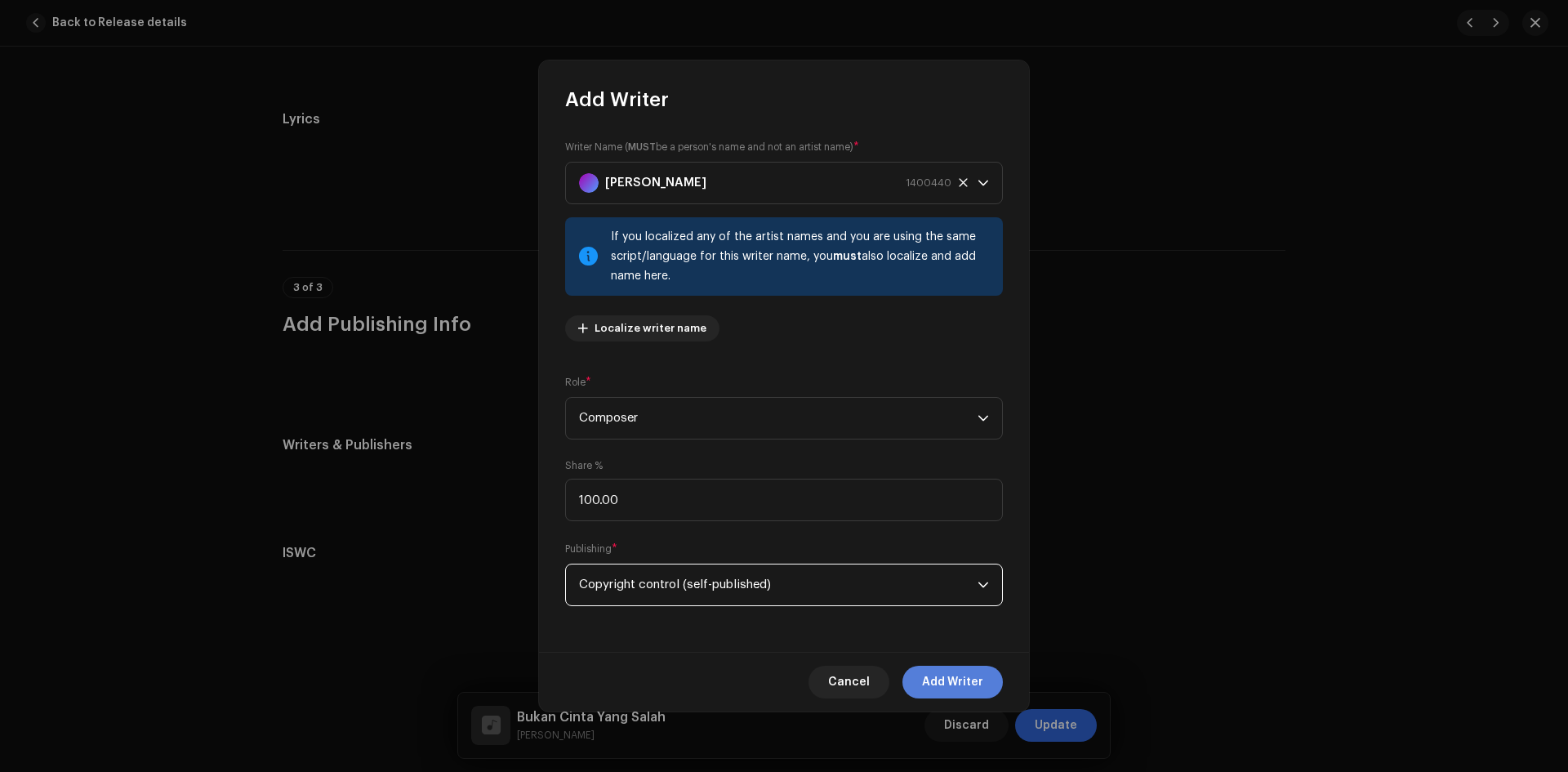
click at [968, 675] on span "Add Writer" at bounding box center [953, 682] width 61 height 33
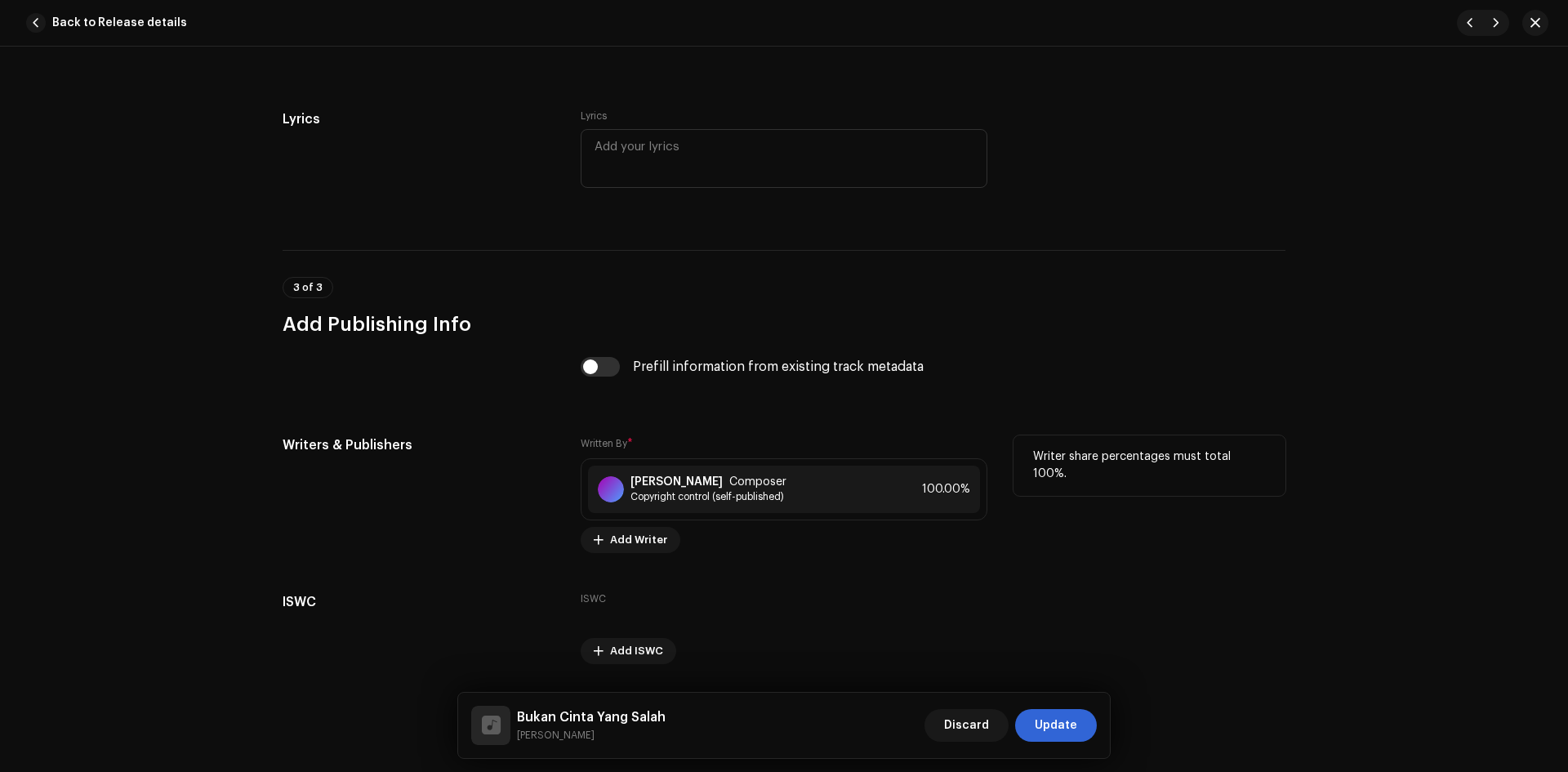
scroll to position [2968, 0]
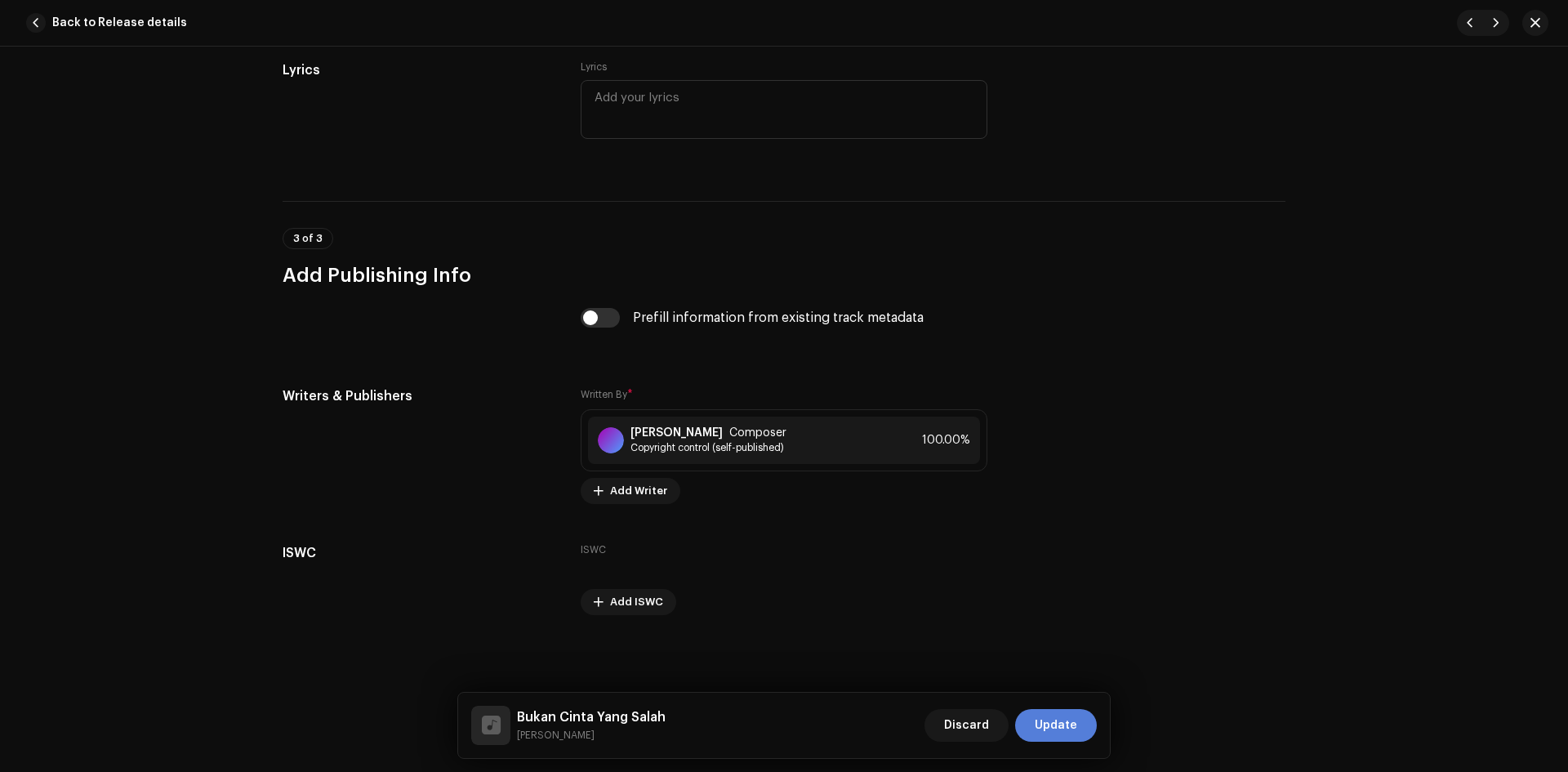
click at [1066, 719] on span "Update" at bounding box center [1057, 725] width 43 height 33
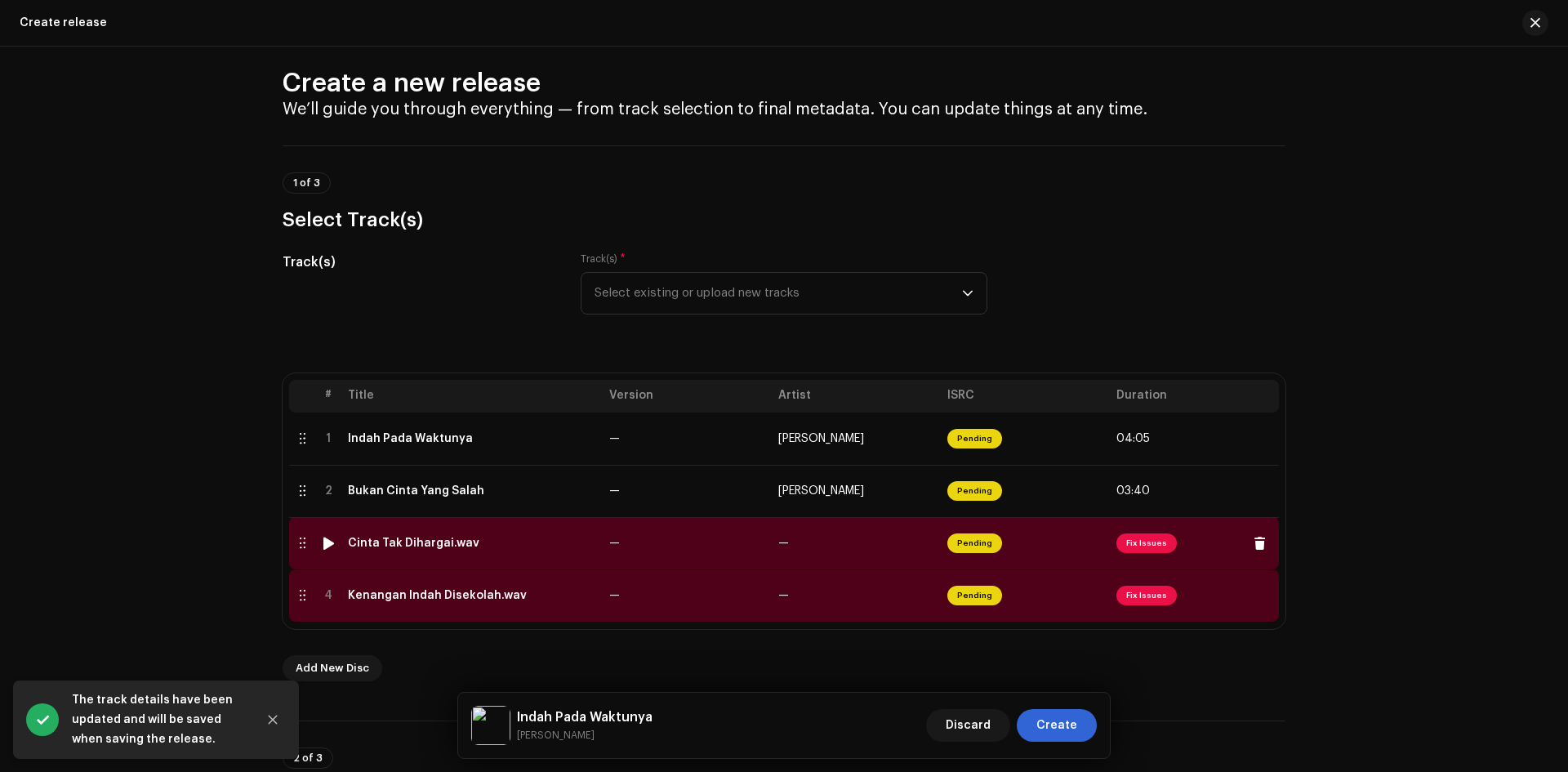
click at [692, 555] on td "—" at bounding box center [687, 544] width 169 height 52
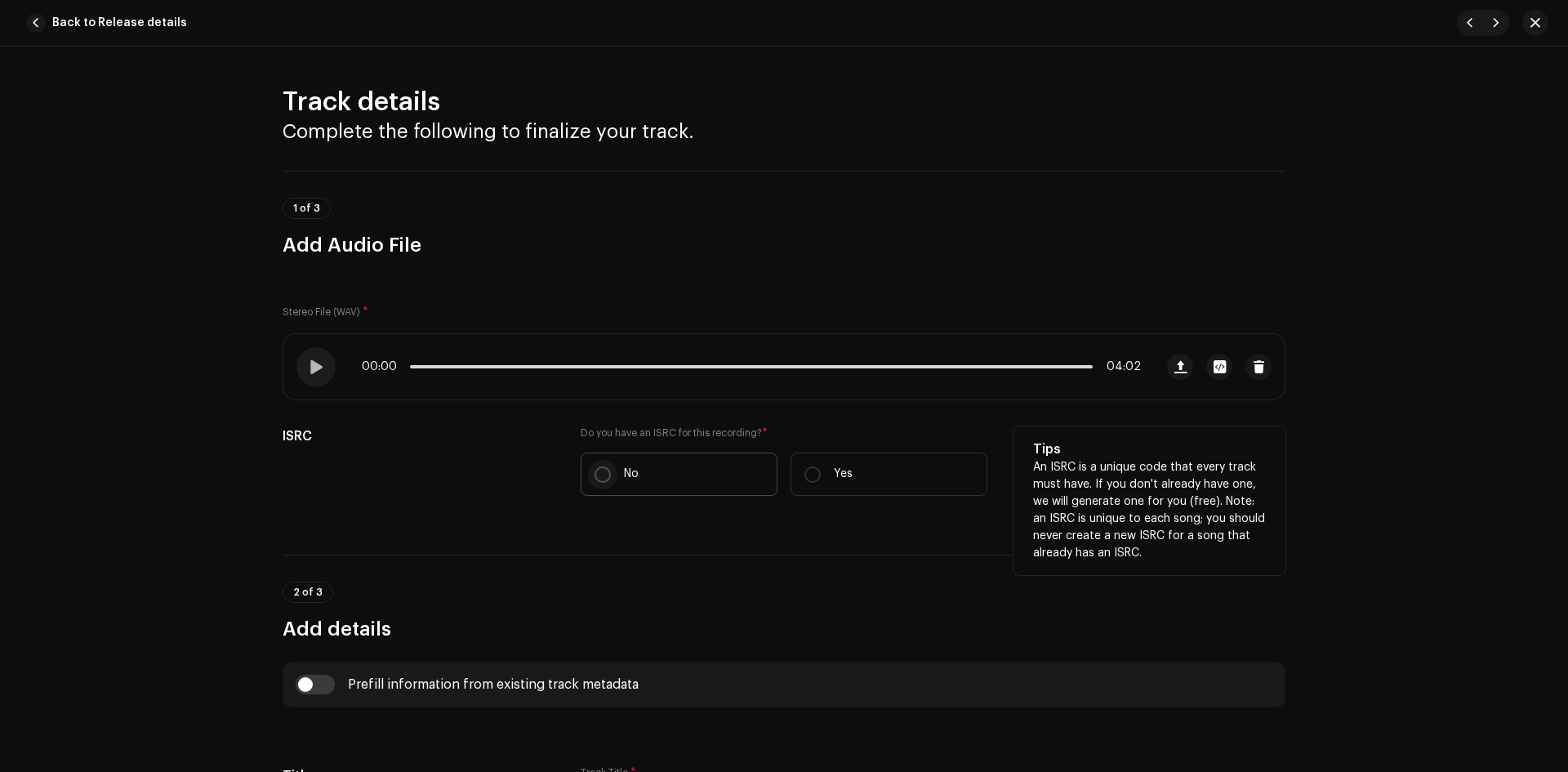
click at [606, 479] on input "No" at bounding box center [603, 475] width 16 height 16
radio input "true"
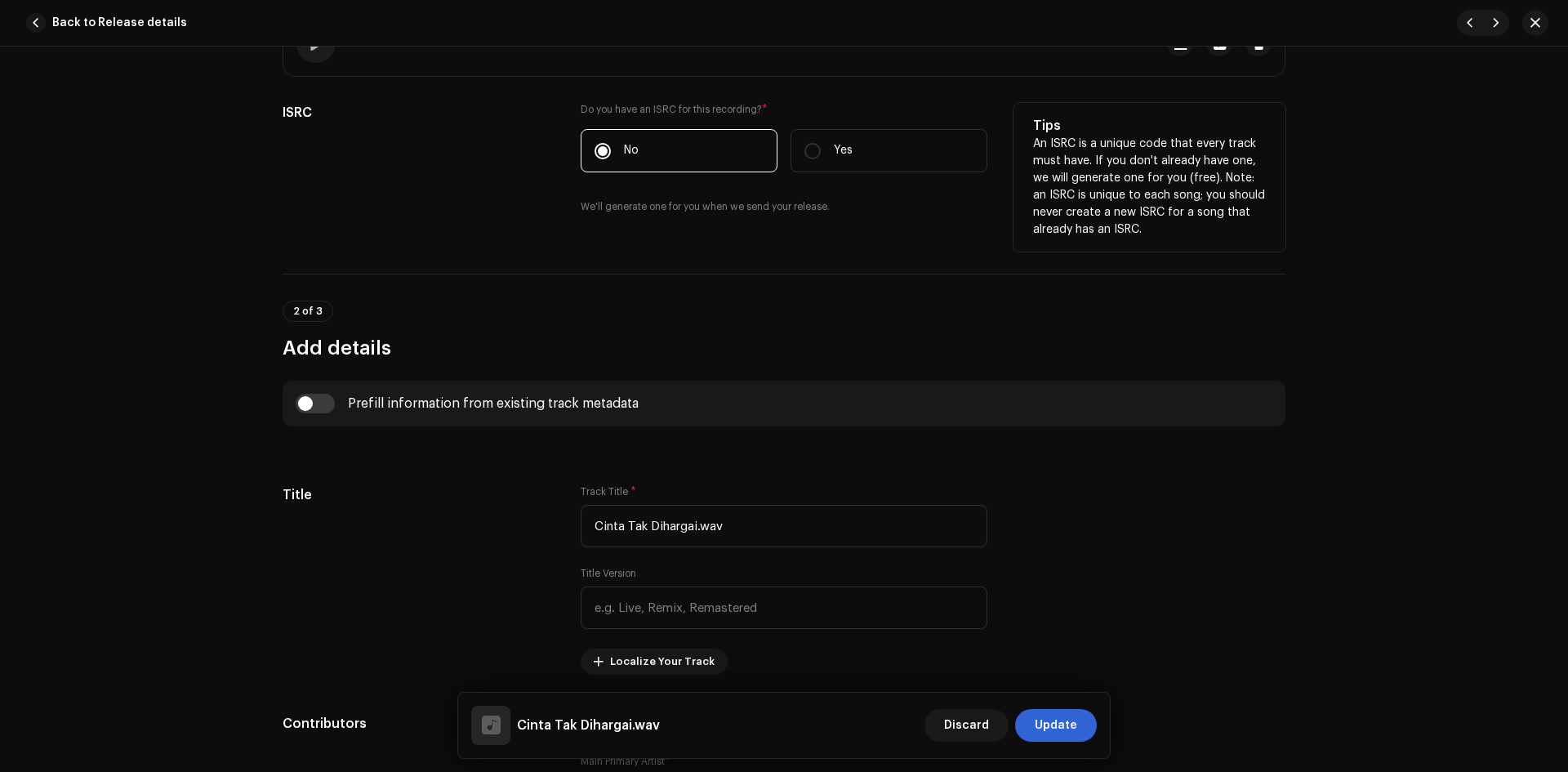
scroll to position [327, 0]
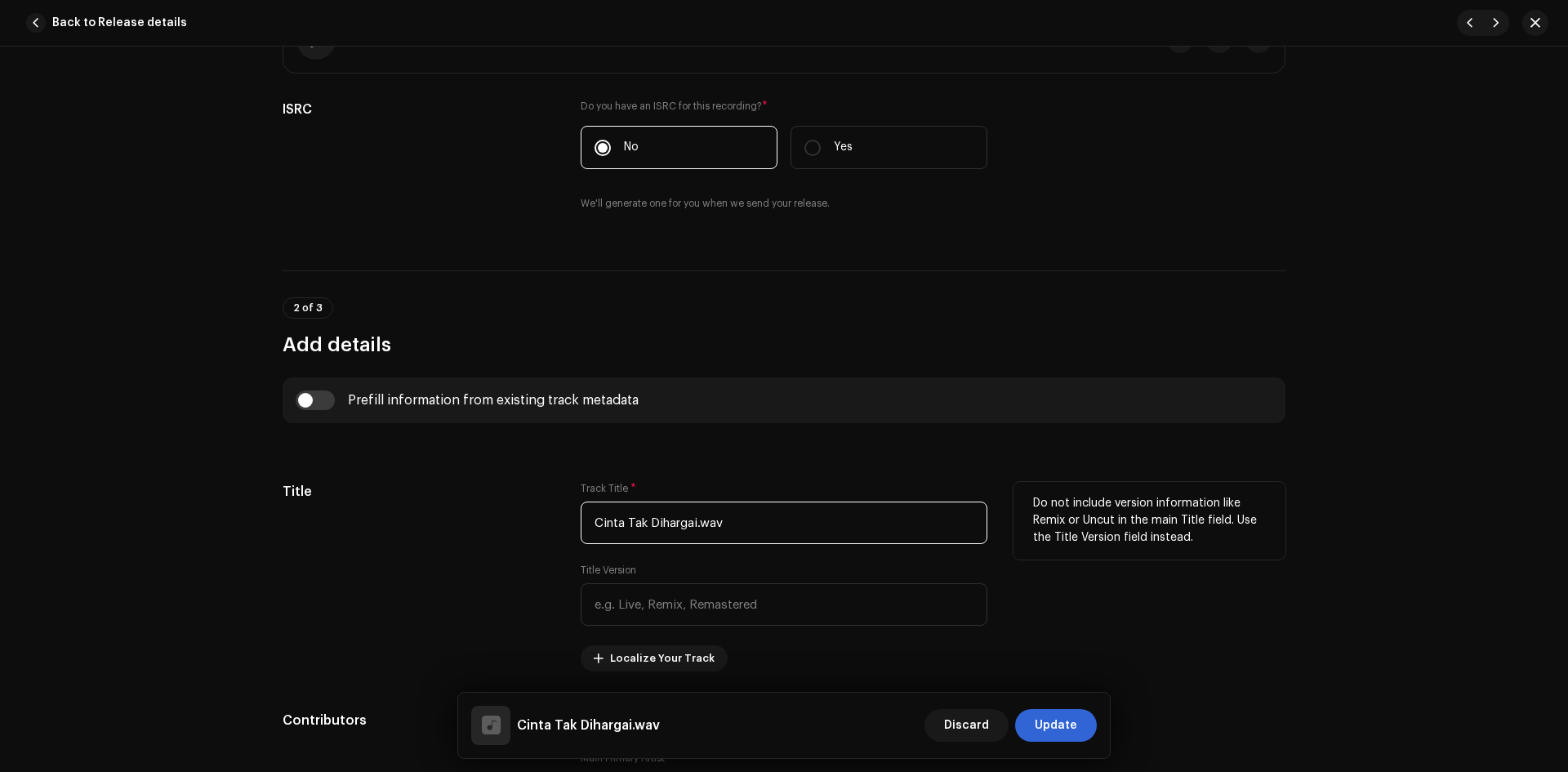
click at [735, 523] on input "Cinta Tak Dihargai.wav" at bounding box center [784, 523] width 407 height 43
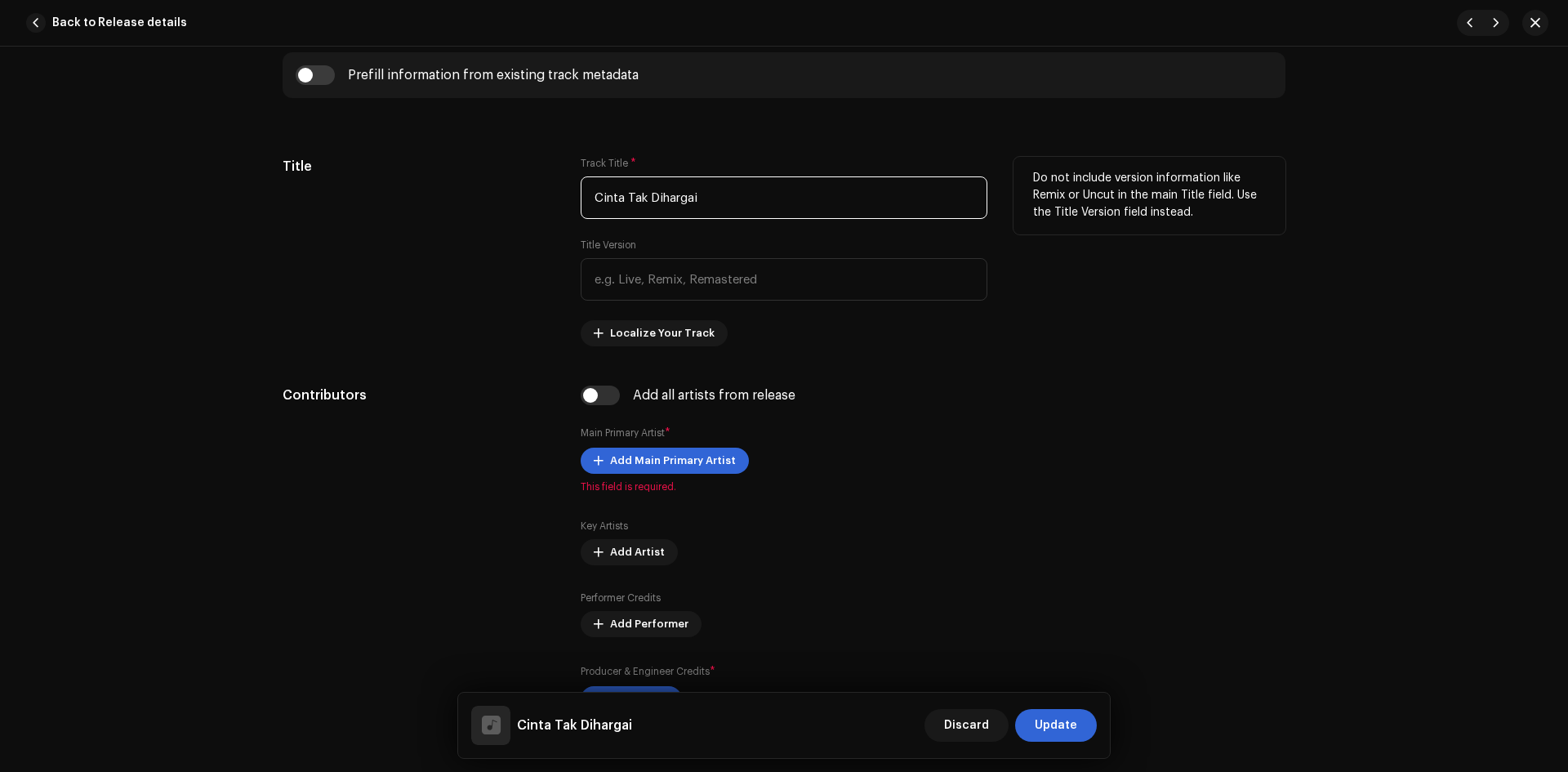
scroll to position [653, 0]
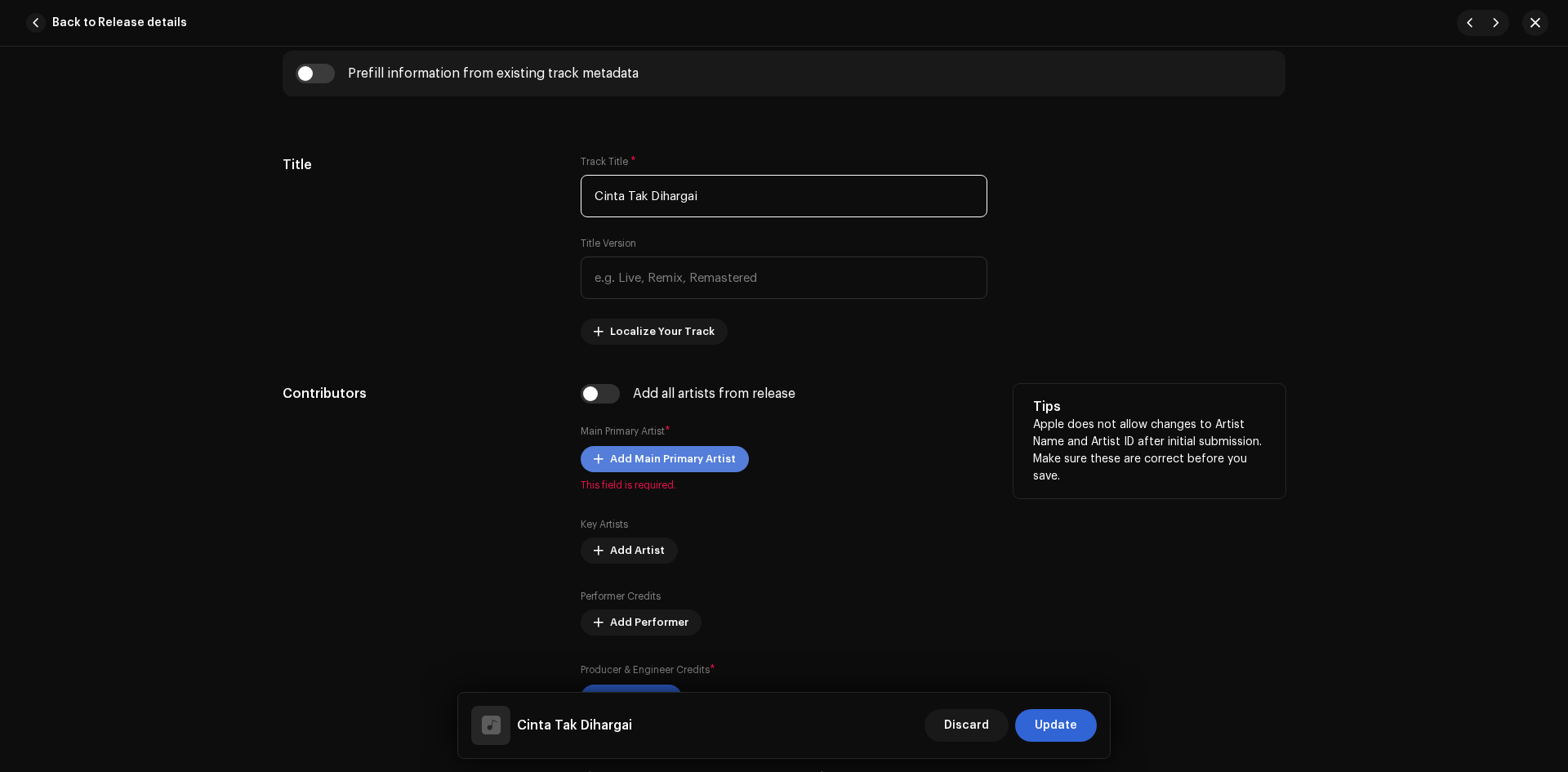
type input "Cinta Tak Dihargai"
click at [662, 466] on span "Add Main Primary Artist" at bounding box center [674, 459] width 126 height 33
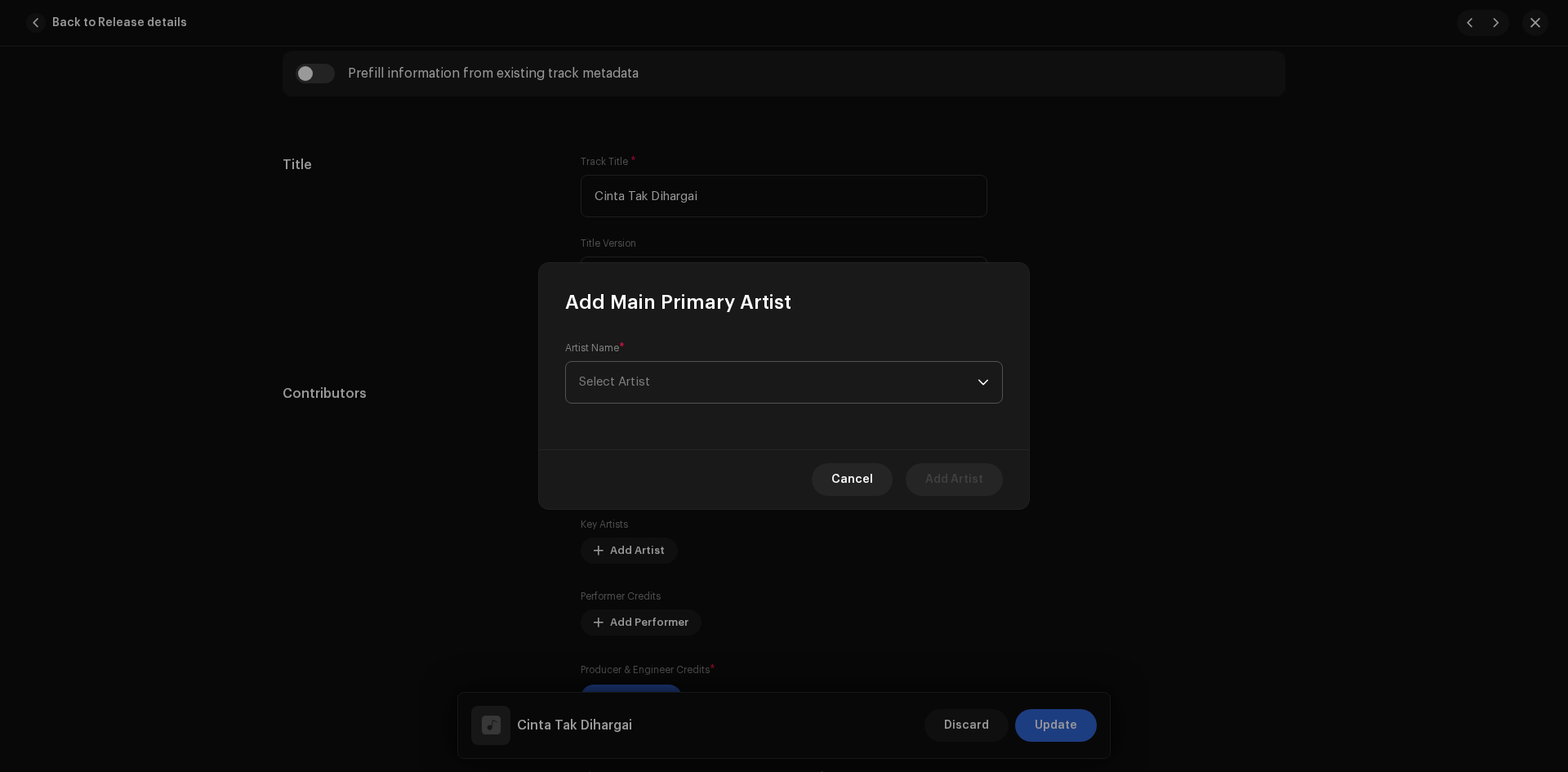
click at [692, 378] on span "Select Artist" at bounding box center [778, 382] width 399 height 41
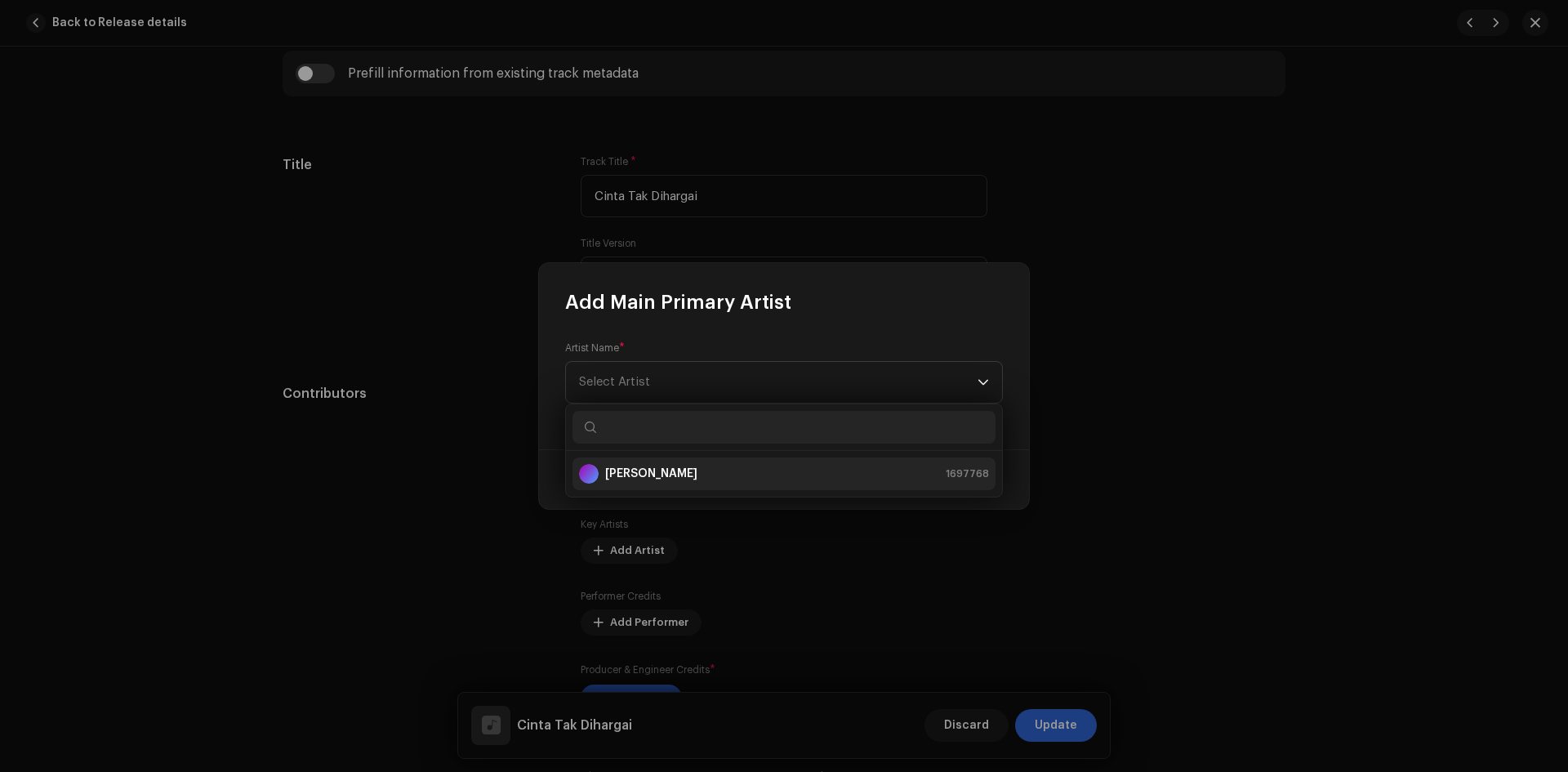
click at [670, 471] on div "[PERSON_NAME] 1697768" at bounding box center [784, 474] width 410 height 20
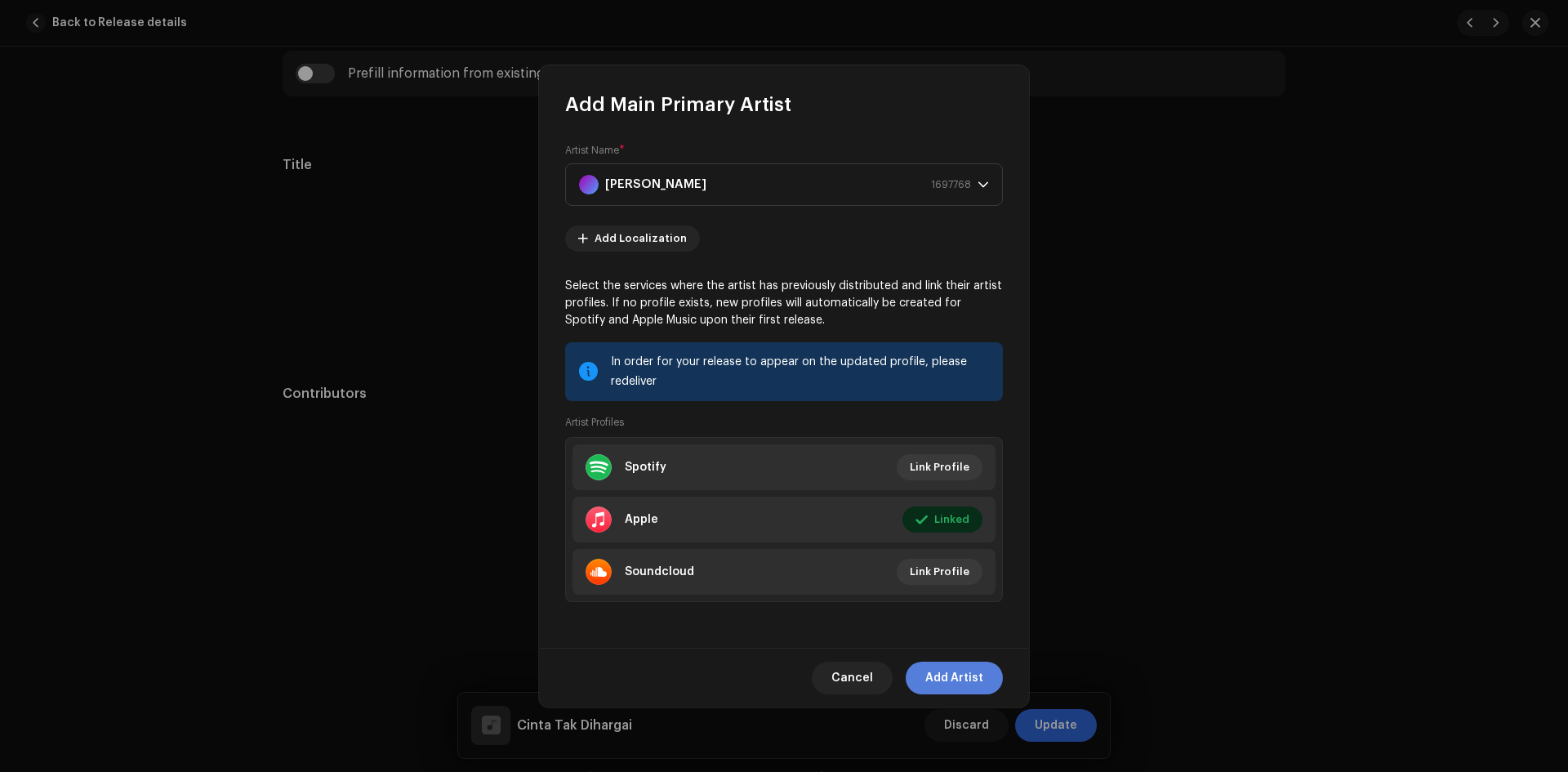
click at [944, 672] on span "Add Artist" at bounding box center [954, 678] width 58 height 33
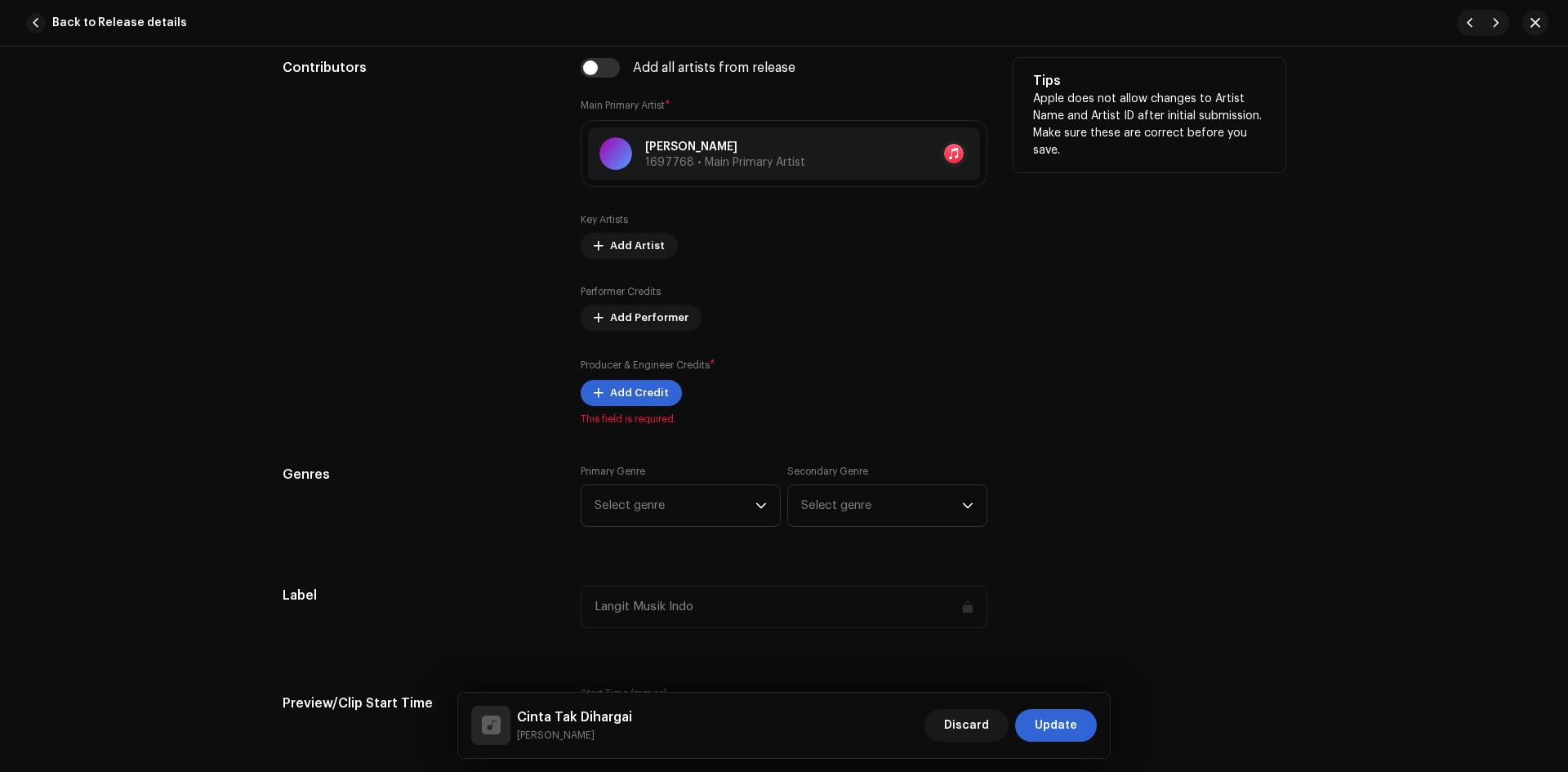
scroll to position [981, 0]
click at [628, 397] on span "Add Credit" at bounding box center [640, 392] width 59 height 33
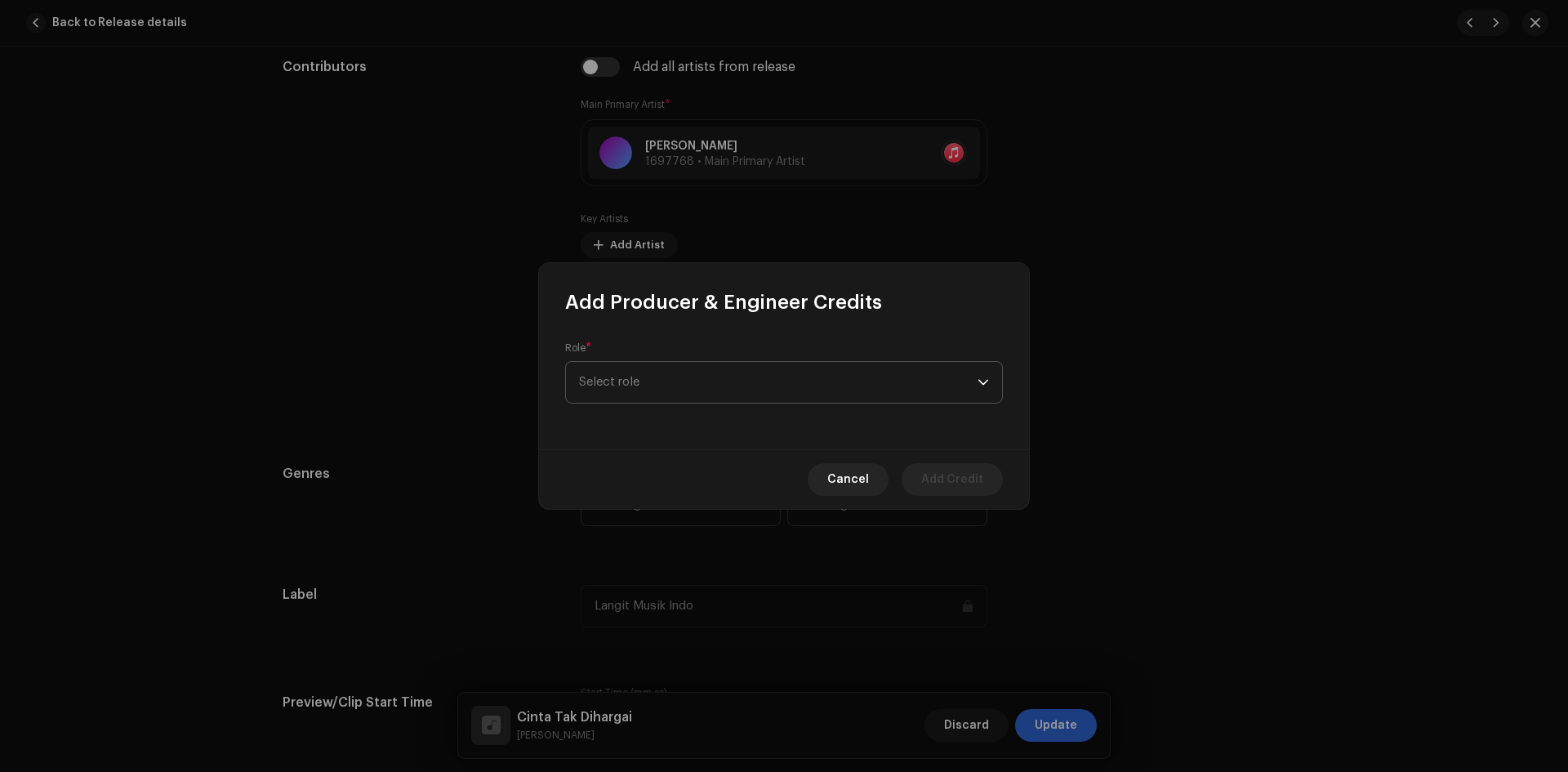
click at [689, 386] on span "Select role" at bounding box center [778, 382] width 399 height 41
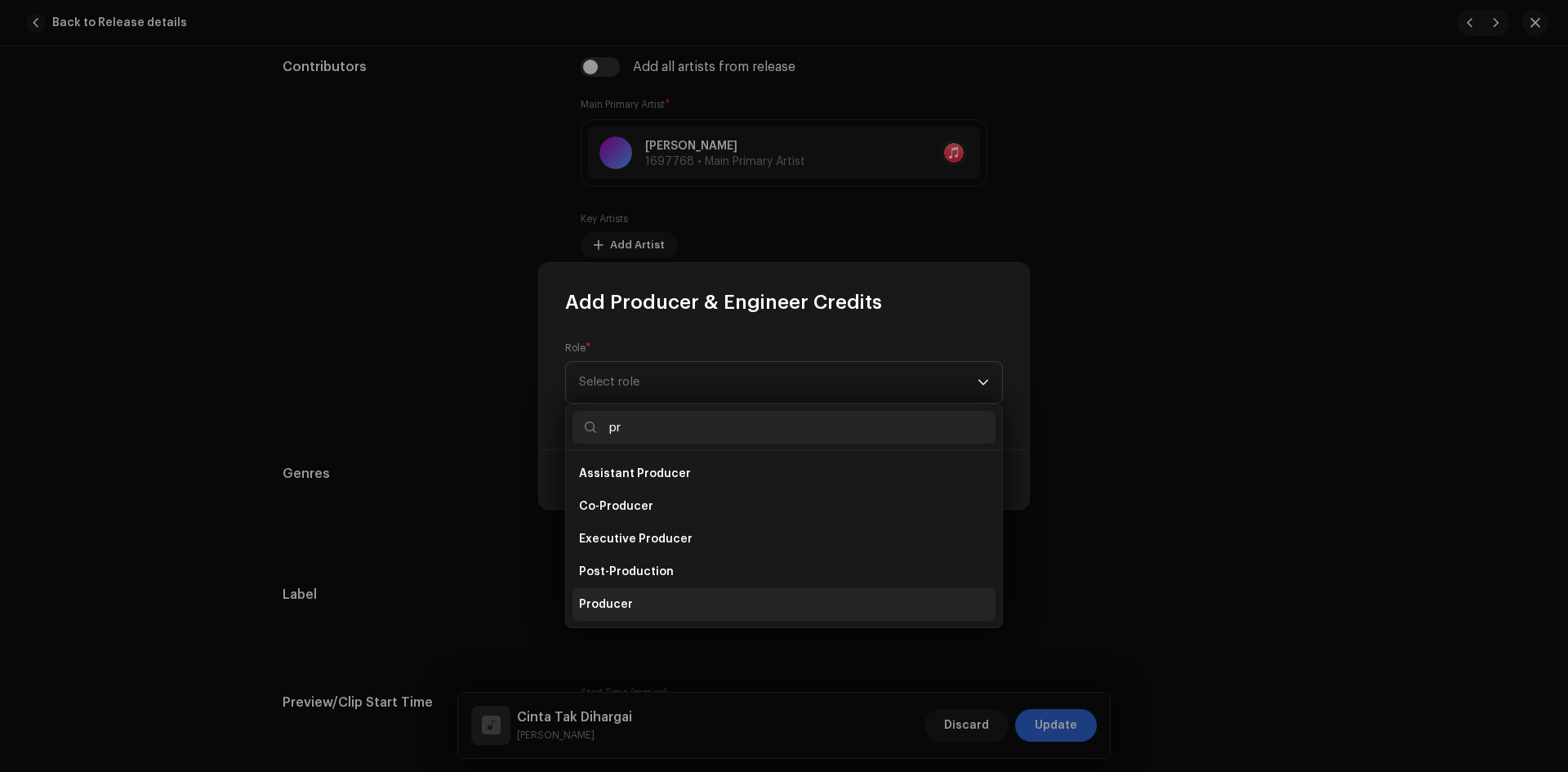
type input "pr"
click at [669, 594] on li "Producer" at bounding box center [784, 605] width 423 height 33
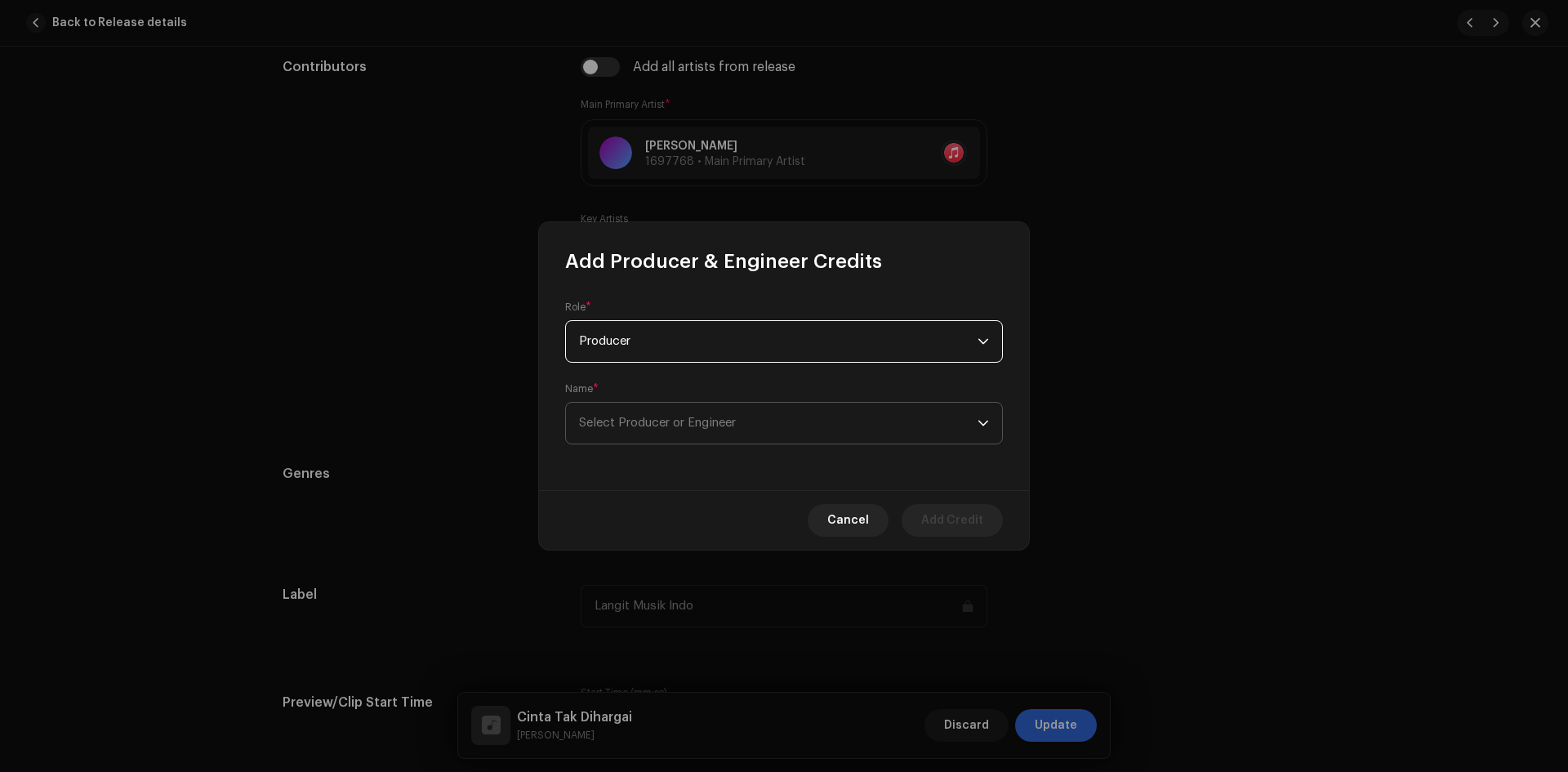
click at [697, 416] on span "Select Producer or Engineer" at bounding box center [778, 423] width 399 height 41
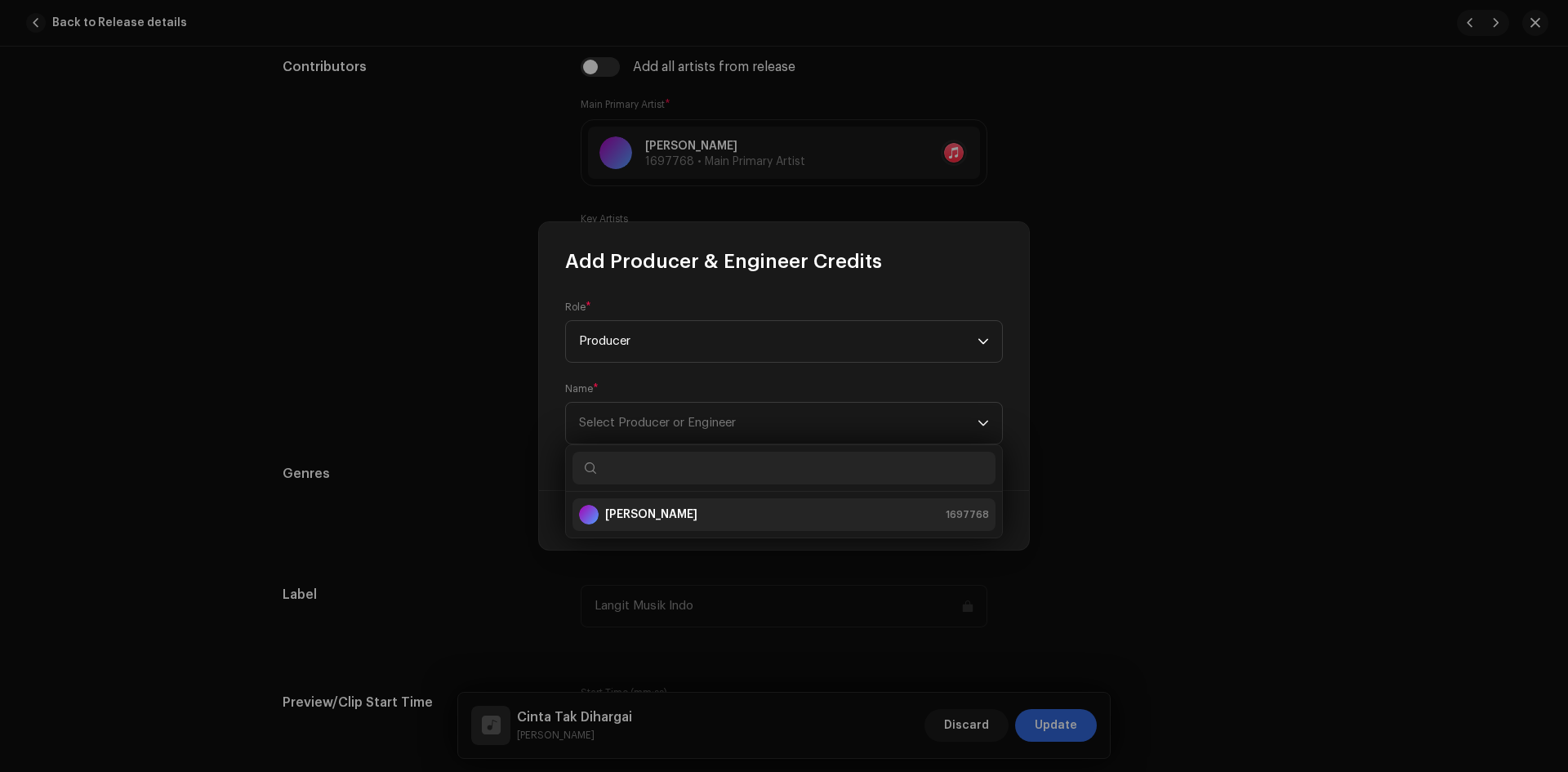
click at [686, 514] on div "[PERSON_NAME] 1697768" at bounding box center [784, 515] width 410 height 20
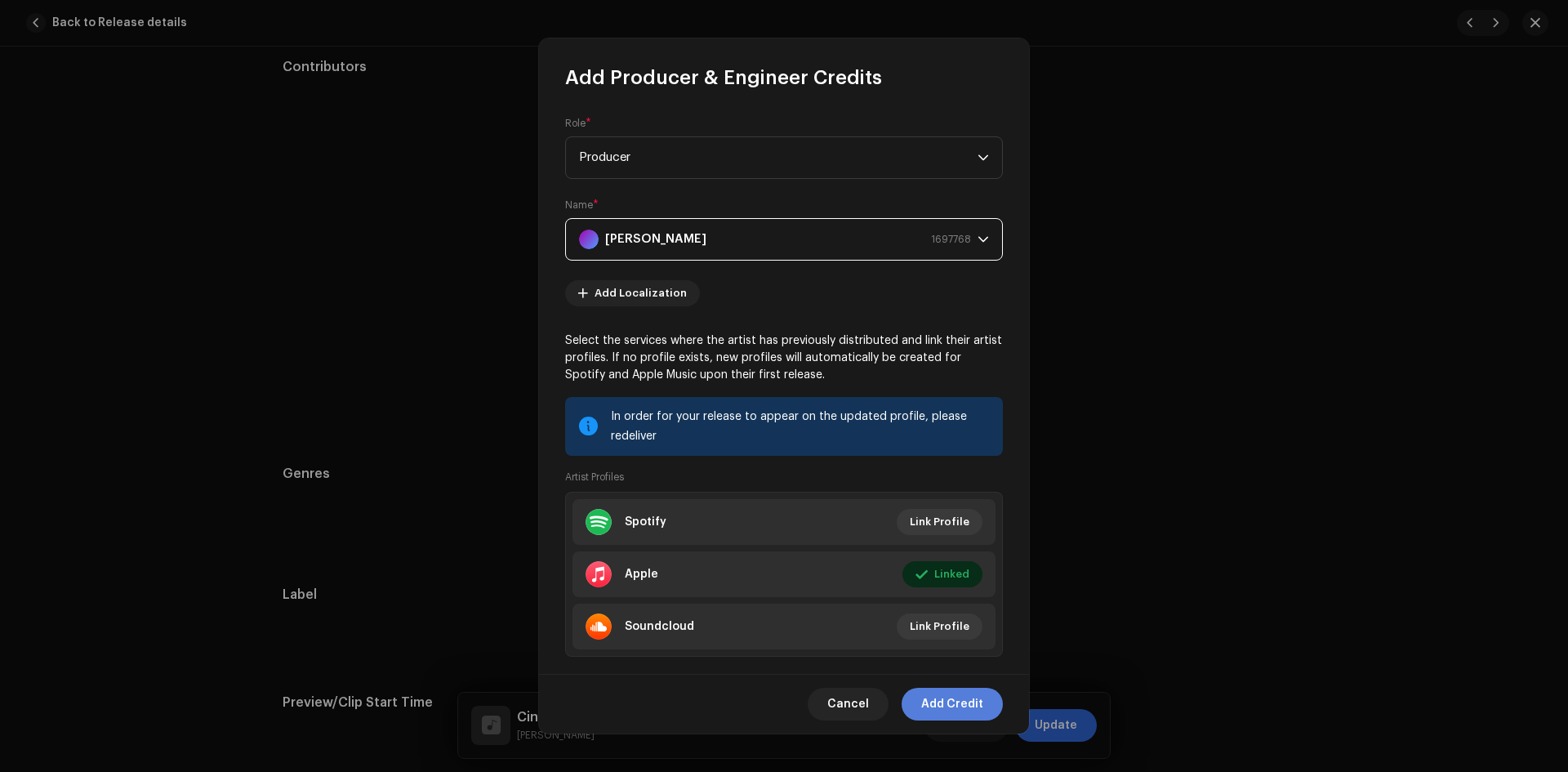
click at [946, 703] on span "Add Credit" at bounding box center [953, 704] width 62 height 33
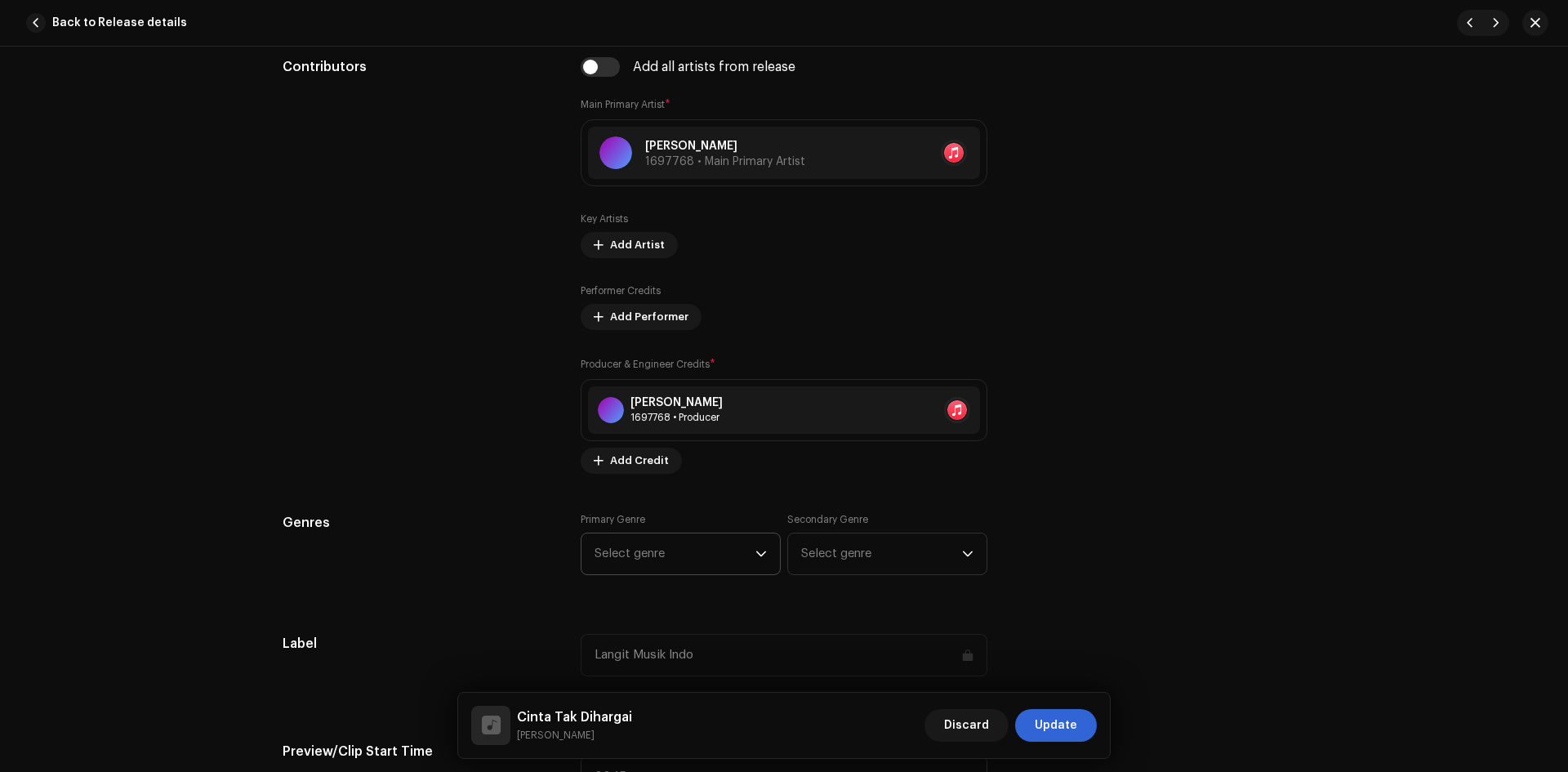
click at [663, 551] on span "Select genre" at bounding box center [675, 554] width 161 height 41
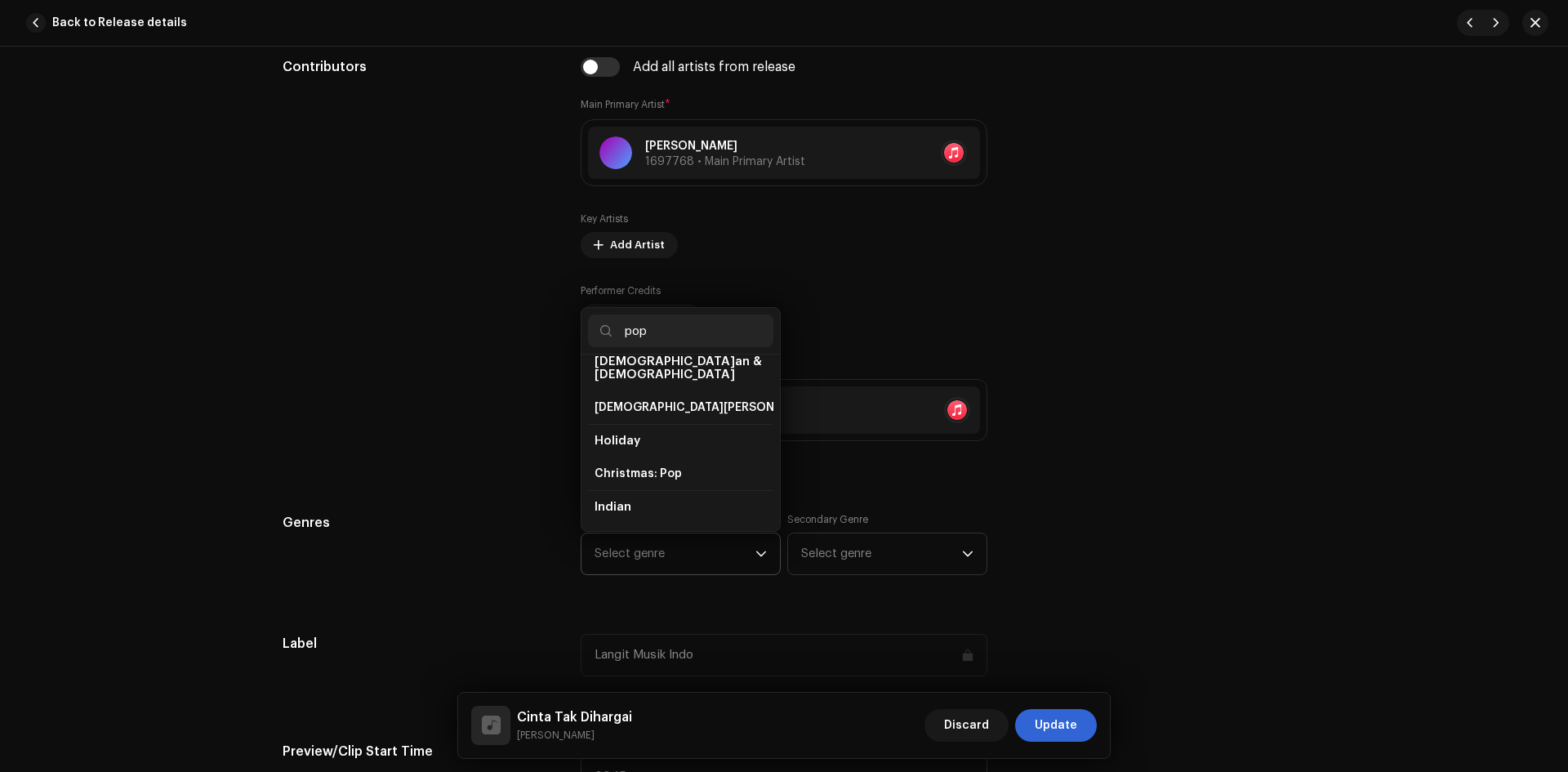
scroll to position [490, 0]
type input "pop"
click at [646, 512] on li "Pop" at bounding box center [681, 528] width 186 height 33
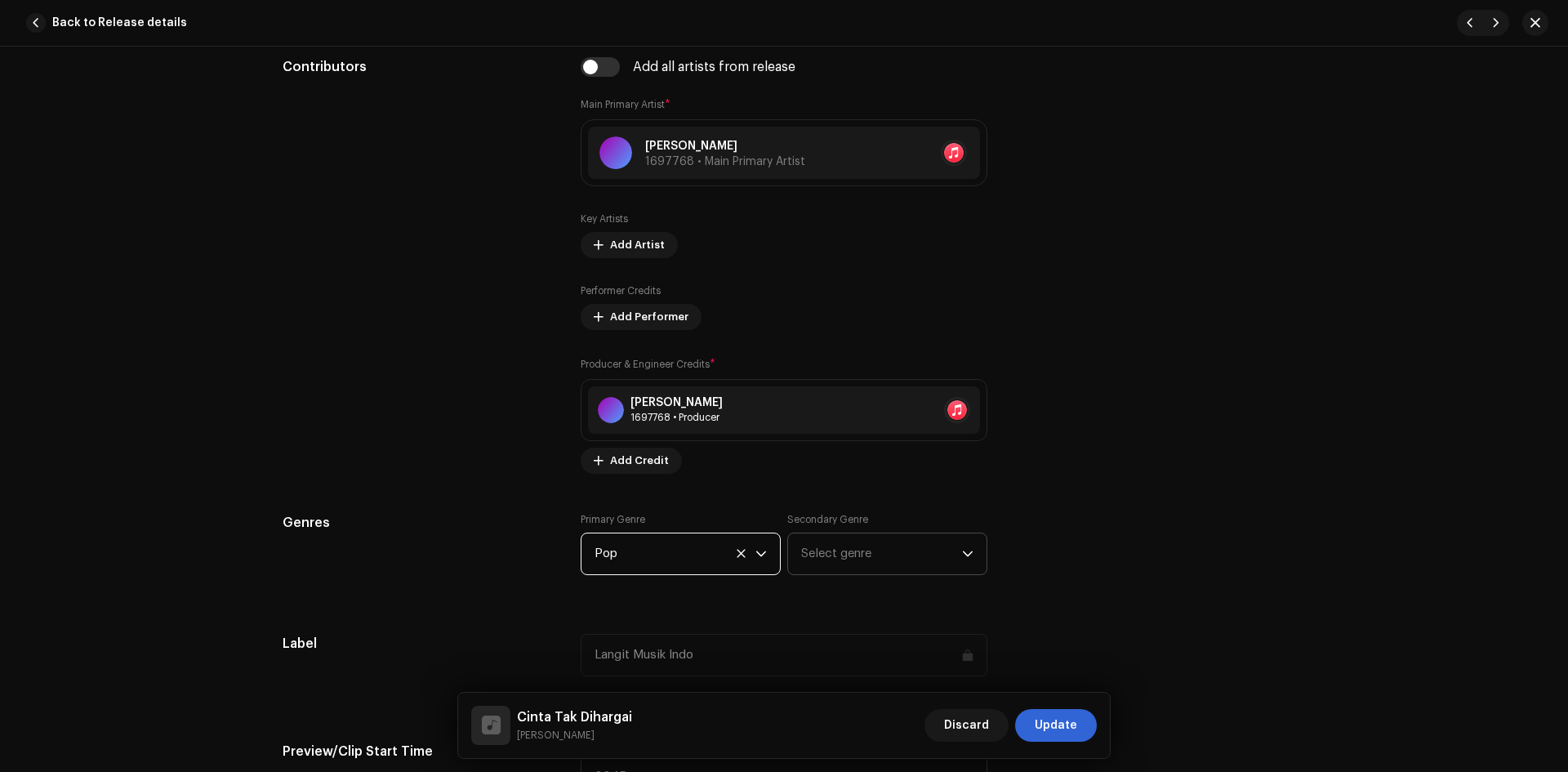
click at [849, 551] on span "Select genre" at bounding box center [881, 554] width 161 height 41
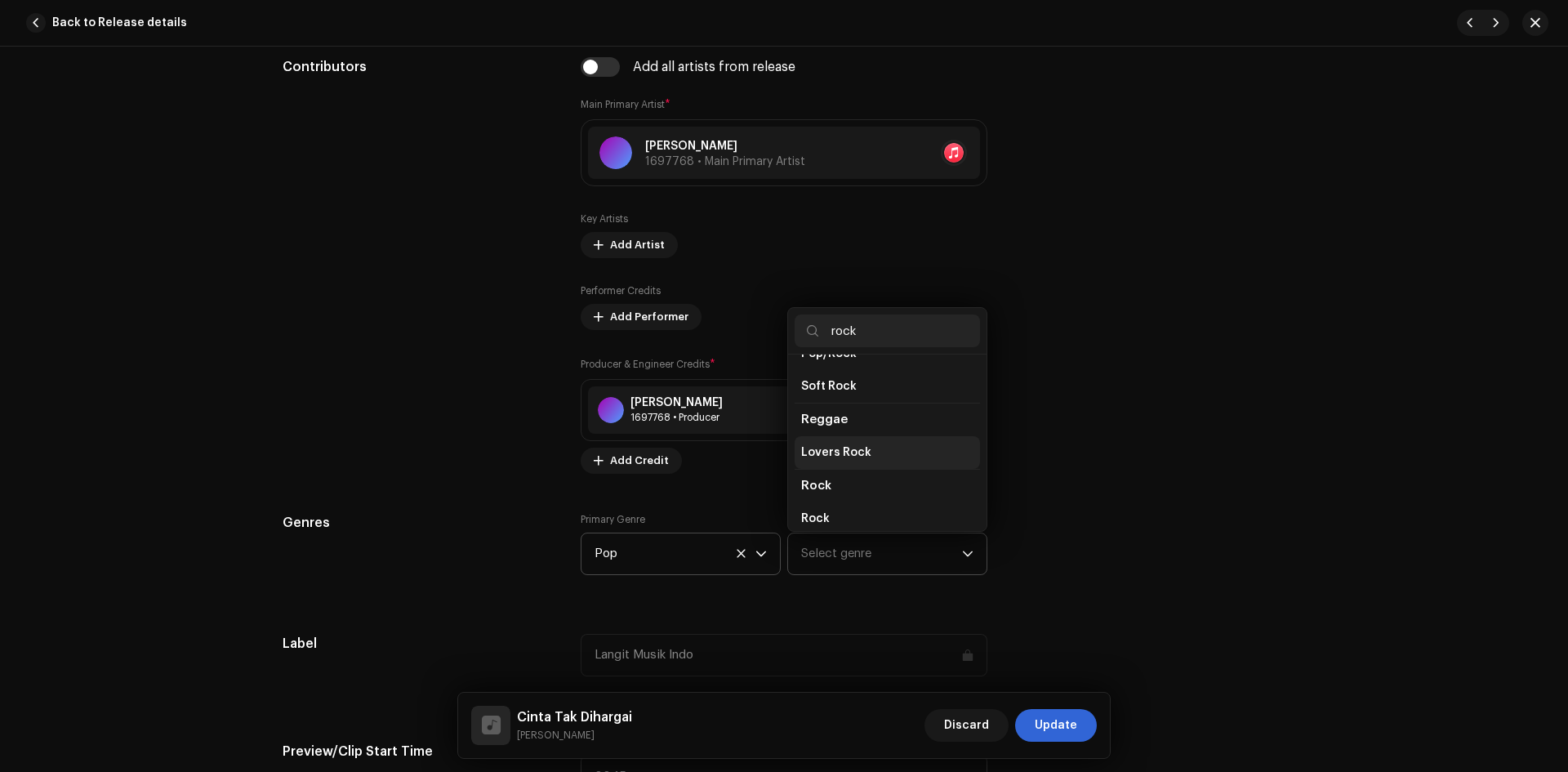
scroll to position [572, 0]
type input "rock"
click at [840, 463] on li "Rock" at bounding box center [887, 479] width 186 height 33
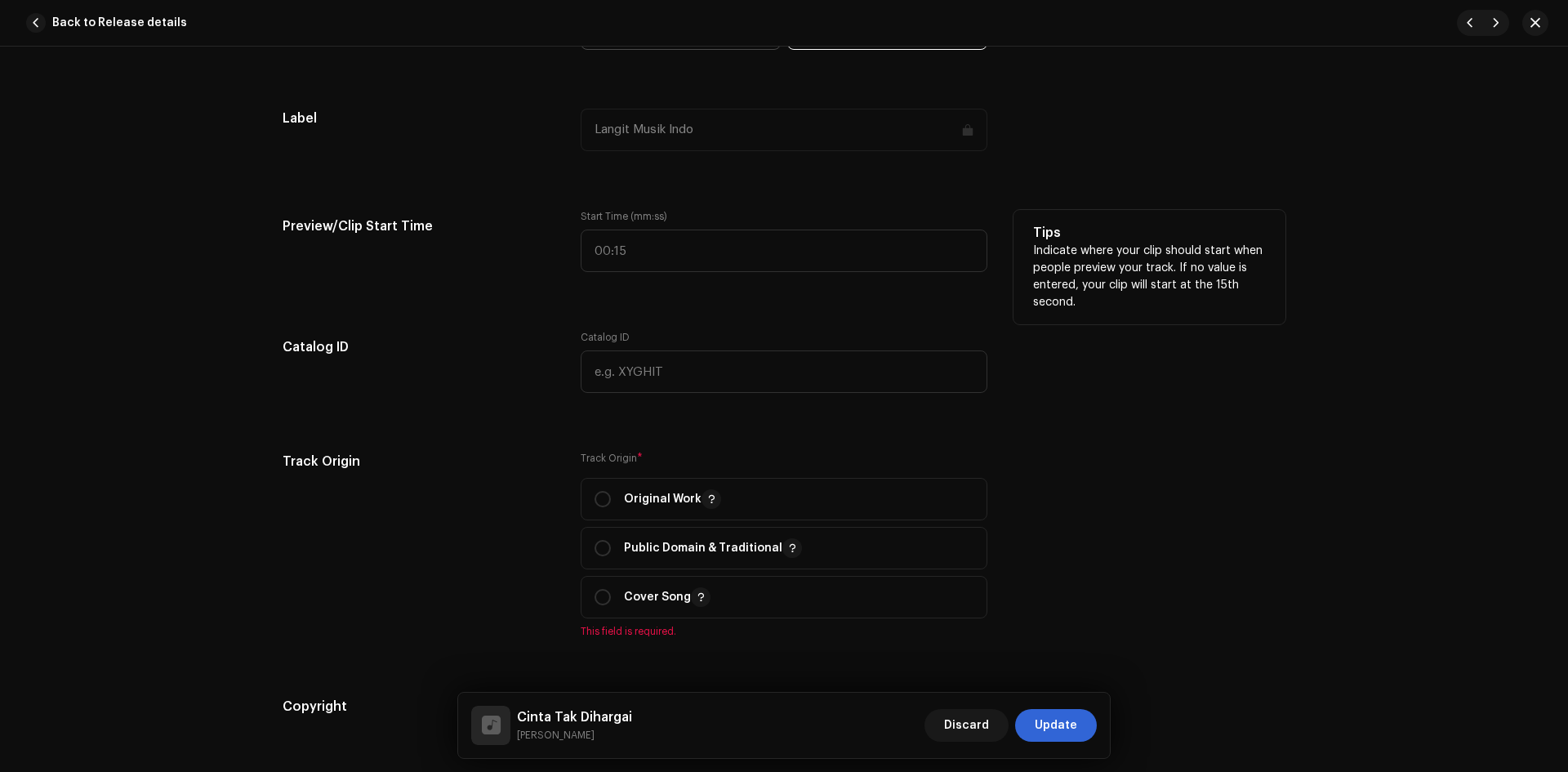
scroll to position [1552, 0]
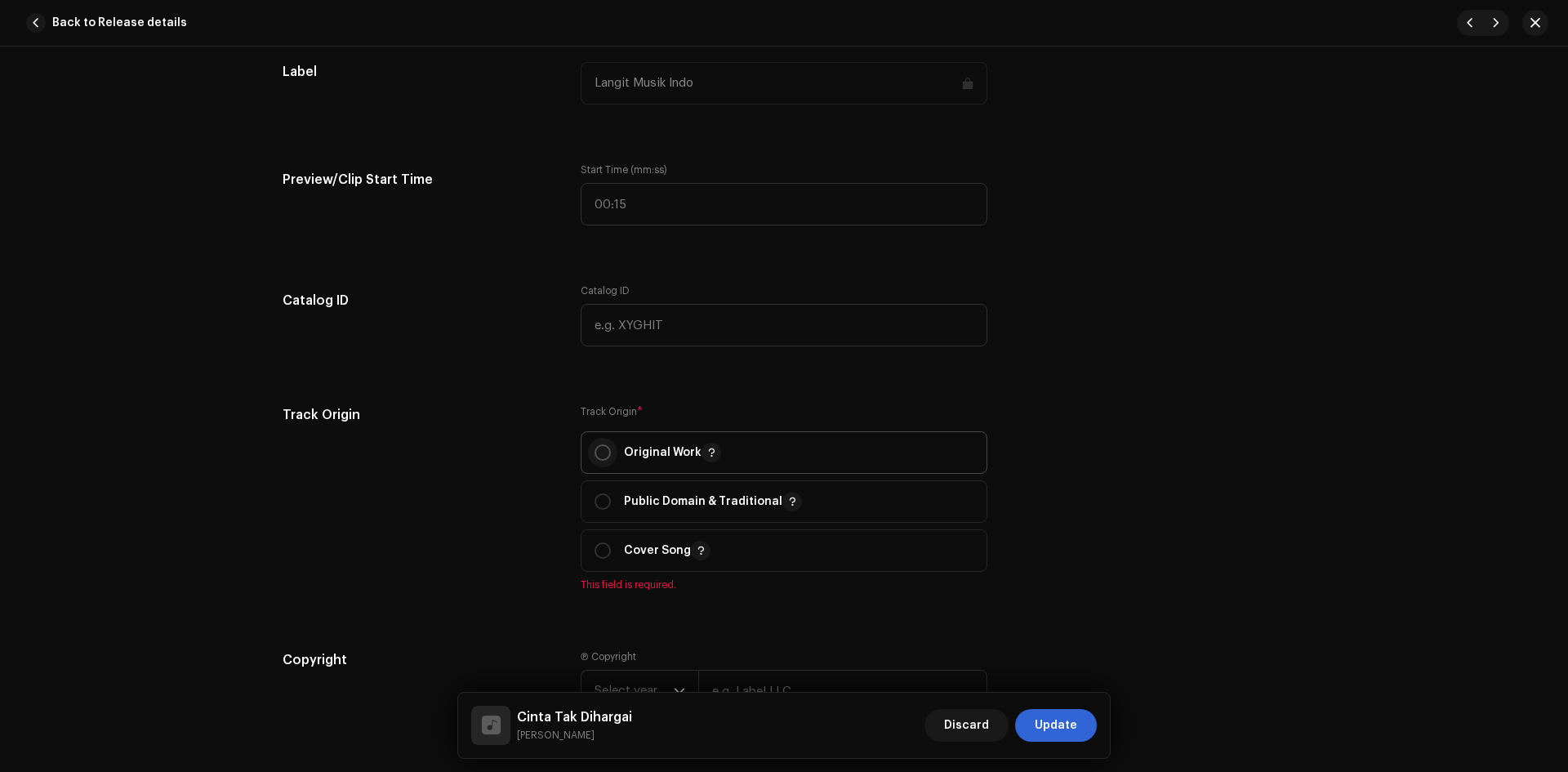
click at [595, 453] on input "radio" at bounding box center [603, 453] width 16 height 16
radio input "true"
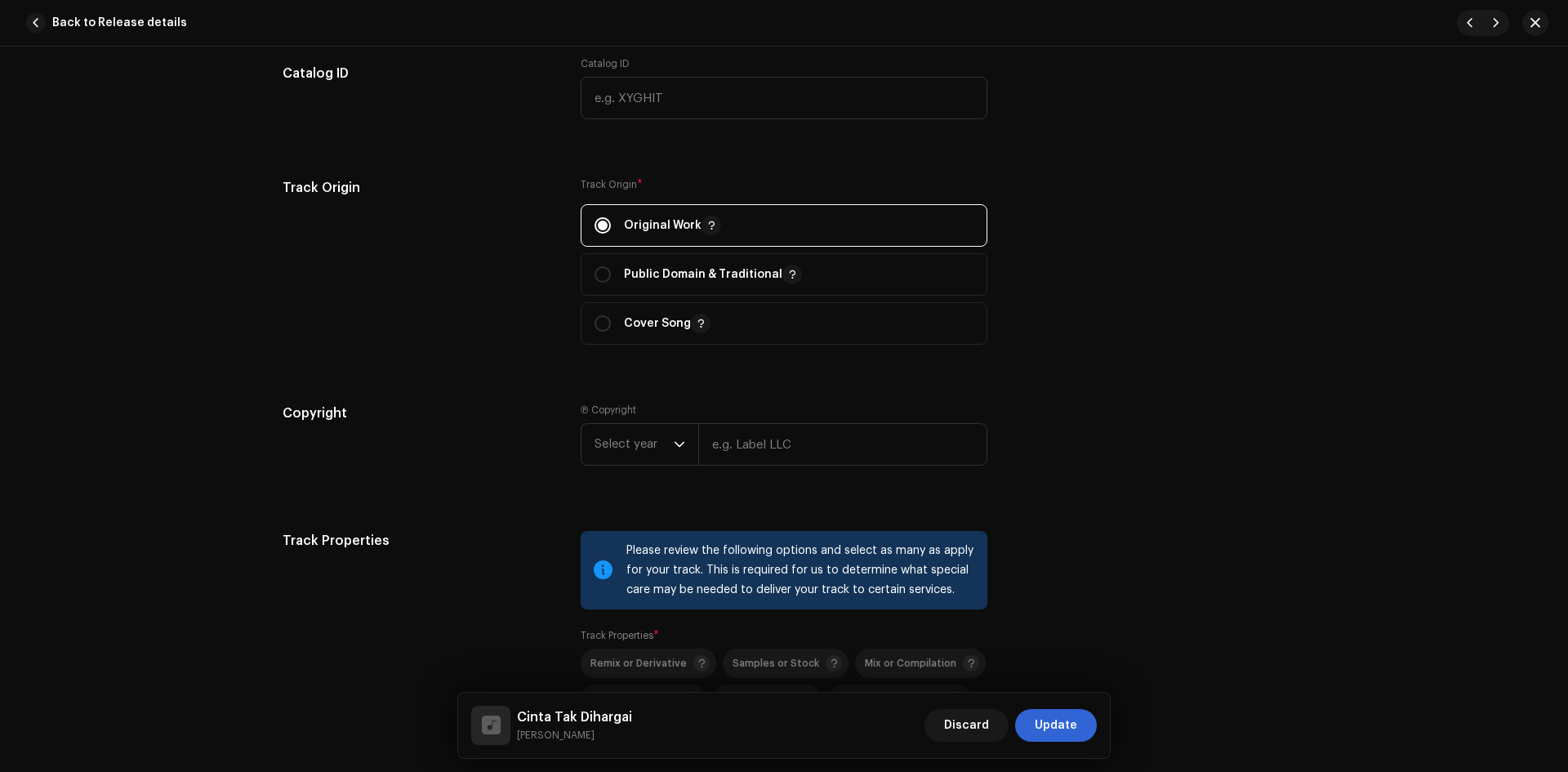
scroll to position [1798, 0]
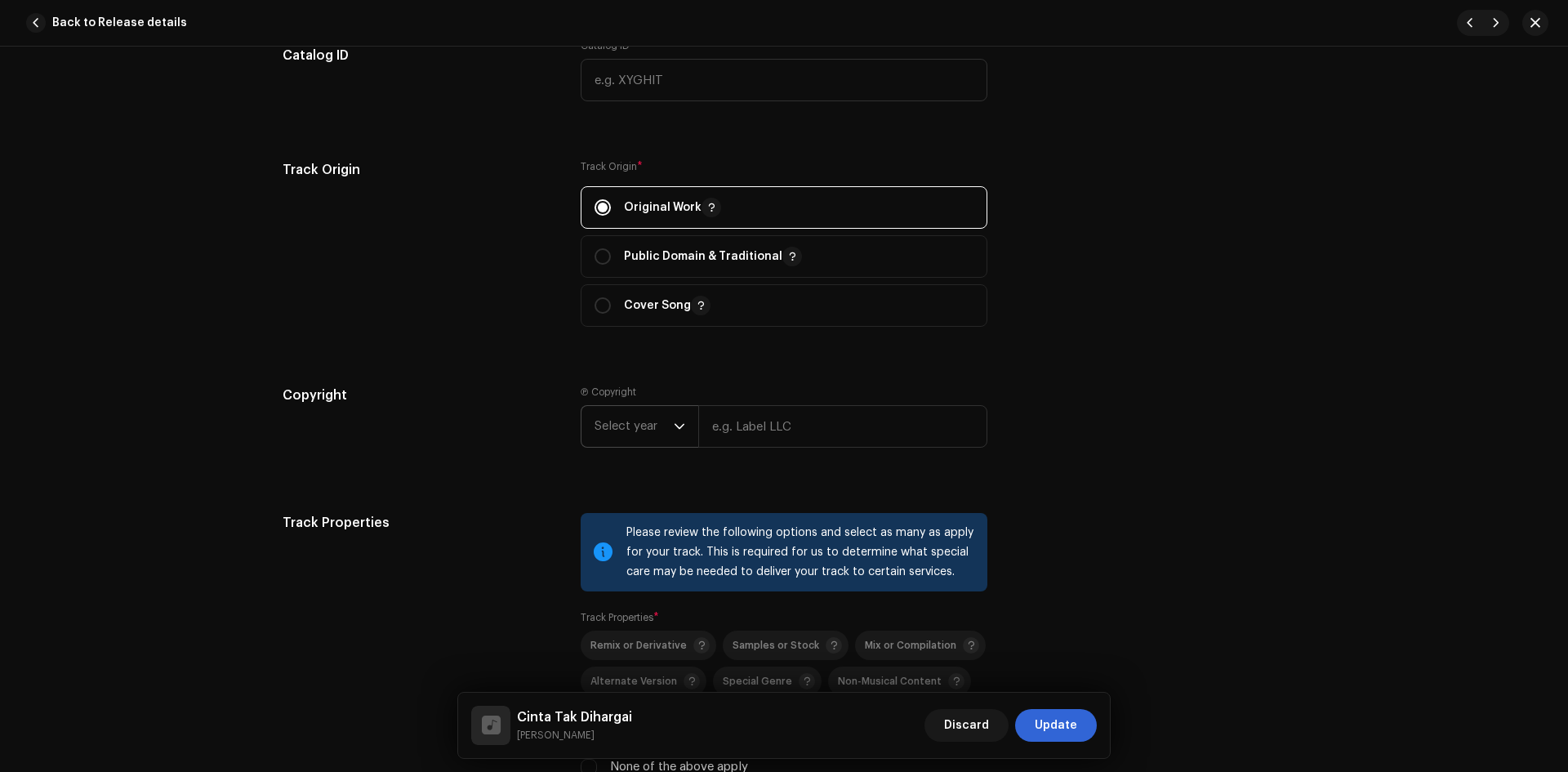
click at [604, 427] on span "Select year" at bounding box center [634, 427] width 79 height 41
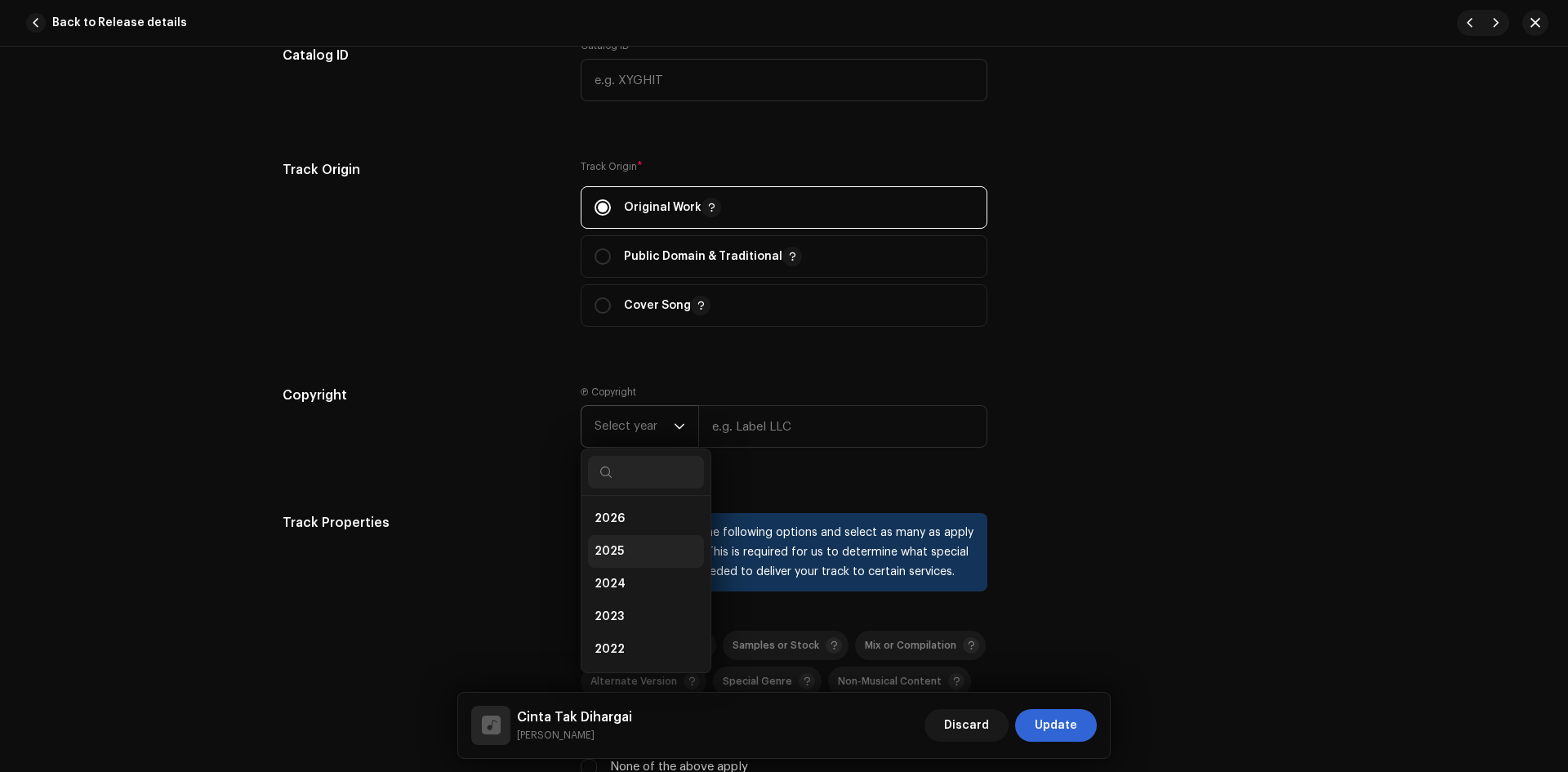
click at [620, 549] on li "2025" at bounding box center [647, 552] width 116 height 33
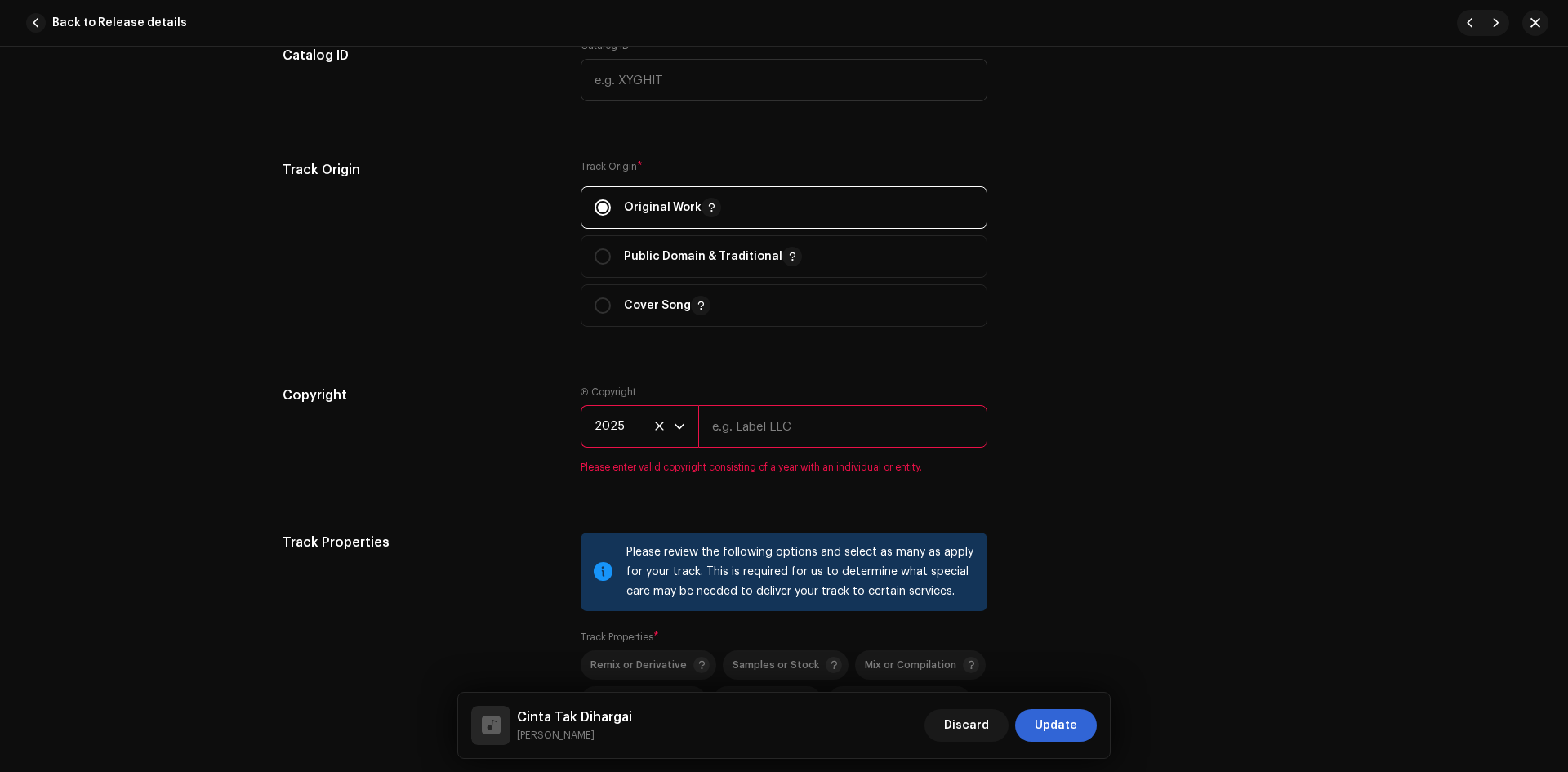
click at [782, 425] on input "text" at bounding box center [842, 427] width 289 height 43
type input "Langit Musik Indo"
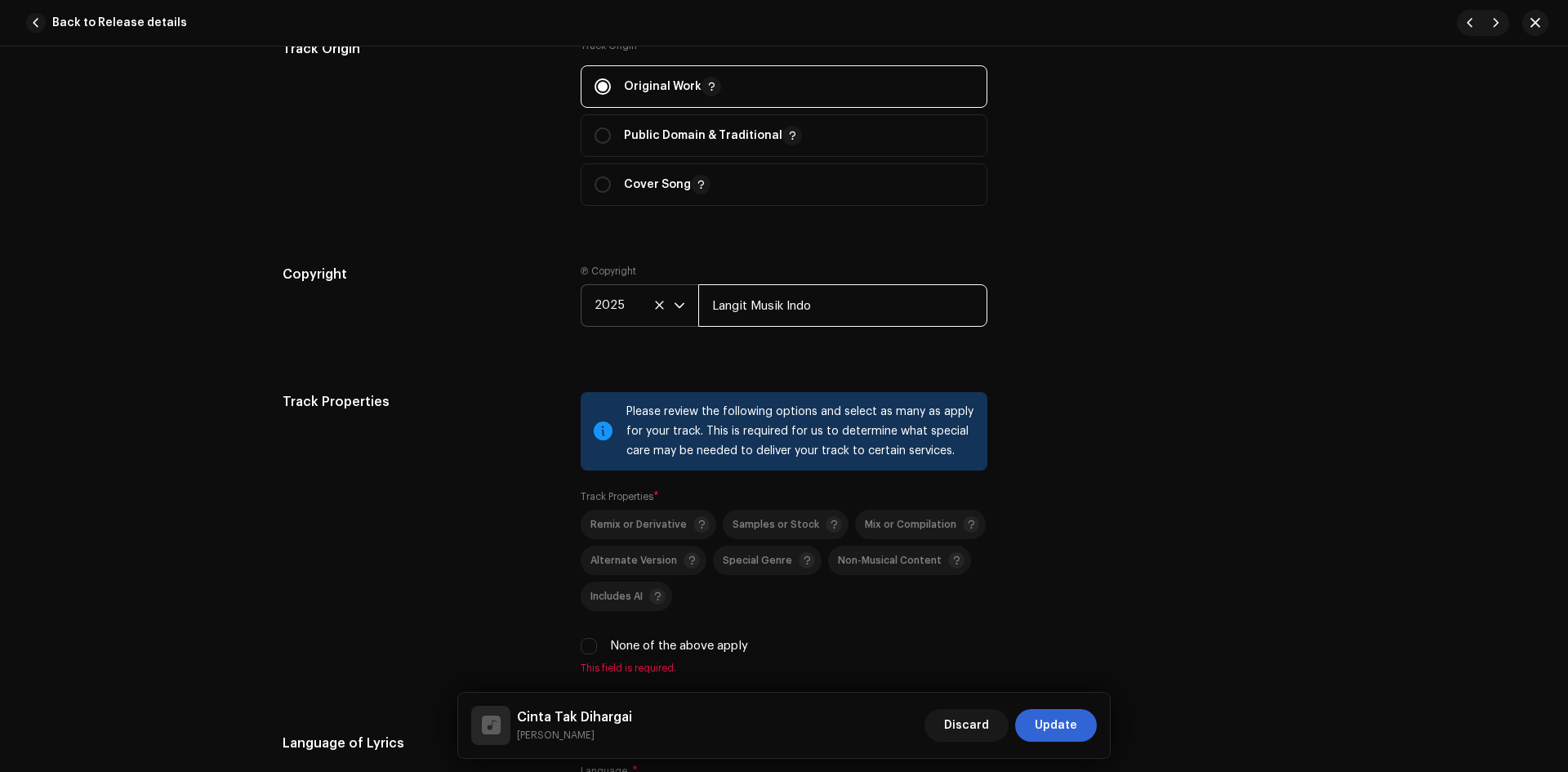
scroll to position [2043, 0]
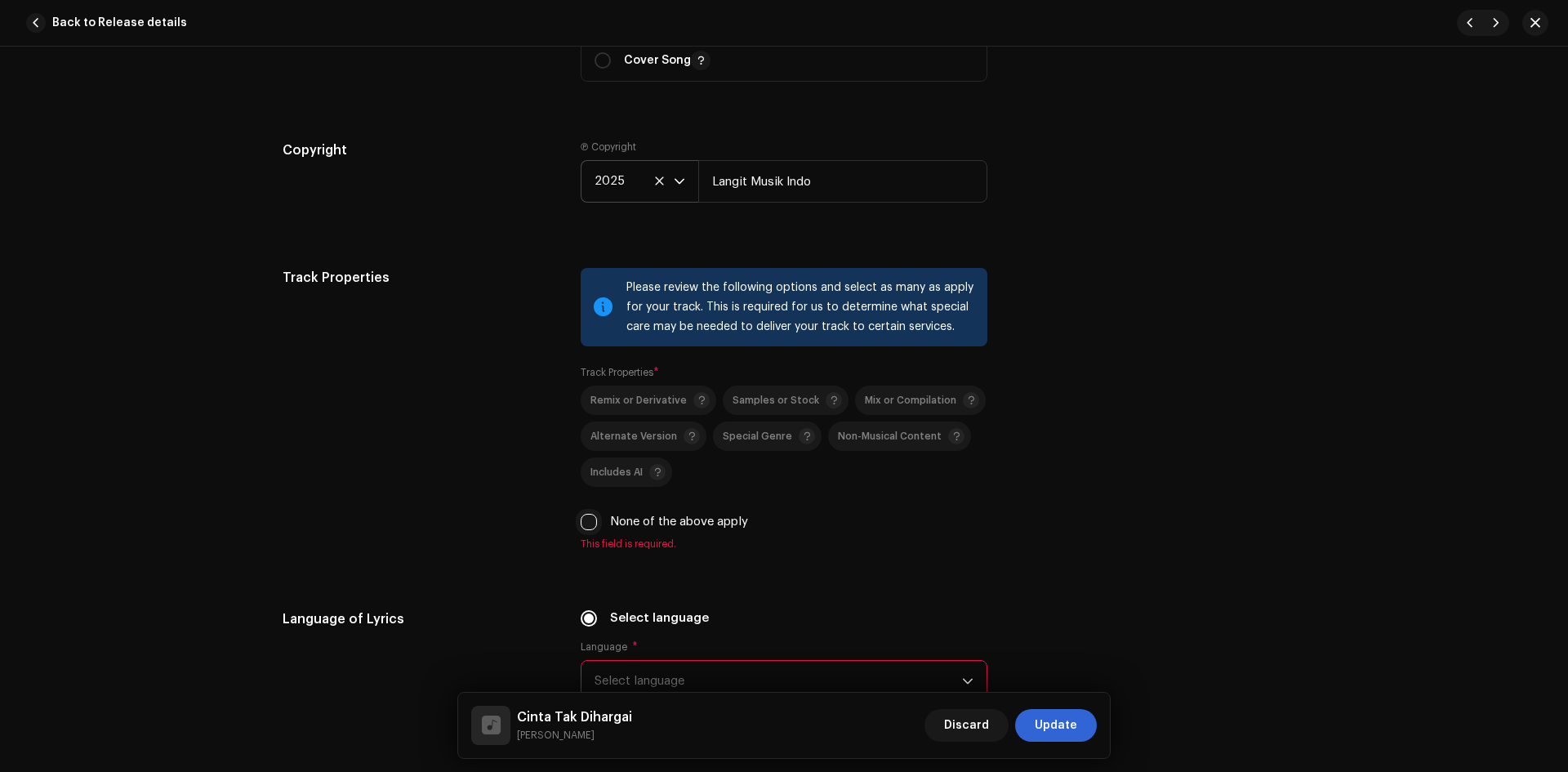
click at [590, 521] on input "None of the above apply" at bounding box center [589, 522] width 16 height 16
checkbox input "true"
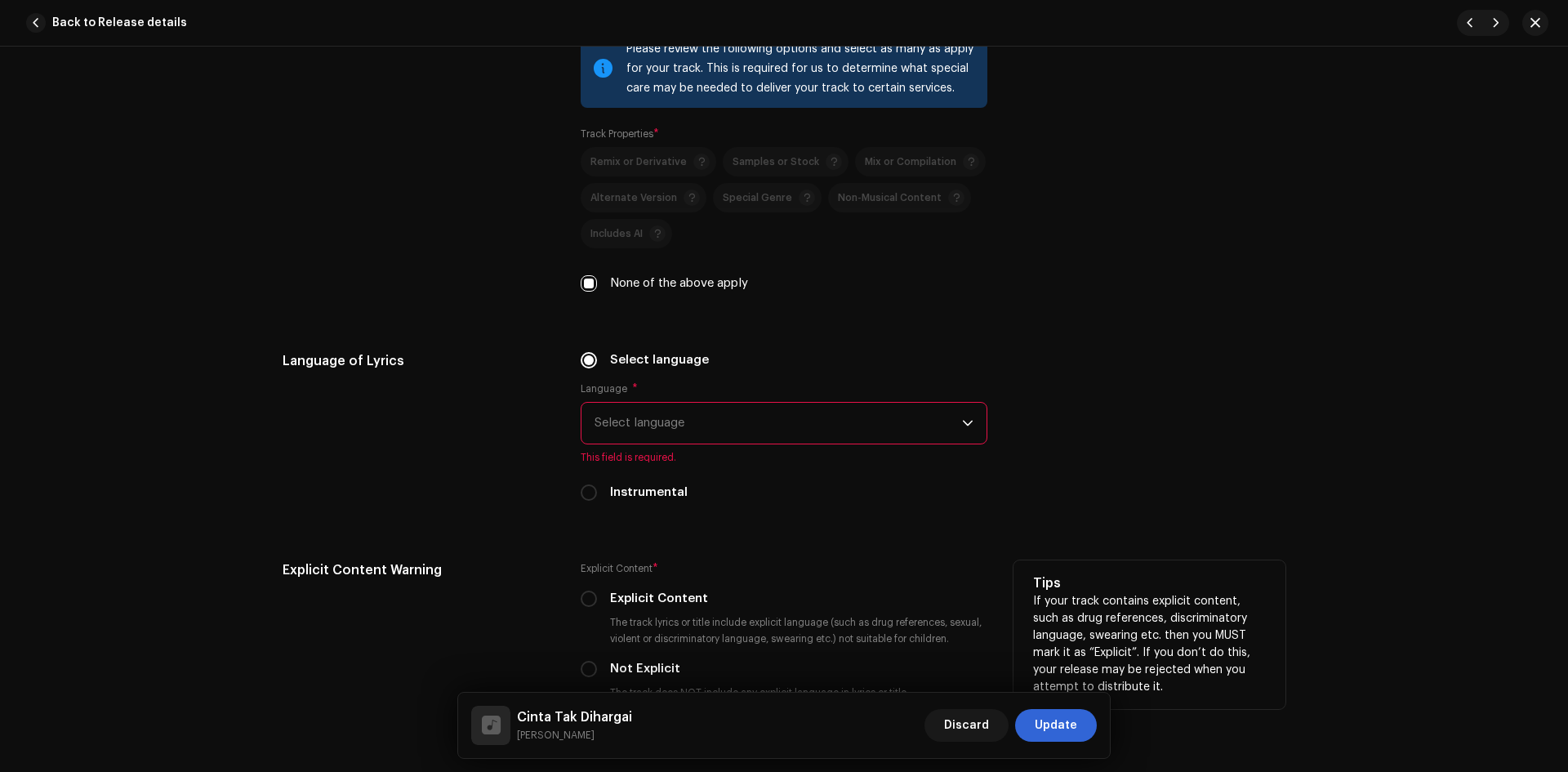
scroll to position [2288, 0]
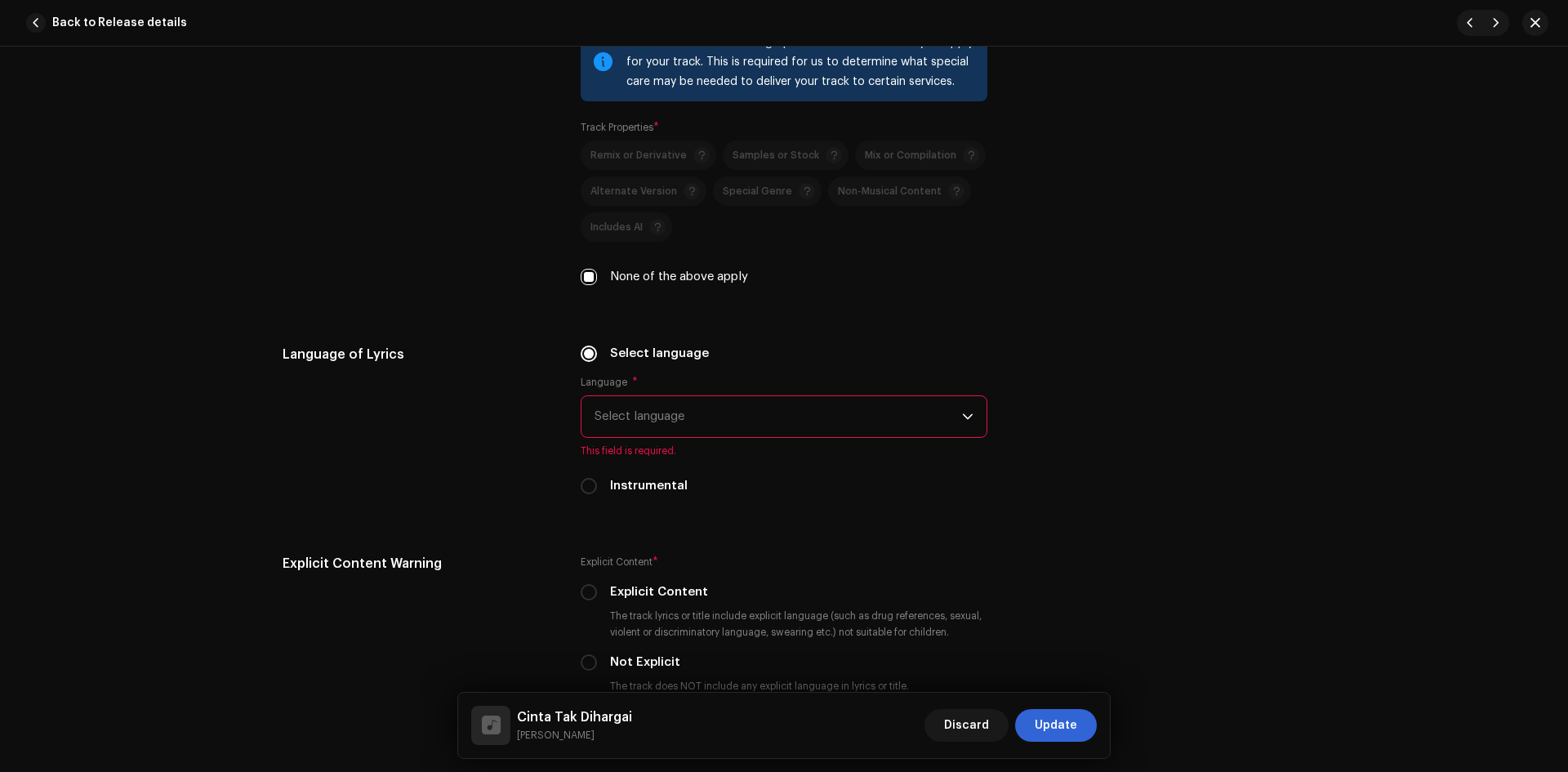
click at [696, 411] on span "Select language" at bounding box center [778, 417] width 367 height 41
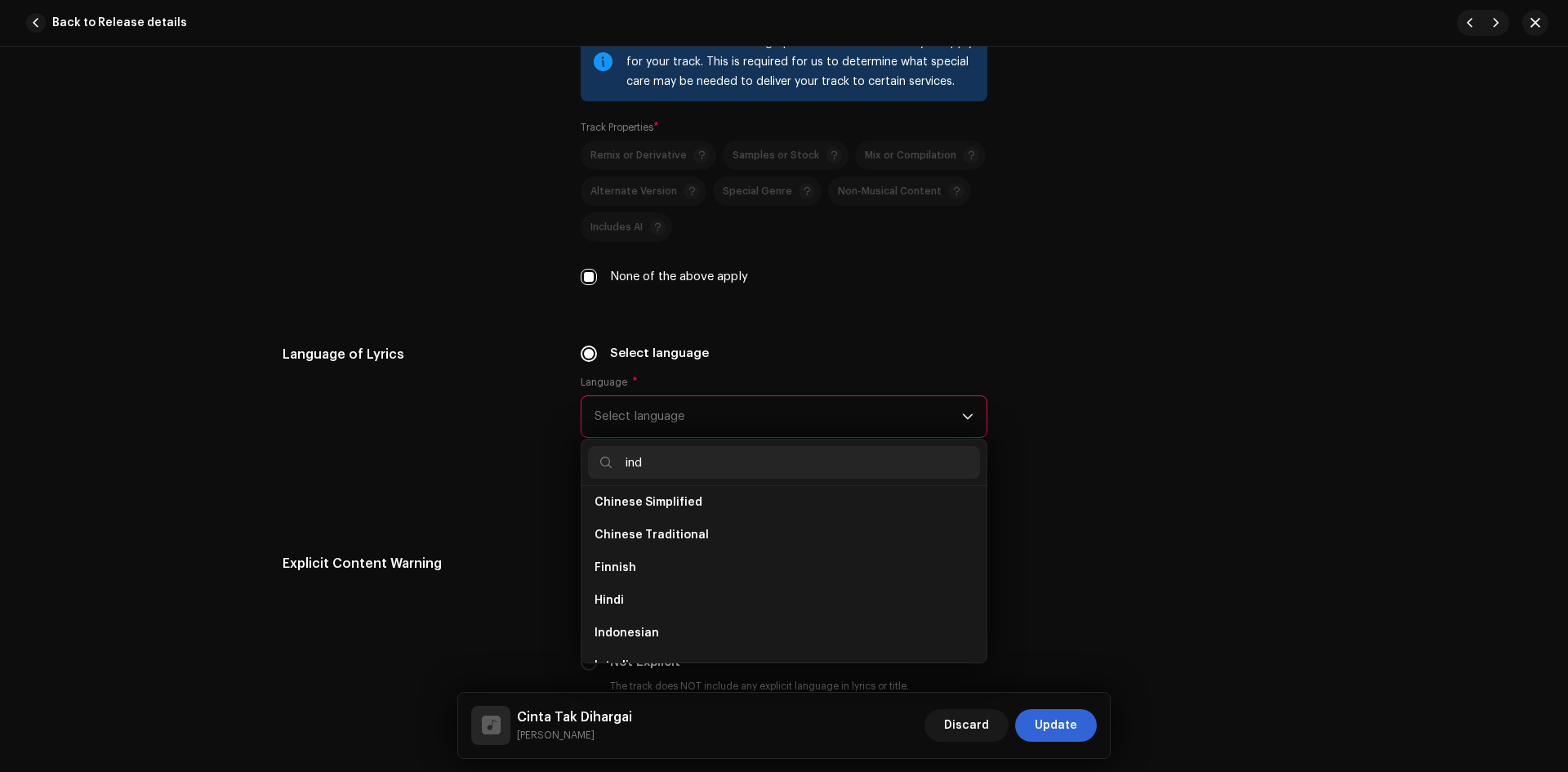
scroll to position [0, 0]
type input "indo"
click at [683, 504] on li "Indonesian" at bounding box center [784, 509] width 392 height 33
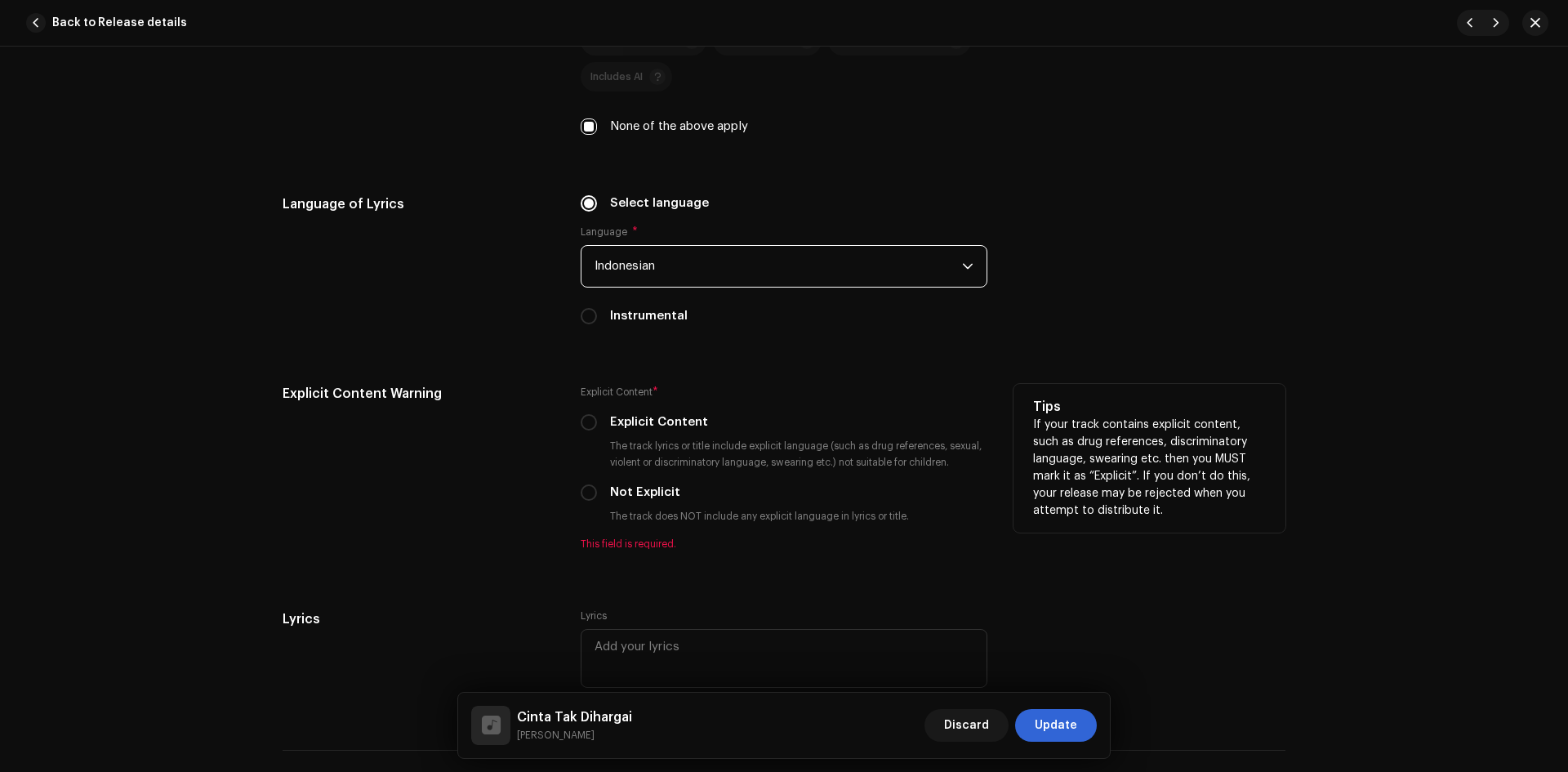
scroll to position [2451, 0]
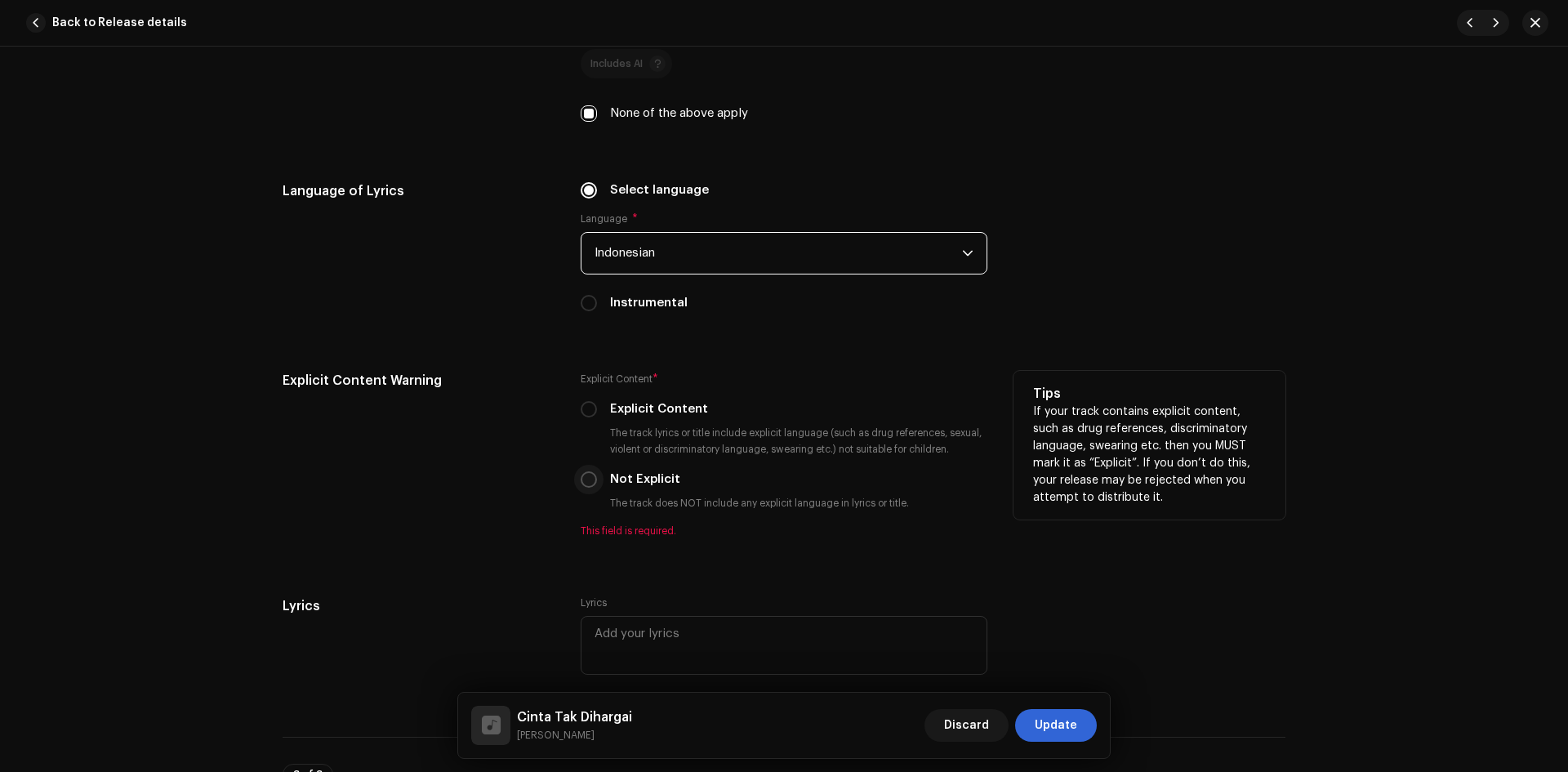
click at [588, 480] on input "Not Explicit" at bounding box center [589, 480] width 16 height 16
radio input "true"
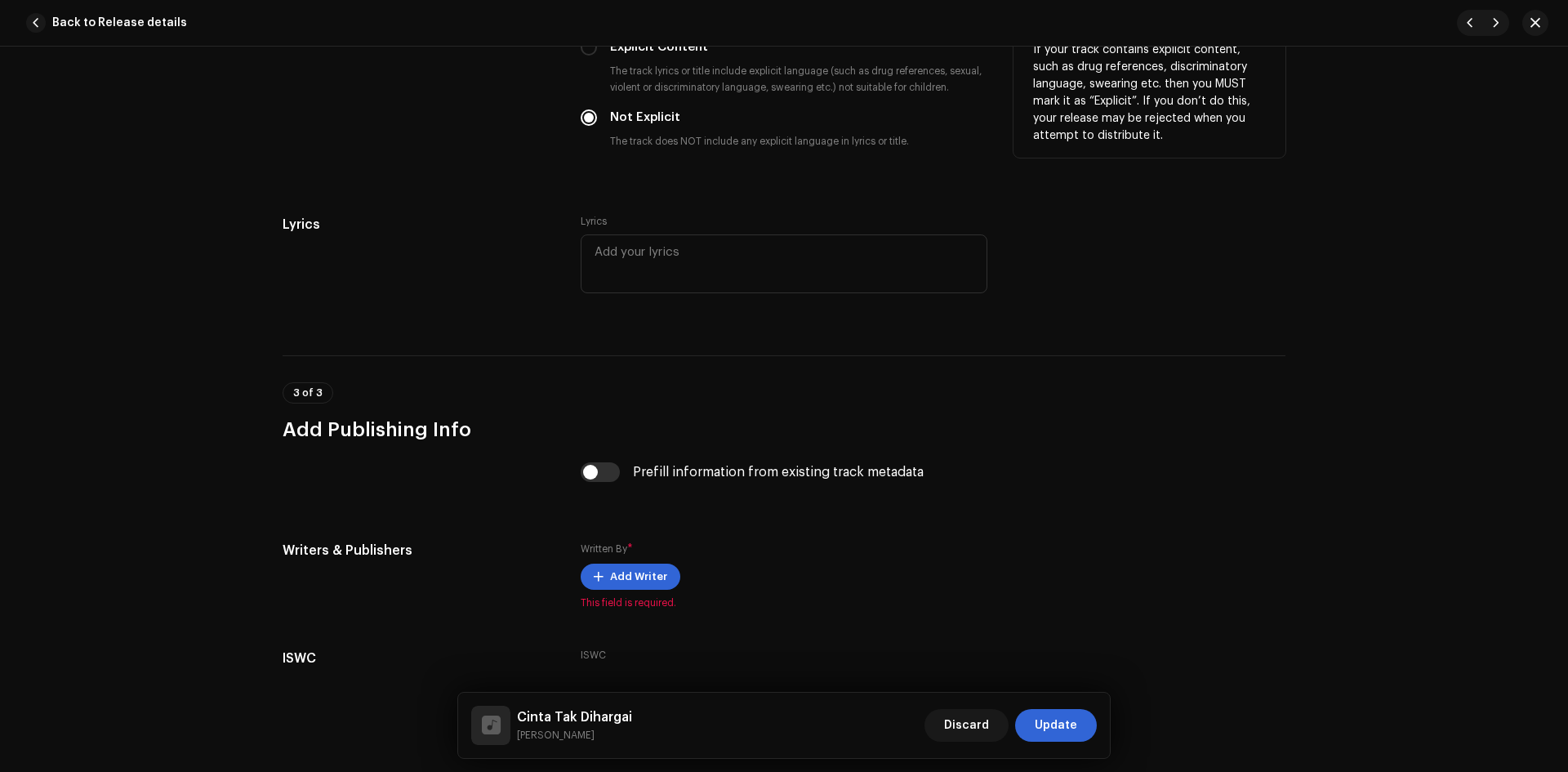
scroll to position [2919, 0]
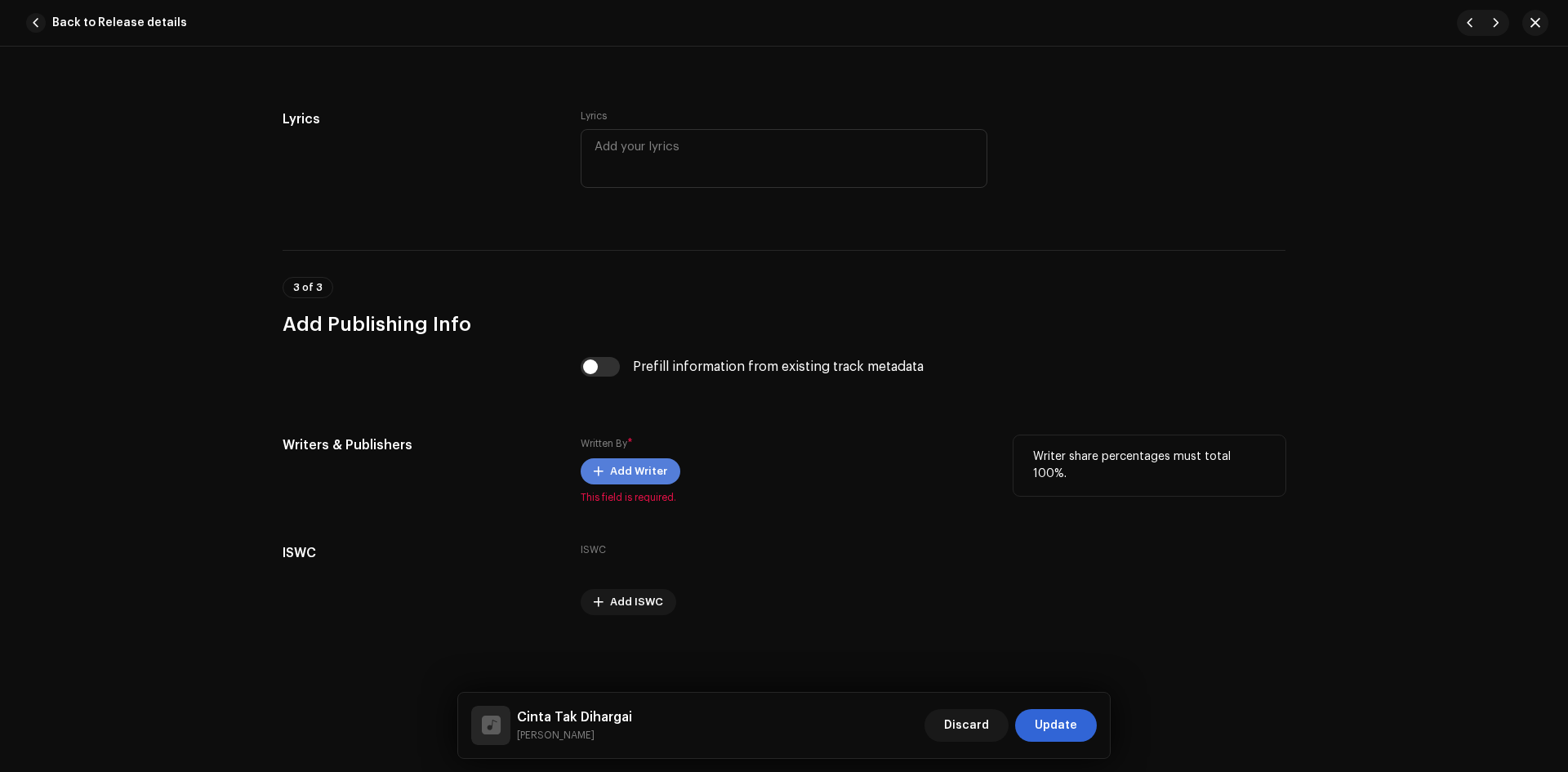
click at [649, 473] on span "Add Writer" at bounding box center [639, 472] width 57 height 33
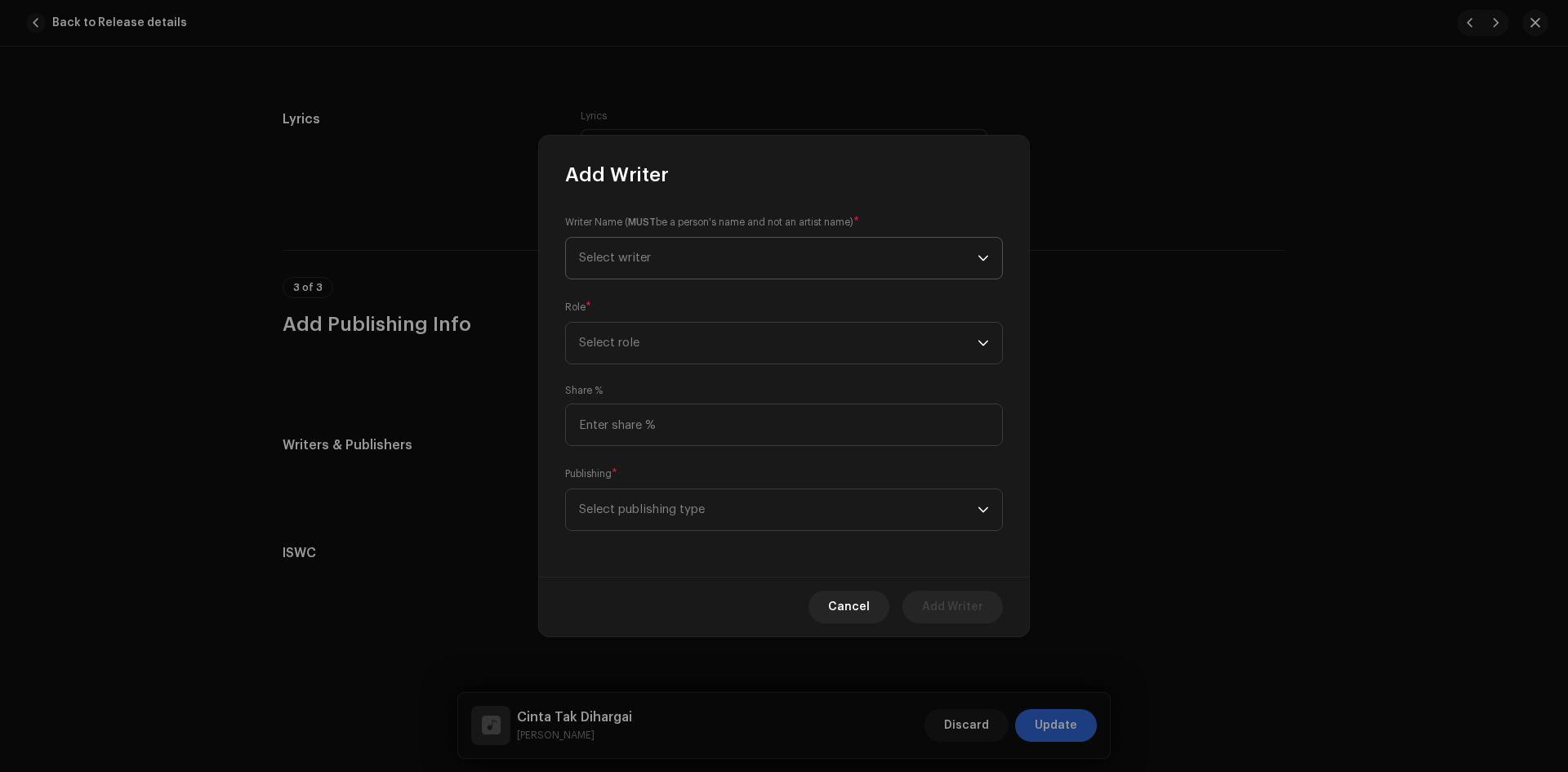
click at [680, 260] on span "Select writer" at bounding box center [778, 258] width 399 height 41
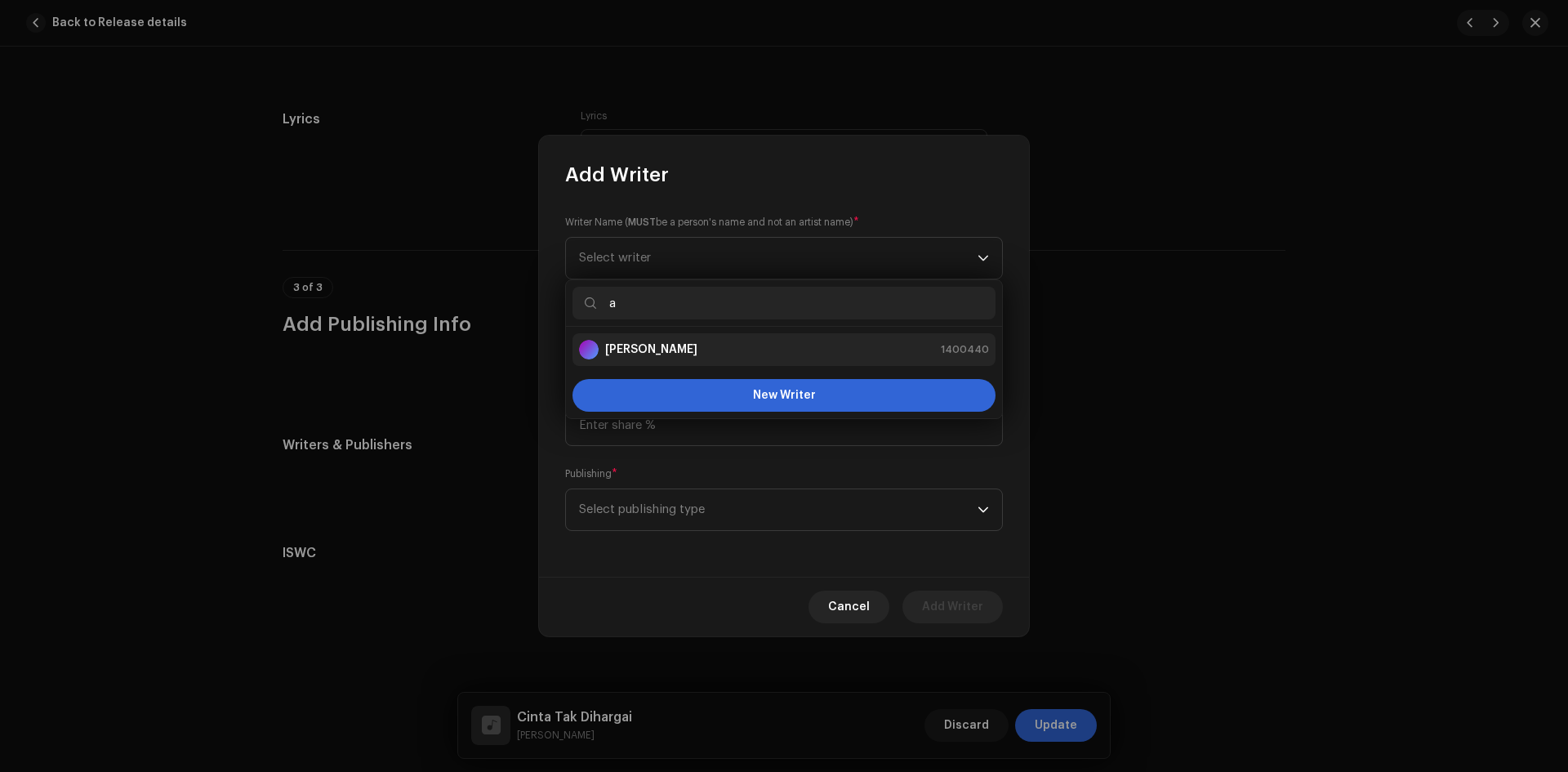
type input "a"
click at [640, 346] on strong "[PERSON_NAME]" at bounding box center [651, 350] width 92 height 16
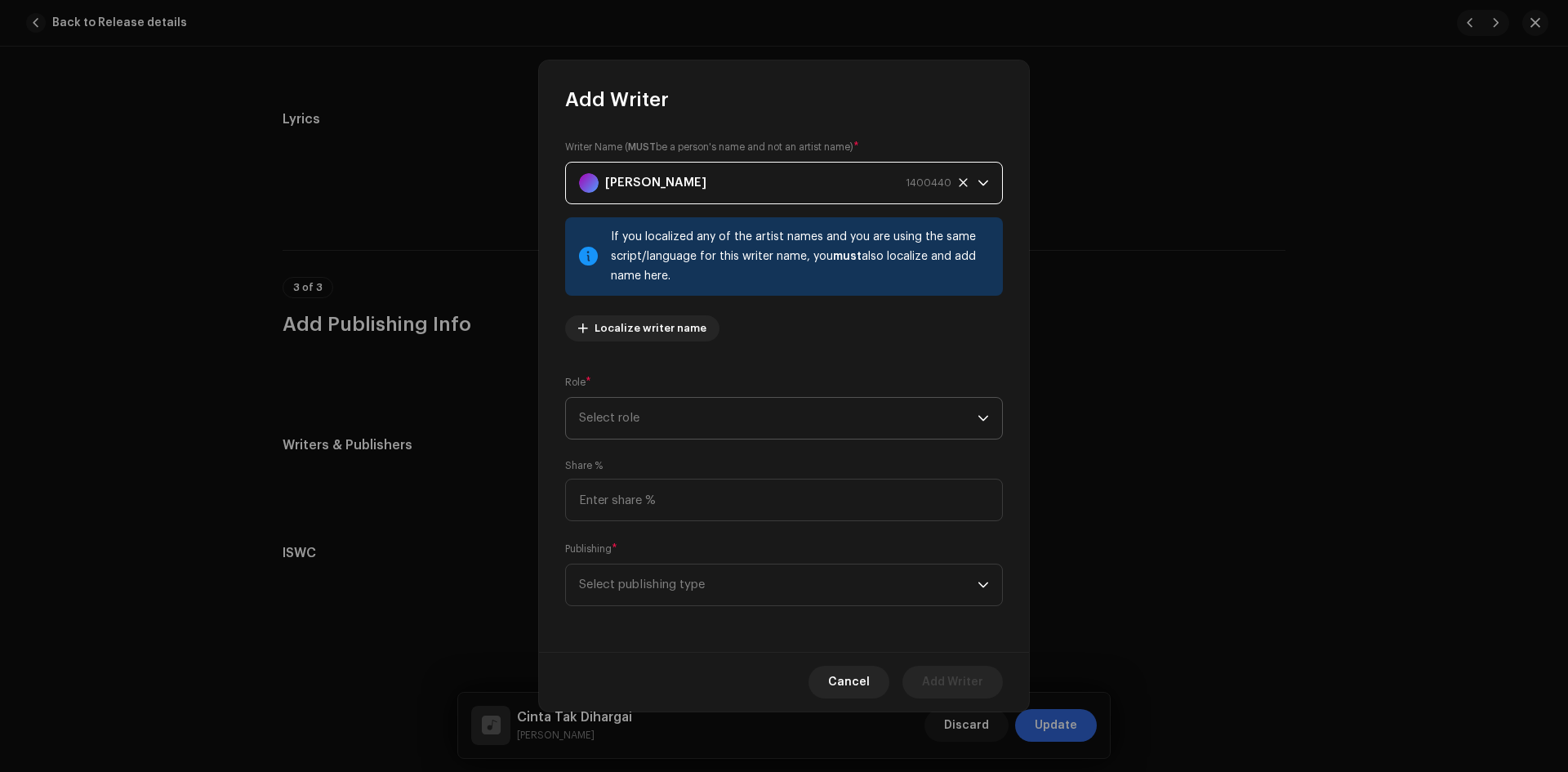
click at [683, 412] on span "Select role" at bounding box center [778, 418] width 399 height 41
click at [666, 525] on li "Composer" at bounding box center [784, 529] width 423 height 33
click at [664, 503] on input at bounding box center [784, 500] width 438 height 43
type input "100.00"
click at [660, 574] on span "Select publishing type" at bounding box center [778, 585] width 399 height 41
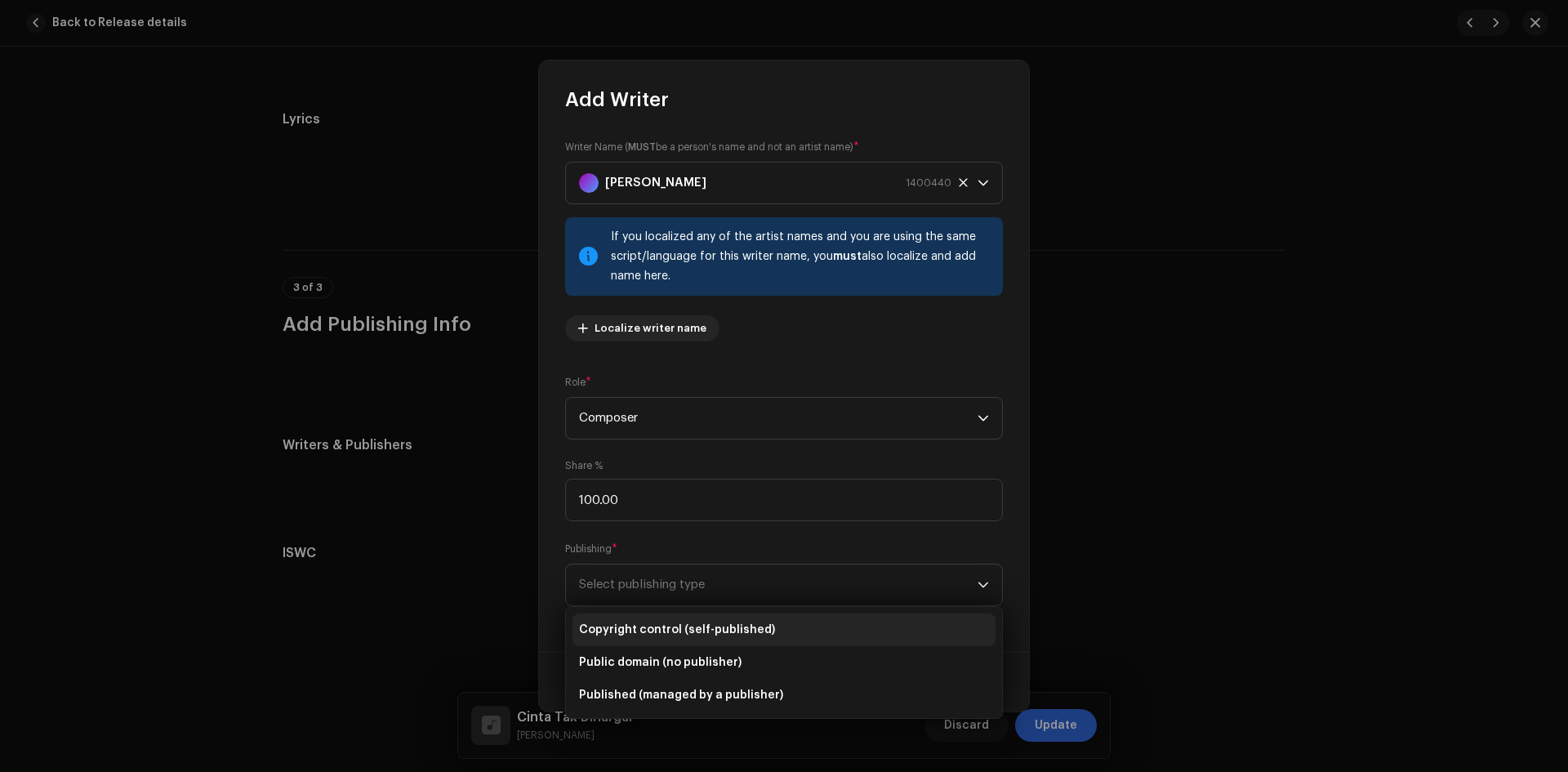
click at [657, 623] on span "Copyright control (self-published)" at bounding box center [678, 630] width 196 height 16
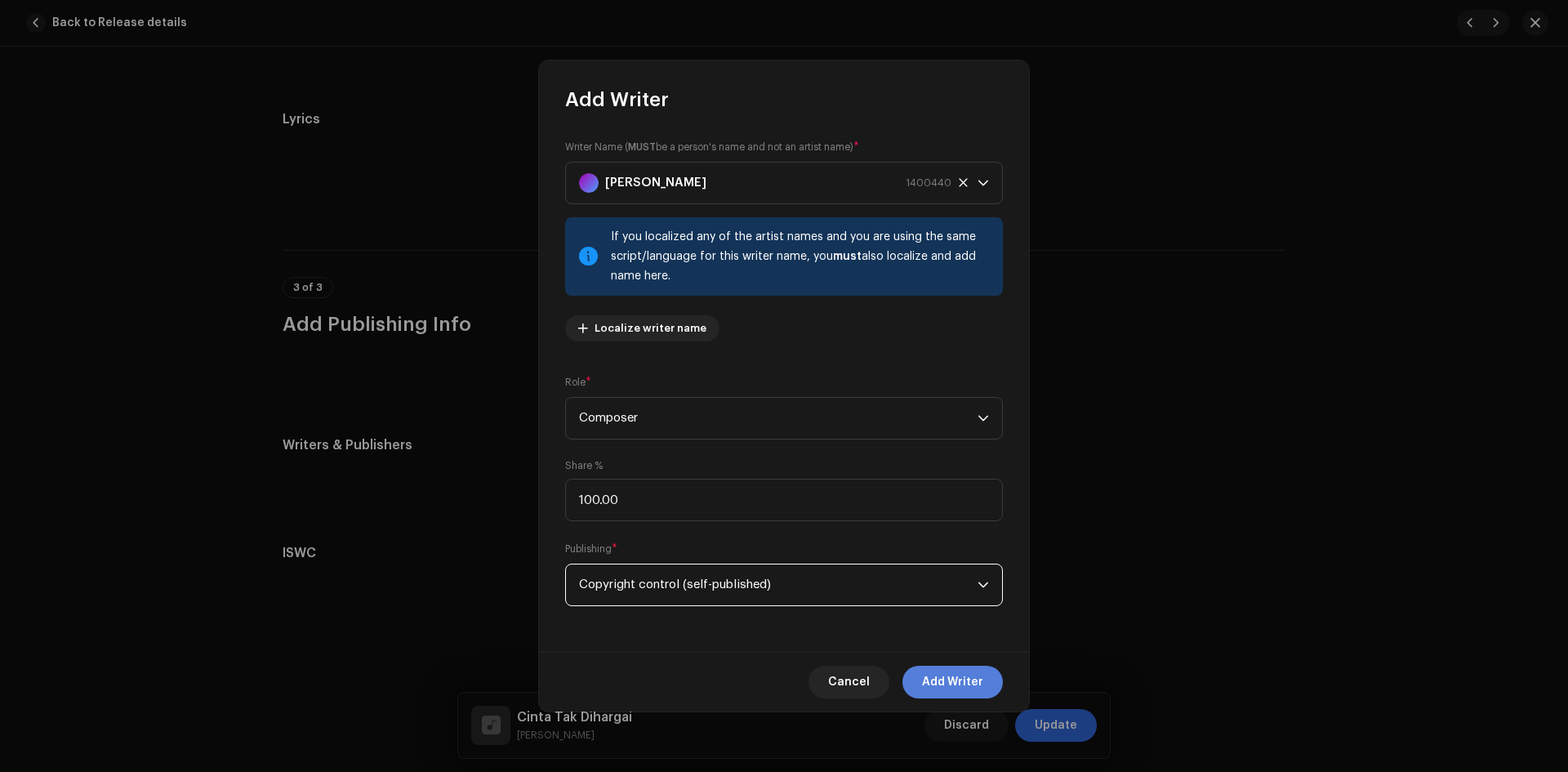
click at [948, 675] on span "Add Writer" at bounding box center [953, 682] width 61 height 33
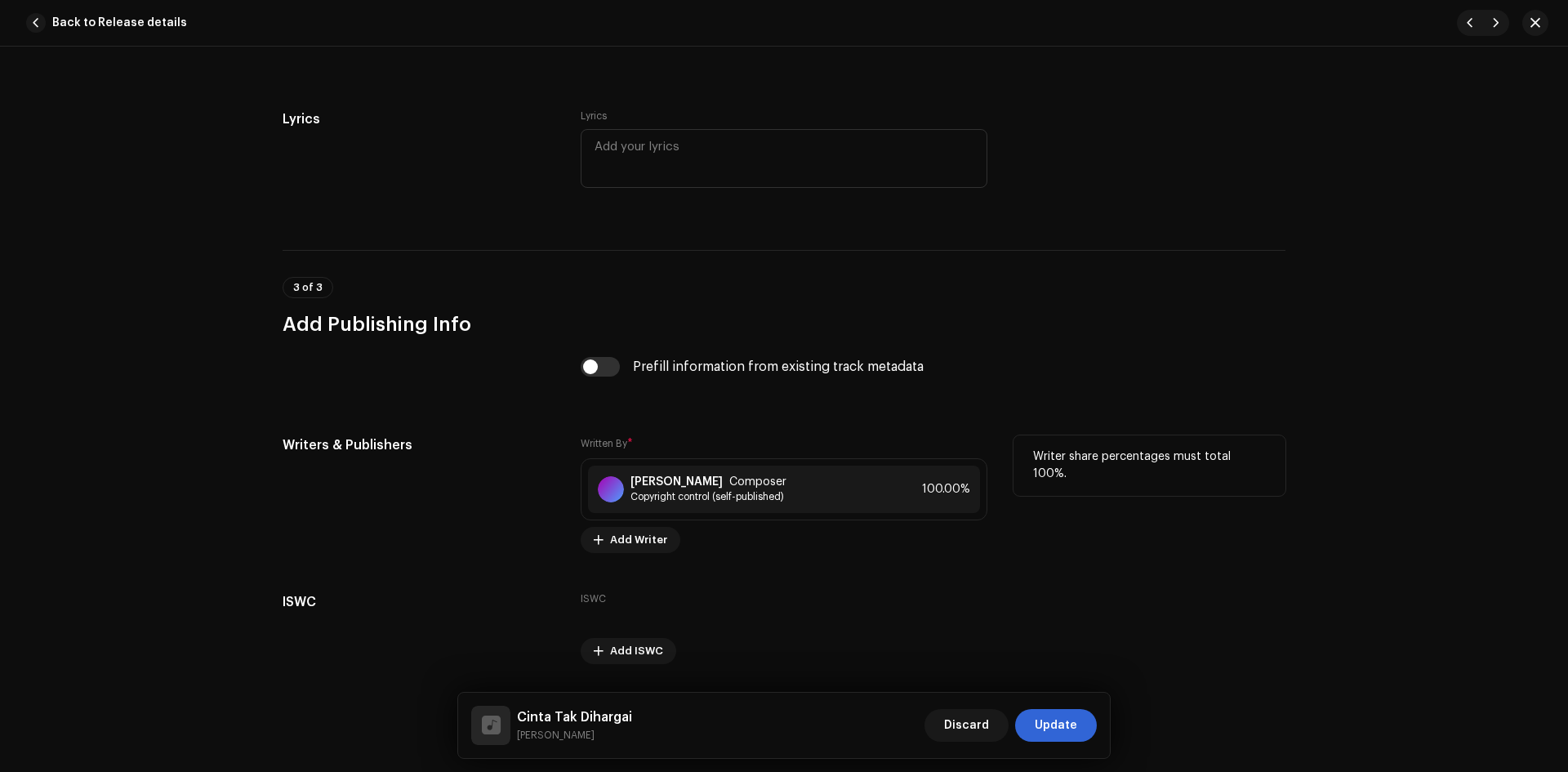
scroll to position [2968, 0]
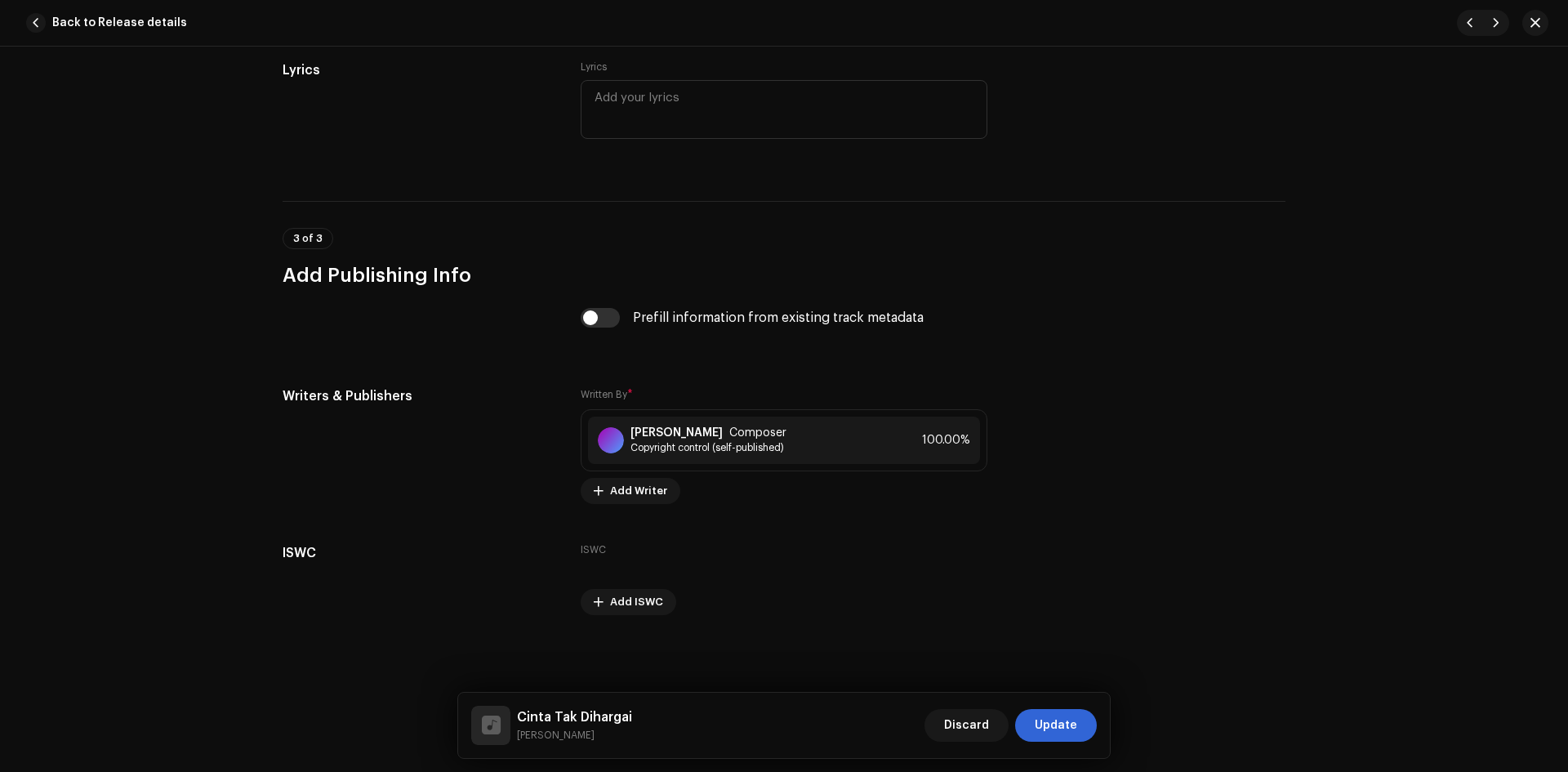
drag, startPoint x: 1055, startPoint y: 724, endPoint x: 1055, endPoint y: 714, distance: 10.0
click at [1056, 724] on span "Update" at bounding box center [1057, 725] width 43 height 33
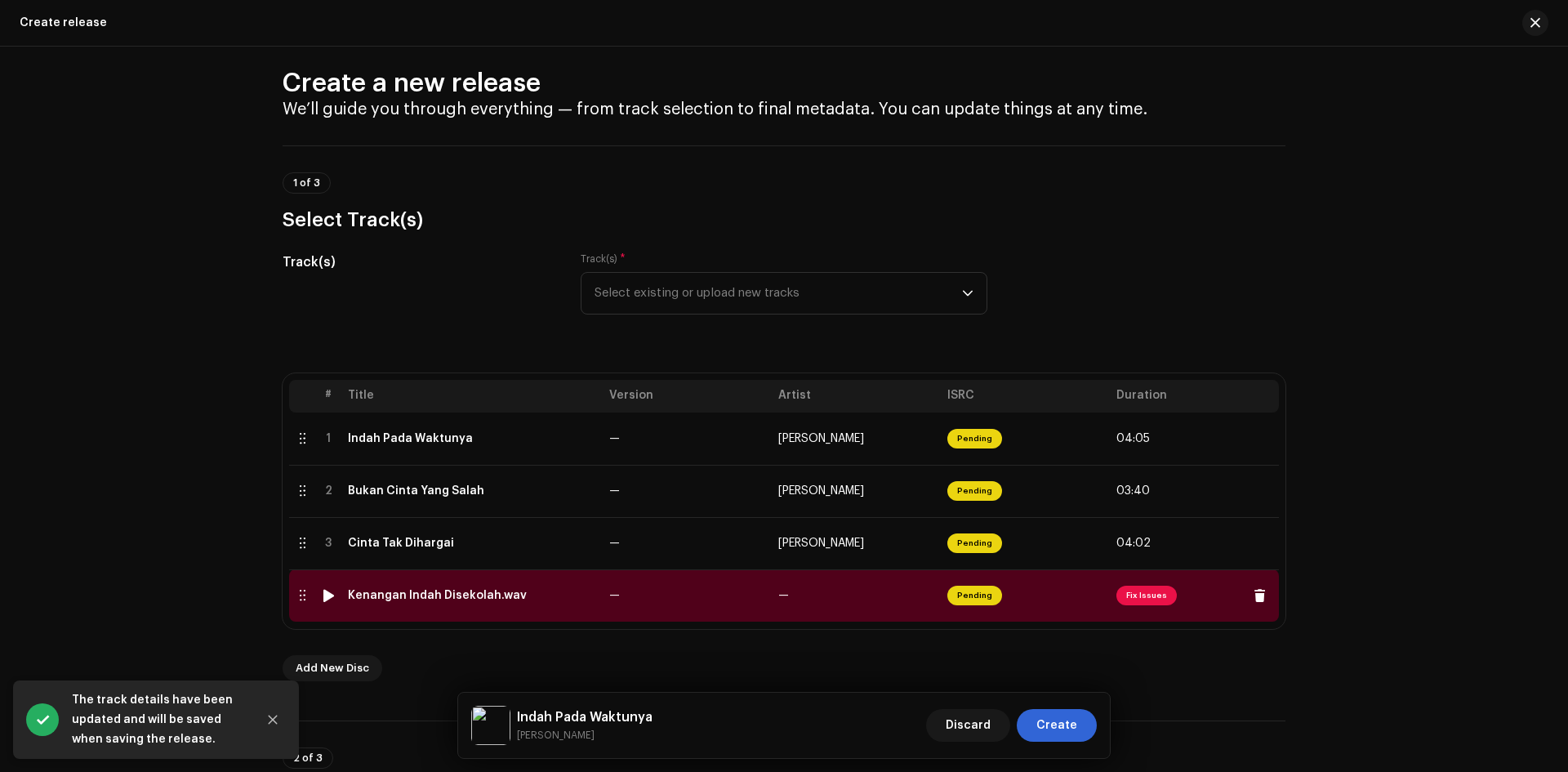
click at [673, 598] on td "—" at bounding box center [687, 596] width 169 height 52
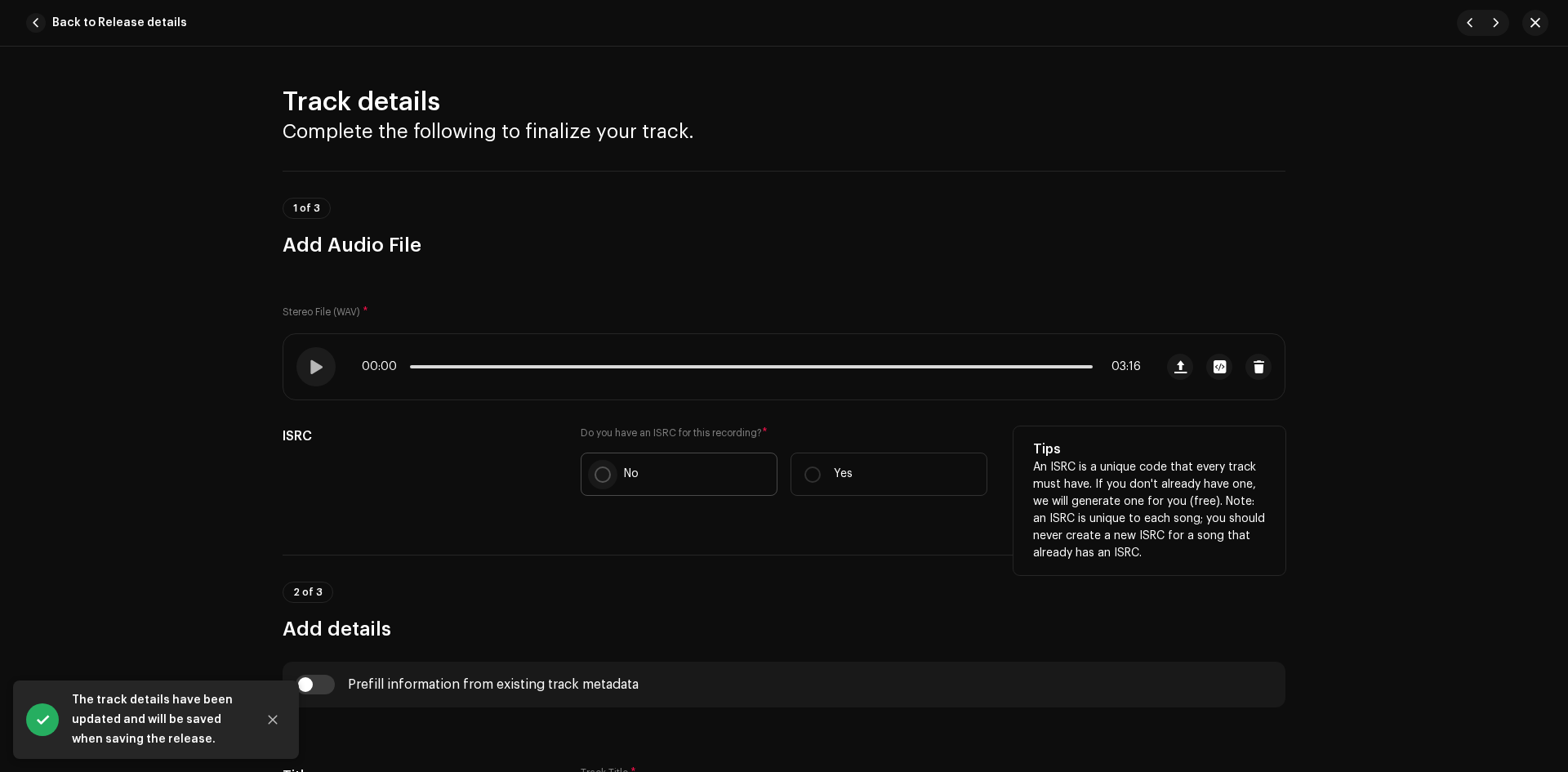
click at [595, 467] on p-radiobutton at bounding box center [603, 475] width 16 height 16
click at [595, 467] on input "No" at bounding box center [603, 475] width 16 height 16
radio input "true"
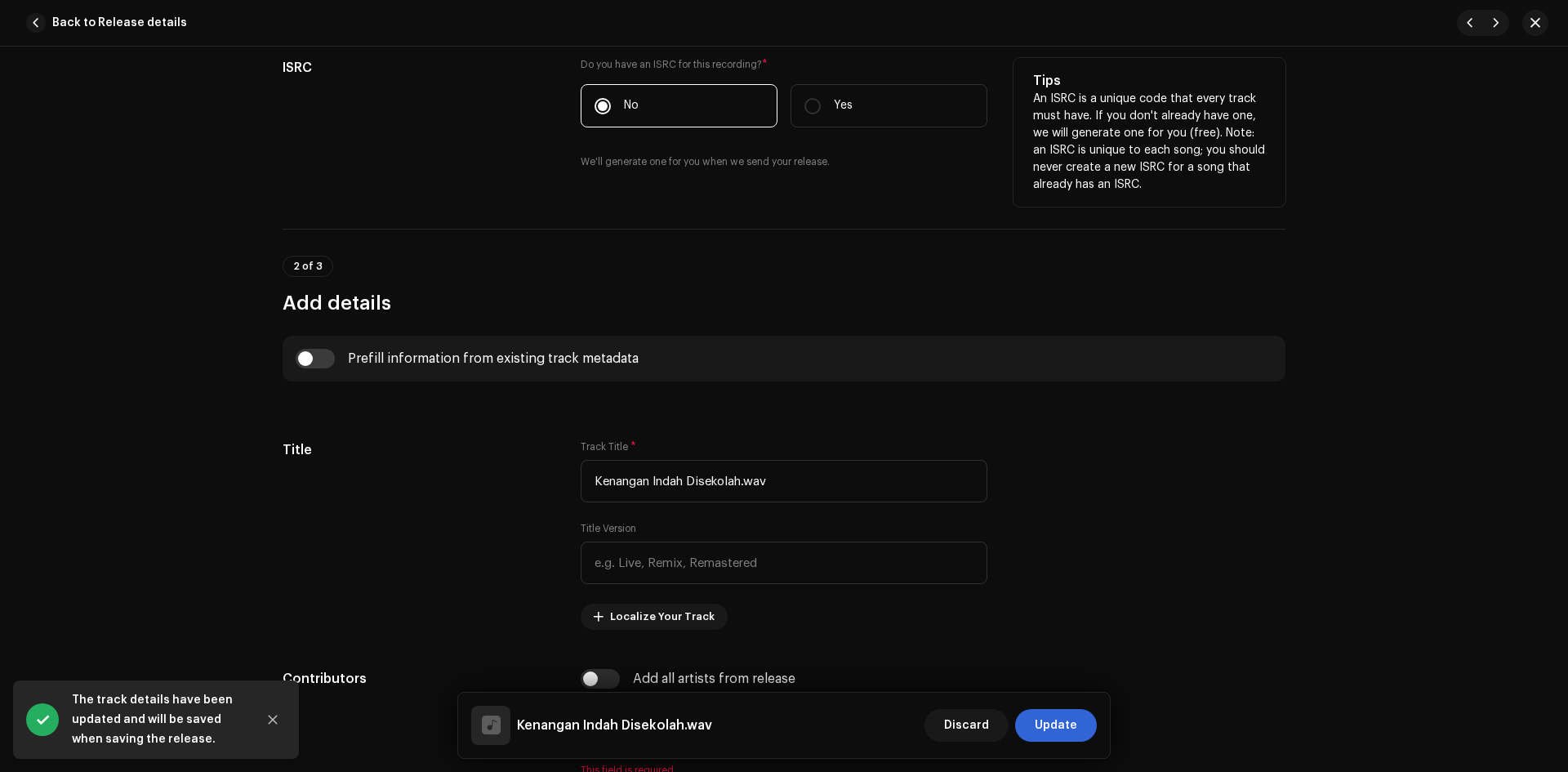
scroll to position [409, 0]
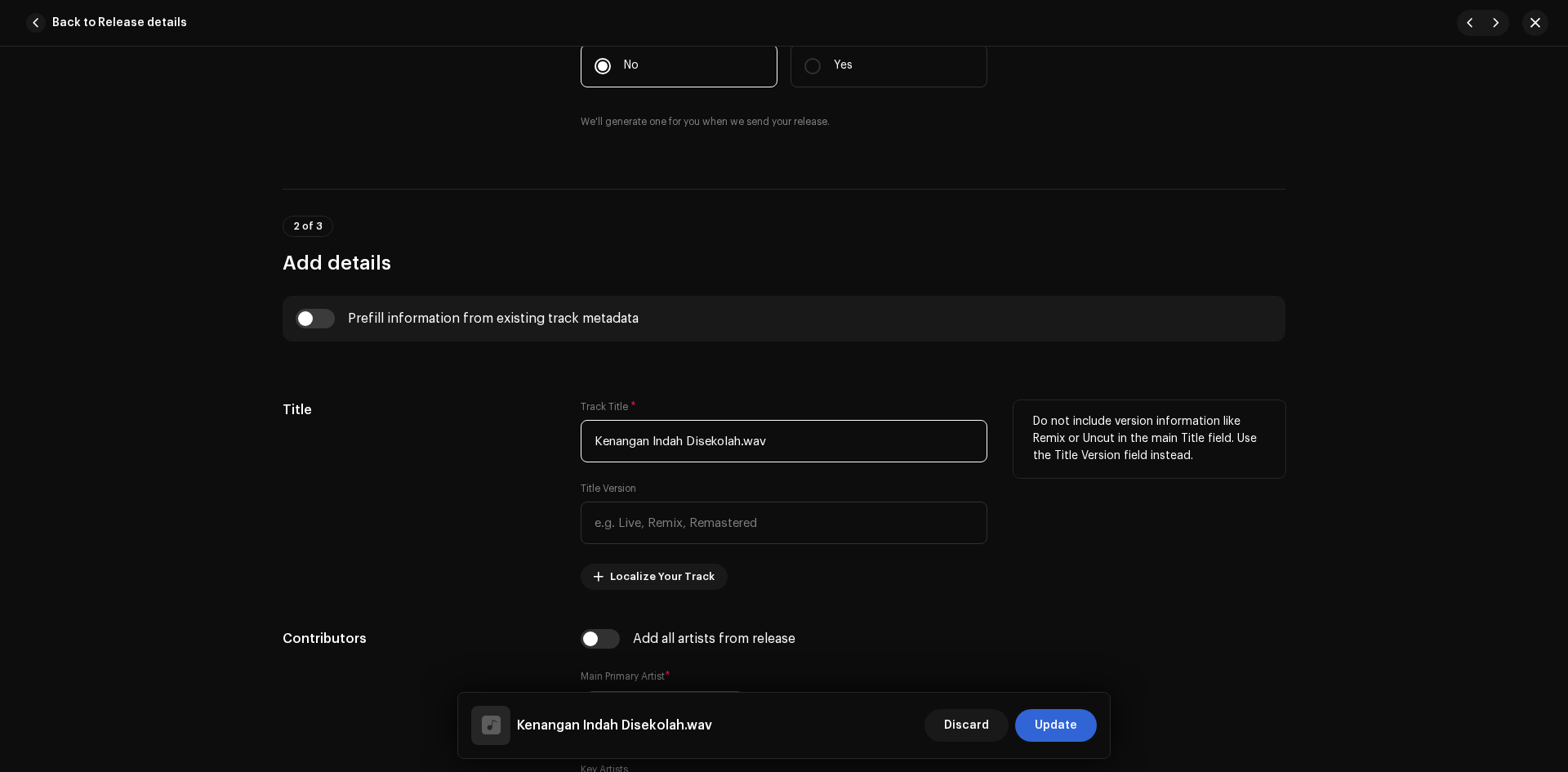
drag, startPoint x: 743, startPoint y: 442, endPoint x: 822, endPoint y: 454, distance: 79.9
click at [822, 454] on input "Kenangan Indah Disekolah.wav" at bounding box center [784, 441] width 407 height 43
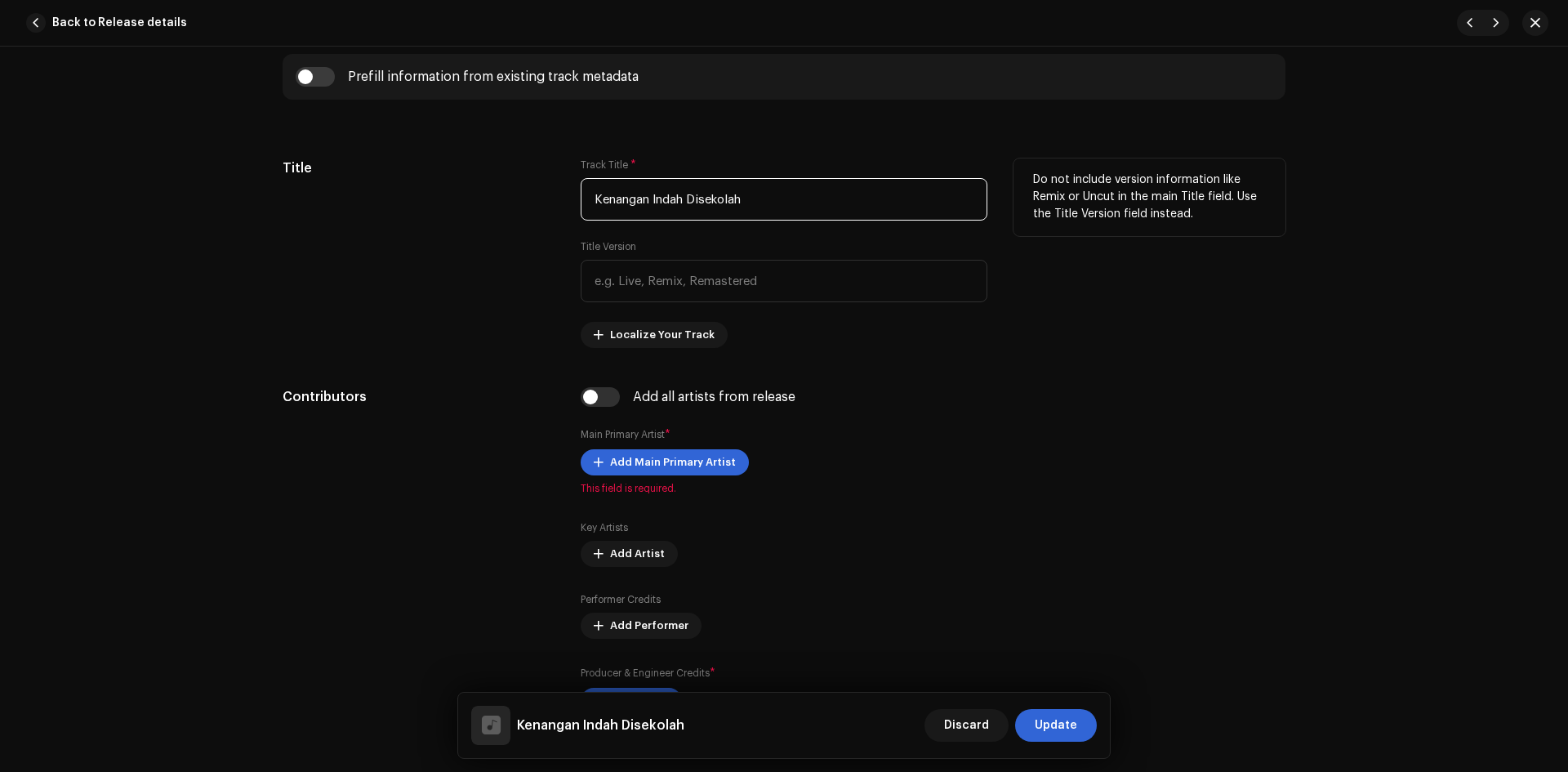
scroll to position [653, 0]
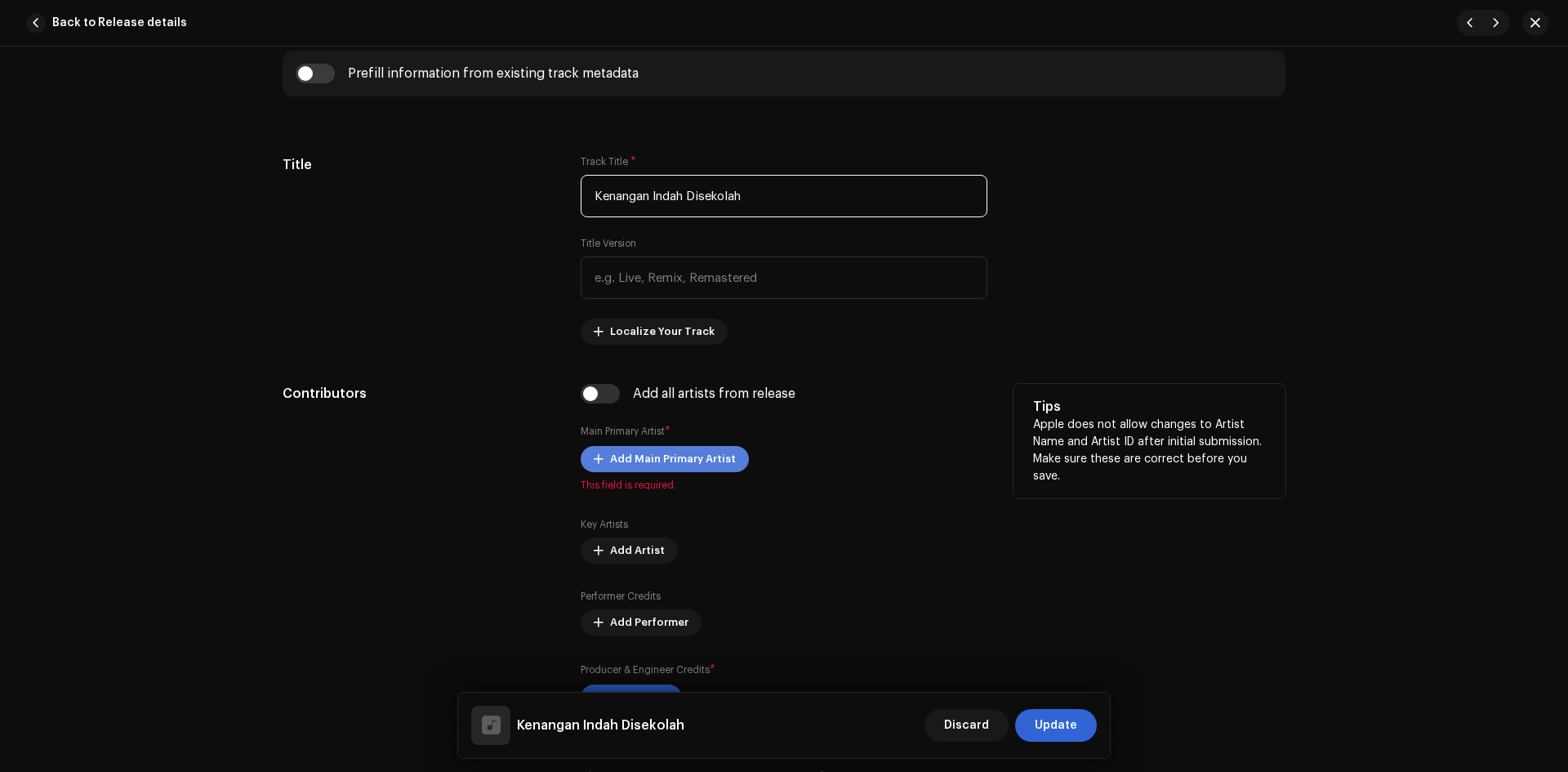
type input "Kenangan Indah Disekolah"
click at [702, 464] on span "Add Main Primary Artist" at bounding box center [674, 459] width 126 height 33
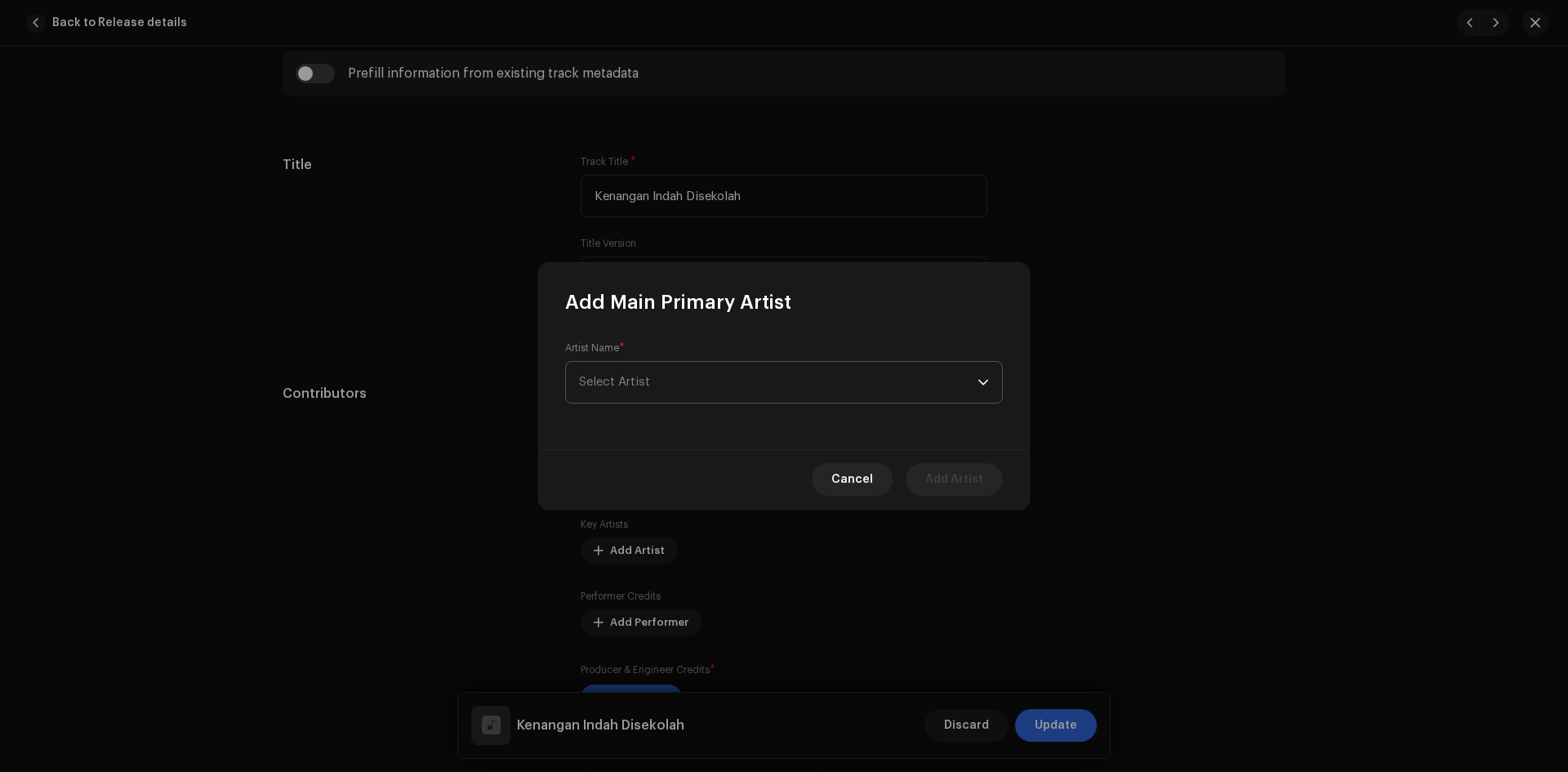
click at [702, 386] on span "Select Artist" at bounding box center [778, 382] width 399 height 41
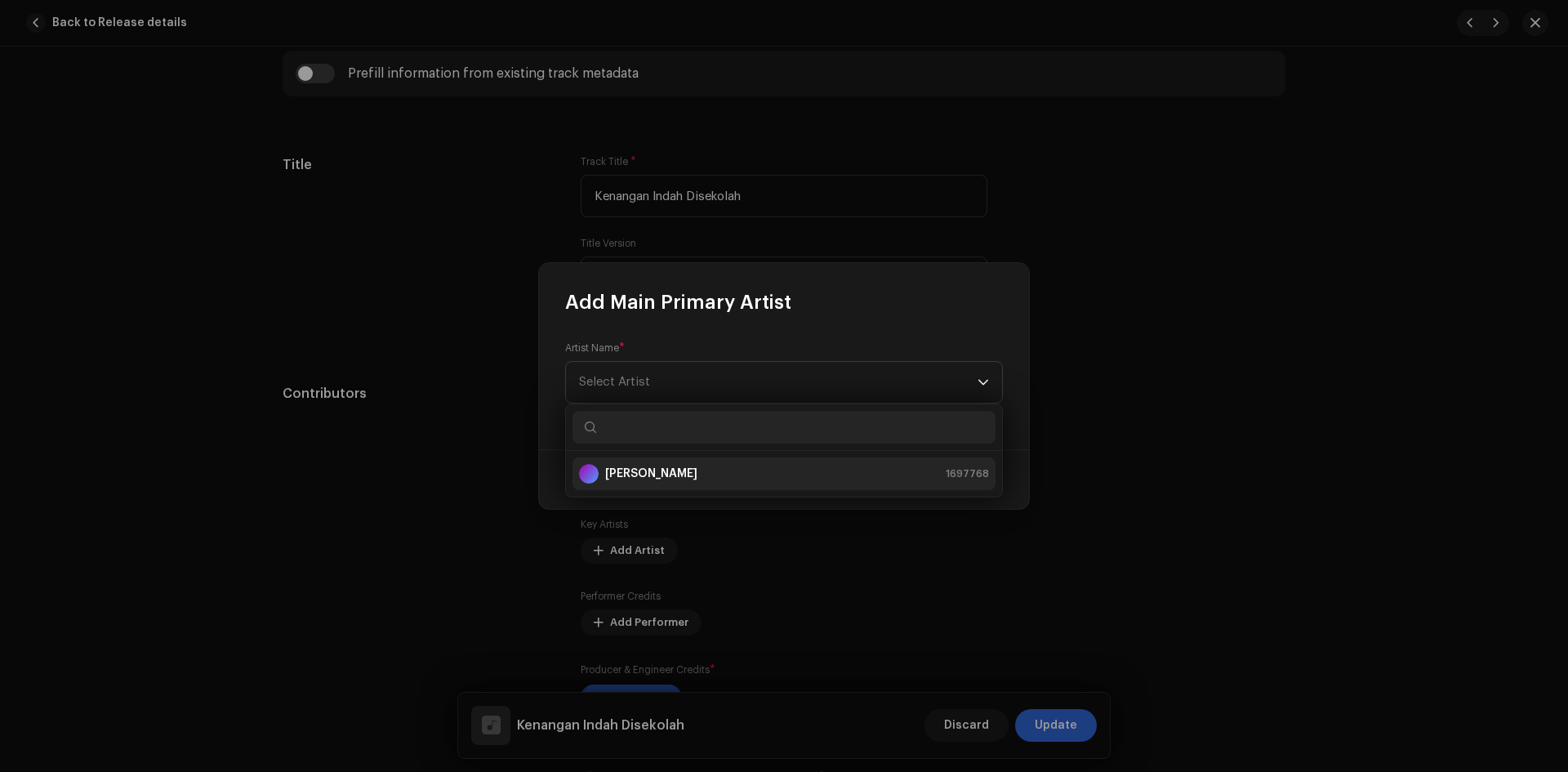
click at [695, 472] on div "[PERSON_NAME] 1697768" at bounding box center [784, 474] width 410 height 20
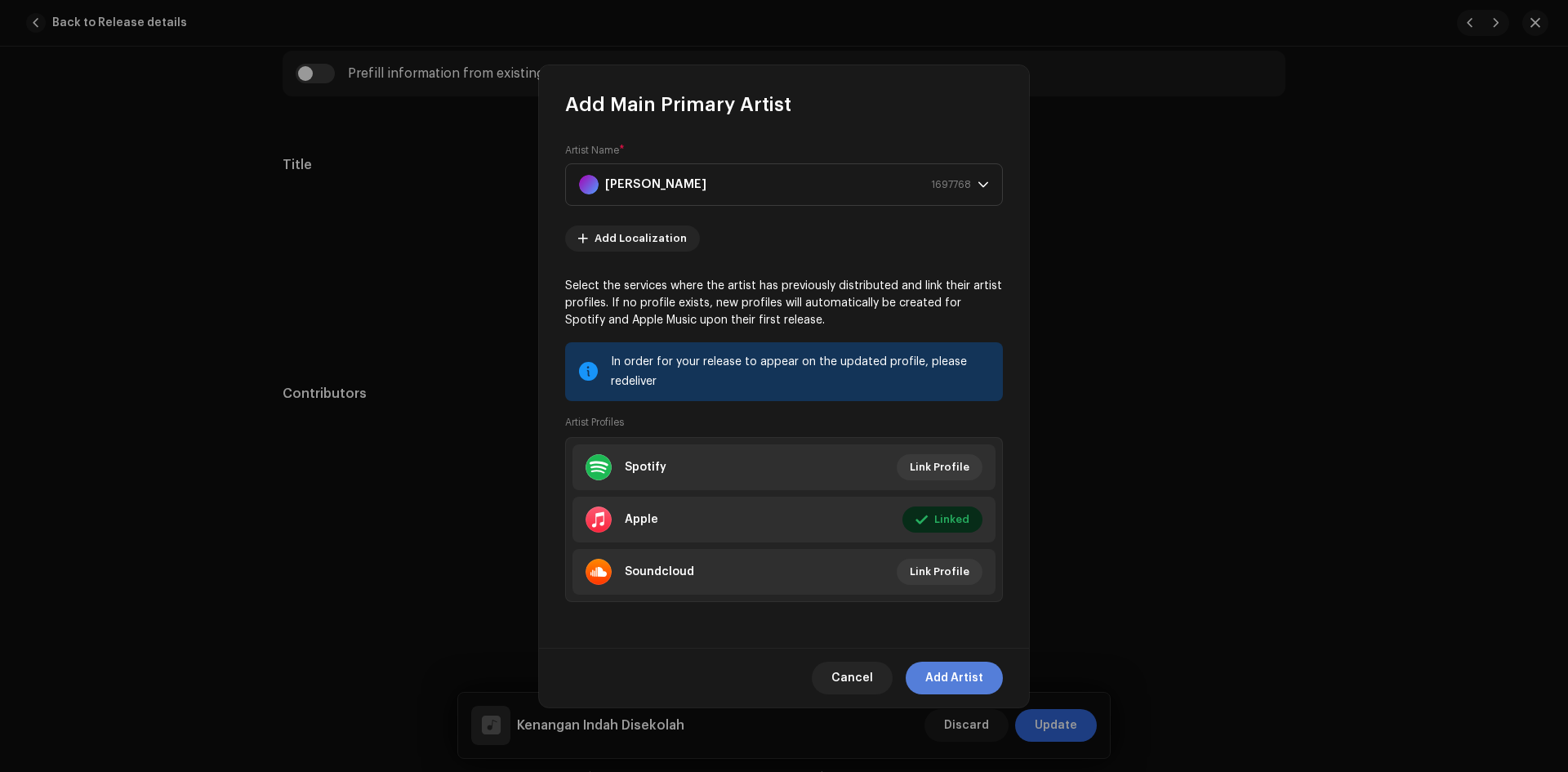
click at [956, 673] on span "Add Artist" at bounding box center [954, 678] width 58 height 33
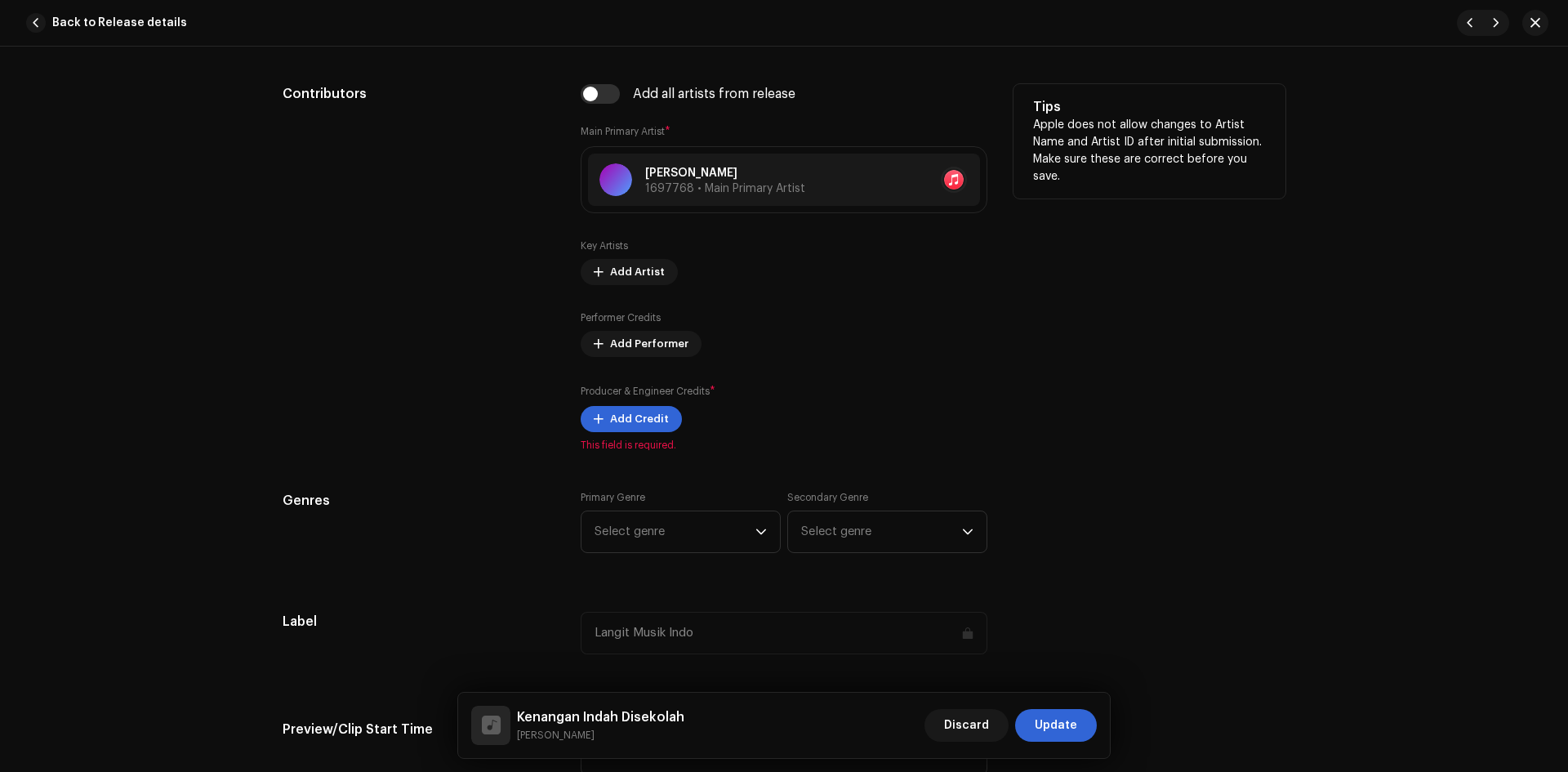
scroll to position [981, 0]
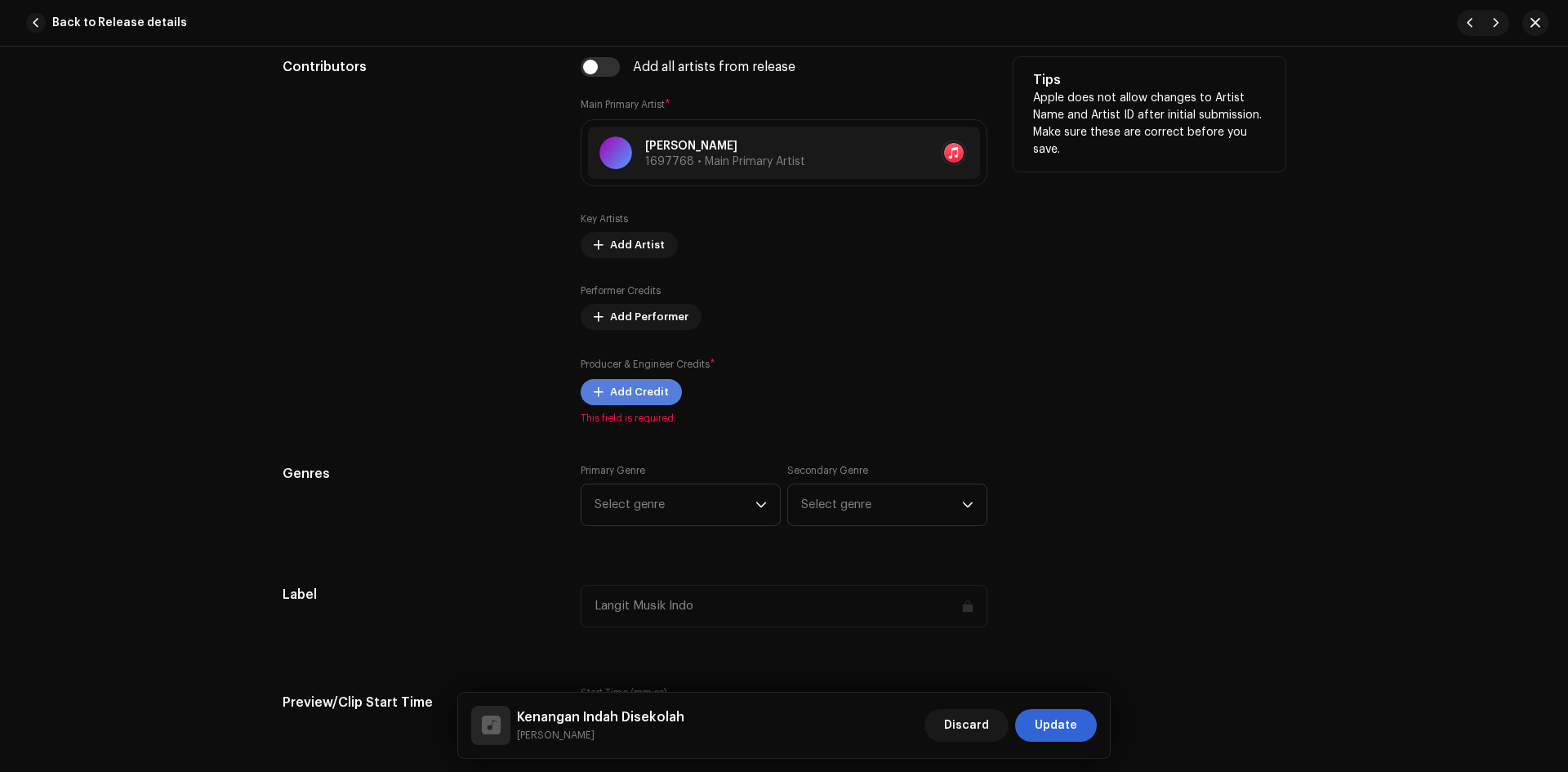
click at [654, 396] on span "Add Credit" at bounding box center [640, 392] width 59 height 33
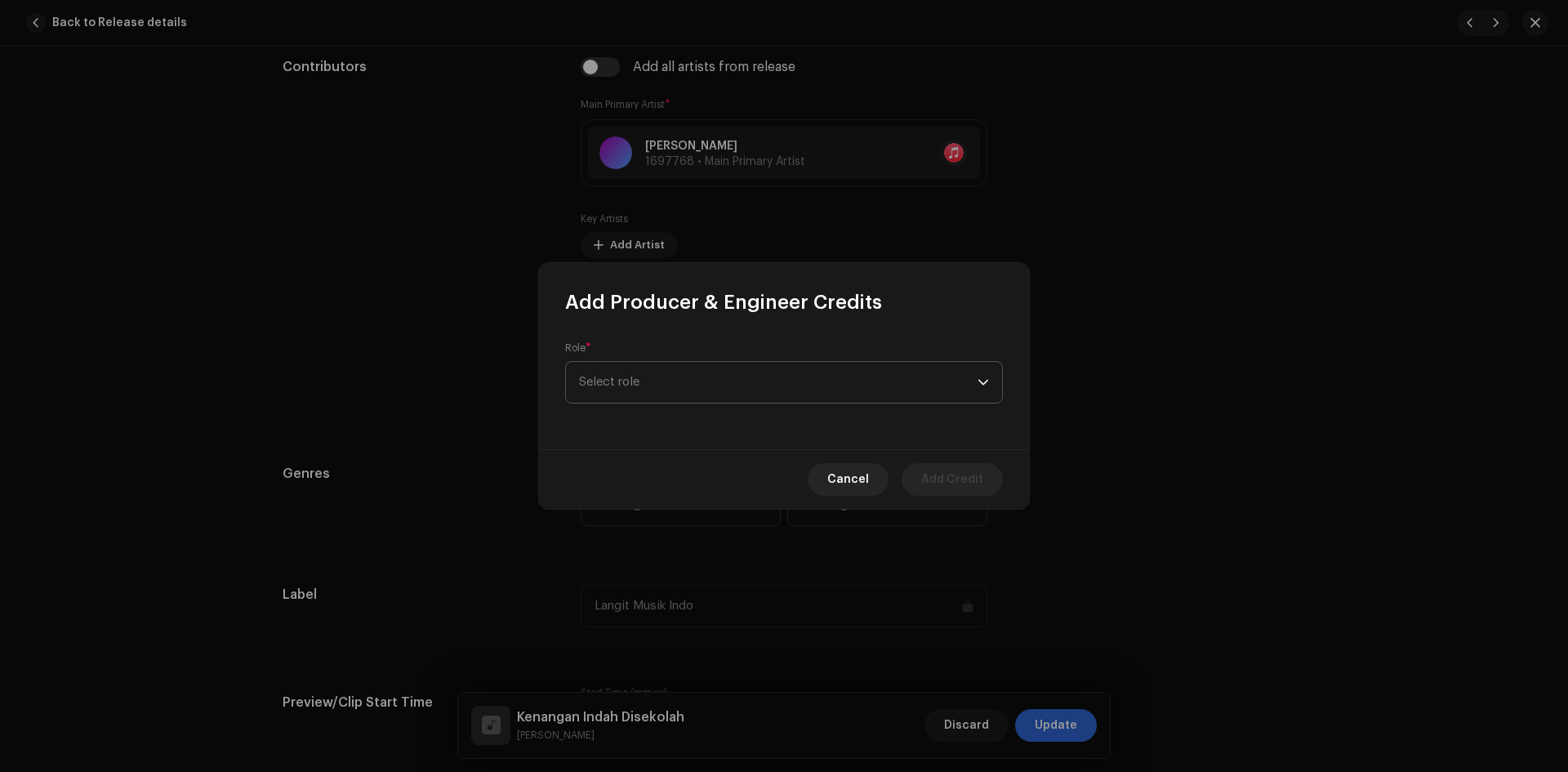
click at [662, 381] on span "Select role" at bounding box center [778, 382] width 399 height 41
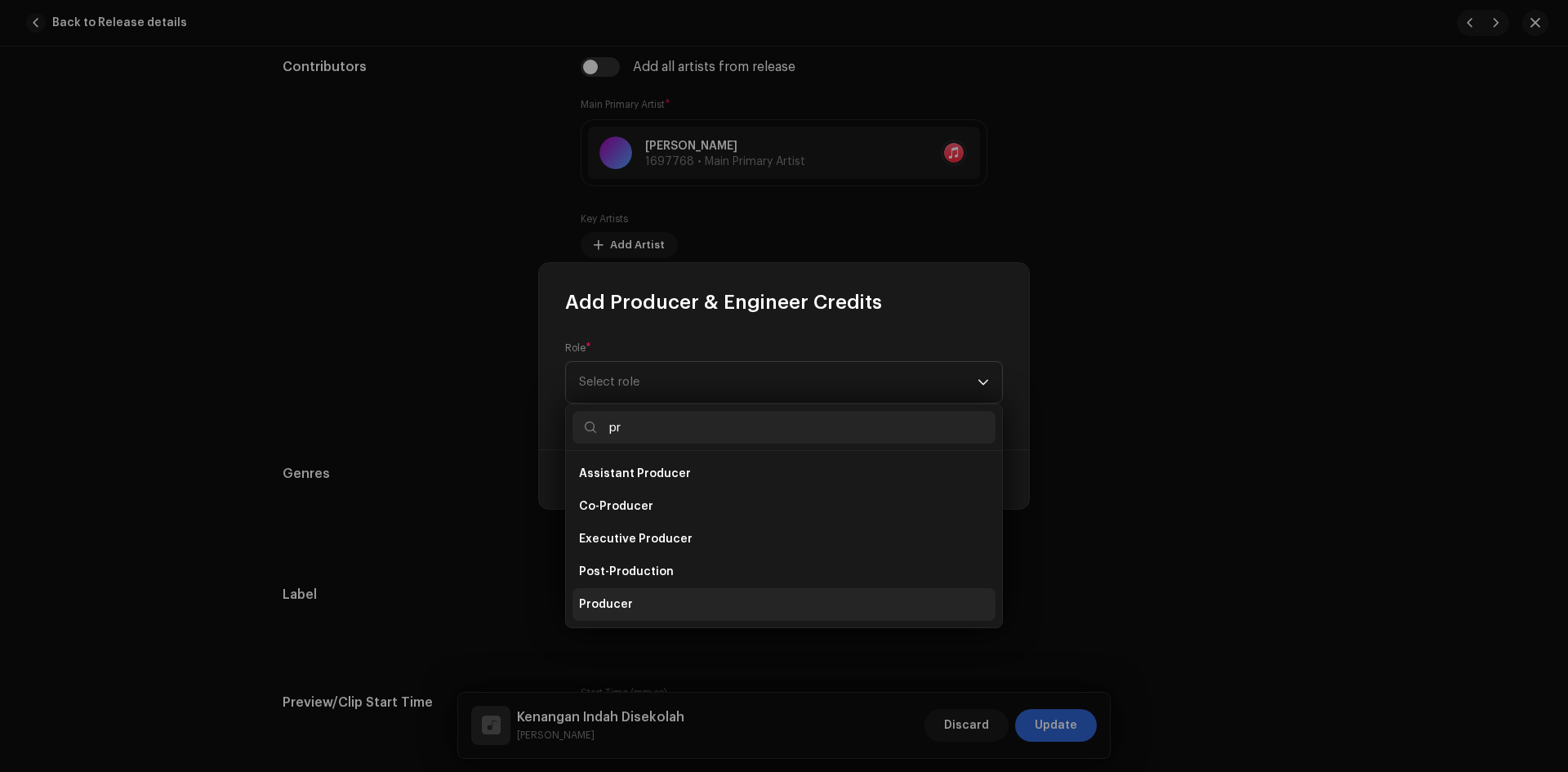
type input "pr"
click at [644, 606] on li "Producer" at bounding box center [784, 605] width 423 height 33
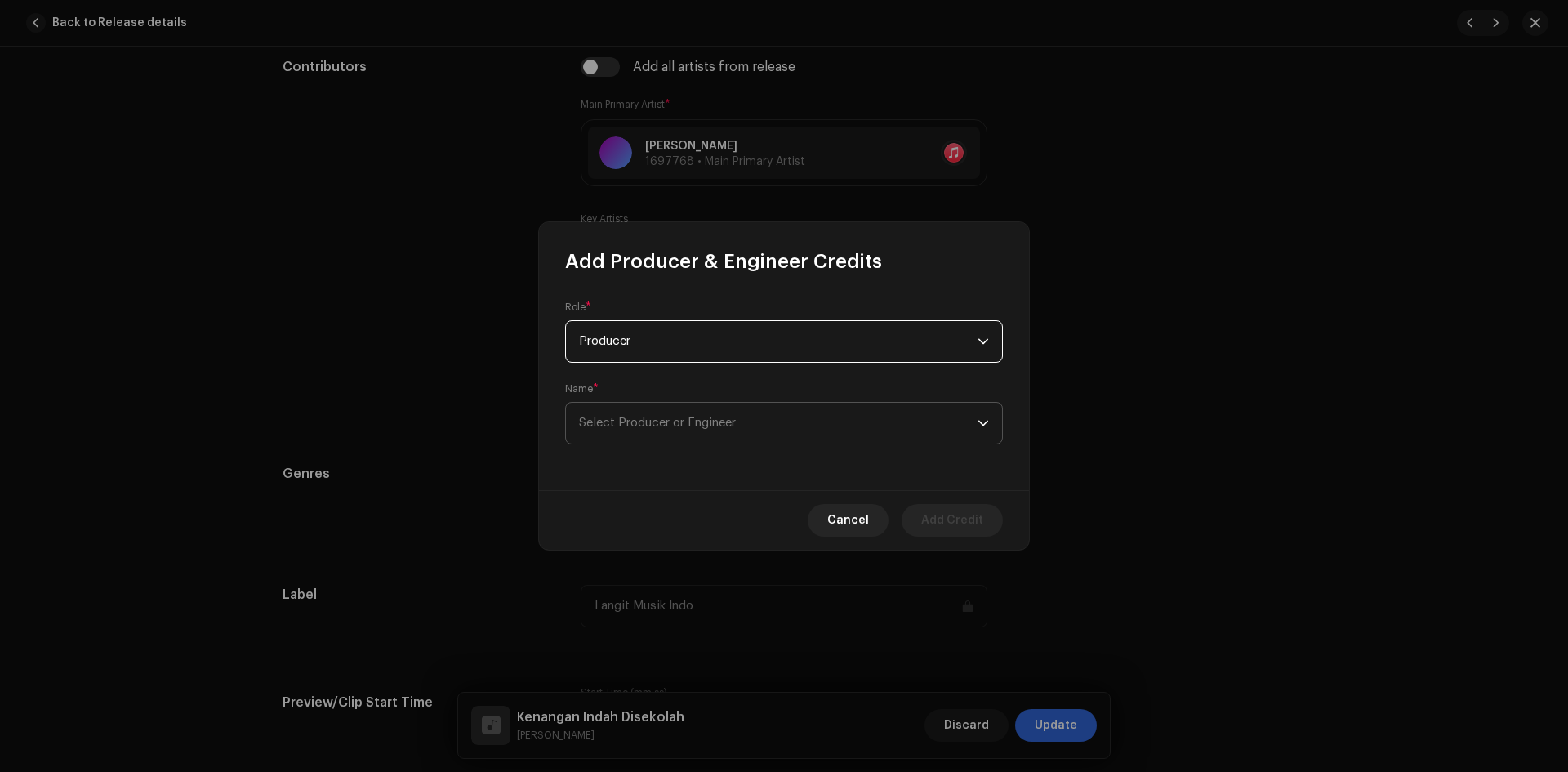
click at [921, 422] on span "Select Producer or Engineer" at bounding box center [778, 423] width 399 height 41
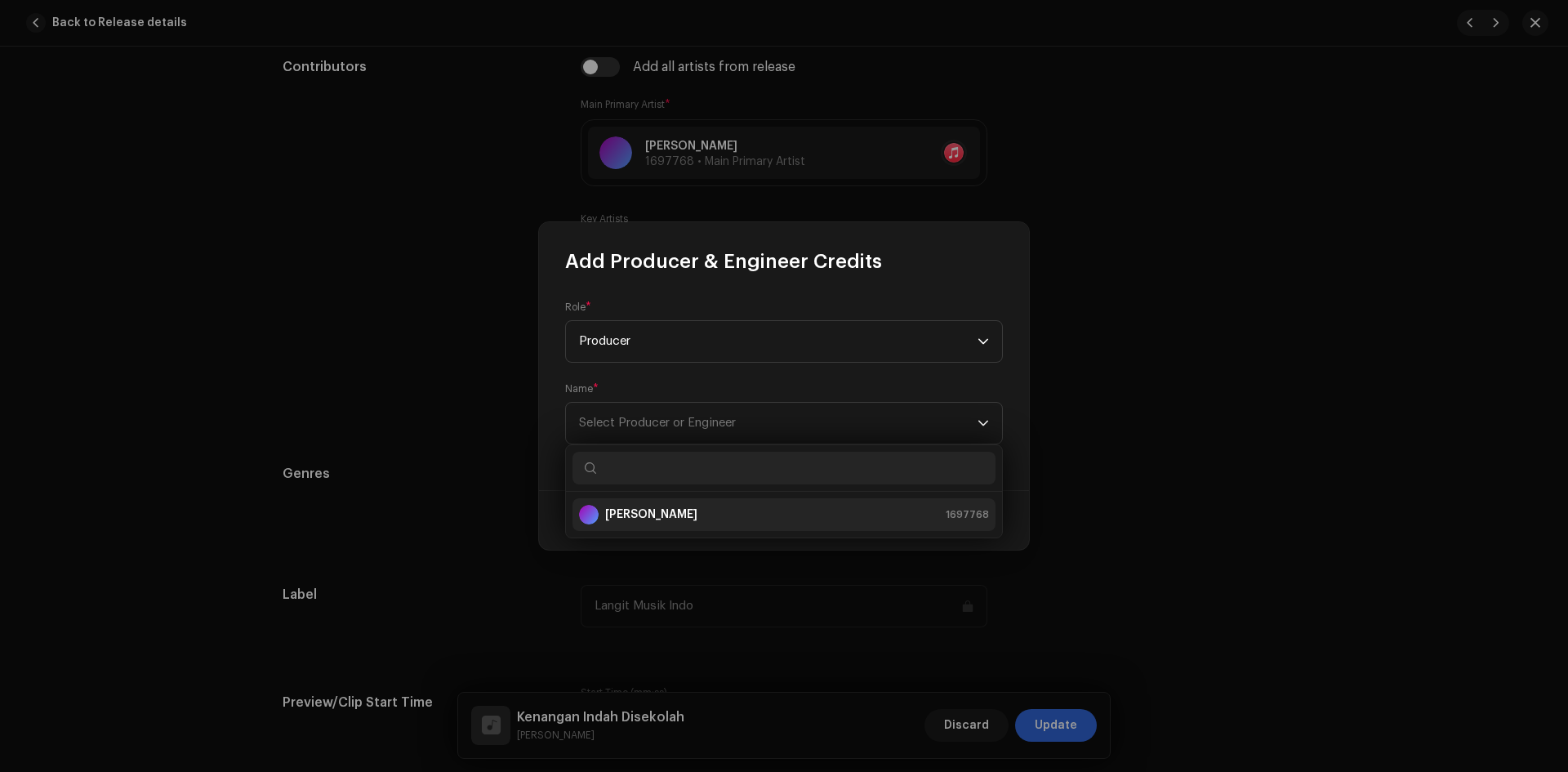
click at [755, 518] on div "[PERSON_NAME] 1697768" at bounding box center [784, 515] width 410 height 20
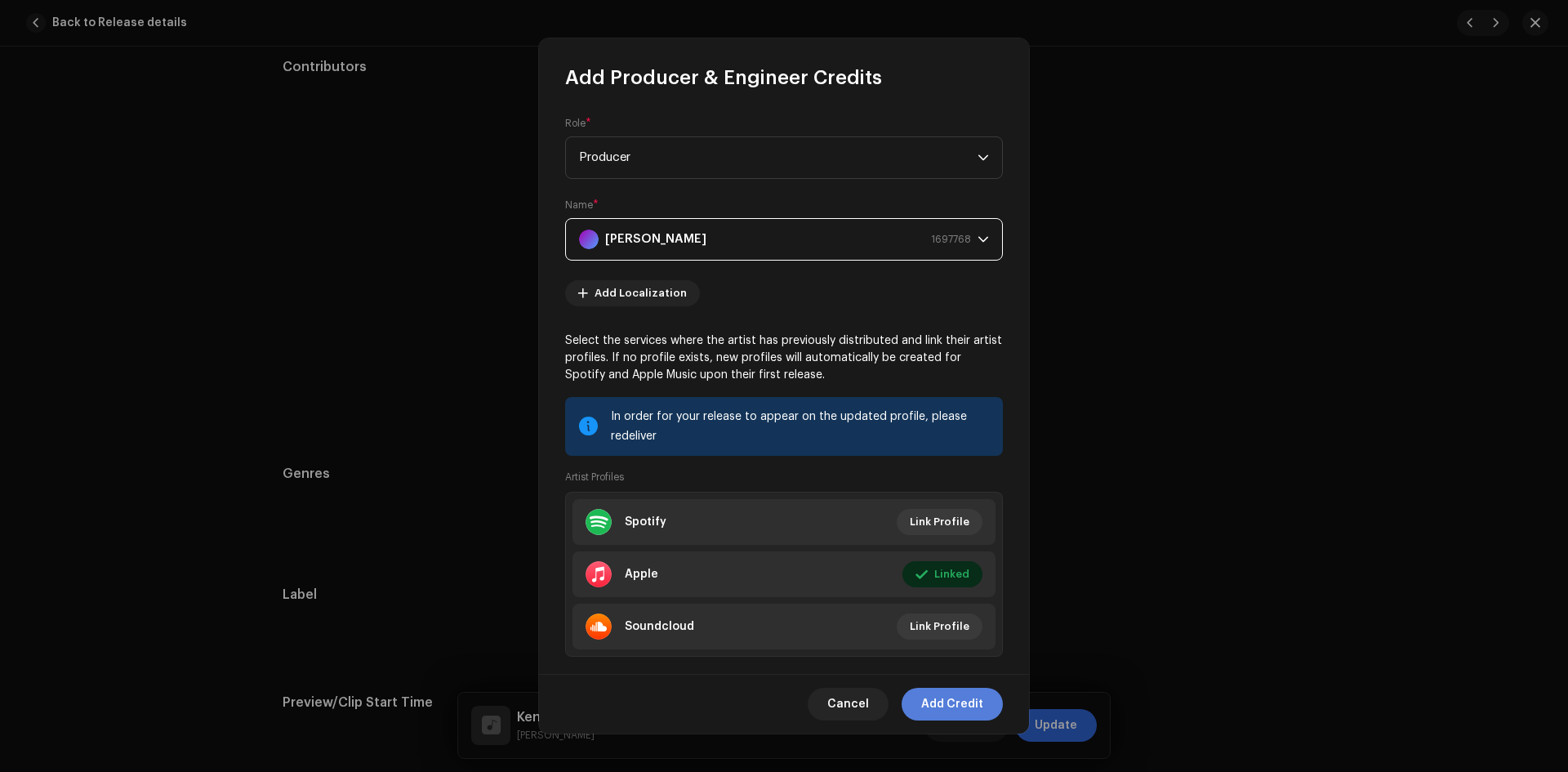
click at [957, 699] on span "Add Credit" at bounding box center [953, 704] width 62 height 33
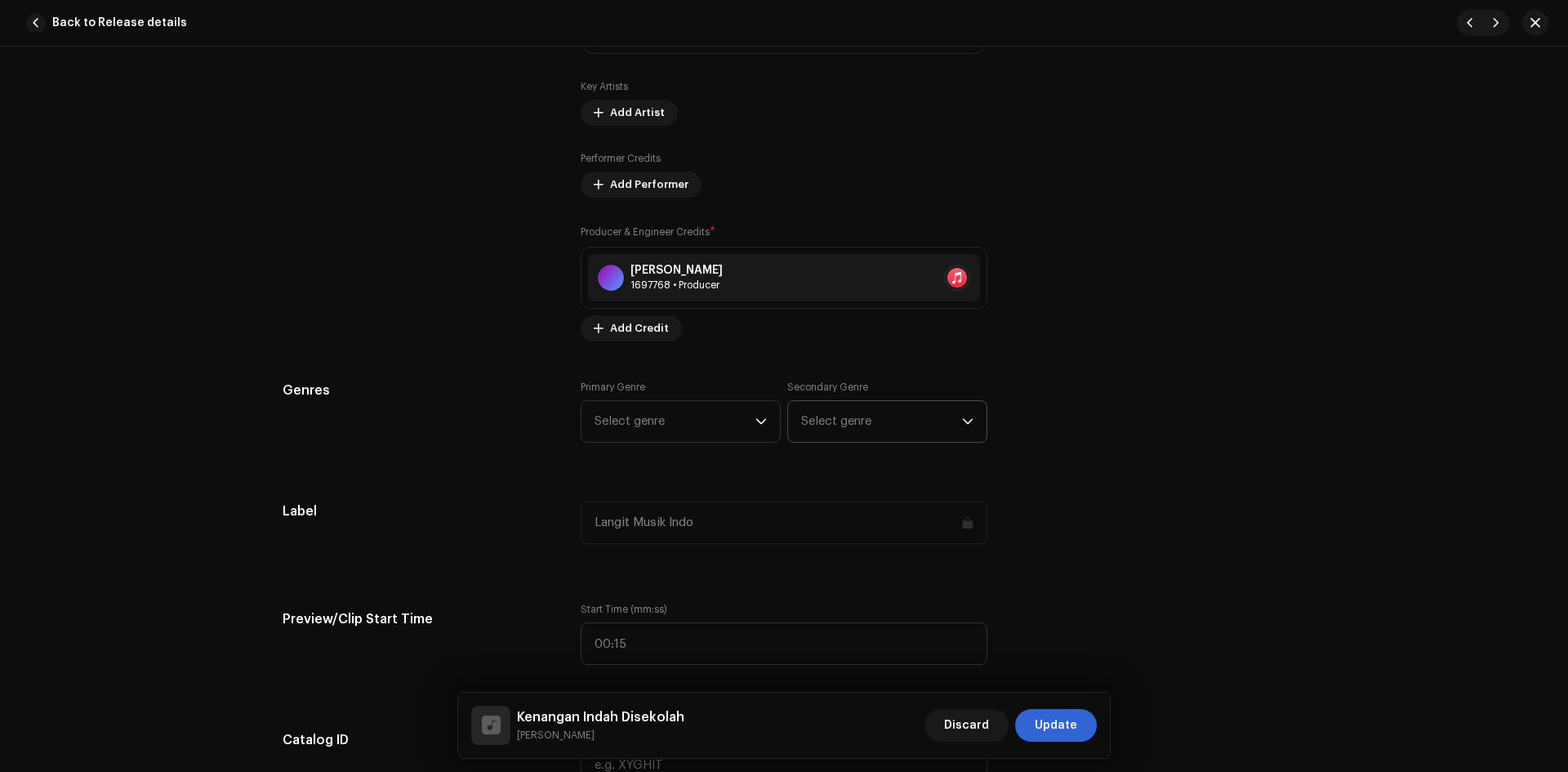
scroll to position [1144, 0]
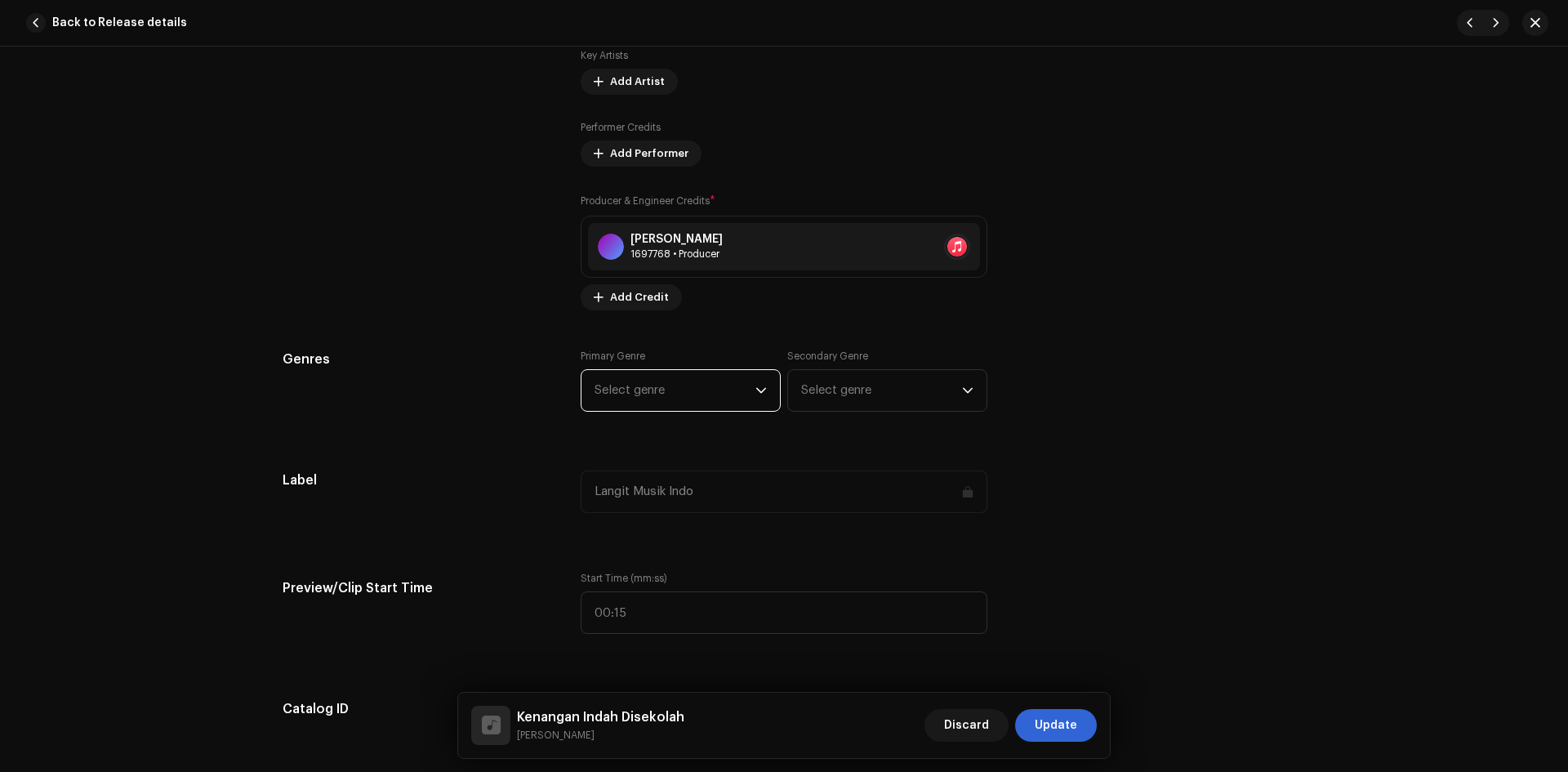
click at [726, 387] on span "Select genre" at bounding box center [675, 391] width 161 height 41
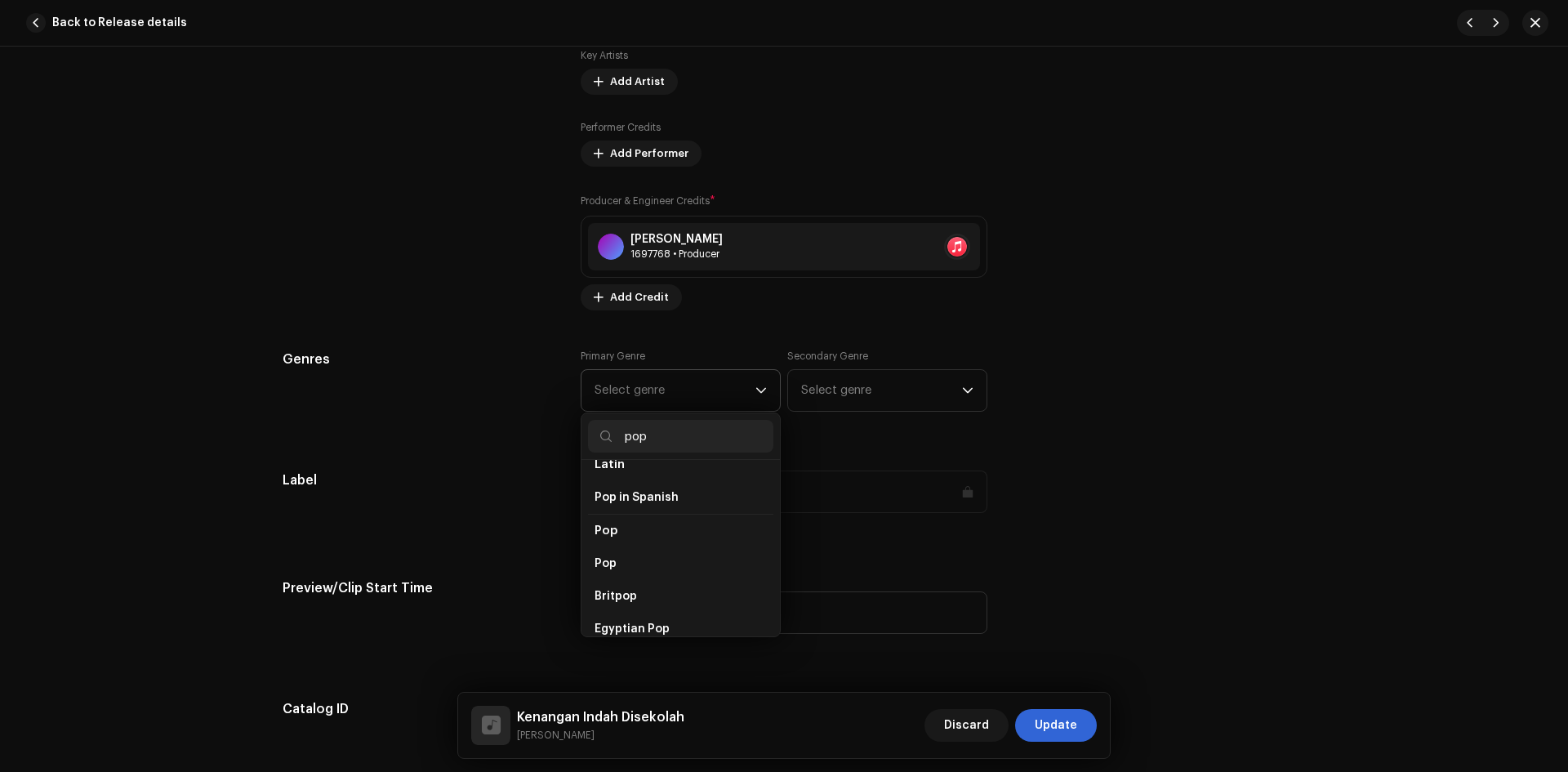
scroll to position [572, 0]
type input "pop"
click at [670, 535] on li "Pop" at bounding box center [681, 552] width 186 height 33
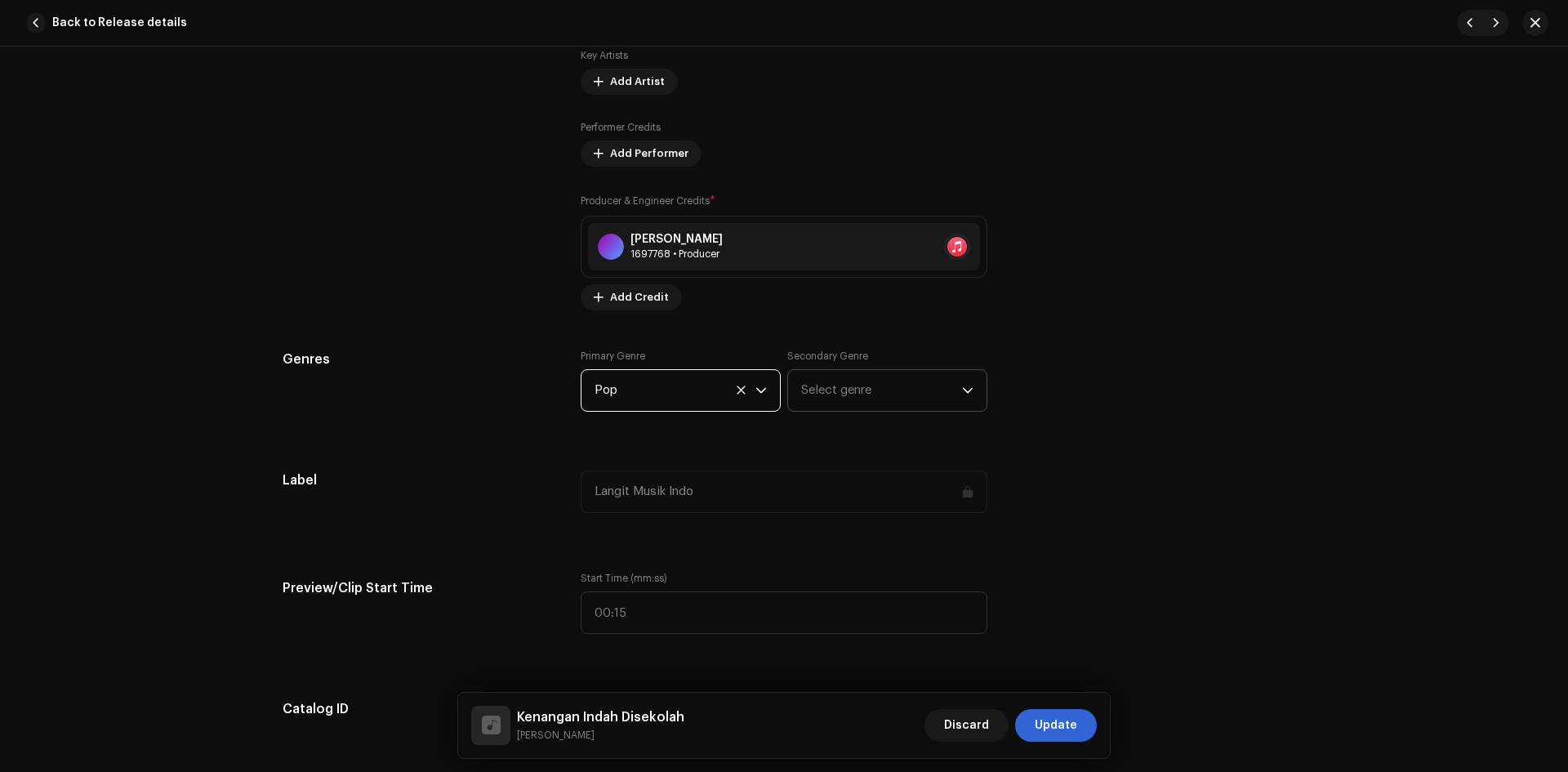
click at [815, 398] on span "Select genre" at bounding box center [881, 391] width 161 height 41
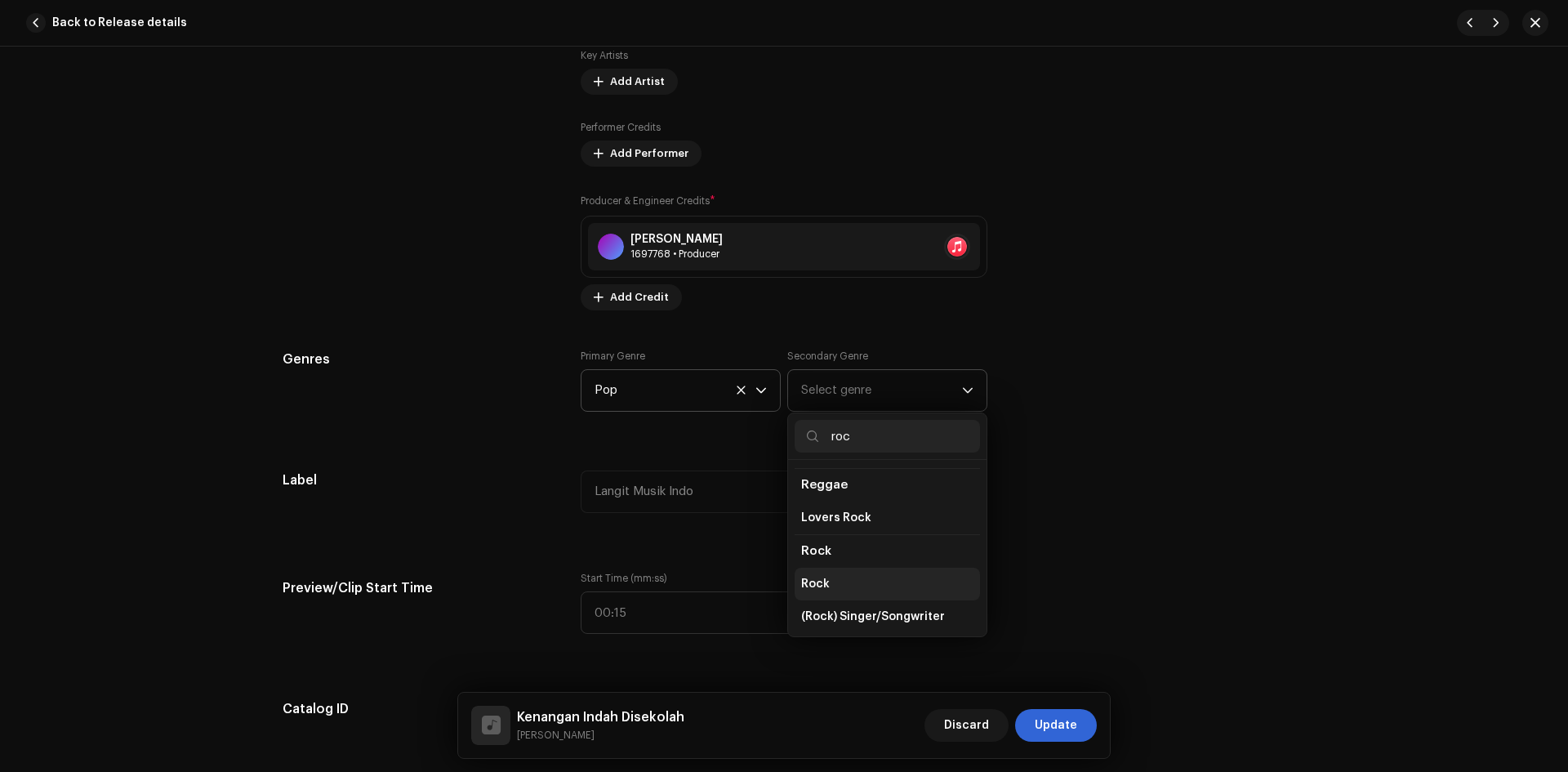
type input "roc"
click at [858, 568] on li "Rock" at bounding box center [887, 585] width 186 height 33
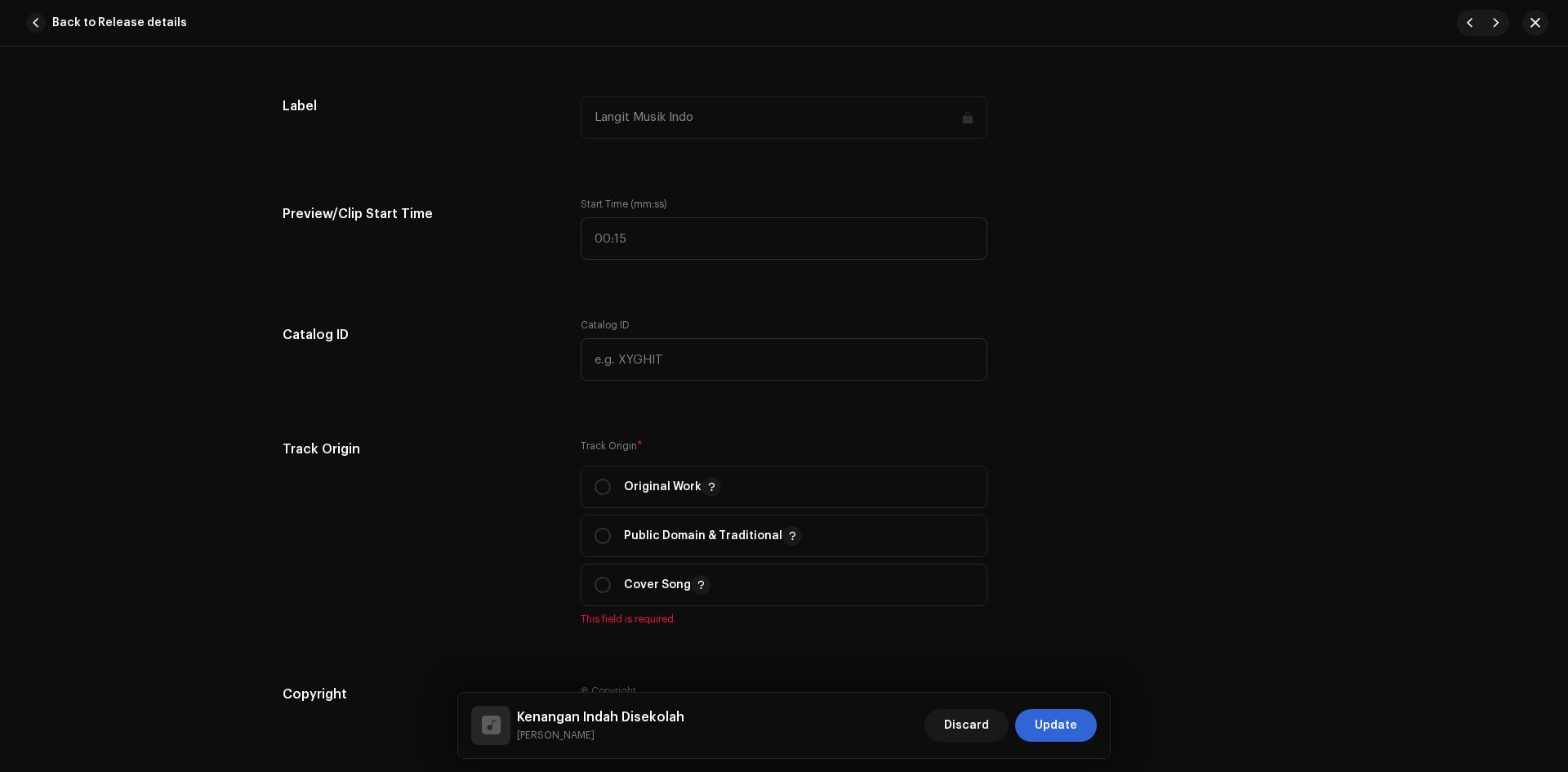
scroll to position [1552, 0]
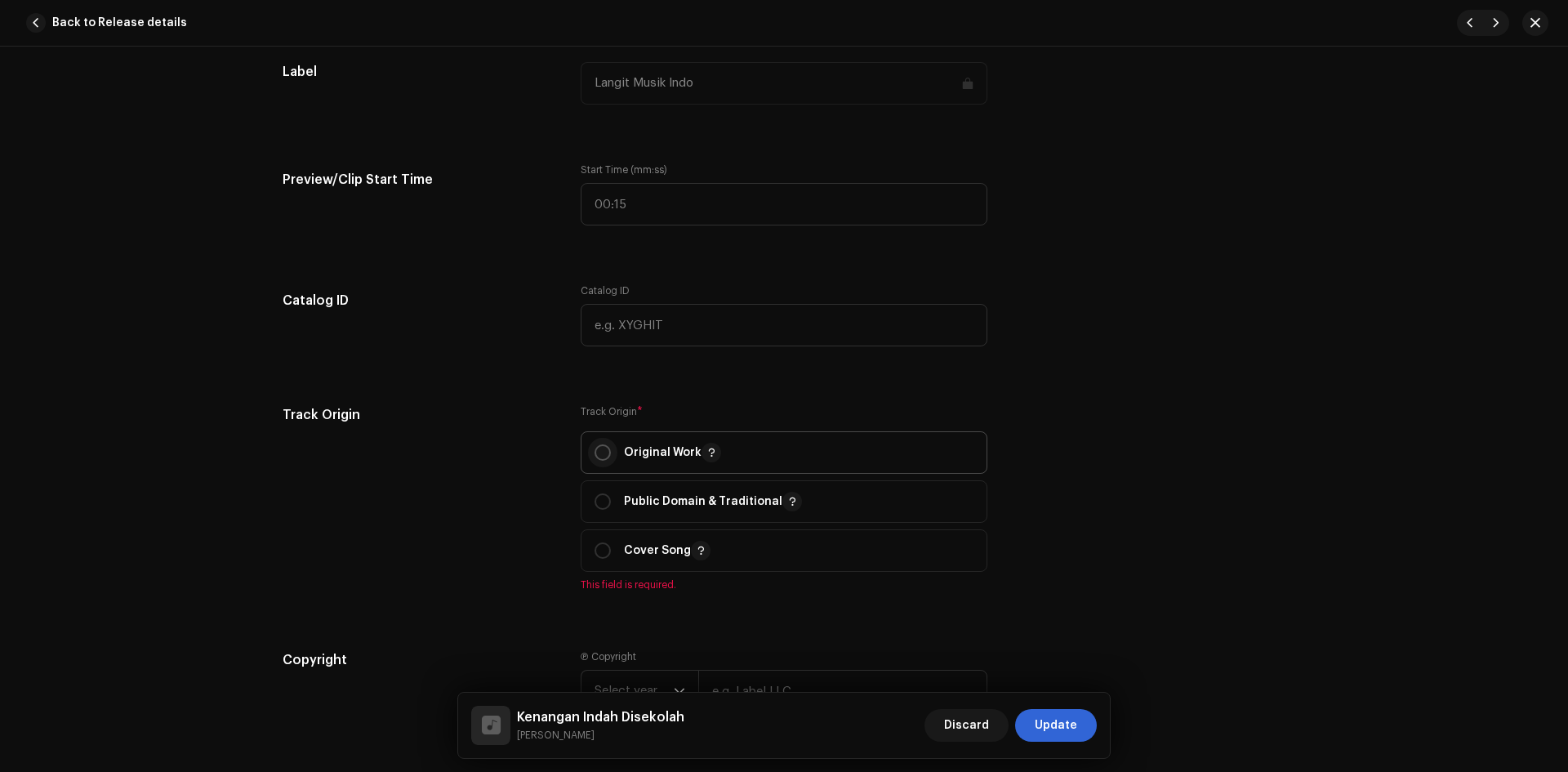
click at [598, 449] on input "radio" at bounding box center [603, 453] width 16 height 16
radio input "true"
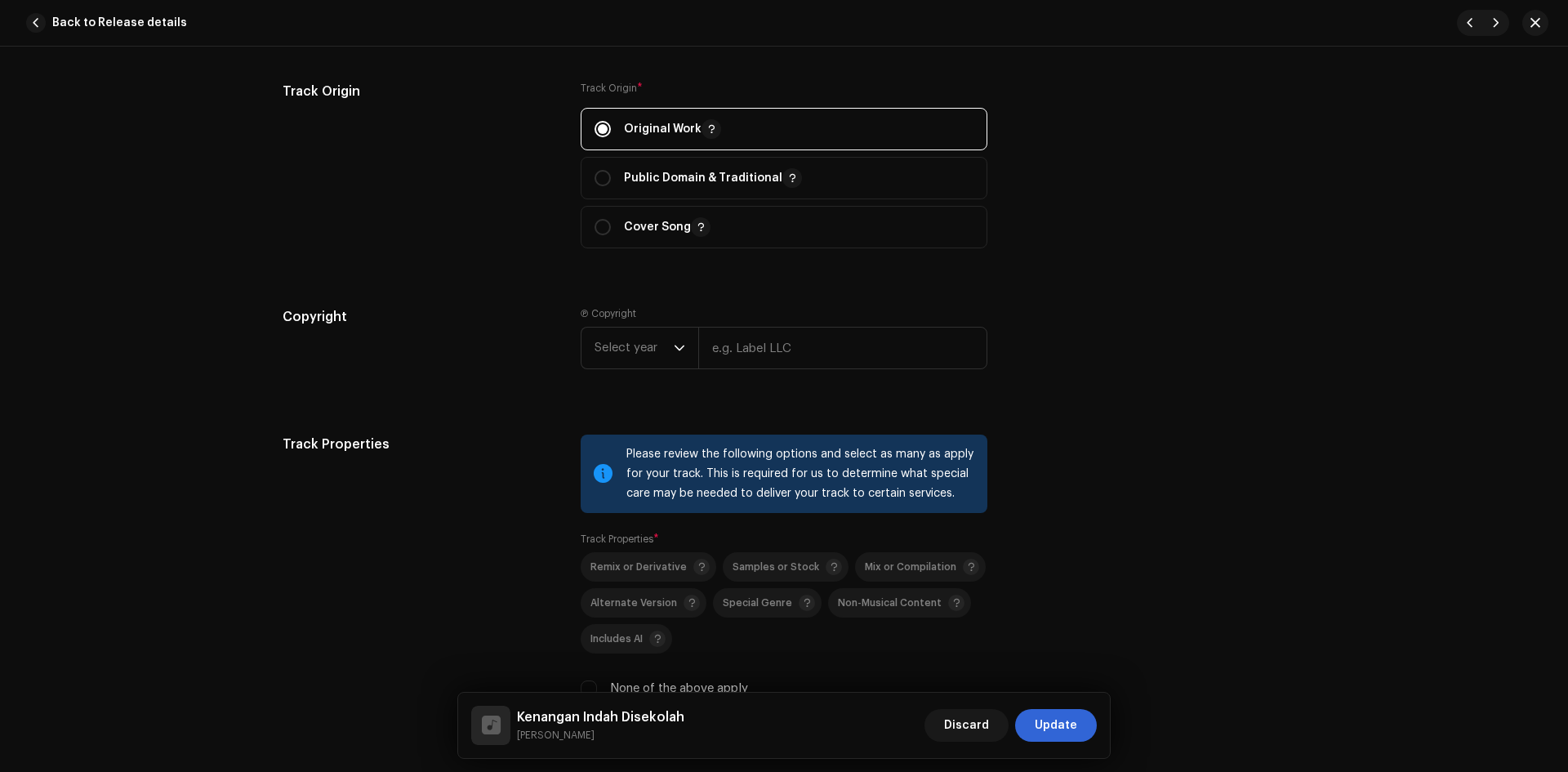
scroll to position [1880, 0]
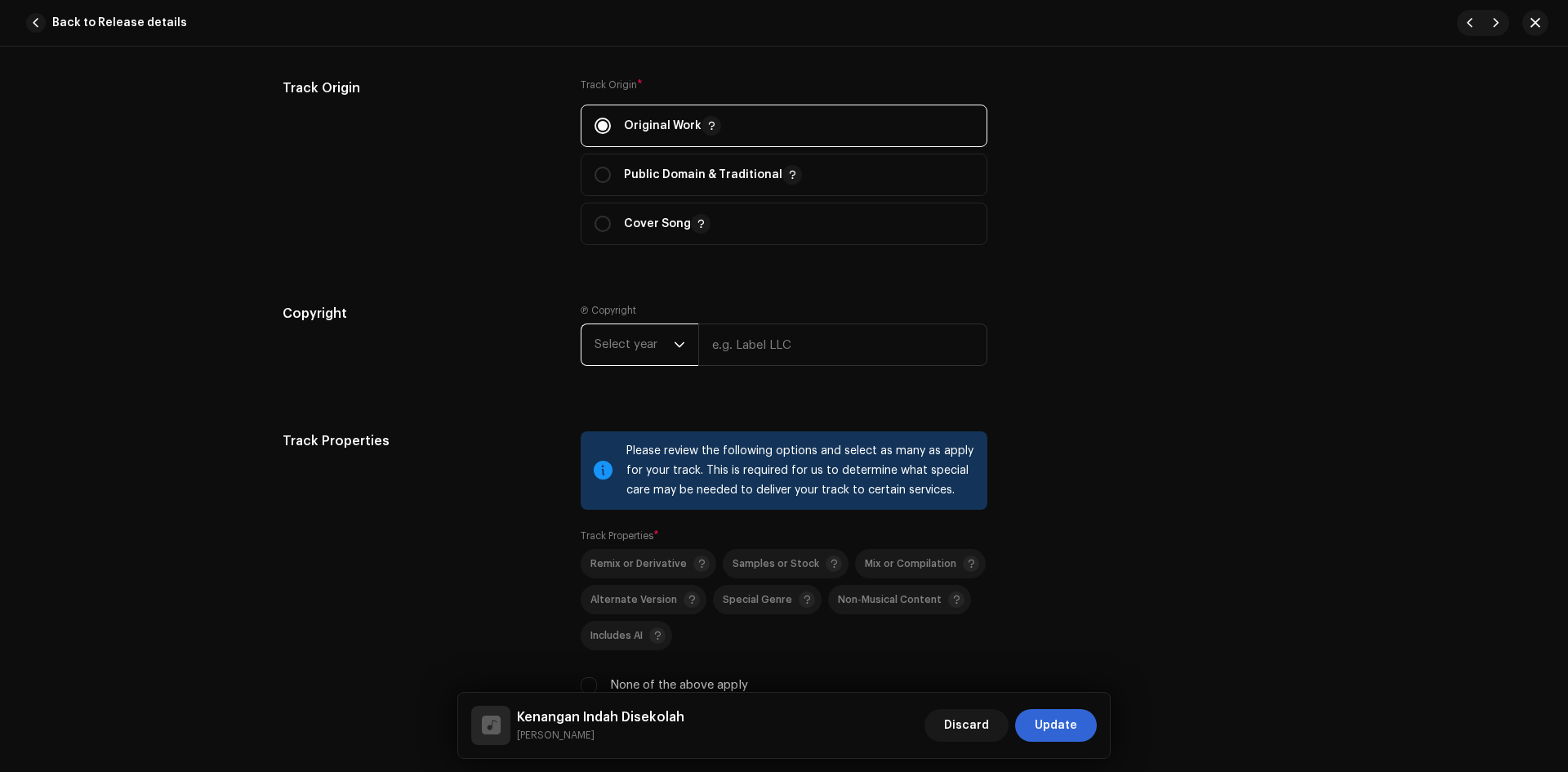
click at [638, 356] on span "Select year" at bounding box center [634, 345] width 79 height 41
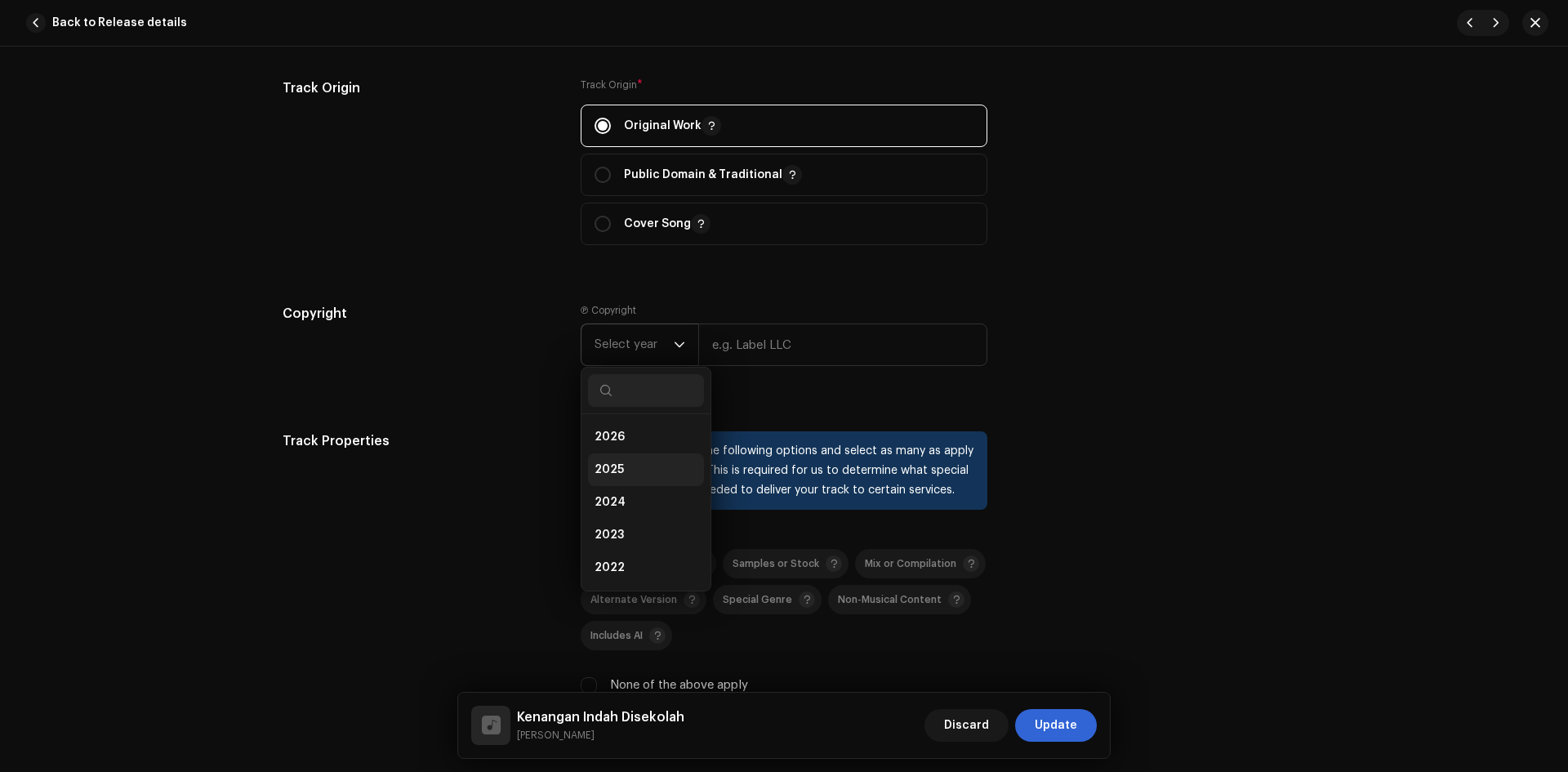
click at [626, 462] on li "2025" at bounding box center [647, 470] width 116 height 33
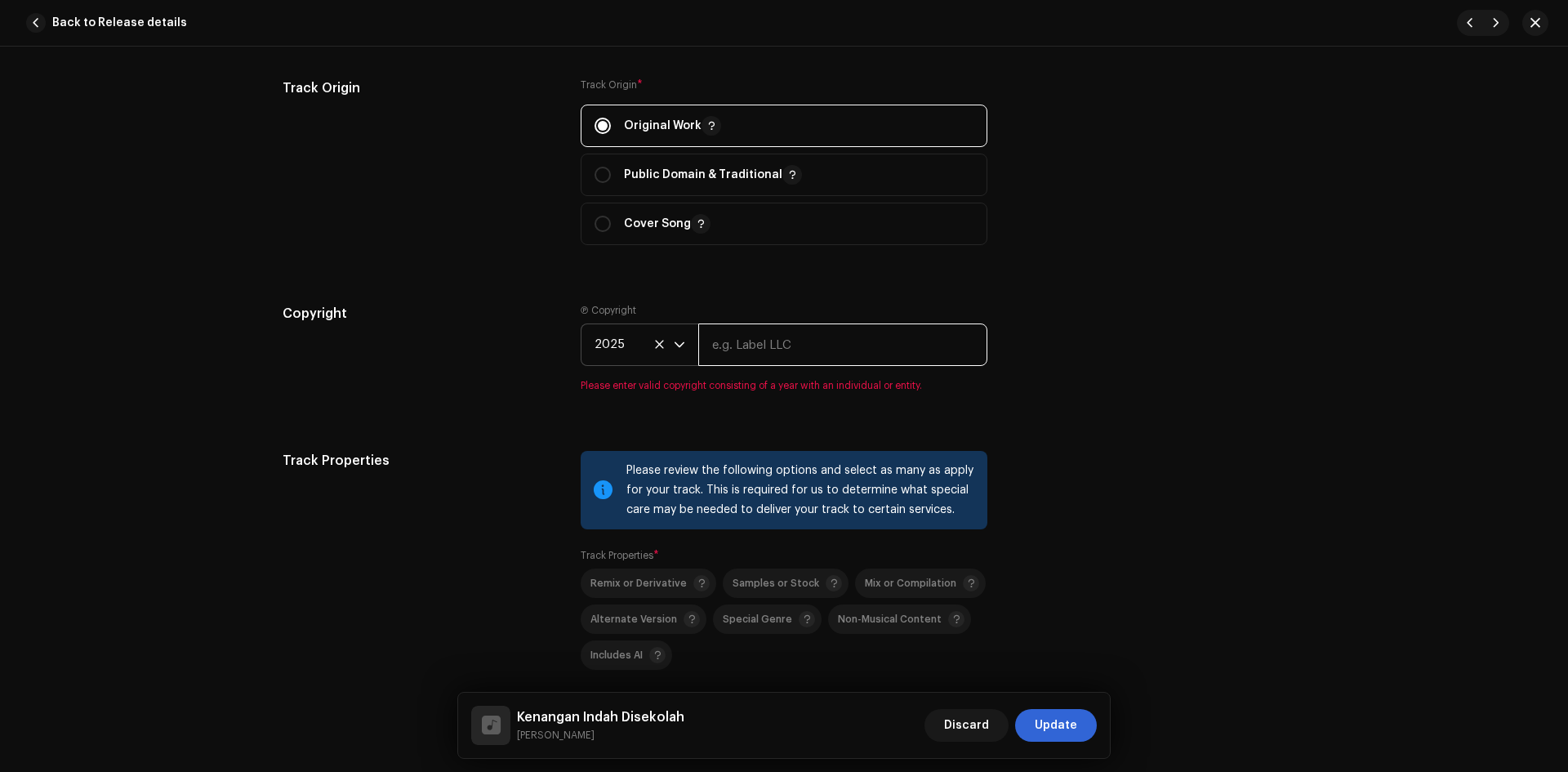
click at [791, 341] on input "text" at bounding box center [842, 345] width 289 height 43
type input "Langit Musik Indo"
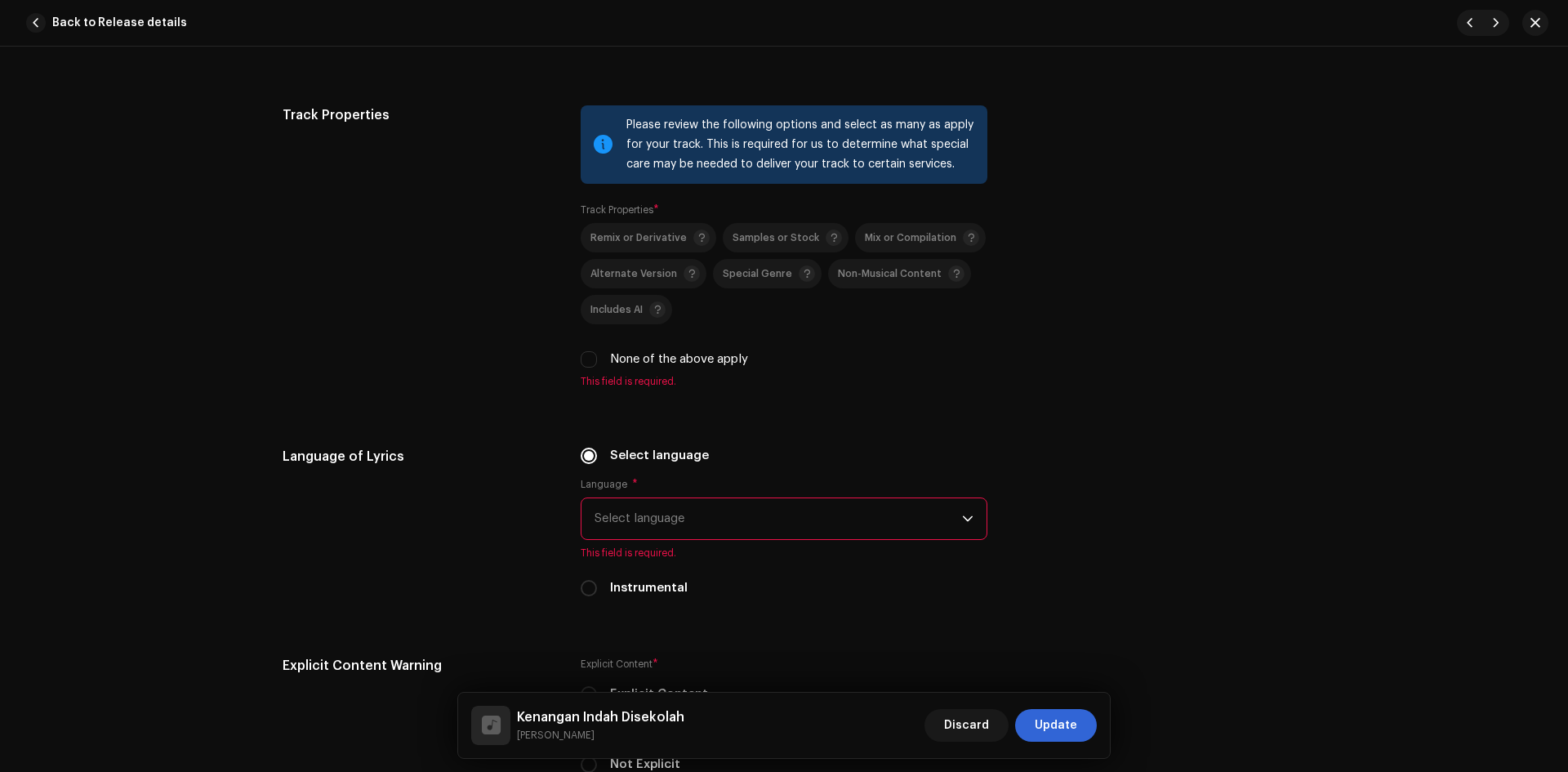
scroll to position [2206, 0]
click at [587, 357] on input "None of the above apply" at bounding box center [589, 359] width 16 height 16
checkbox input "true"
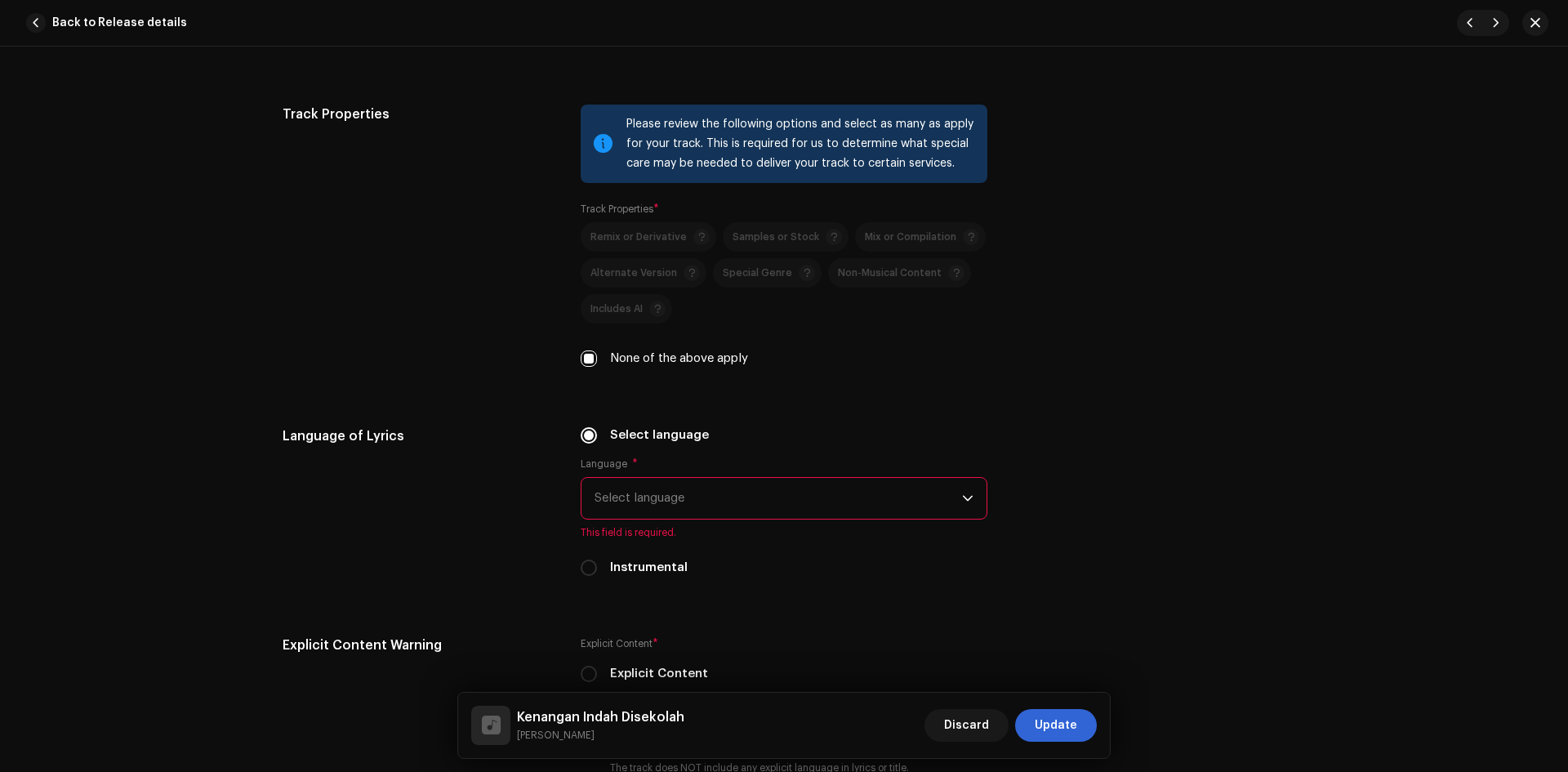
click at [620, 494] on span "Select language" at bounding box center [778, 499] width 367 height 41
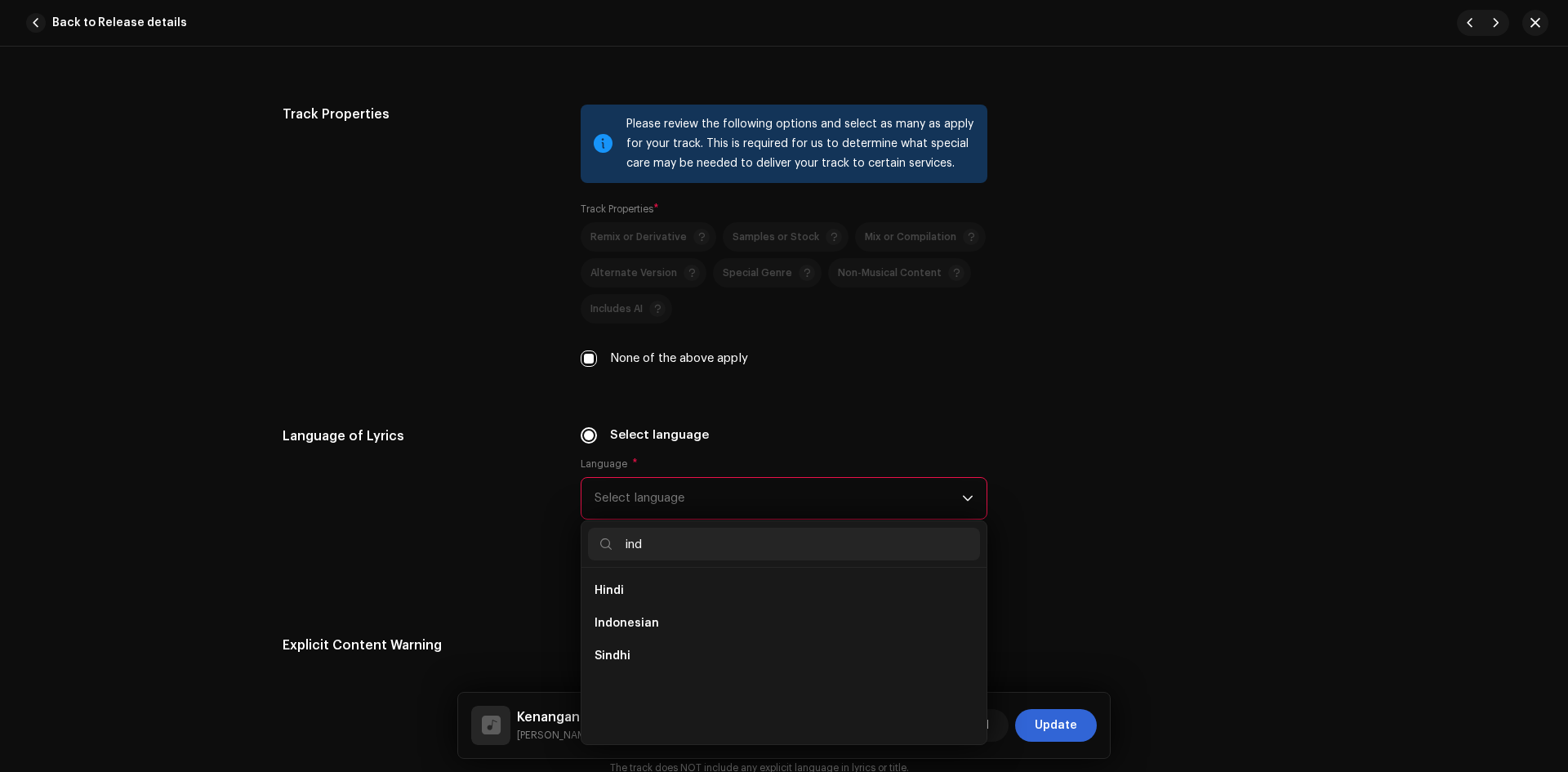
scroll to position [0, 0]
type input "indo"
click at [670, 592] on li "Indonesian" at bounding box center [784, 591] width 392 height 33
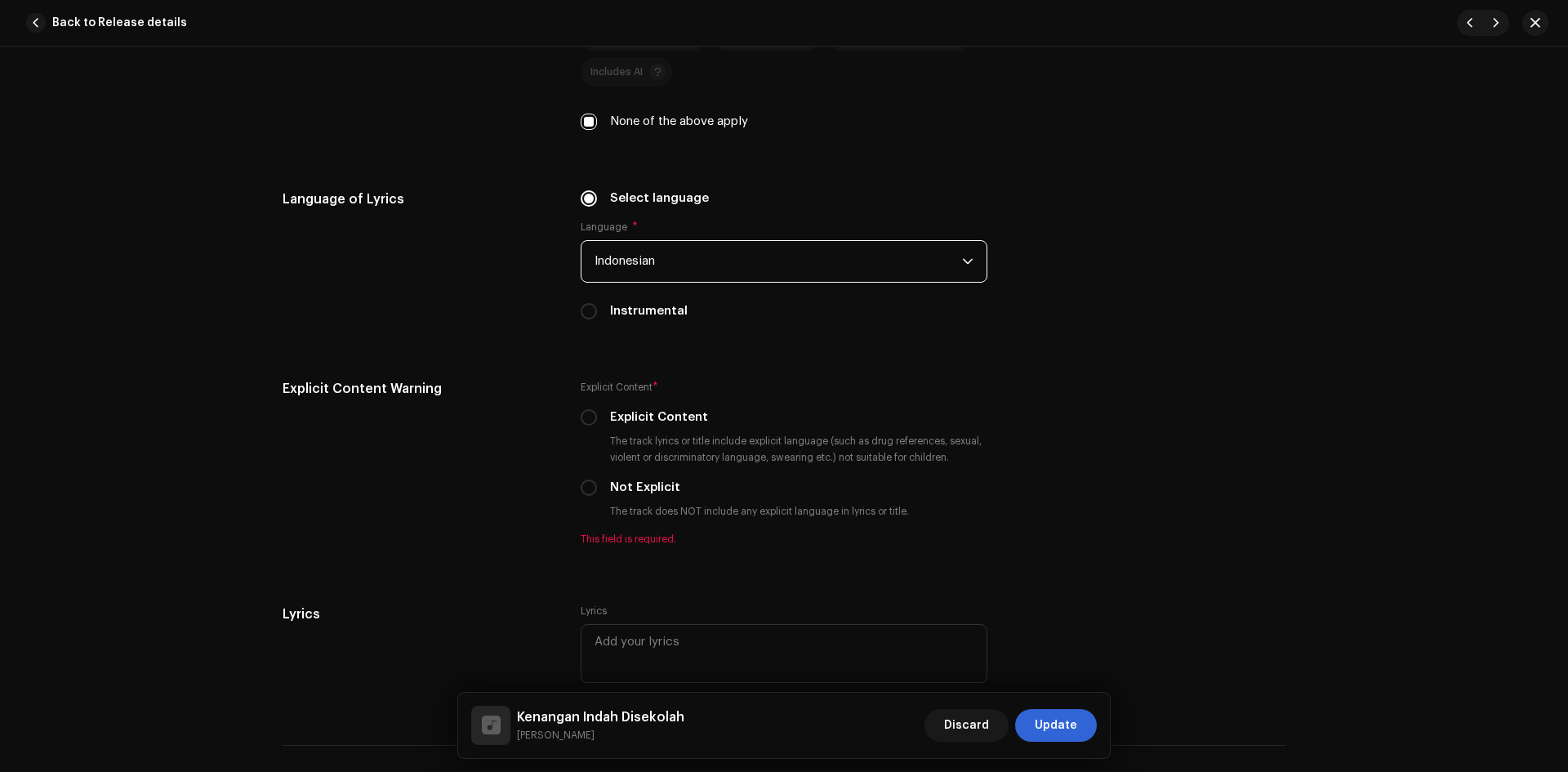
scroll to position [2451, 0]
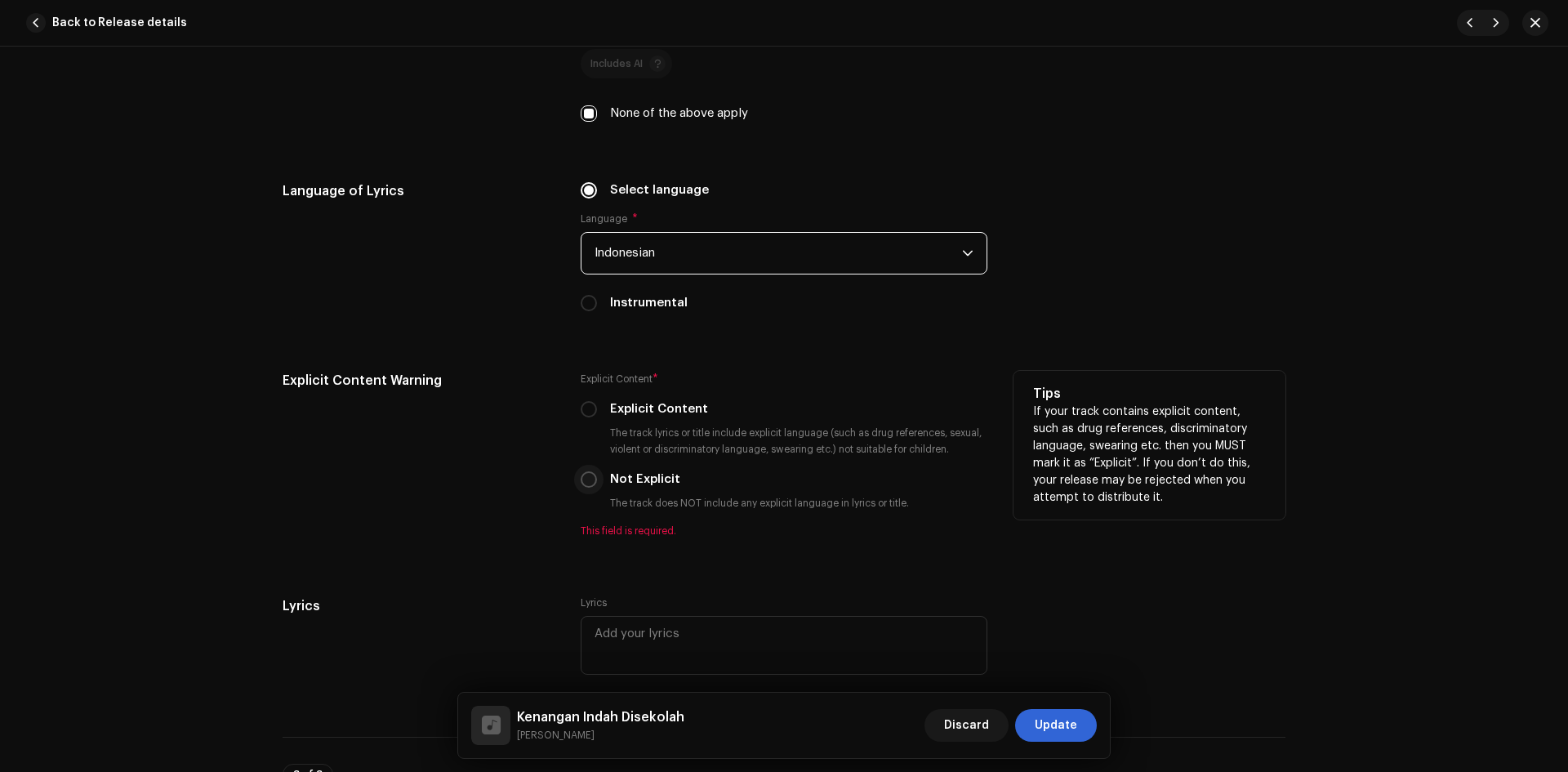
click at [592, 480] on input "Not Explicit" at bounding box center [589, 480] width 16 height 16
radio input "true"
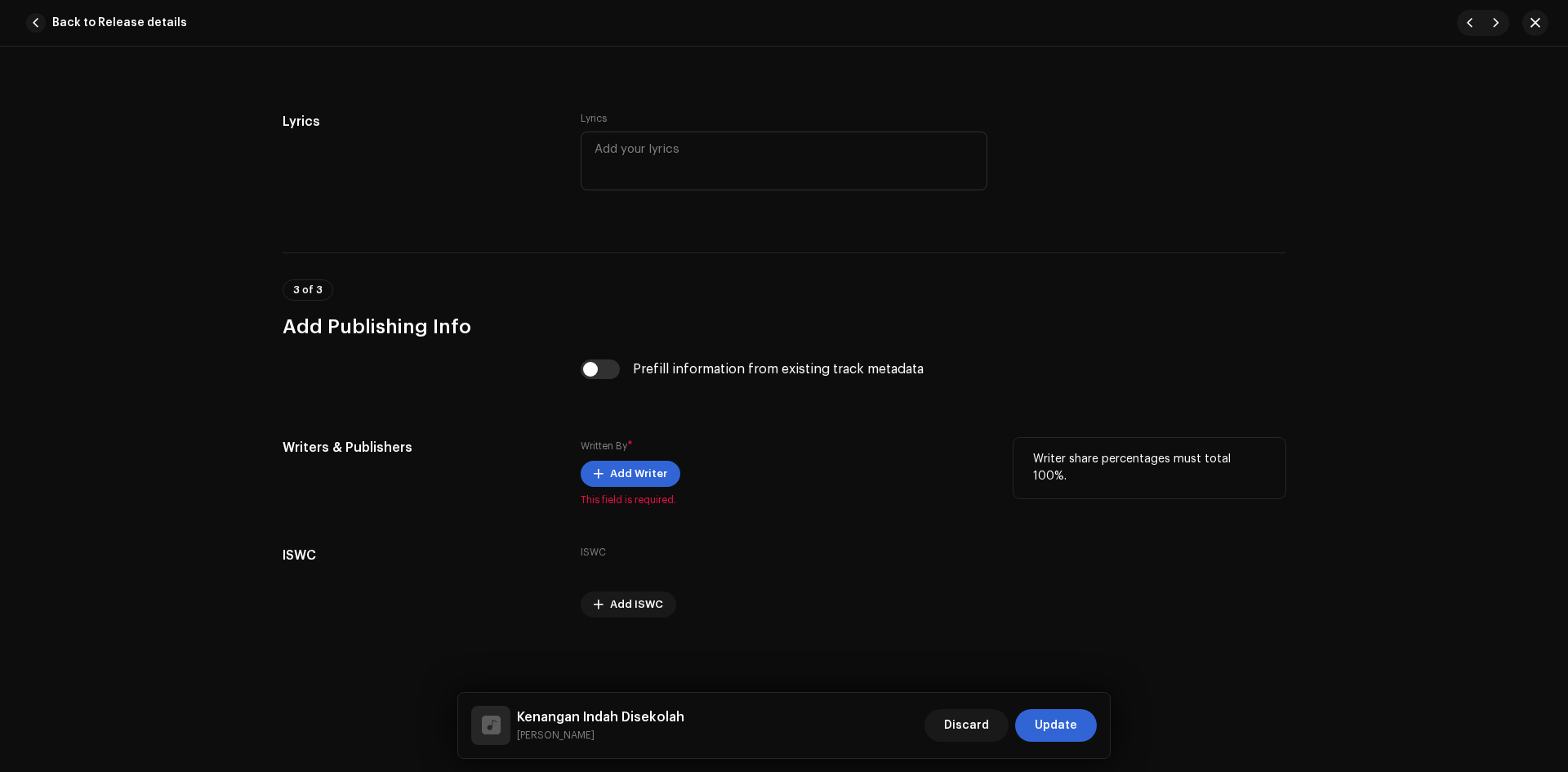
scroll to position [2919, 0]
click at [611, 473] on span "Add Writer" at bounding box center [639, 472] width 57 height 33
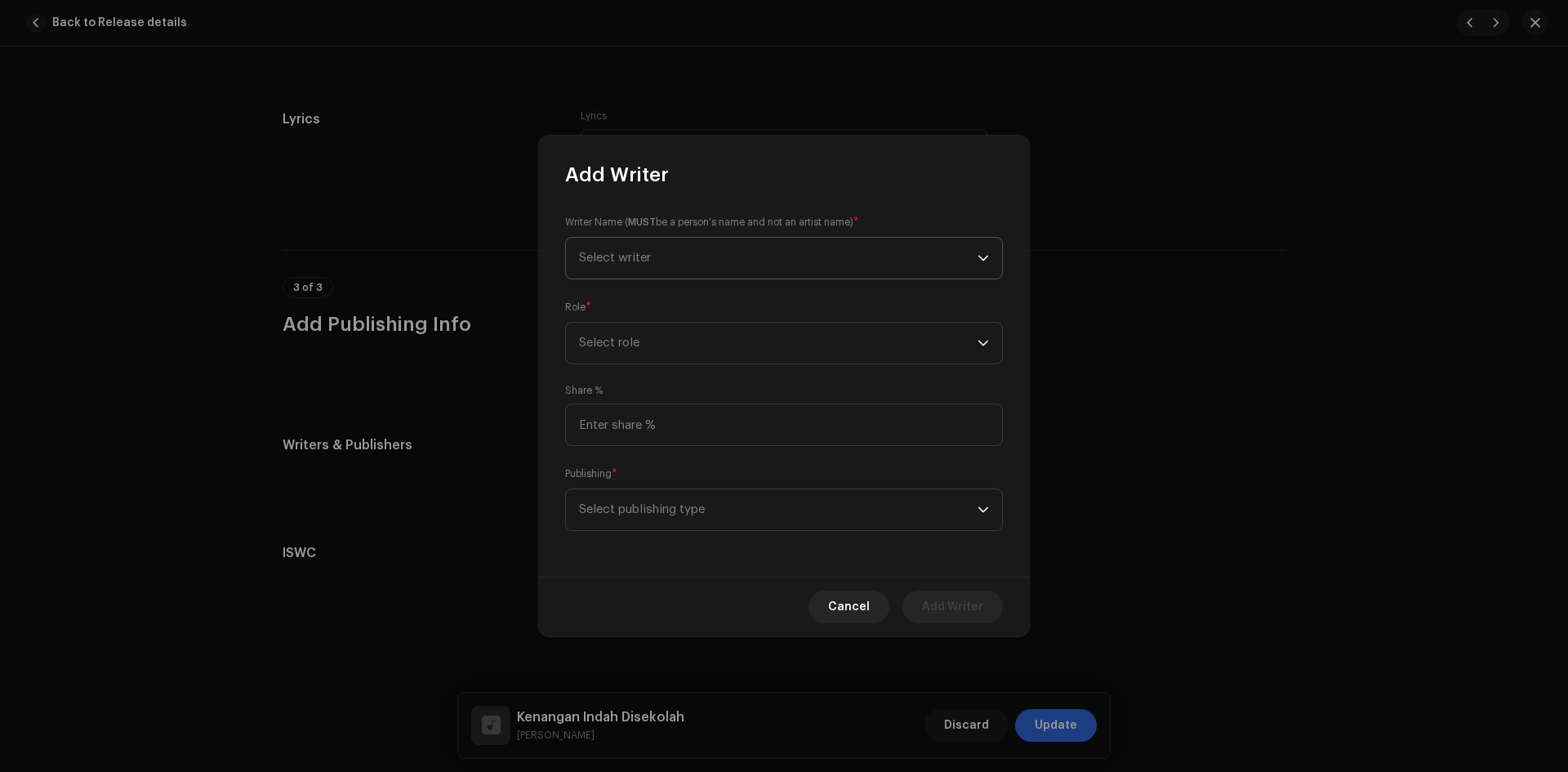
click at [685, 260] on span "Select writer" at bounding box center [778, 258] width 399 height 41
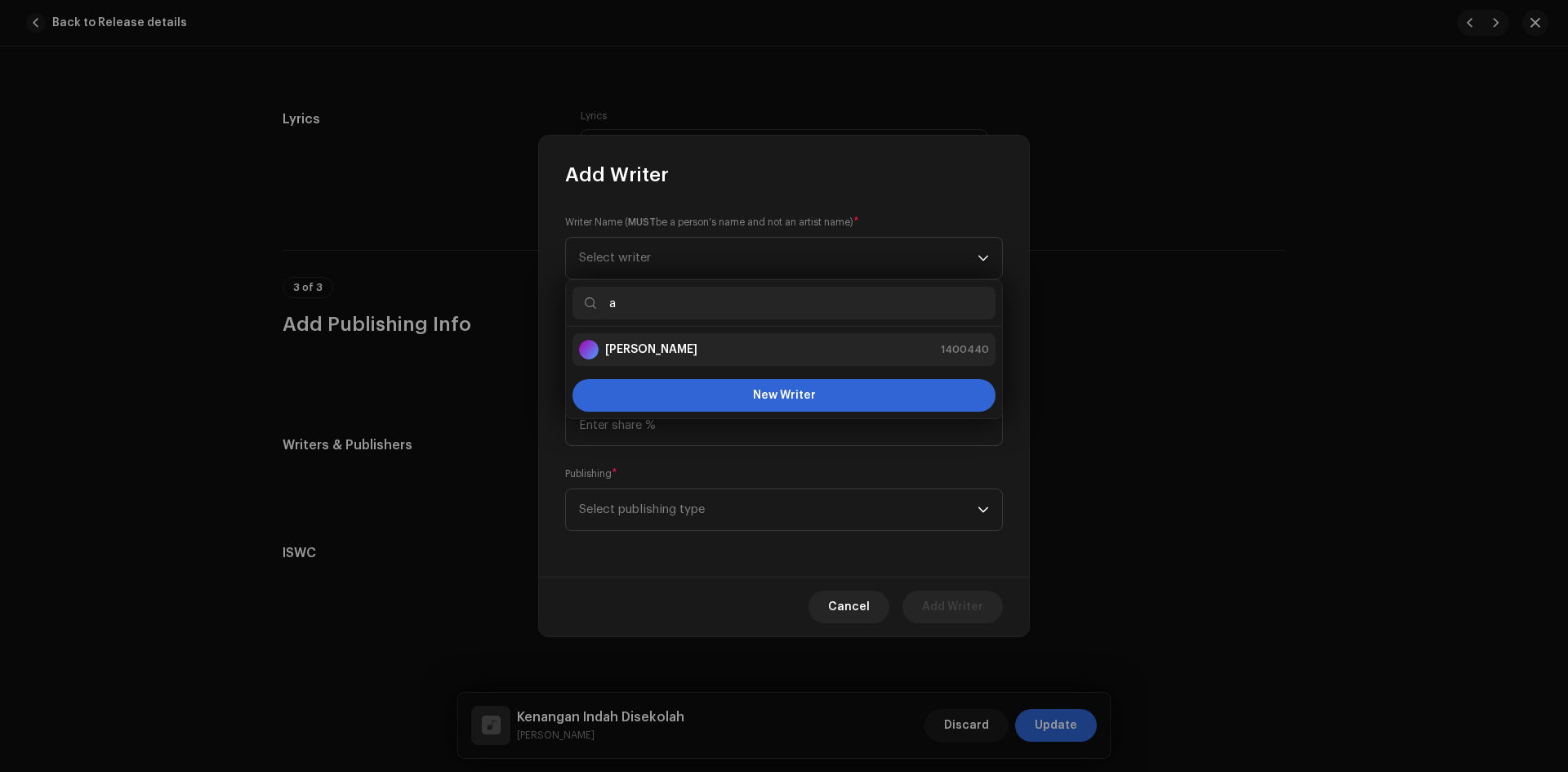
type input "a"
click at [699, 348] on div "[PERSON_NAME] 1400440" at bounding box center [784, 350] width 410 height 20
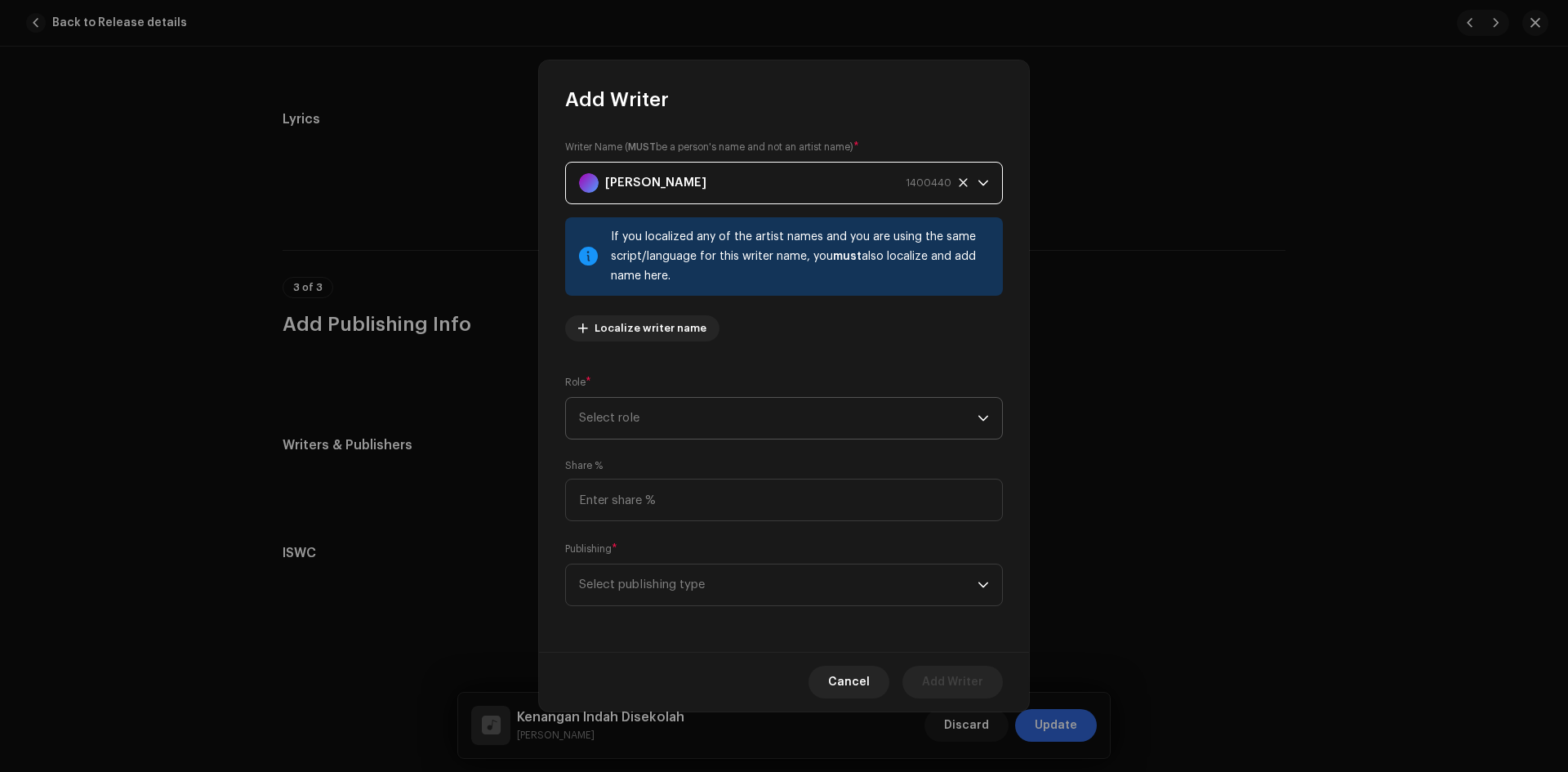
click at [754, 411] on span "Select role" at bounding box center [778, 418] width 399 height 41
click at [701, 525] on li "Composer" at bounding box center [784, 529] width 423 height 33
click at [706, 499] on input at bounding box center [784, 500] width 438 height 43
type input "100.00"
click at [702, 584] on span "Select publishing type" at bounding box center [778, 585] width 399 height 41
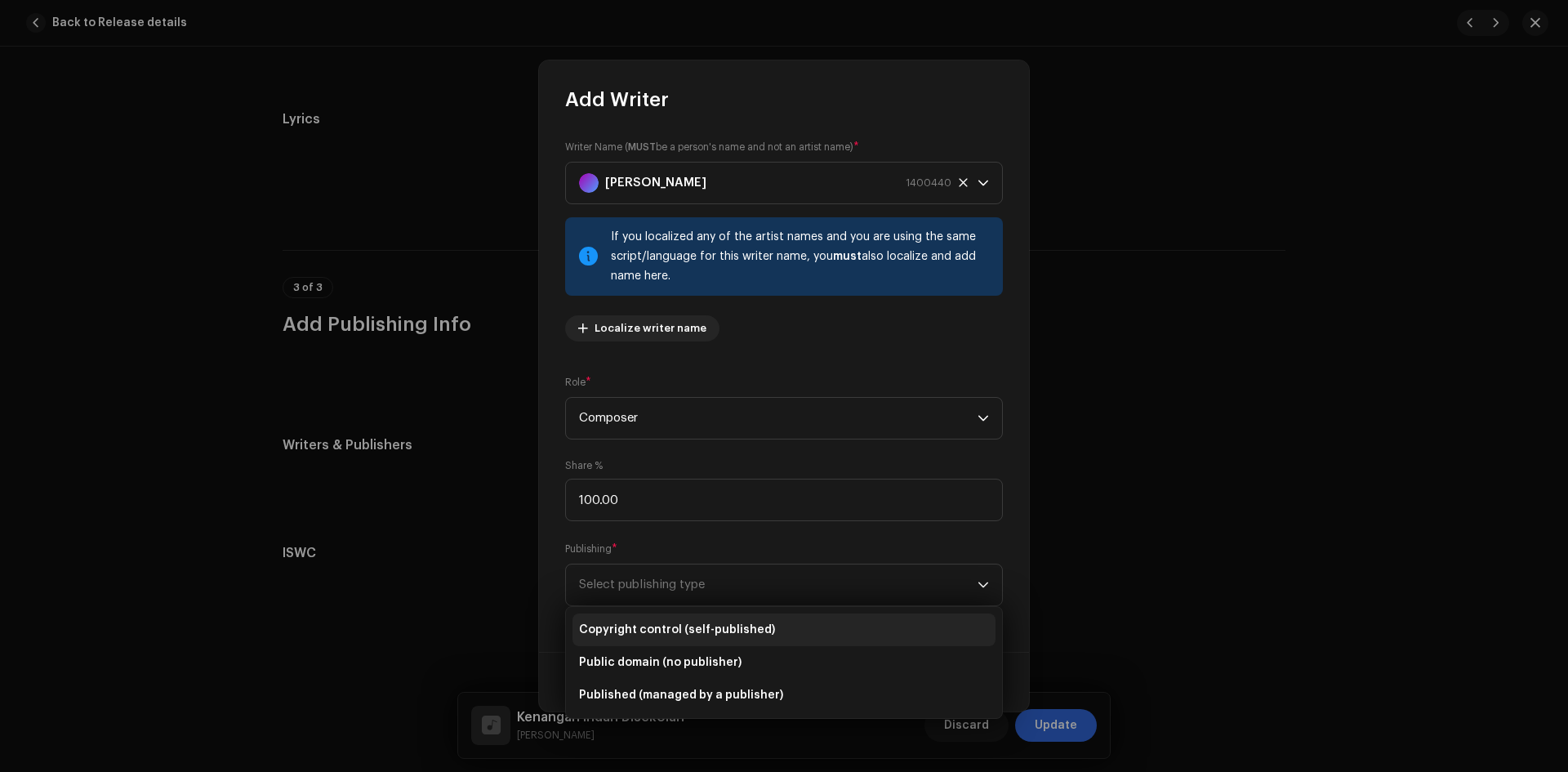
click at [696, 627] on span "Copyright control (self-published)" at bounding box center [678, 630] width 196 height 16
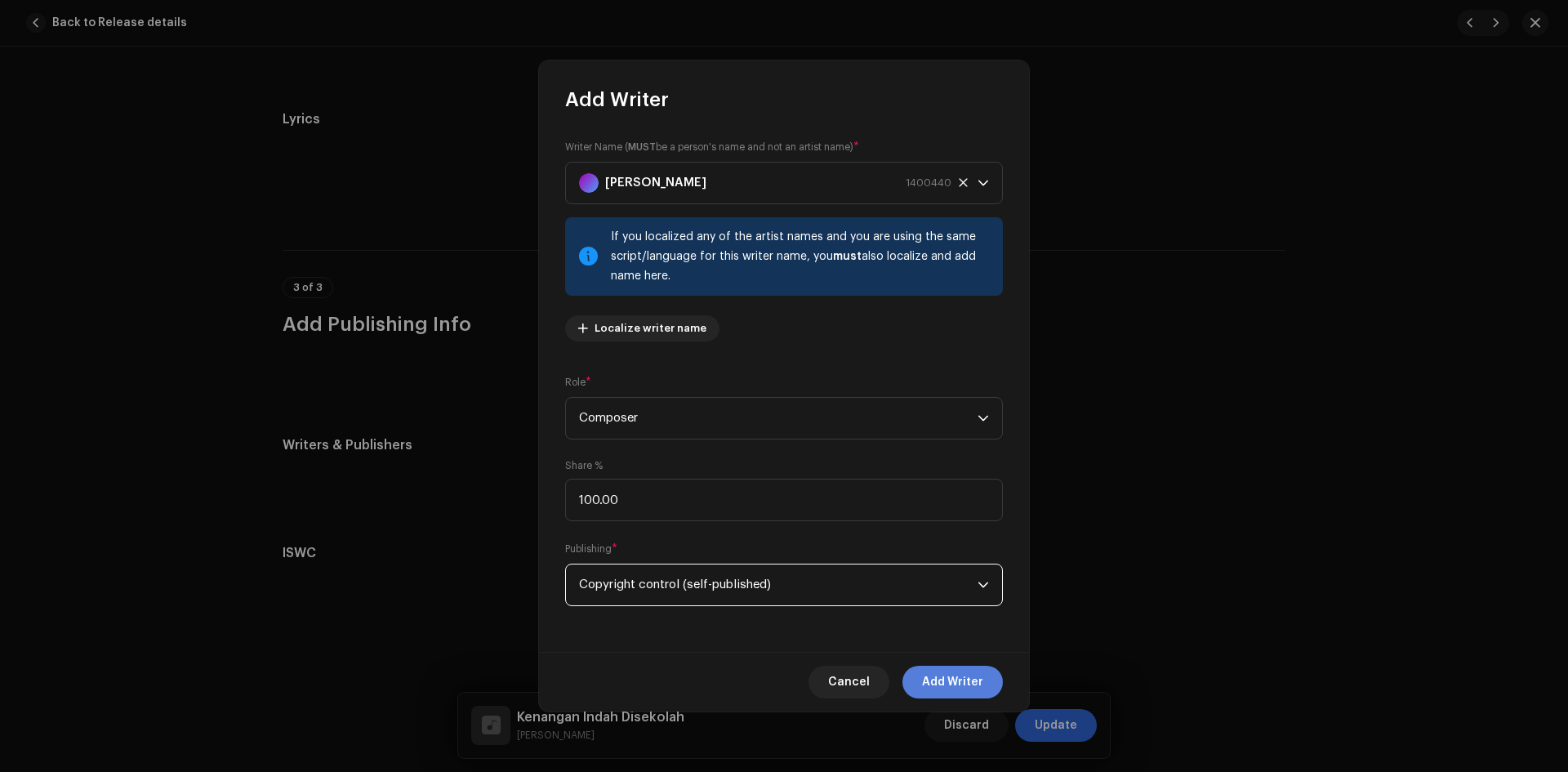
click at [942, 680] on span "Add Writer" at bounding box center [953, 682] width 61 height 33
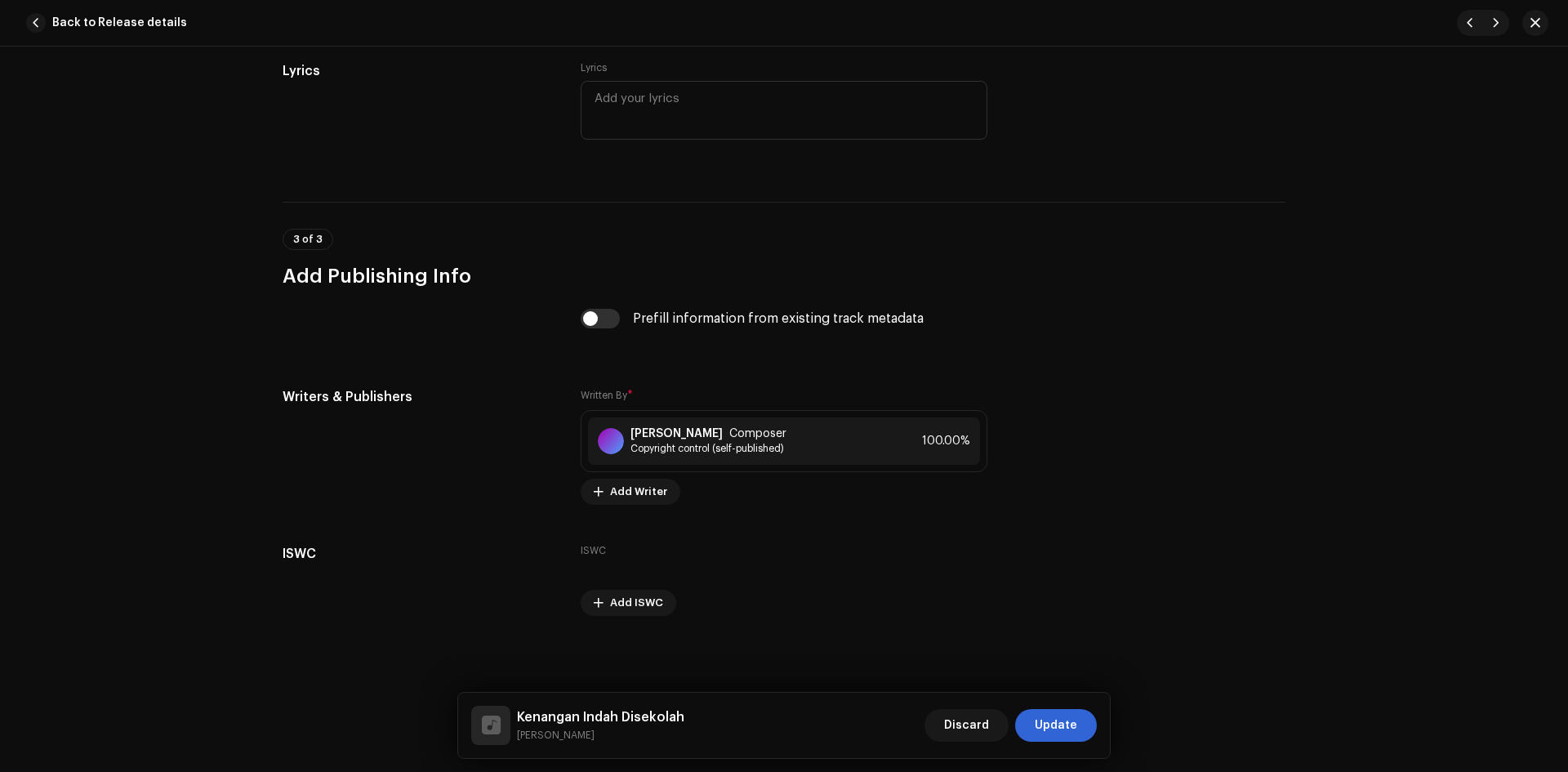
scroll to position [2968, 0]
click at [1055, 719] on span "Update" at bounding box center [1057, 725] width 43 height 33
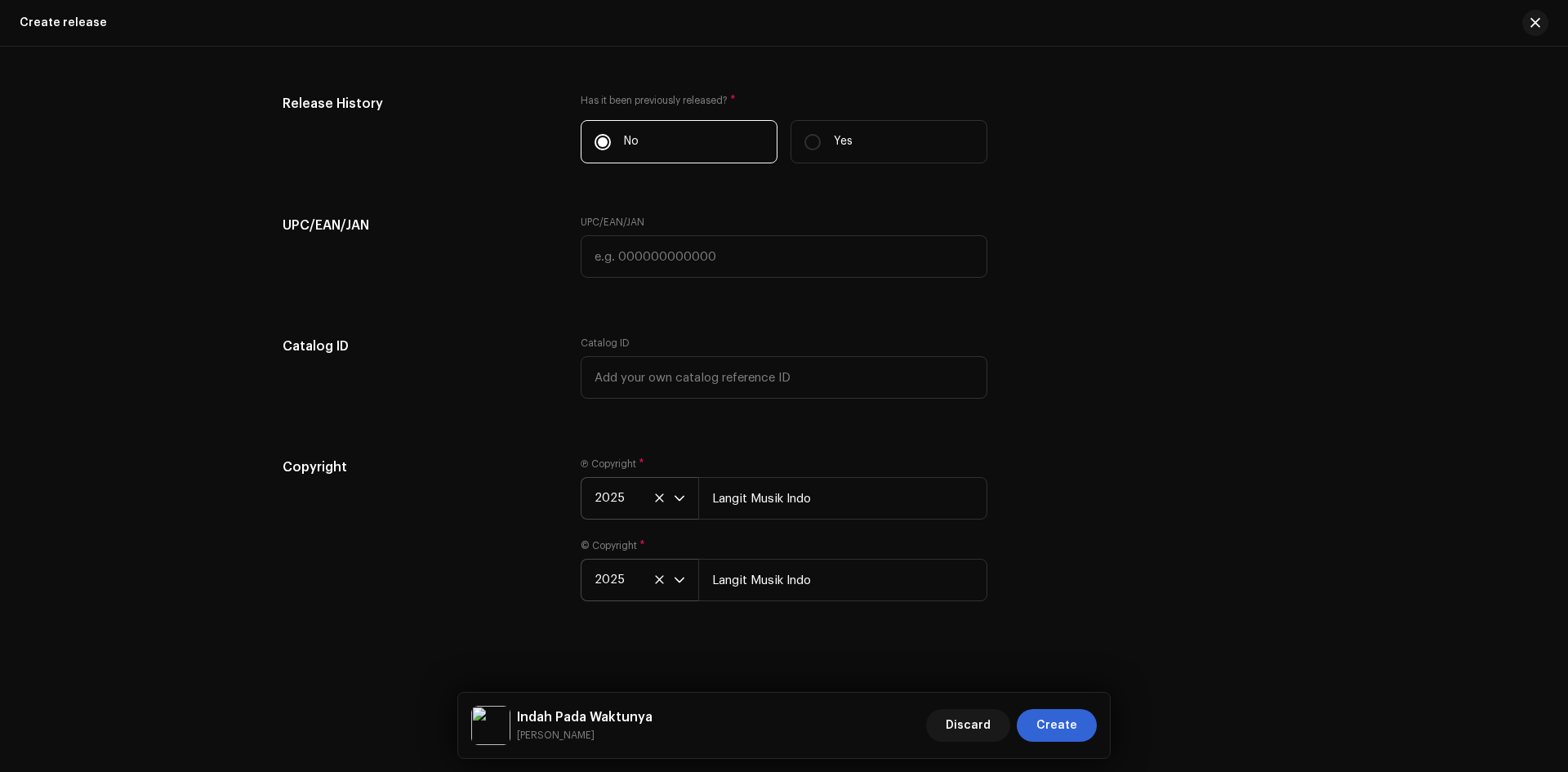
scroll to position [2796, 0]
click at [1052, 714] on span "Create" at bounding box center [1057, 725] width 41 height 33
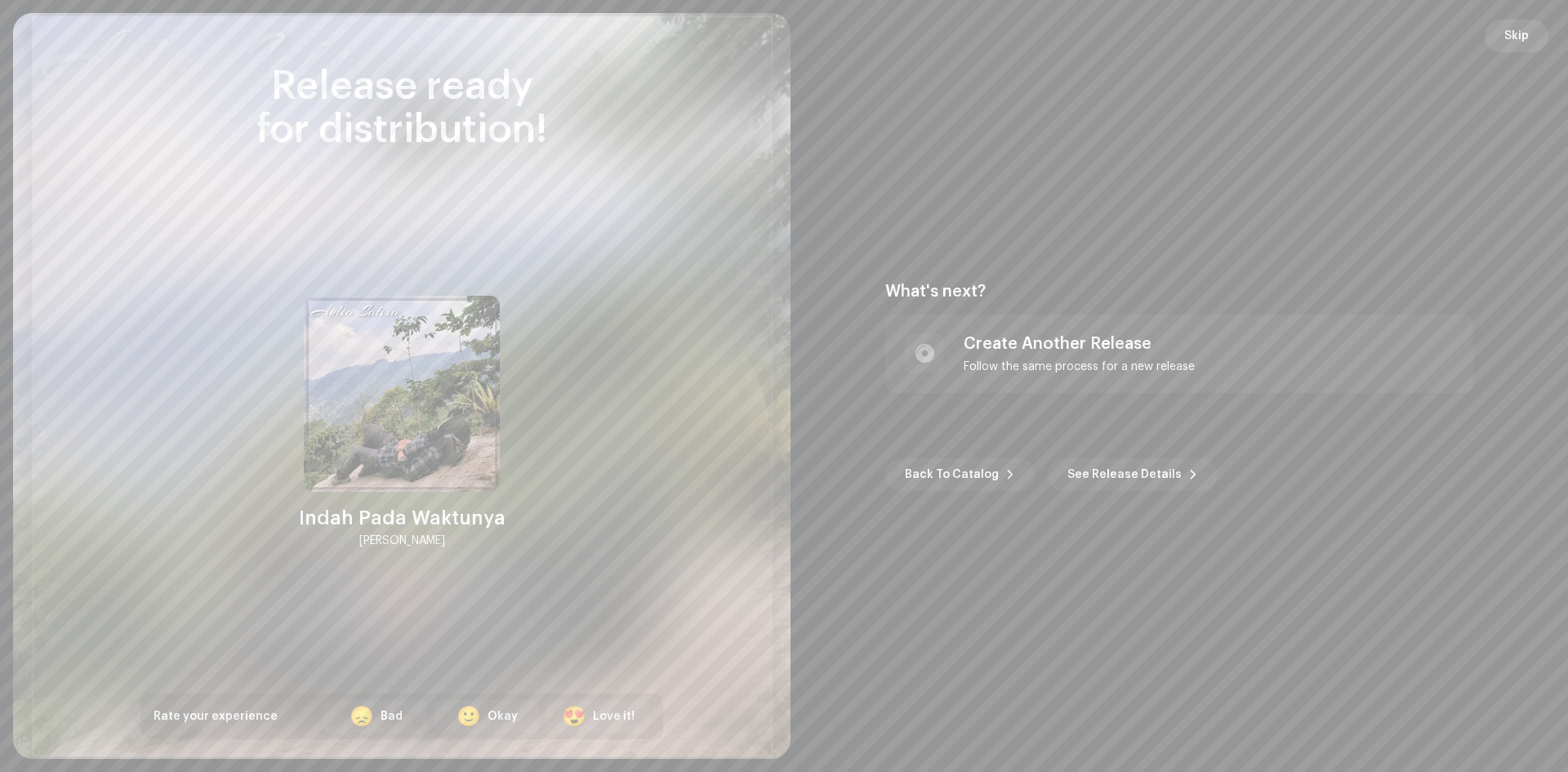
click at [1519, 32] on span "Skip" at bounding box center [1516, 36] width 25 height 33
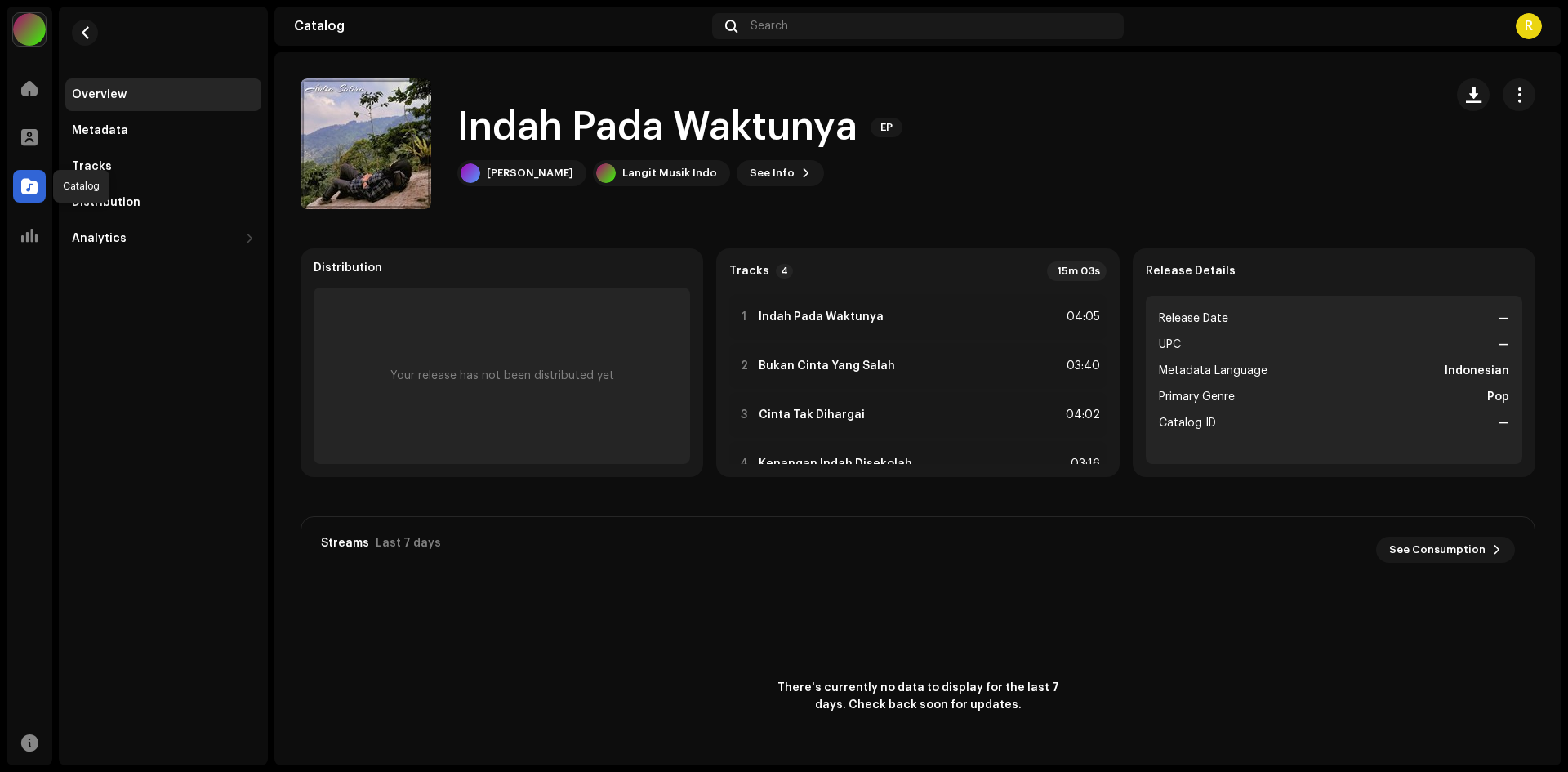
click at [33, 189] on span at bounding box center [29, 187] width 16 height 13
